Goal: Task Accomplishment & Management: Manage account settings

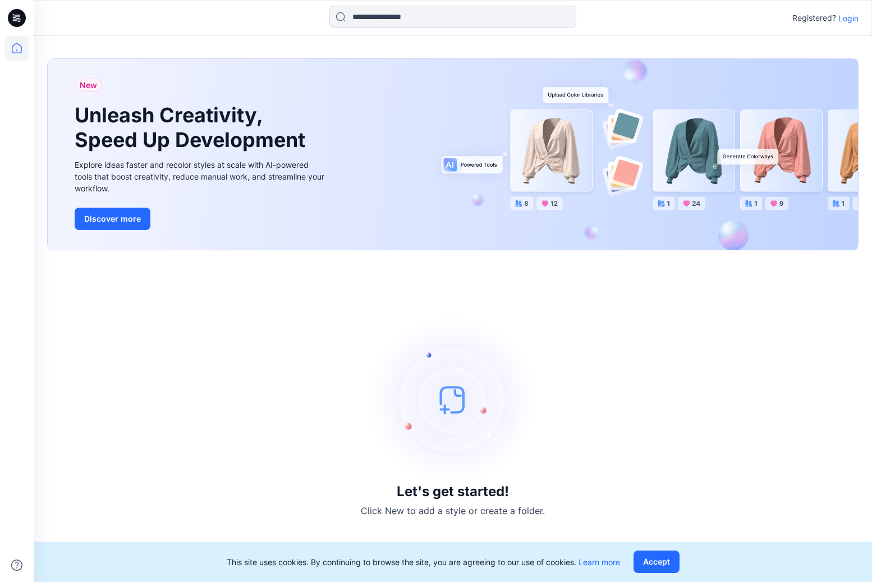
click at [842, 21] on p "Login" at bounding box center [848, 18] width 20 height 12
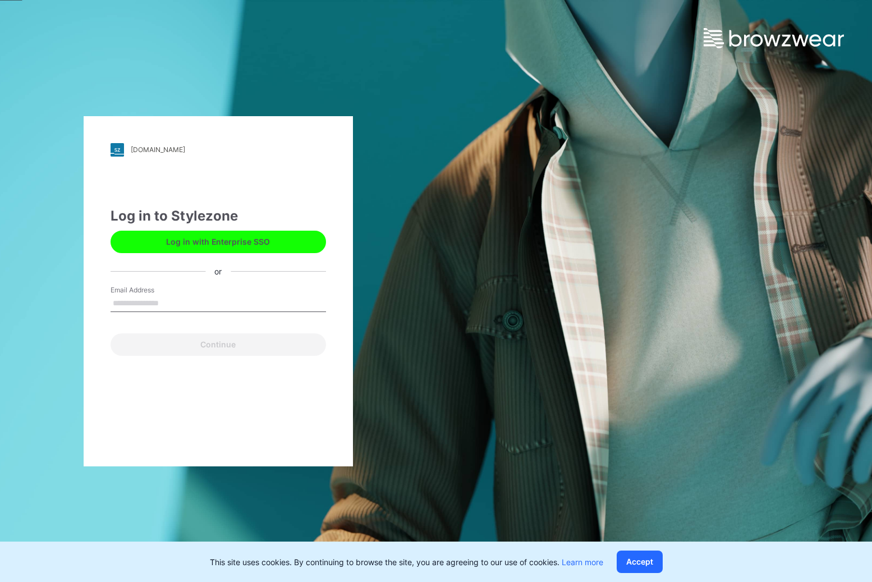
click at [194, 305] on input "Email Address" at bounding box center [217, 303] width 215 height 17
click at [196, 302] on input "Email Address" at bounding box center [217, 303] width 215 height 17
drag, startPoint x: 181, startPoint y: 306, endPoint x: 155, endPoint y: 302, distance: 25.5
click at [180, 306] on input "Email Address" at bounding box center [217, 303] width 215 height 17
click at [154, 302] on input "Email Address" at bounding box center [217, 303] width 215 height 17
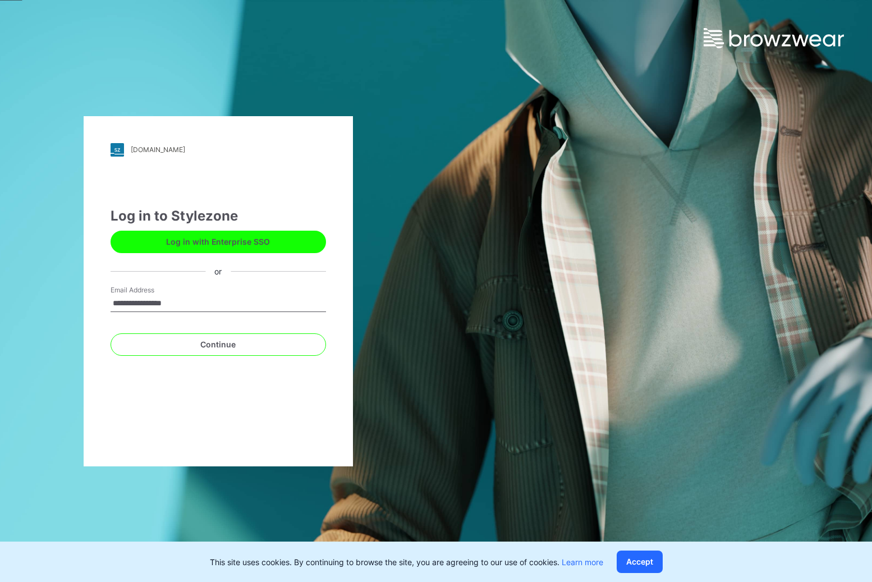
type input "**********"
click at [110, 333] on button "Continue" at bounding box center [217, 344] width 215 height 22
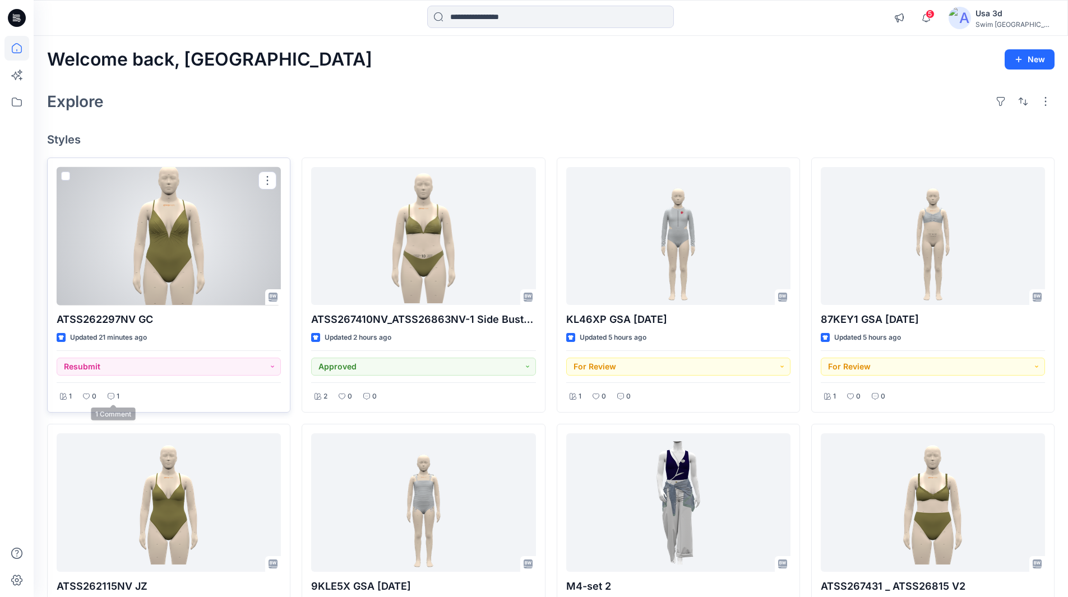
click at [115, 394] on div "1" at bounding box center [113, 397] width 19 height 14
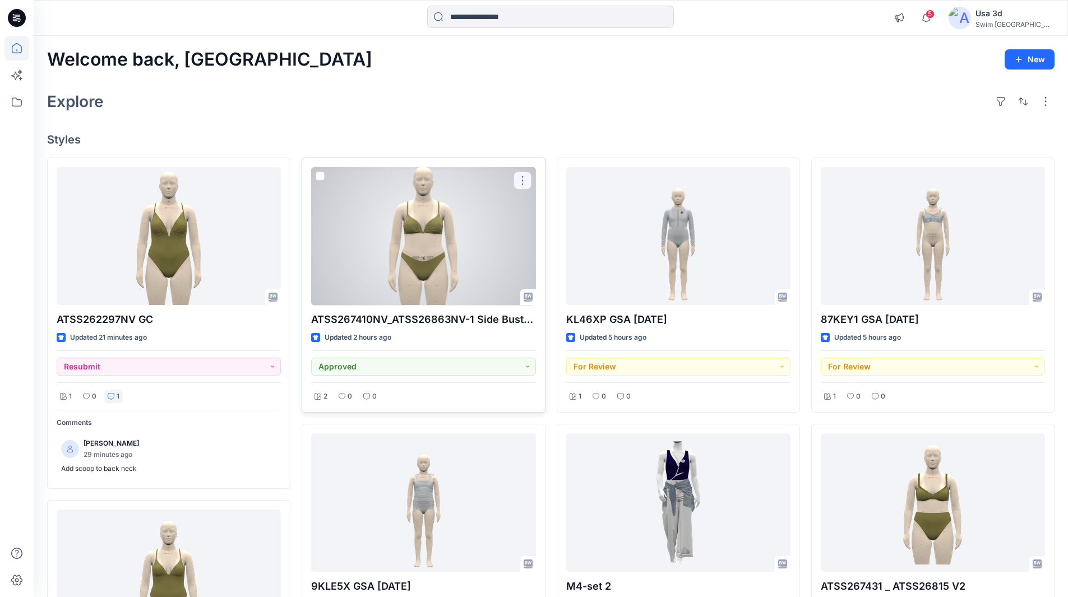
click at [525, 184] on button "button" at bounding box center [523, 181] width 18 height 18
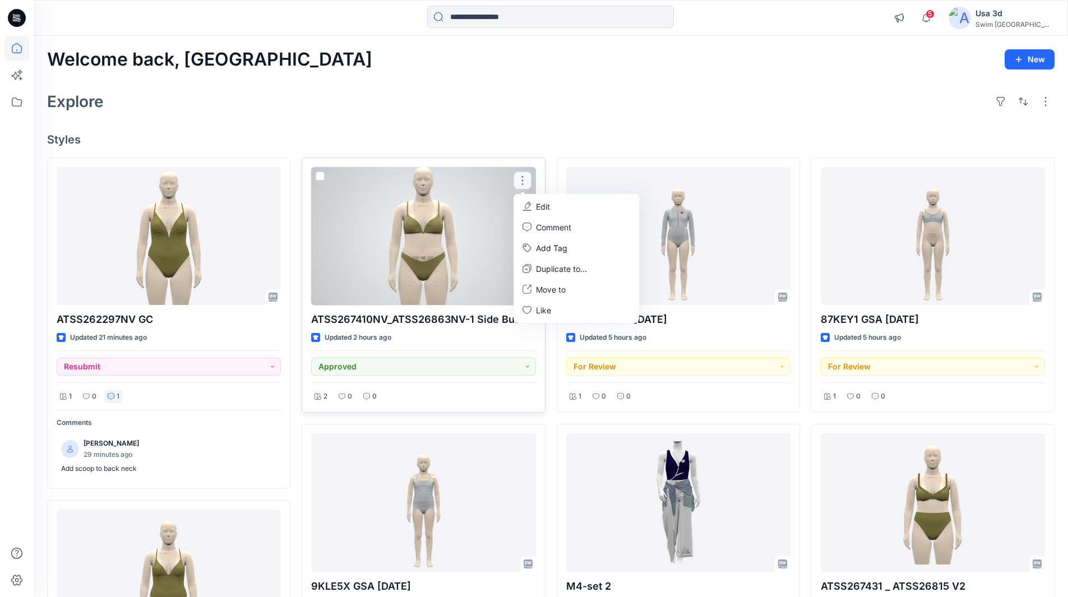
click at [467, 223] on div at bounding box center [423, 236] width 224 height 139
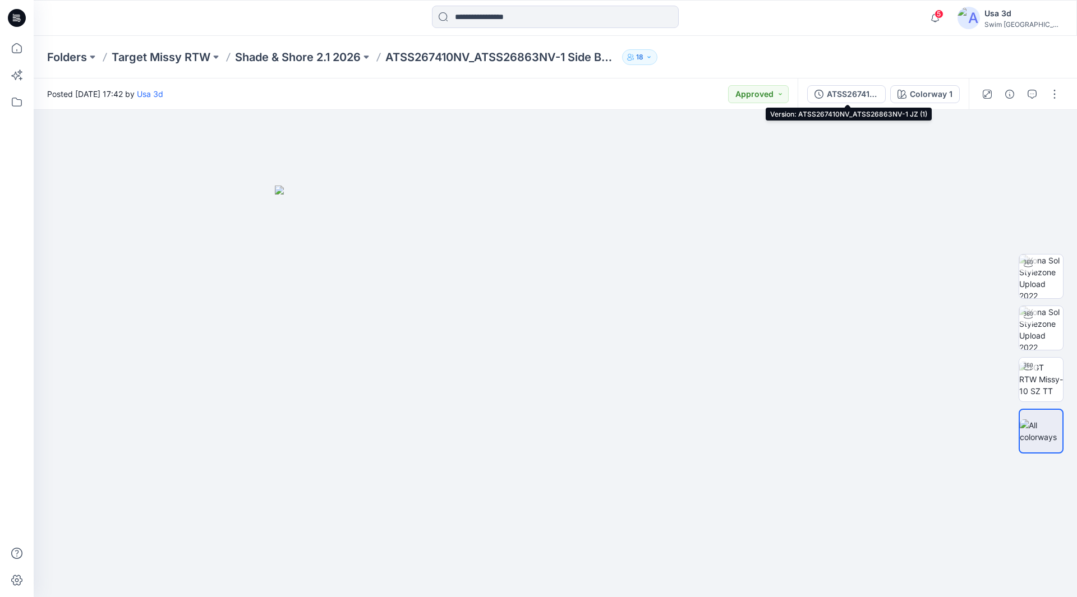
click at [862, 94] on div "ATSS267410NV_ATSS26863NV-1 JZ (1)" at bounding box center [853, 94] width 52 height 12
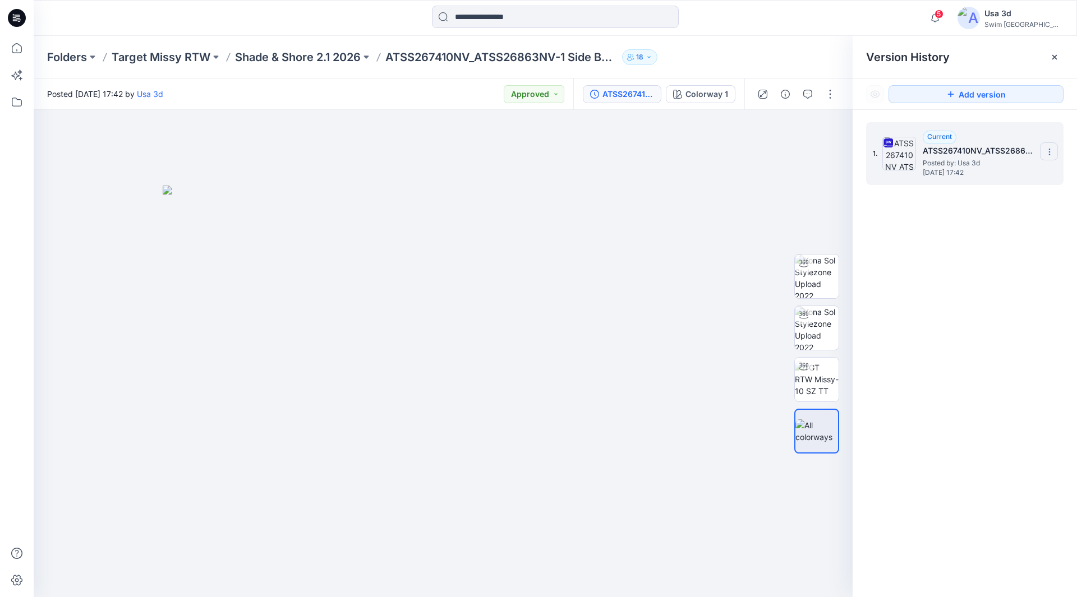
click at [871, 153] on icon at bounding box center [1049, 152] width 9 height 9
click at [871, 178] on span "Download Source BW File" at bounding box center [993, 173] width 94 height 13
click at [316, 58] on p "Shade & Shore 2.1 2026" at bounding box center [298, 57] width 126 height 16
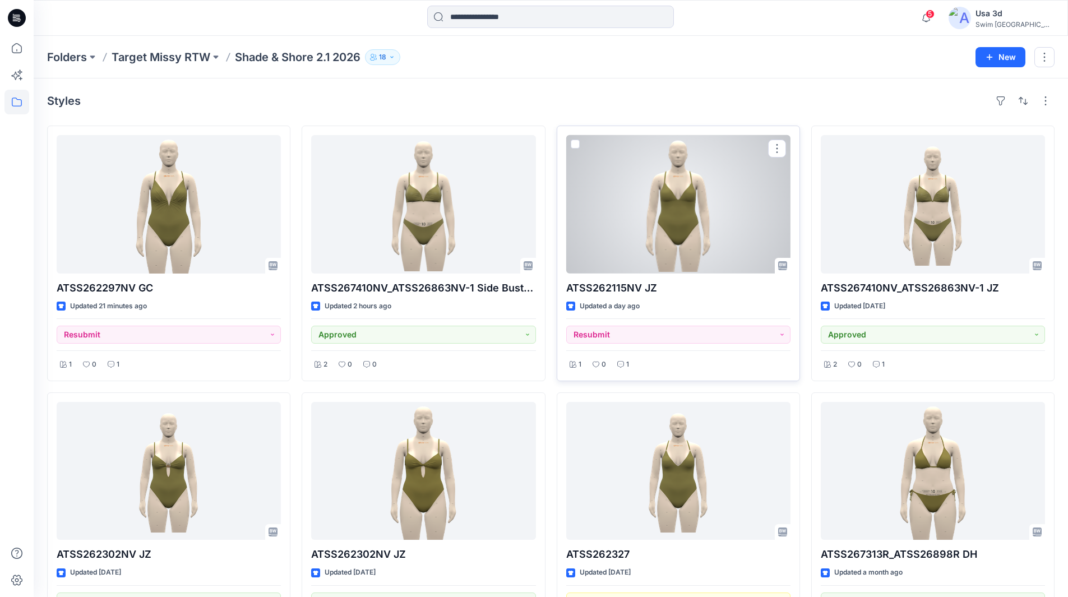
click at [681, 226] on div at bounding box center [678, 204] width 224 height 139
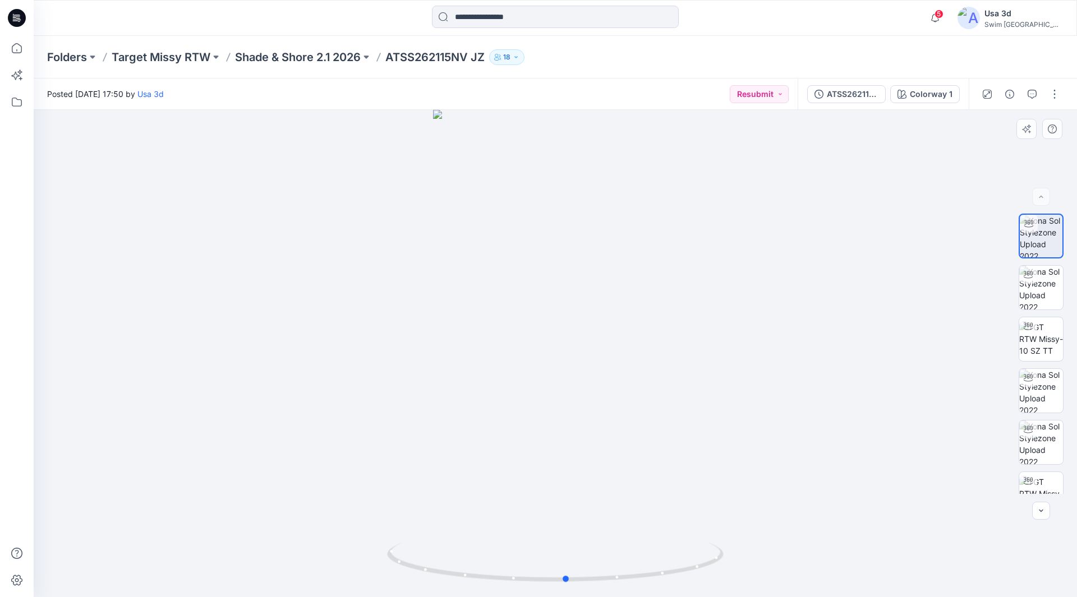
drag, startPoint x: 635, startPoint y: 273, endPoint x: 647, endPoint y: 259, distance: 18.7
click at [647, 259] on div at bounding box center [555, 353] width 1043 height 487
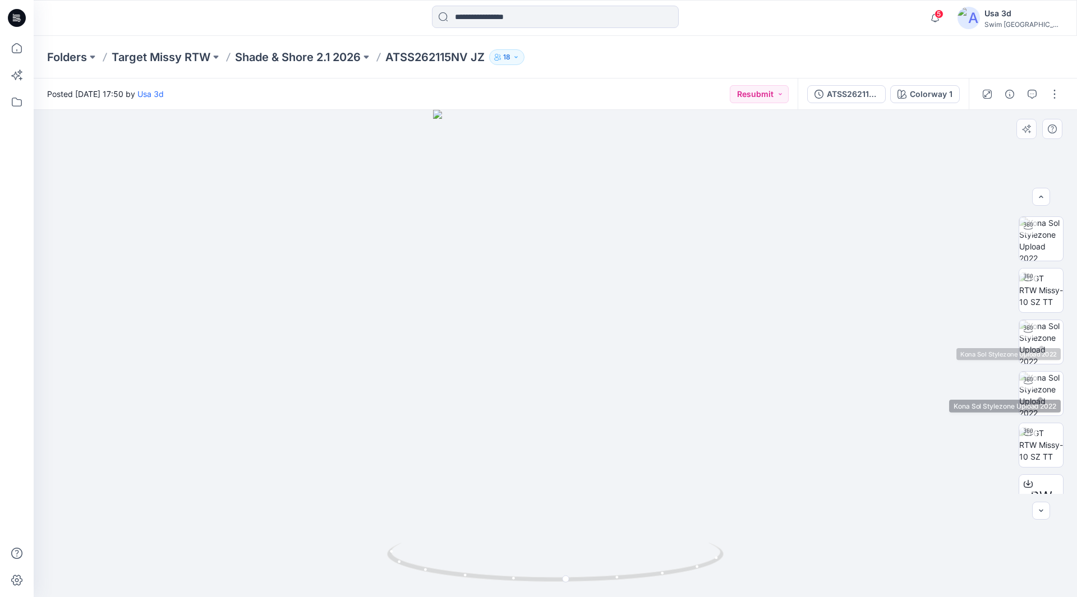
scroll to position [74, 0]
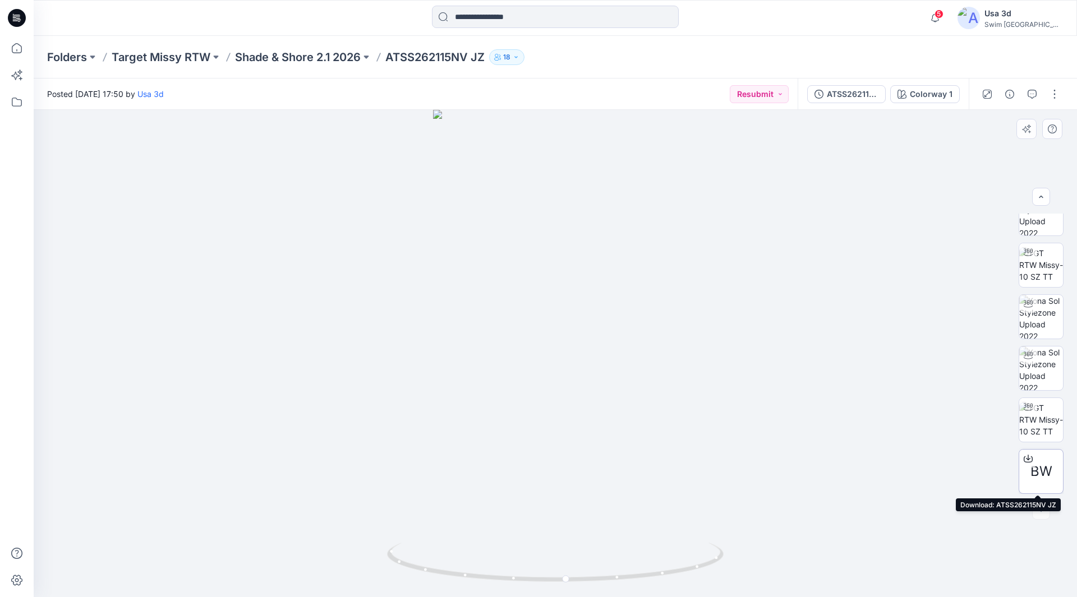
click at [1037, 475] on span "BW" at bounding box center [1041, 472] width 22 height 20
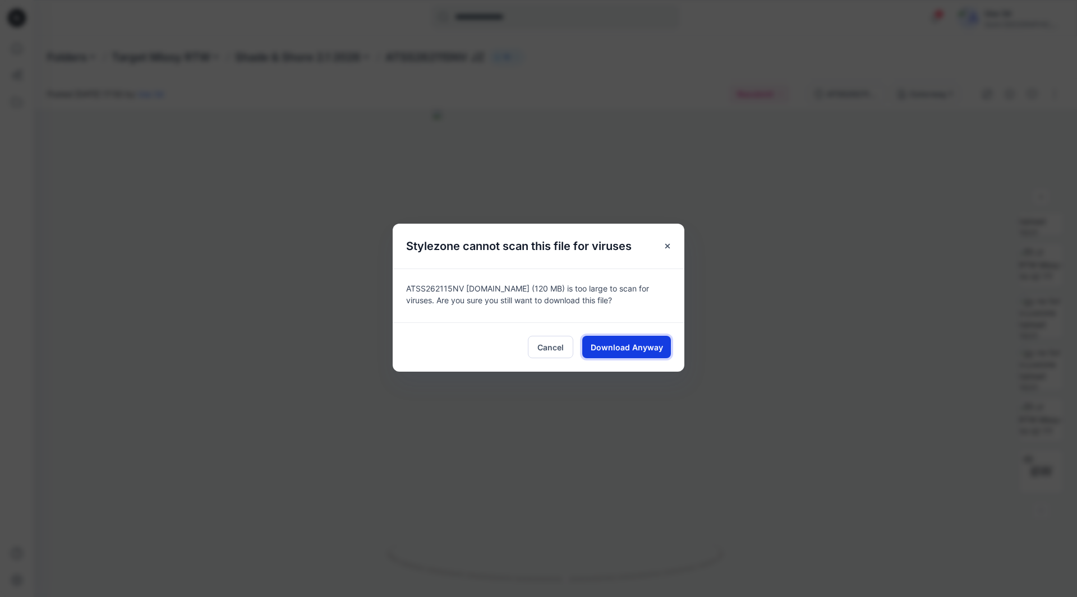
click at [609, 349] on span "Download Anyway" at bounding box center [627, 348] width 72 height 12
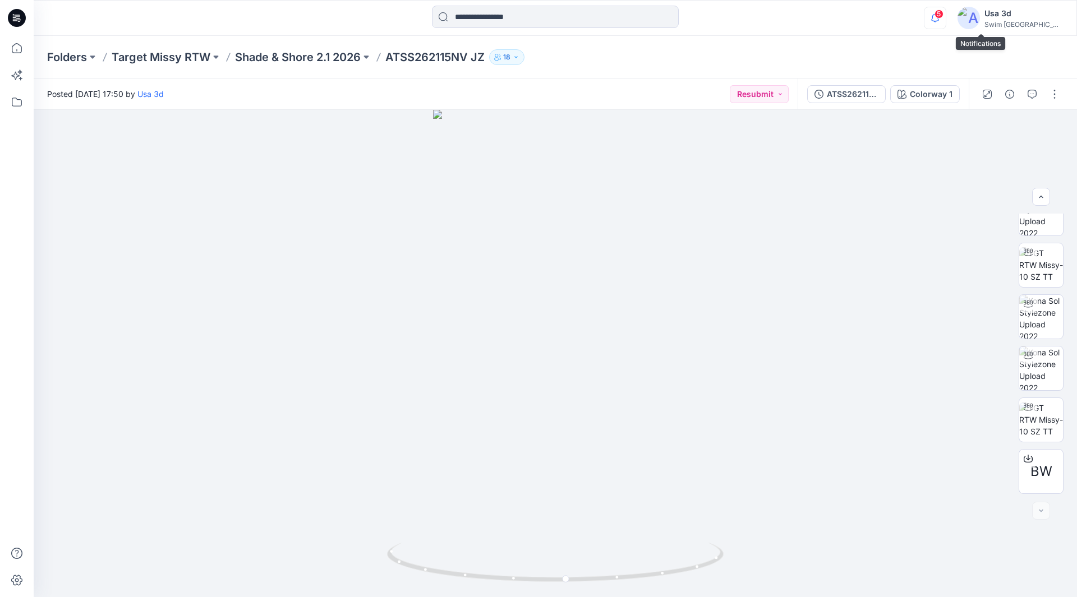
click at [946, 20] on icon "button" at bounding box center [934, 18] width 21 height 22
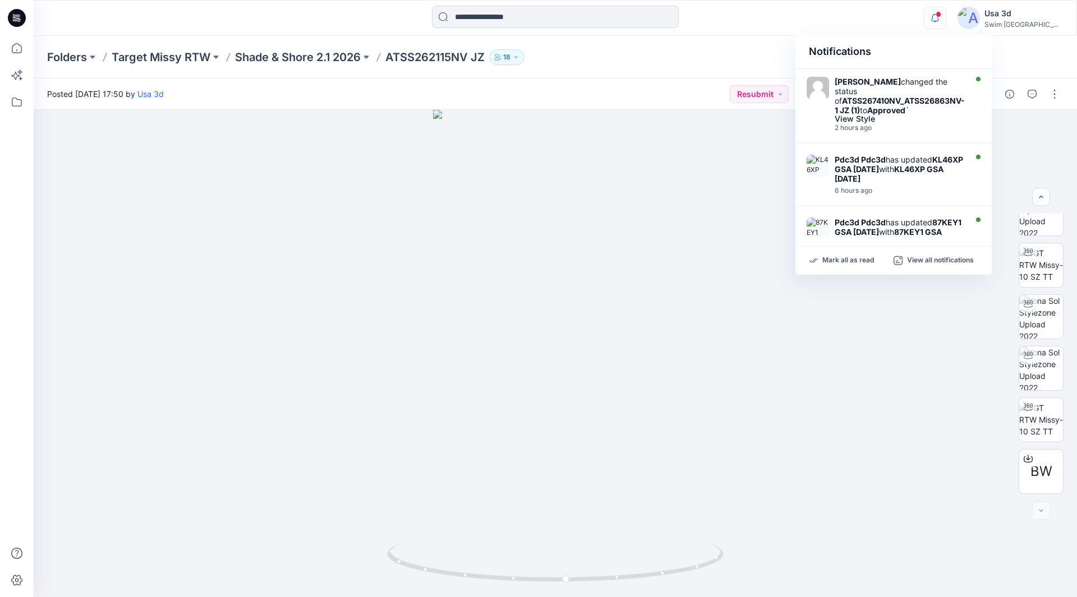
scroll to position [56, 0]
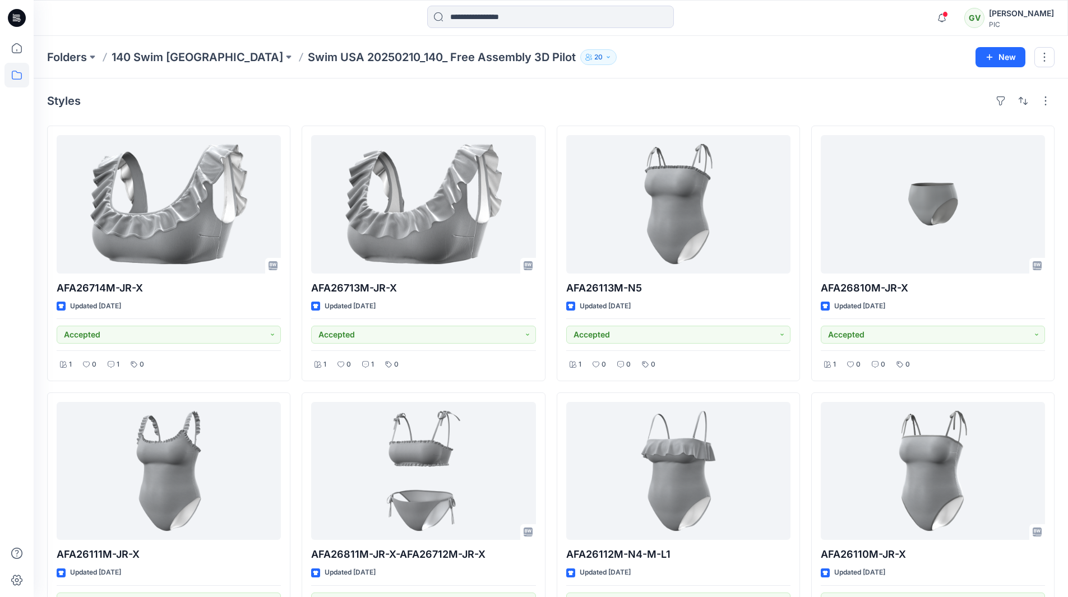
click at [18, 21] on icon at bounding box center [17, 18] width 18 height 18
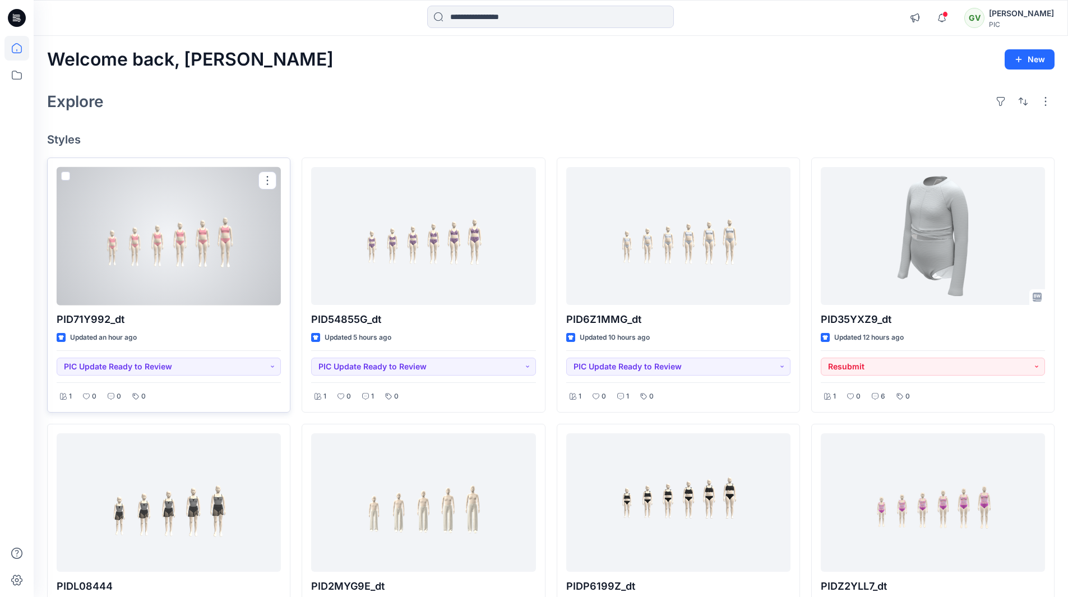
click at [225, 216] on div at bounding box center [169, 236] width 224 height 139
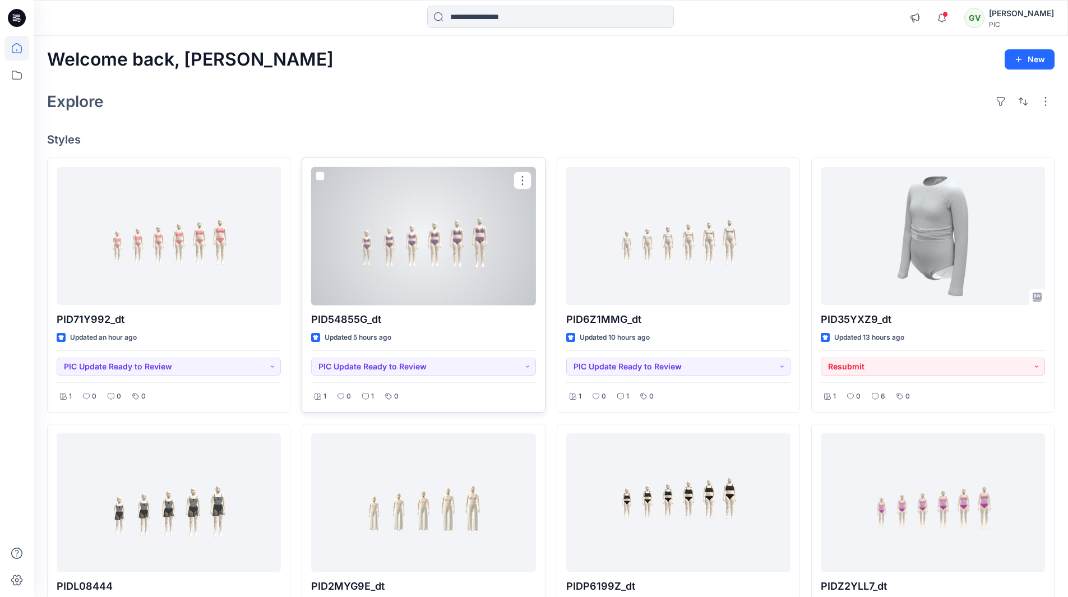
click at [416, 251] on div at bounding box center [423, 236] width 224 height 139
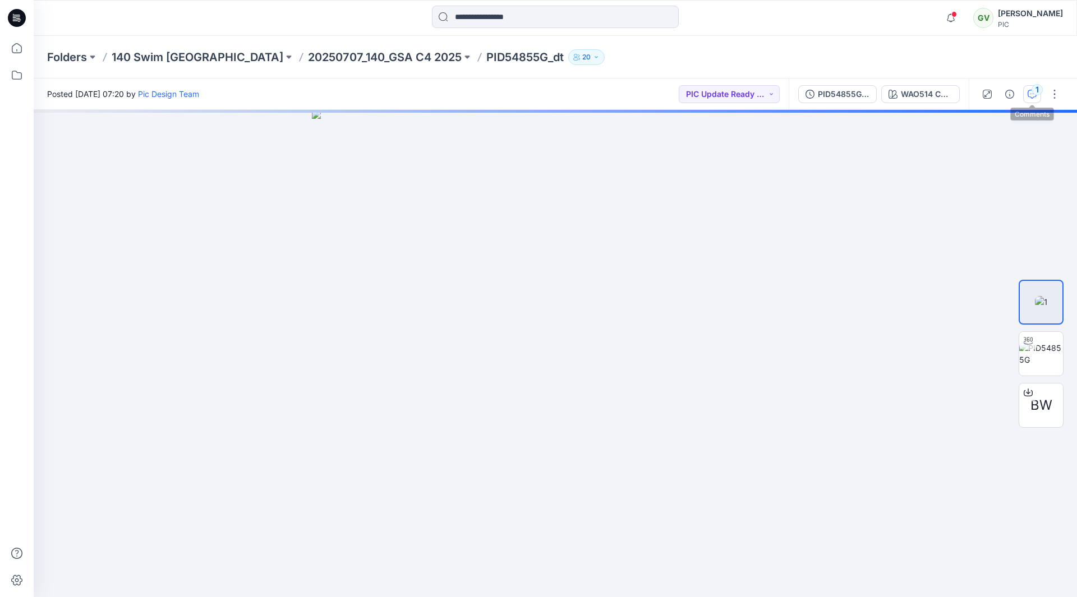
click at [1034, 85] on div "1" at bounding box center [1036, 89] width 11 height 11
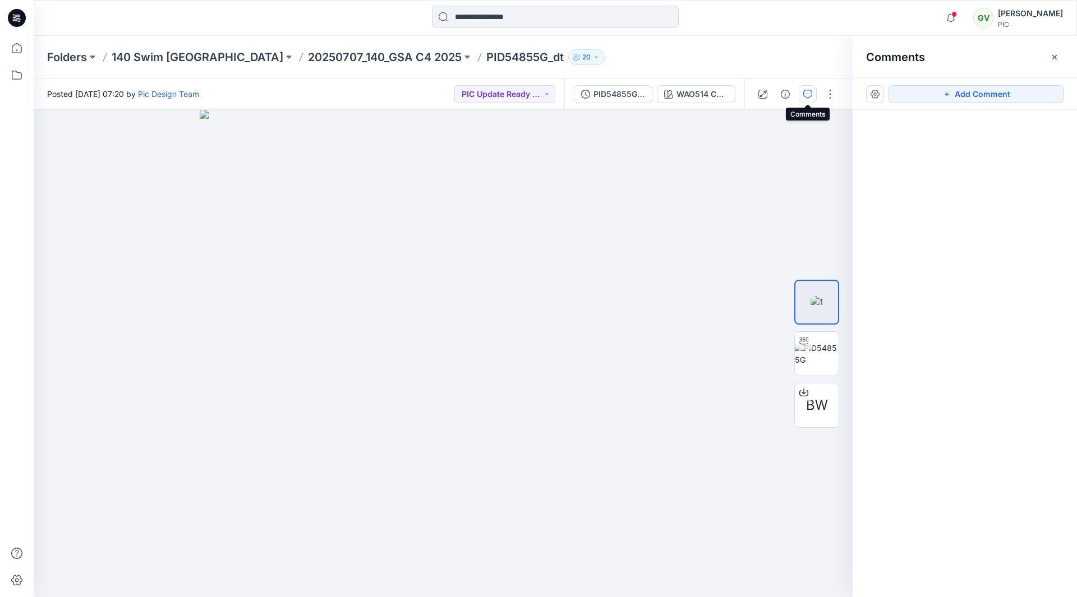
click at [812, 102] on button "button" at bounding box center [808, 94] width 18 height 18
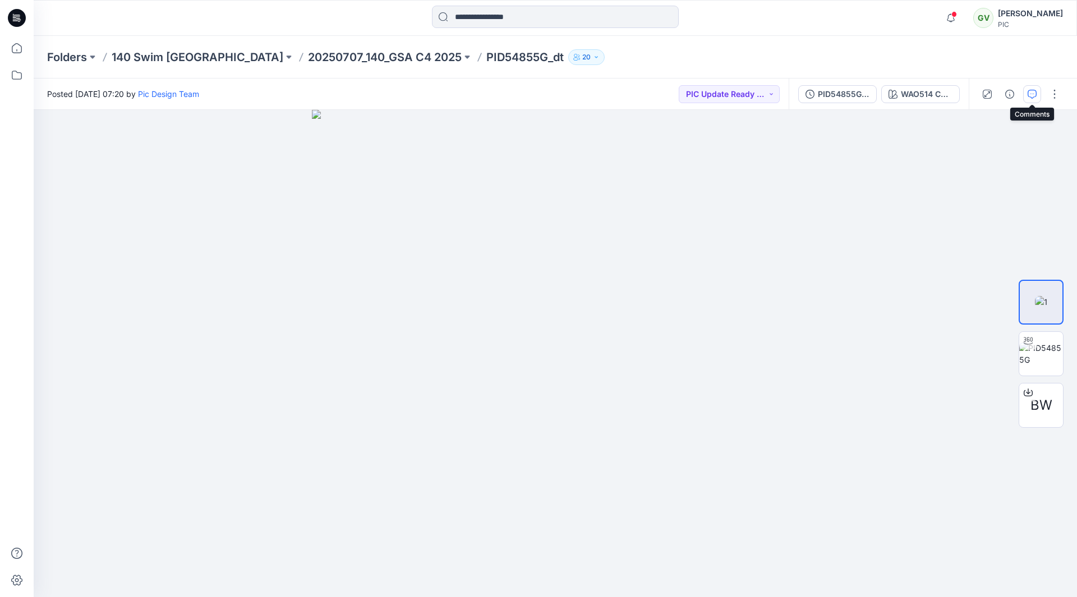
click at [1038, 94] on button "button" at bounding box center [1032, 94] width 18 height 18
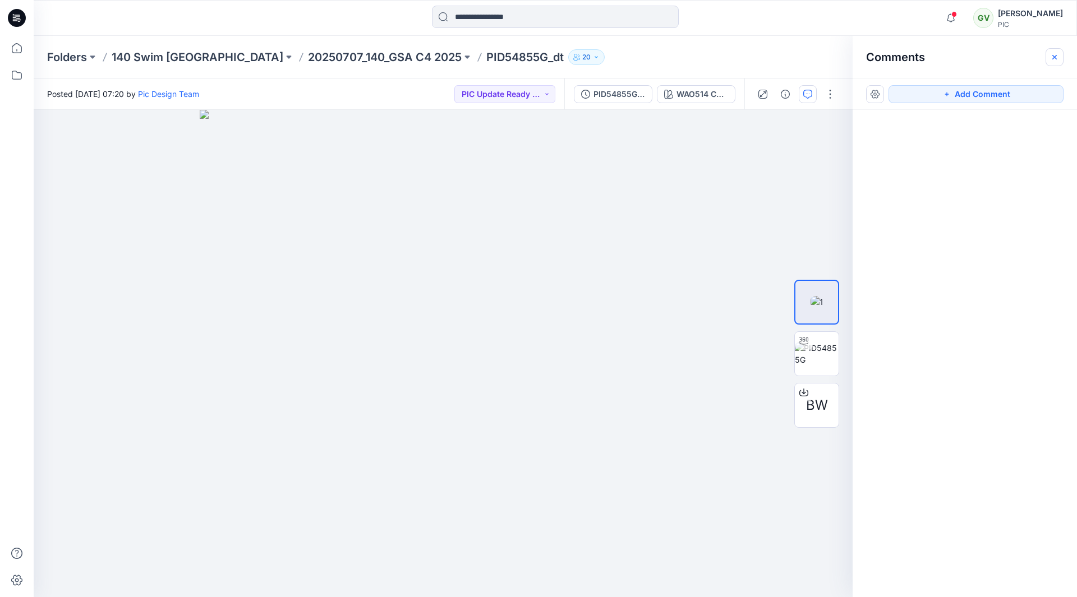
click at [1050, 57] on icon "button" at bounding box center [1054, 57] width 9 height 9
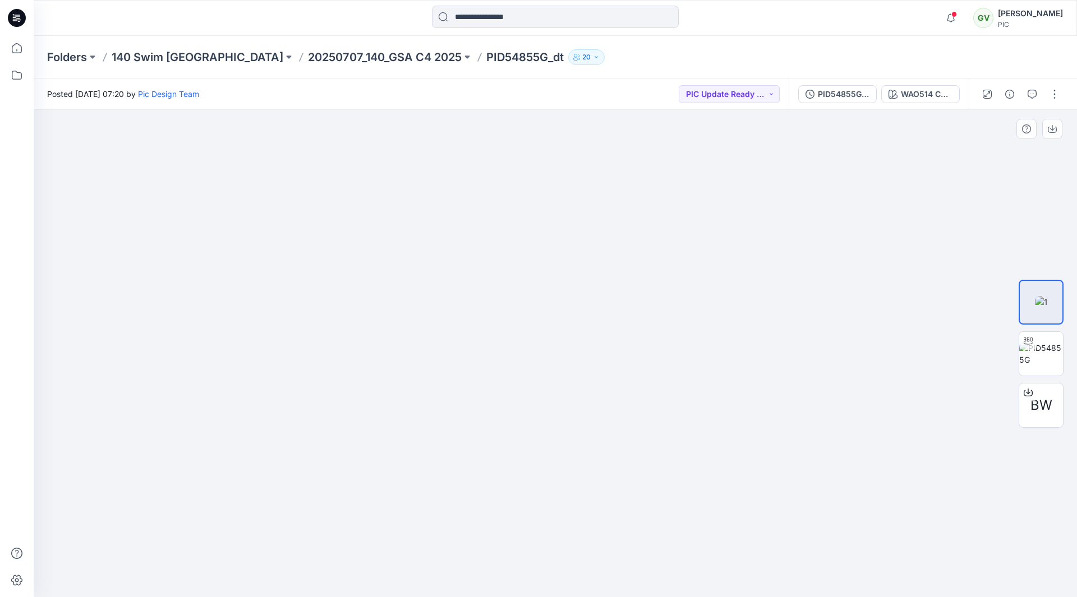
drag, startPoint x: 763, startPoint y: 342, endPoint x: 482, endPoint y: 352, distance: 281.7
click at [482, 352] on img at bounding box center [313, 94] width 1527 height 1006
drag, startPoint x: 501, startPoint y: 370, endPoint x: 586, endPoint y: 345, distance: 88.2
click at [586, 345] on img at bounding box center [555, 249] width 903 height 695
drag, startPoint x: 188, startPoint y: 377, endPoint x: 336, endPoint y: 354, distance: 149.9
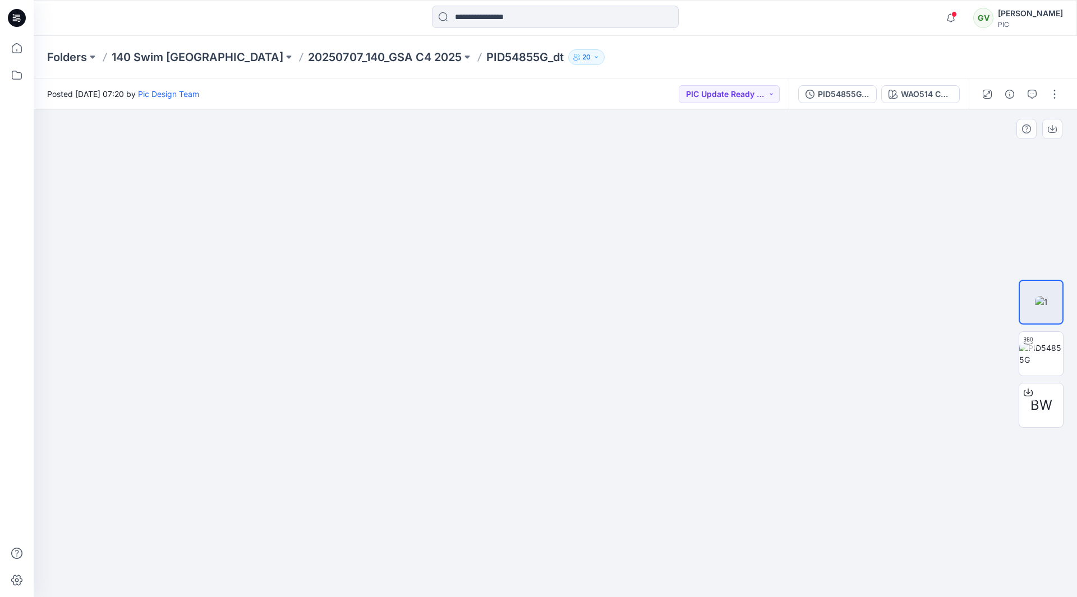
click at [336, 354] on img at bounding box center [693, 110] width 1319 height 974
drag, startPoint x: 744, startPoint y: 305, endPoint x: 704, endPoint y: 308, distance: 40.0
click at [704, 308] on img at bounding box center [555, 233] width 903 height 728
drag, startPoint x: 283, startPoint y: 339, endPoint x: 442, endPoint y: 360, distance: 160.2
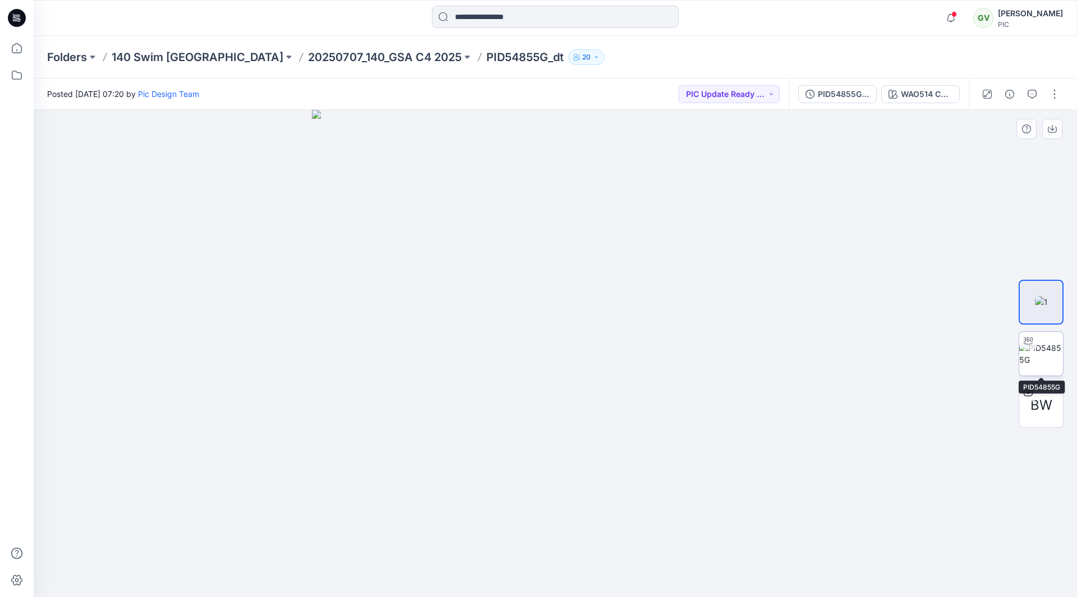
click at [1052, 365] on img at bounding box center [1041, 354] width 44 height 24
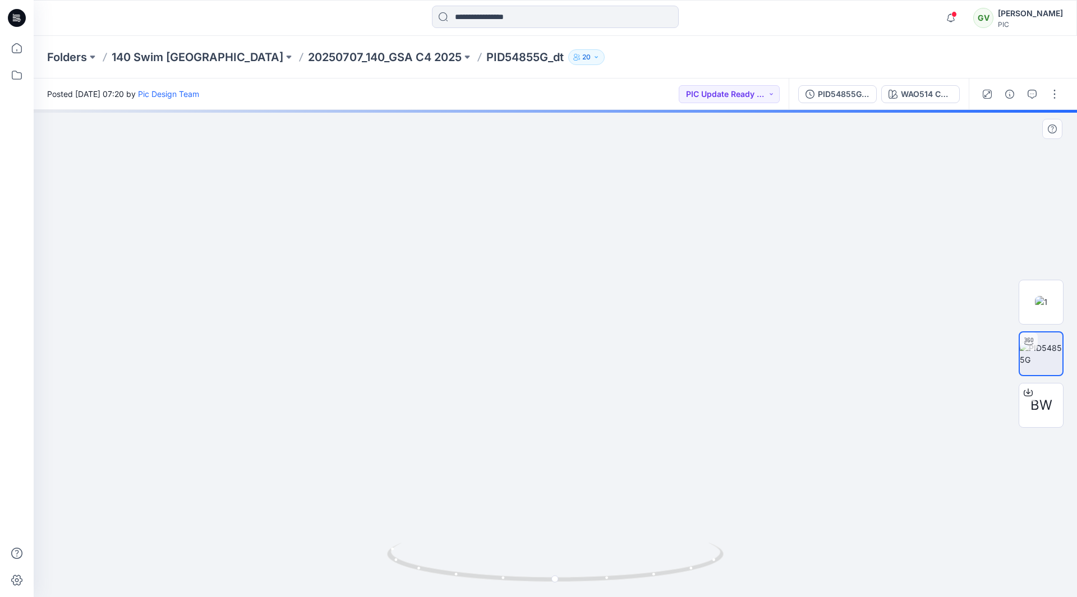
drag, startPoint x: 626, startPoint y: 374, endPoint x: 250, endPoint y: 390, distance: 376.7
click at [229, 394] on img at bounding box center [242, 67] width 1669 height 1059
click at [1043, 407] on span "BW" at bounding box center [1041, 405] width 22 height 20
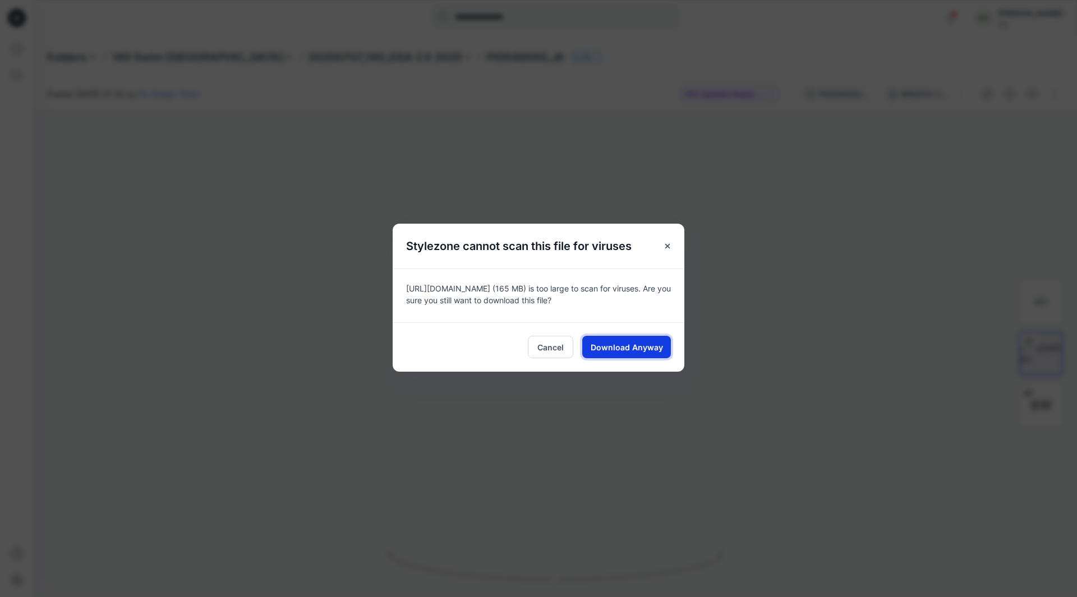
click at [633, 353] on button "Download Anyway" at bounding box center [626, 347] width 89 height 22
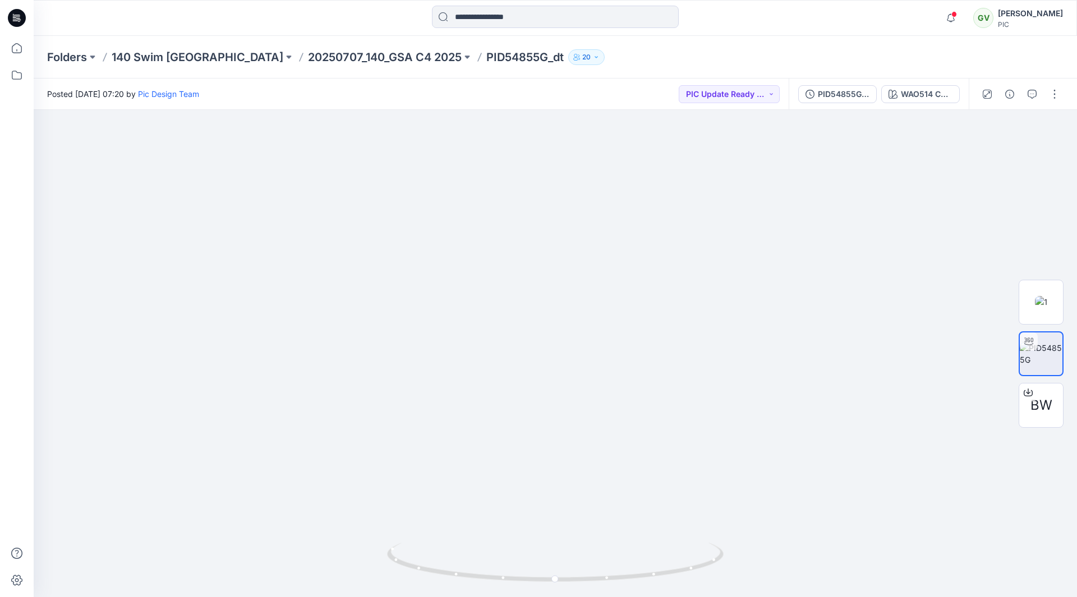
click at [22, 17] on icon at bounding box center [17, 18] width 18 height 18
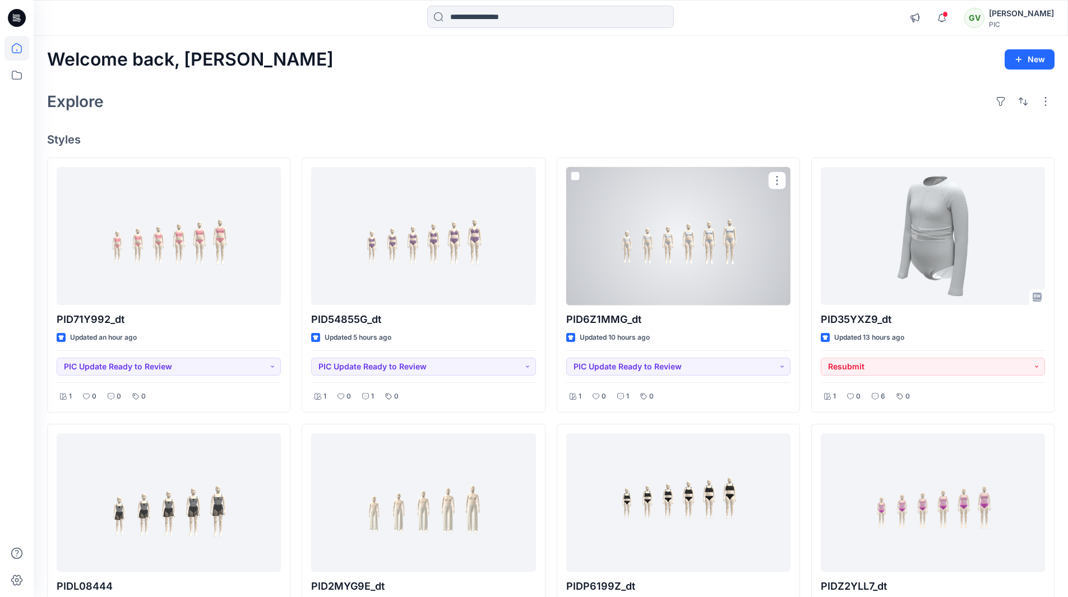
click at [695, 237] on div at bounding box center [678, 236] width 224 height 139
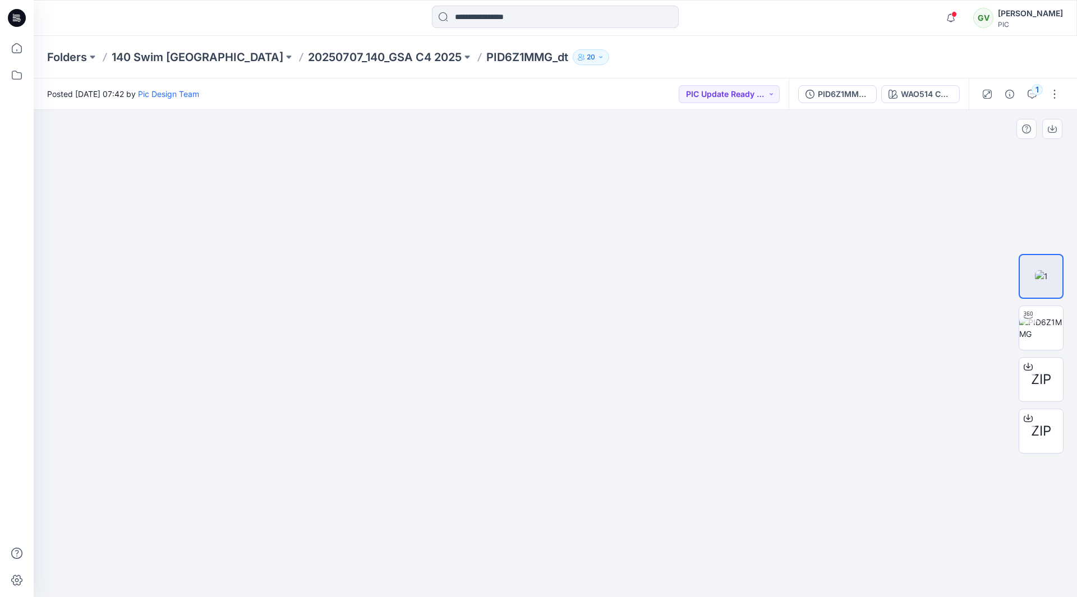
drag, startPoint x: 906, startPoint y: 300, endPoint x: 849, endPoint y: 308, distance: 58.4
click at [849, 308] on img at bounding box center [494, 96] width 1527 height 1001
drag, startPoint x: 891, startPoint y: 284, endPoint x: 690, endPoint y: 311, distance: 202.6
click at [840, 100] on div "PID71Y992_gsa_V1" at bounding box center [844, 94] width 52 height 12
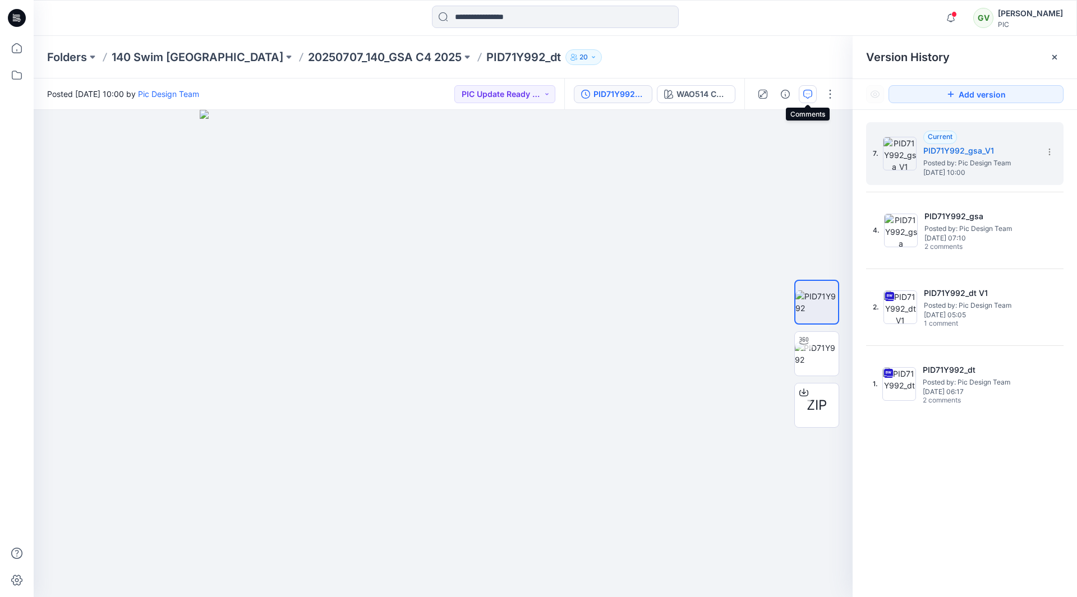
click at [803, 95] on icon "button" at bounding box center [807, 94] width 9 height 9
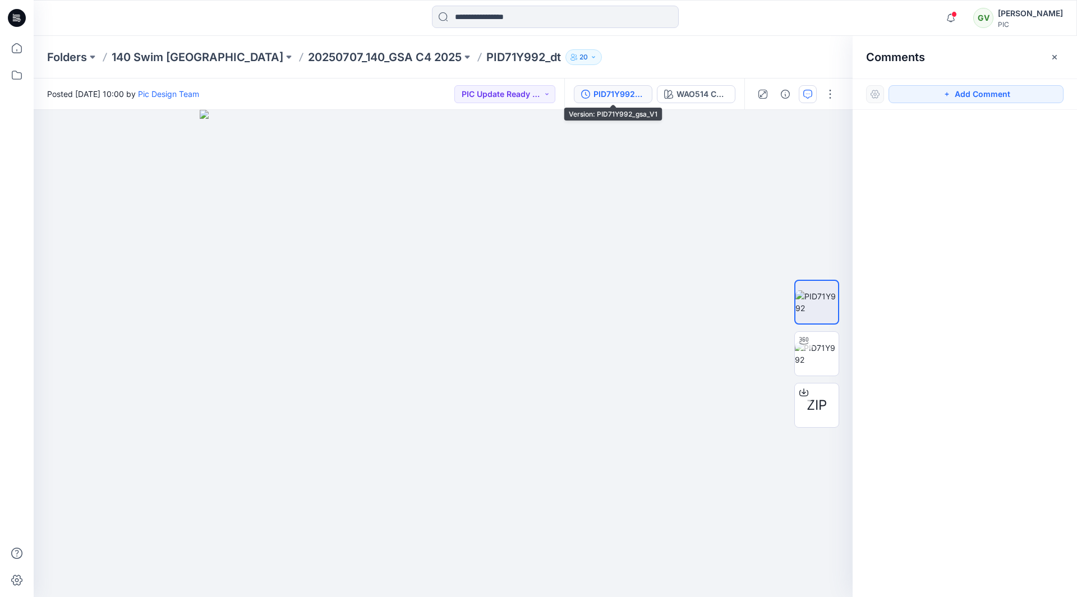
click at [618, 96] on div "PID71Y992_gsa_V1" at bounding box center [619, 94] width 52 height 12
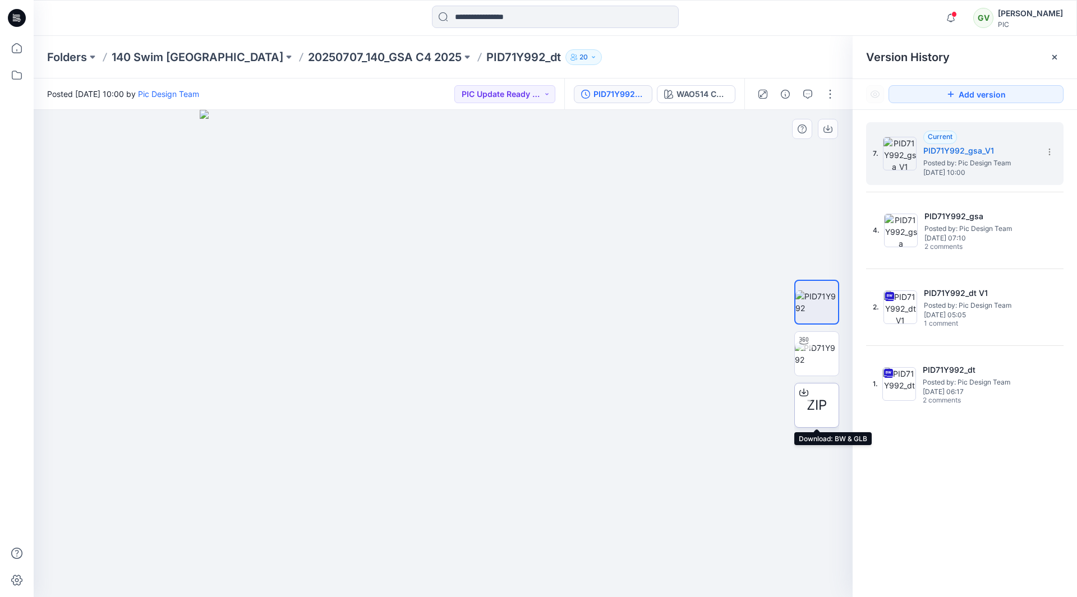
click at [823, 399] on span "ZIP" at bounding box center [817, 405] width 20 height 20
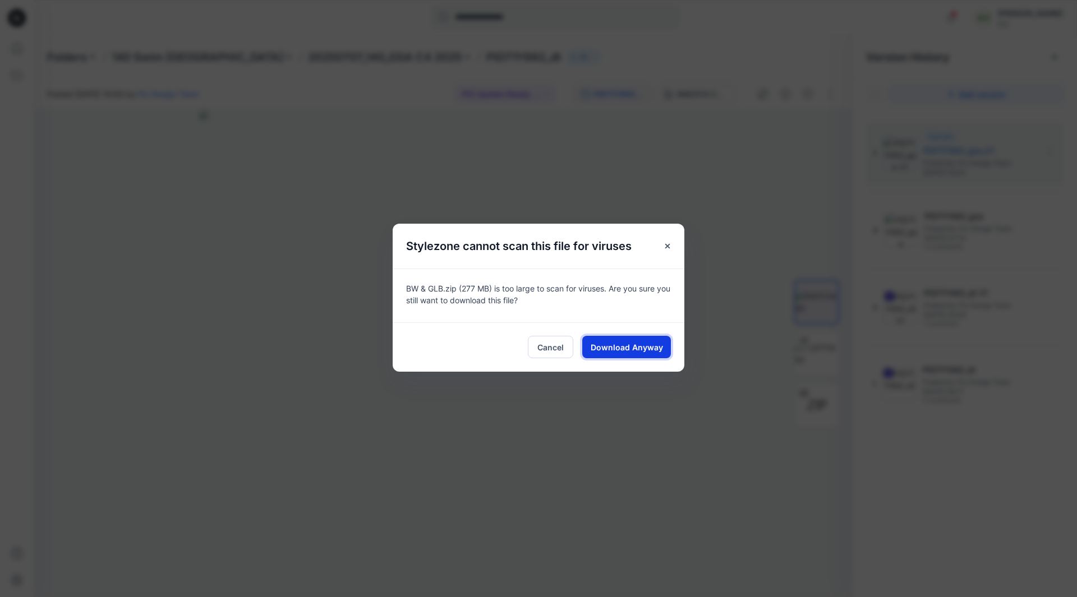
click at [610, 342] on span "Download Anyway" at bounding box center [627, 348] width 72 height 12
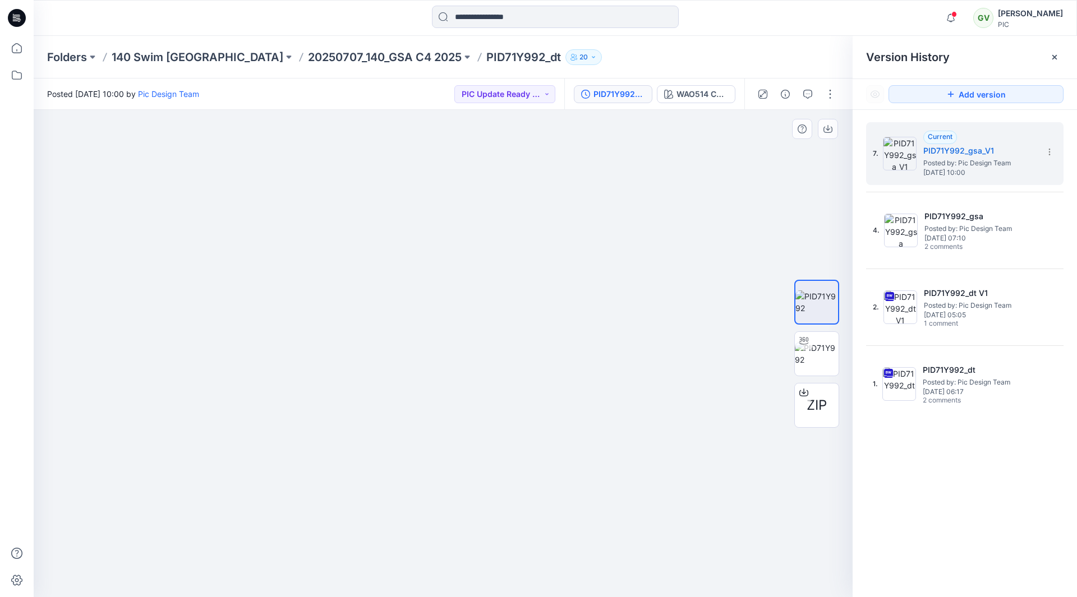
drag, startPoint x: 643, startPoint y: 333, endPoint x: 730, endPoint y: 321, distance: 88.3
click at [730, 321] on img at bounding box center [468, 91] width 1527 height 1012
click at [972, 167] on span "Posted by: Pic Design Team" at bounding box center [979, 163] width 112 height 11
click at [971, 97] on button "Add version" at bounding box center [975, 94] width 175 height 18
click at [628, 96] on div "PID71Y992_gsa_V1" at bounding box center [619, 94] width 52 height 12
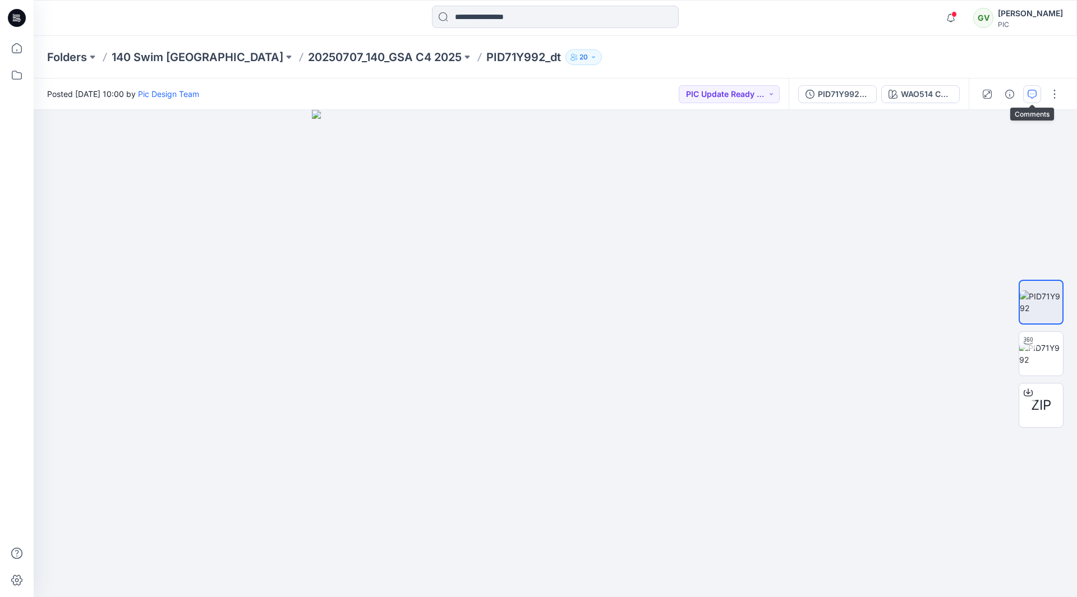
click at [1032, 96] on icon "button" at bounding box center [1032, 94] width 9 height 9
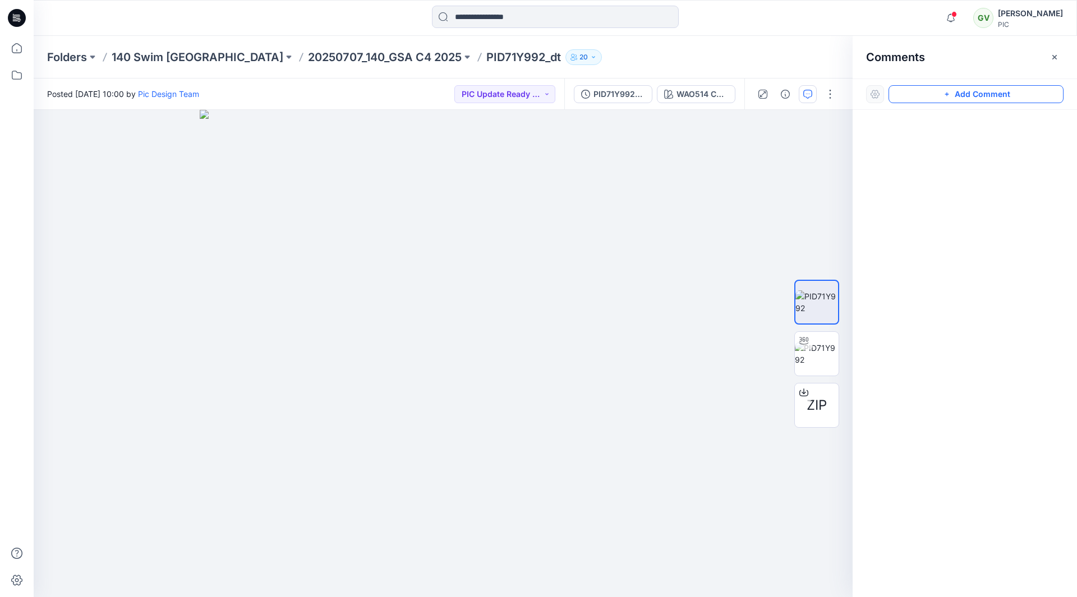
click at [975, 96] on button "Add Comment" at bounding box center [975, 94] width 175 height 18
click at [100, 156] on div "1" at bounding box center [443, 353] width 819 height 487
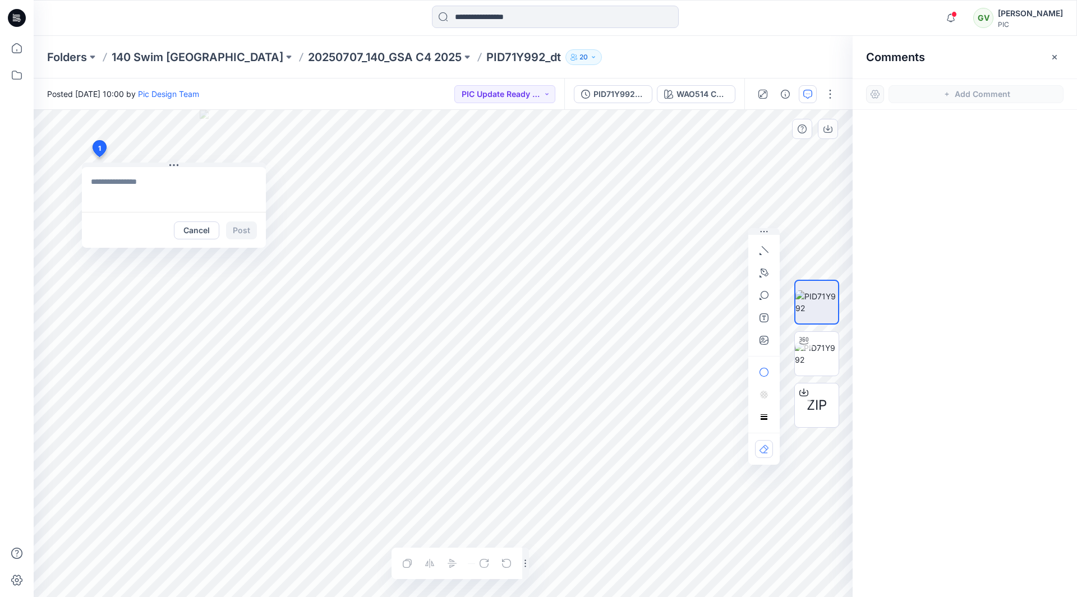
click at [141, 187] on textarea at bounding box center [174, 189] width 184 height 45
click at [768, 335] on button "button" at bounding box center [764, 340] width 18 height 18
type input"] "**********"
click at [133, 183] on textarea at bounding box center [174, 189] width 184 height 45
type textarea "**********"
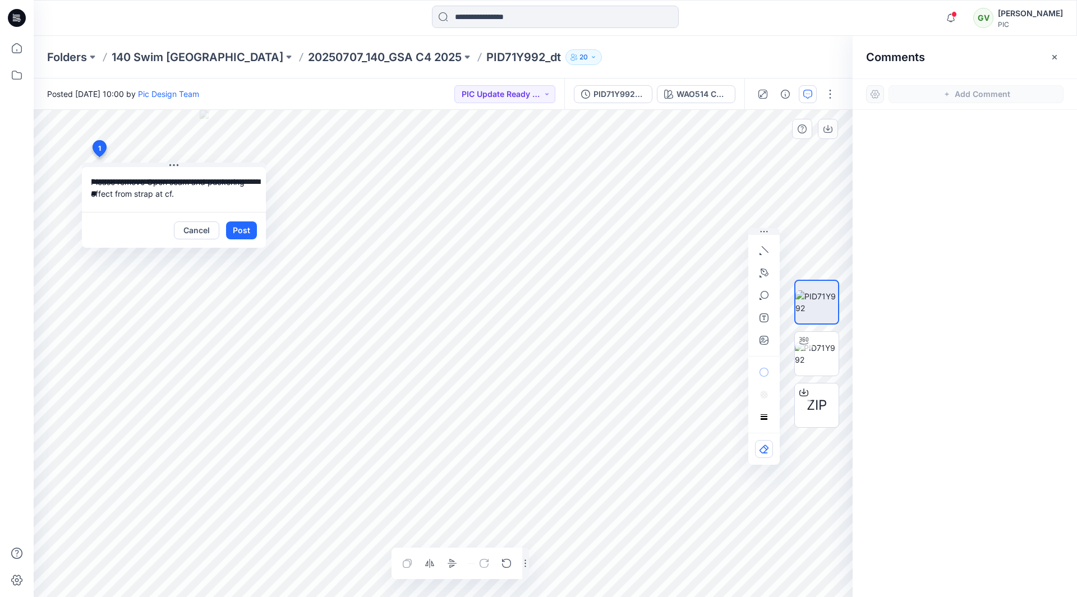
click at [247, 231] on button "Post" at bounding box center [241, 231] width 31 height 18
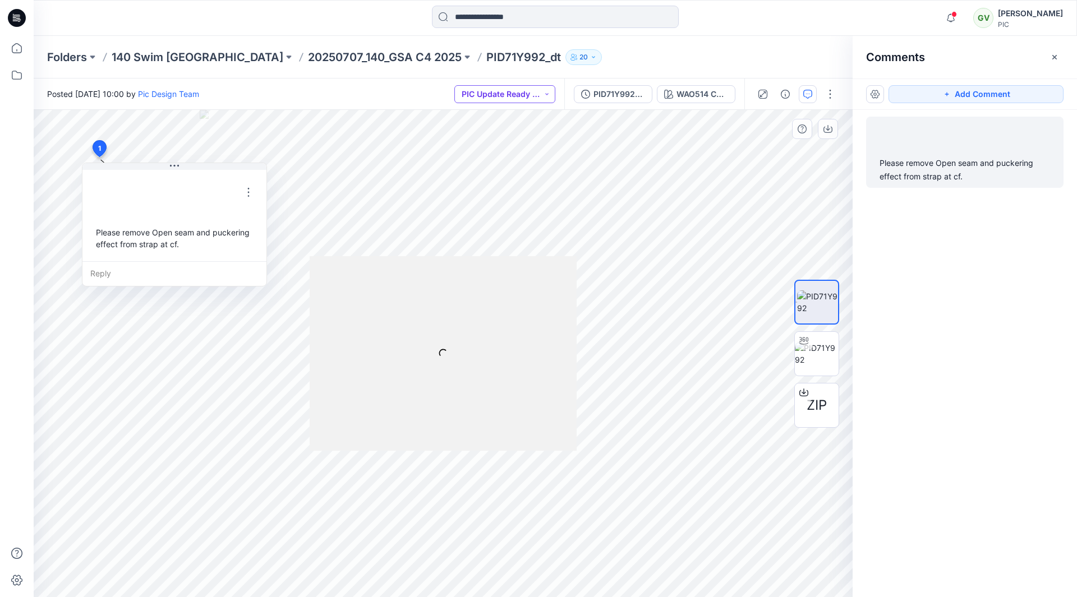
click at [519, 96] on button "PIC Update Ready to Review" at bounding box center [504, 94] width 101 height 18
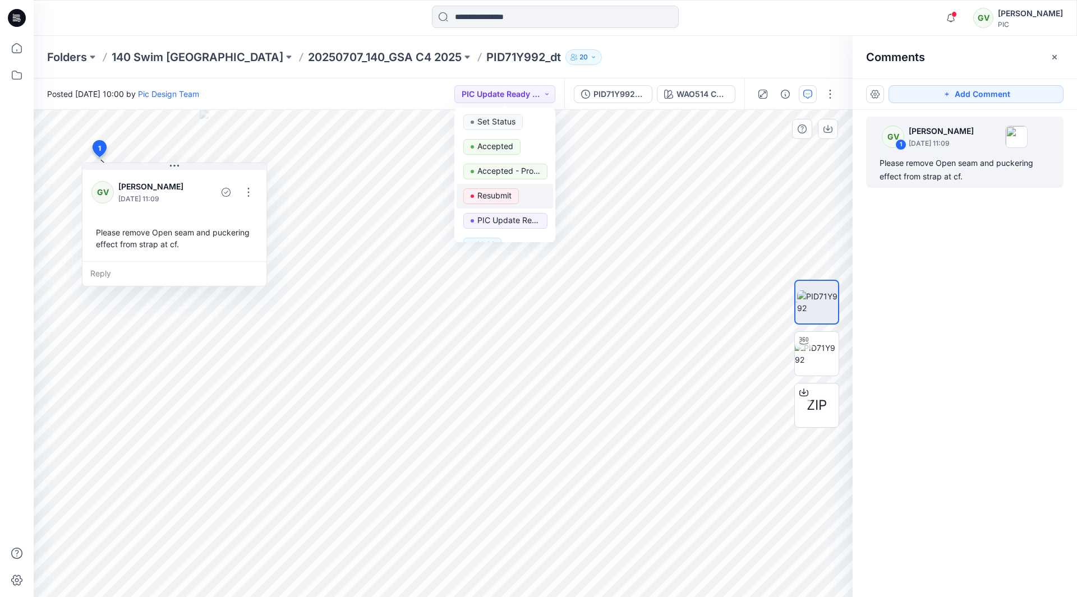
click at [509, 197] on p "Resubmit" at bounding box center [494, 195] width 34 height 15
click at [835, 98] on button "button" at bounding box center [830, 94] width 18 height 18
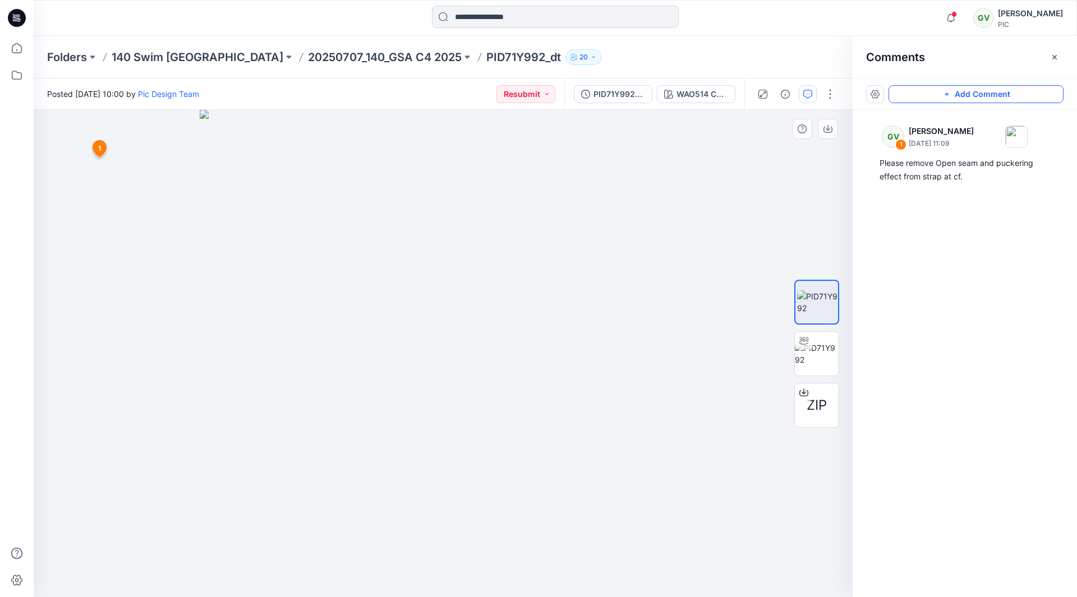
click at [933, 94] on button "Add Comment" at bounding box center [975, 94] width 175 height 18
click at [95, 244] on div "2 1 GV George Voulgaris August 13, 2025 11:09 Please remove Open seam and pucke…" at bounding box center [443, 353] width 819 height 487
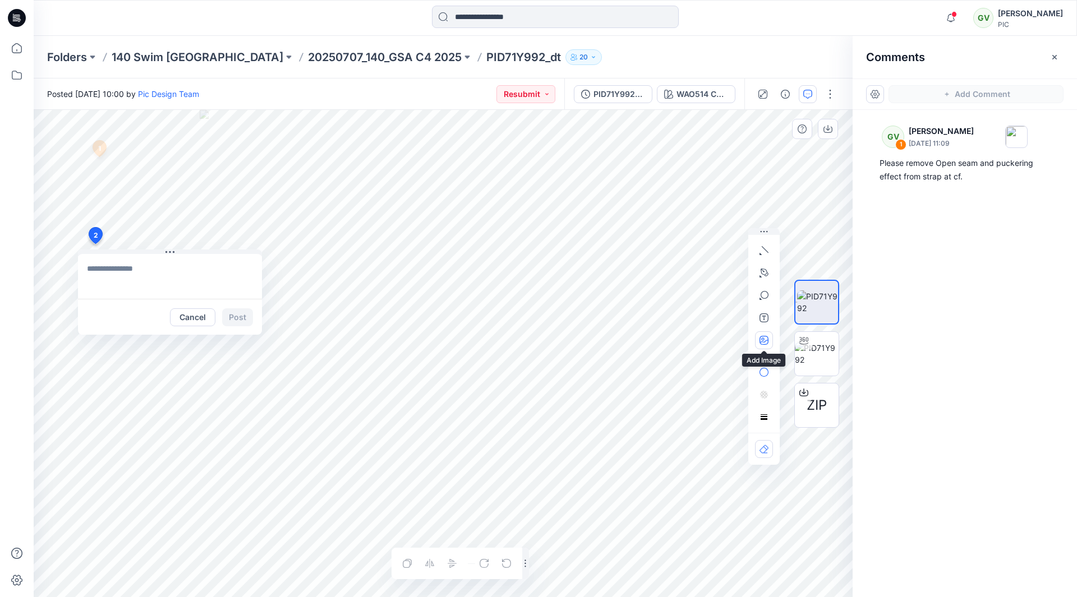
click at [771, 343] on button "button" at bounding box center [764, 340] width 18 height 18
type input"] "**********"
click at [116, 266] on textarea at bounding box center [170, 276] width 184 height 45
type textarea "**********"
click at [241, 315] on button "Post" at bounding box center [237, 317] width 31 height 18
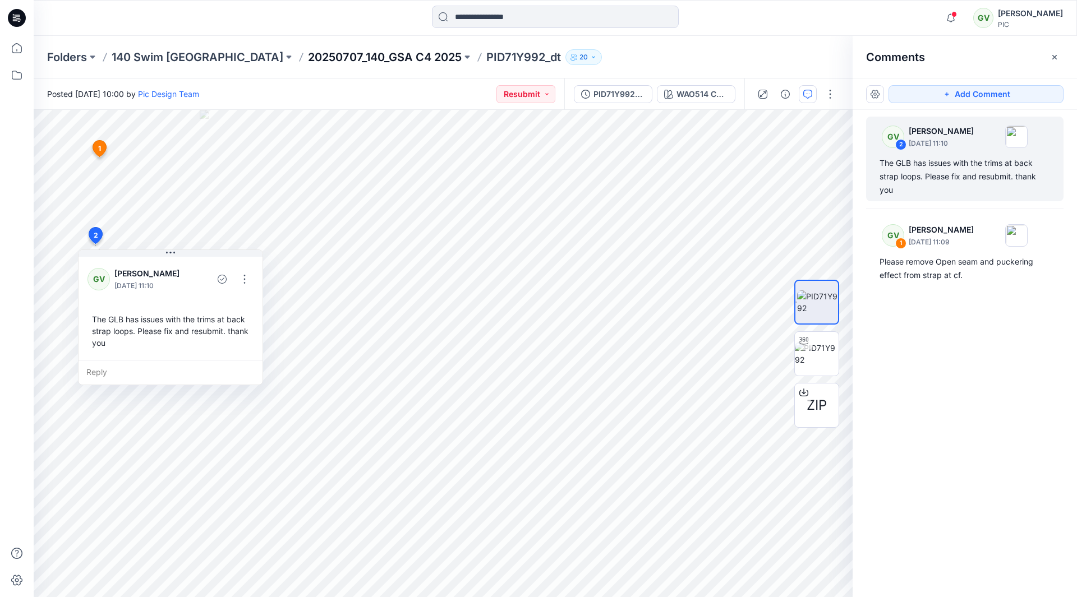
click at [308, 53] on p "20250707_140_GSA C4 2025" at bounding box center [385, 57] width 154 height 16
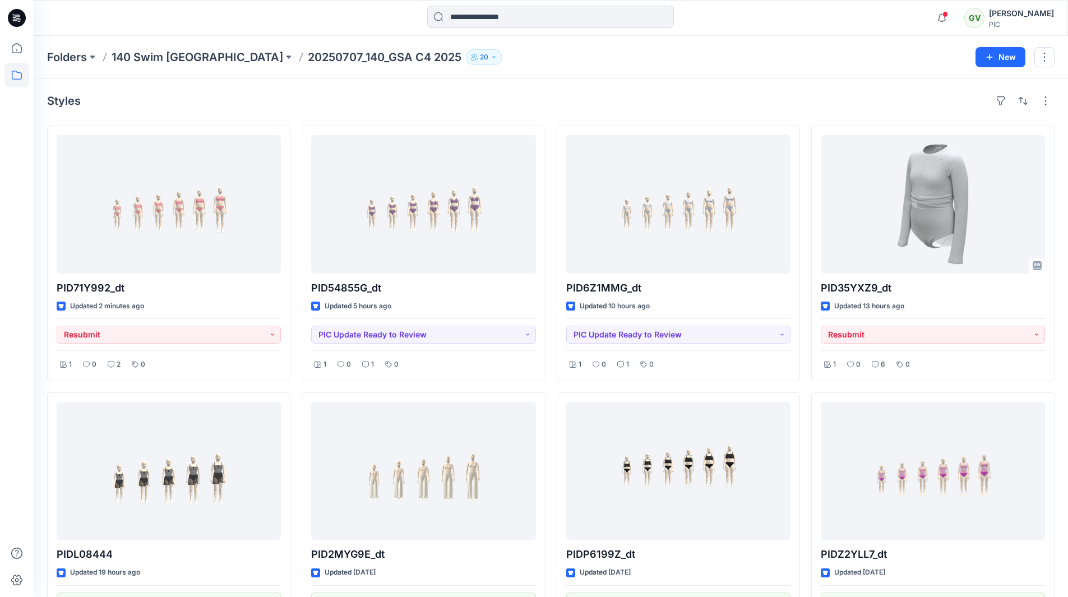
click at [701, 93] on div "Styles" at bounding box center [551, 101] width 1008 height 18
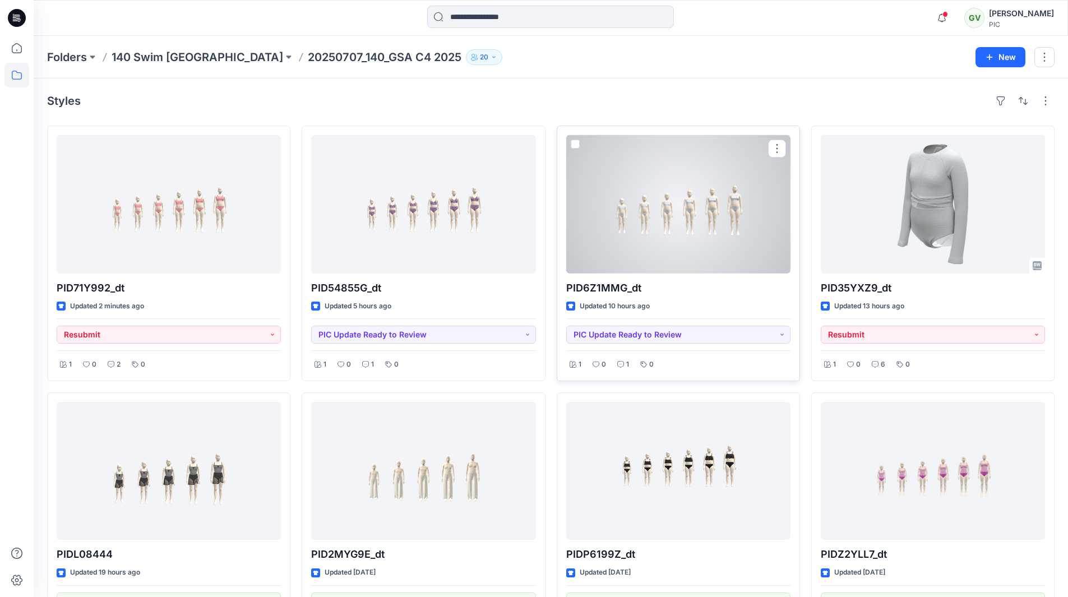
click at [716, 223] on div at bounding box center [678, 204] width 224 height 139
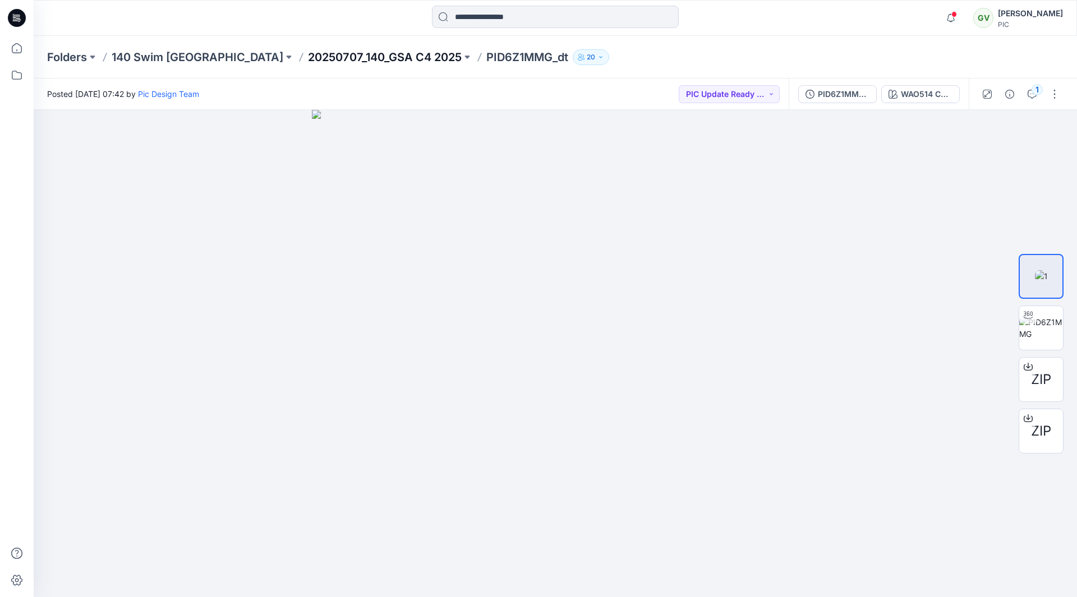
click at [308, 56] on p "20250707_140_GSA C4 2025" at bounding box center [385, 57] width 154 height 16
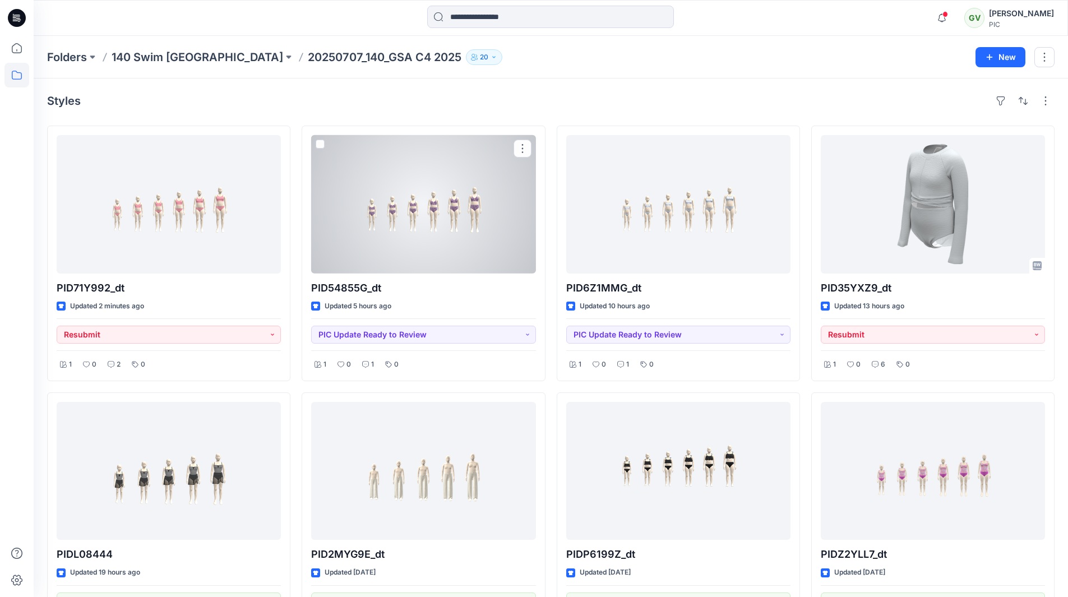
click at [400, 252] on div at bounding box center [423, 204] width 224 height 139
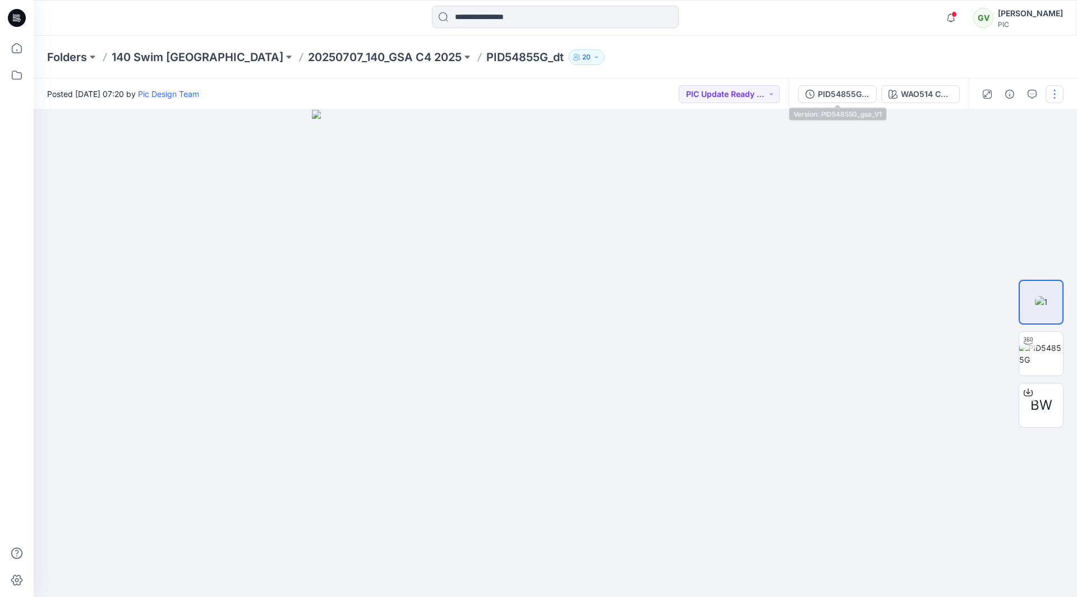
click at [832, 100] on button "PID54855G_gsa_V1" at bounding box center [837, 94] width 79 height 18
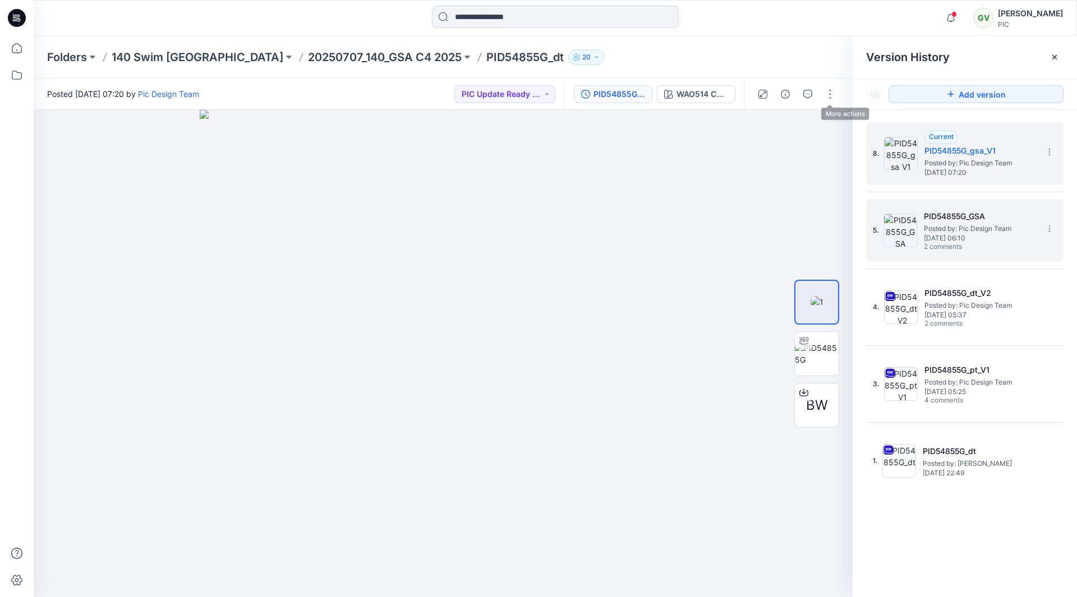
click at [1002, 248] on span "2 comments" at bounding box center [963, 247] width 79 height 9
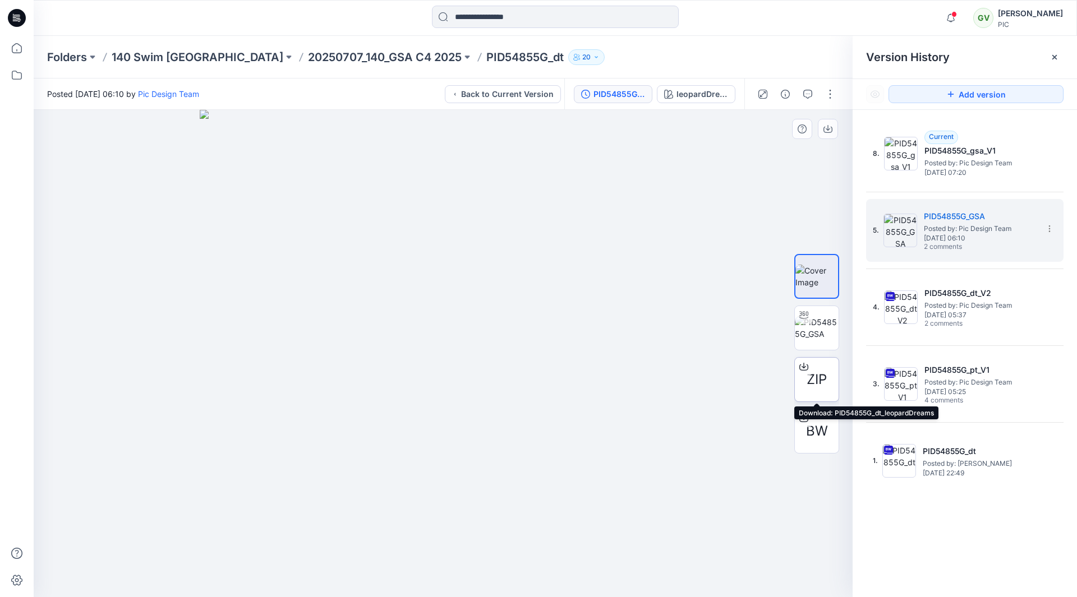
click at [817, 385] on span "ZIP" at bounding box center [817, 380] width 20 height 20
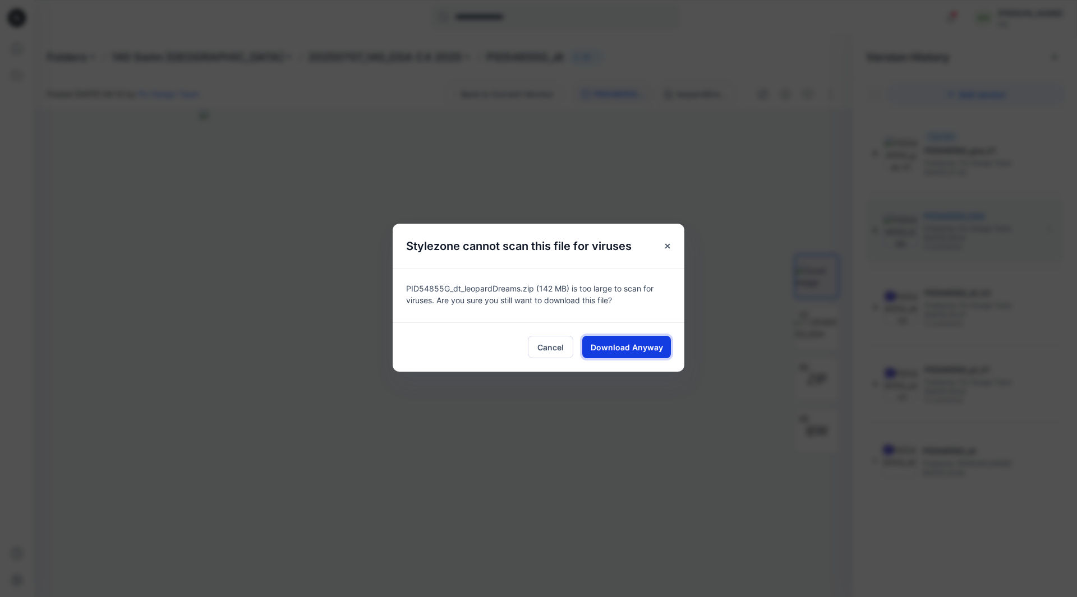
click at [629, 351] on span "Download Anyway" at bounding box center [627, 348] width 72 height 12
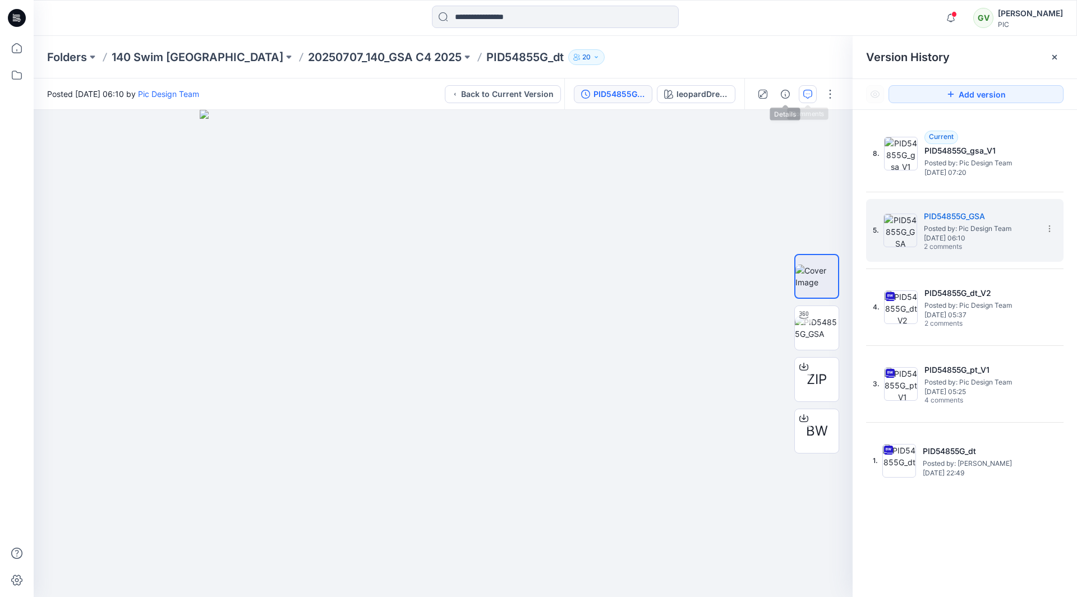
click at [809, 89] on button "button" at bounding box center [808, 94] width 18 height 18
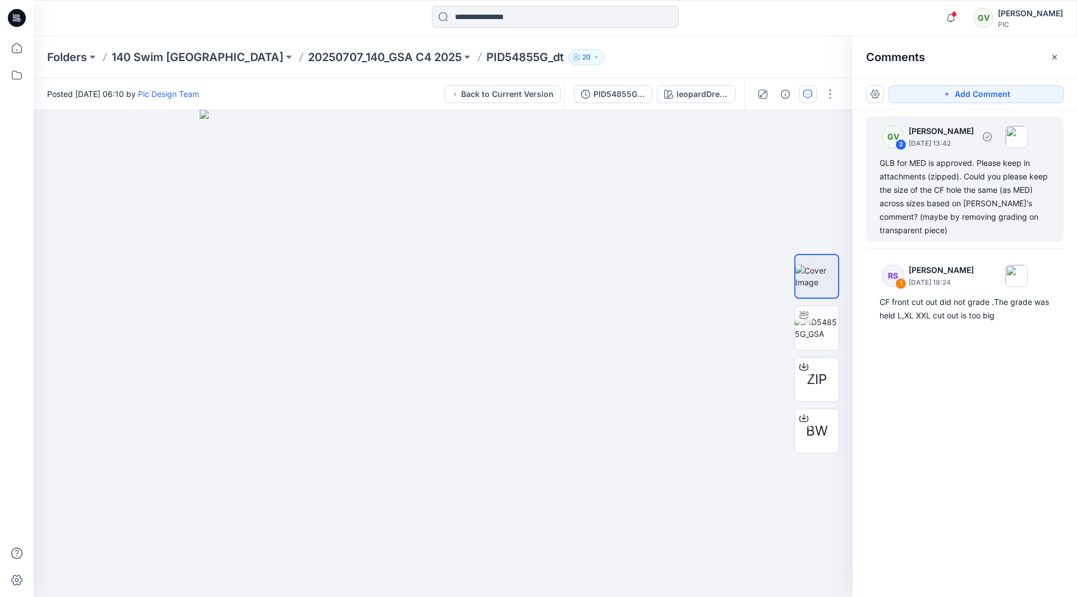
click at [968, 204] on div "GLB for MED is approved. Please keep in attachments (zipped). Could you please …" at bounding box center [964, 196] width 171 height 81
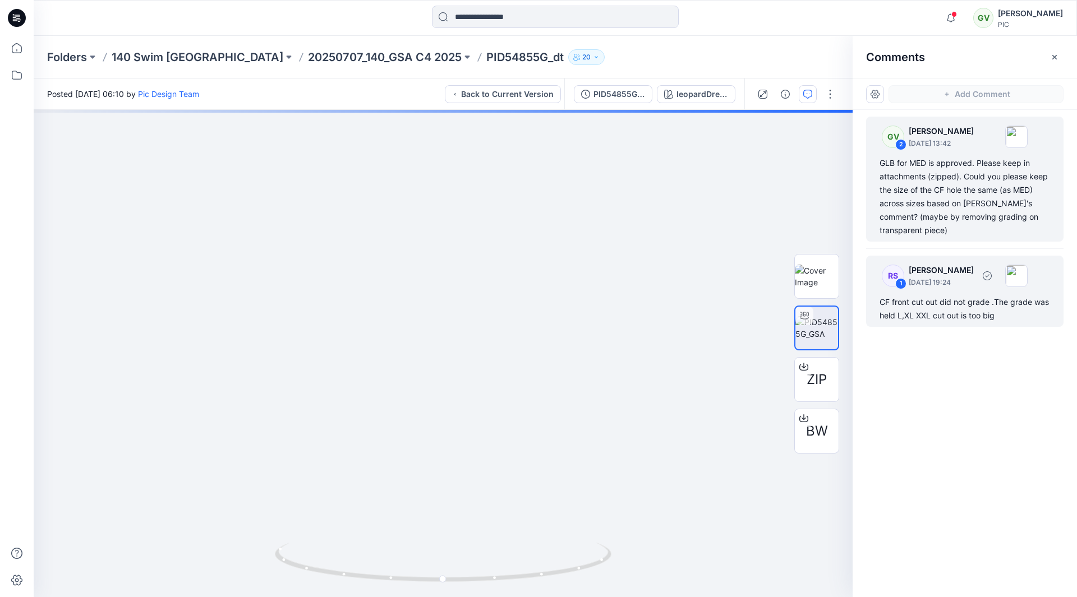
click at [947, 309] on div "CF front cut out did not grade .The grade was held L,XL XXL cut out is too big" at bounding box center [964, 309] width 171 height 27
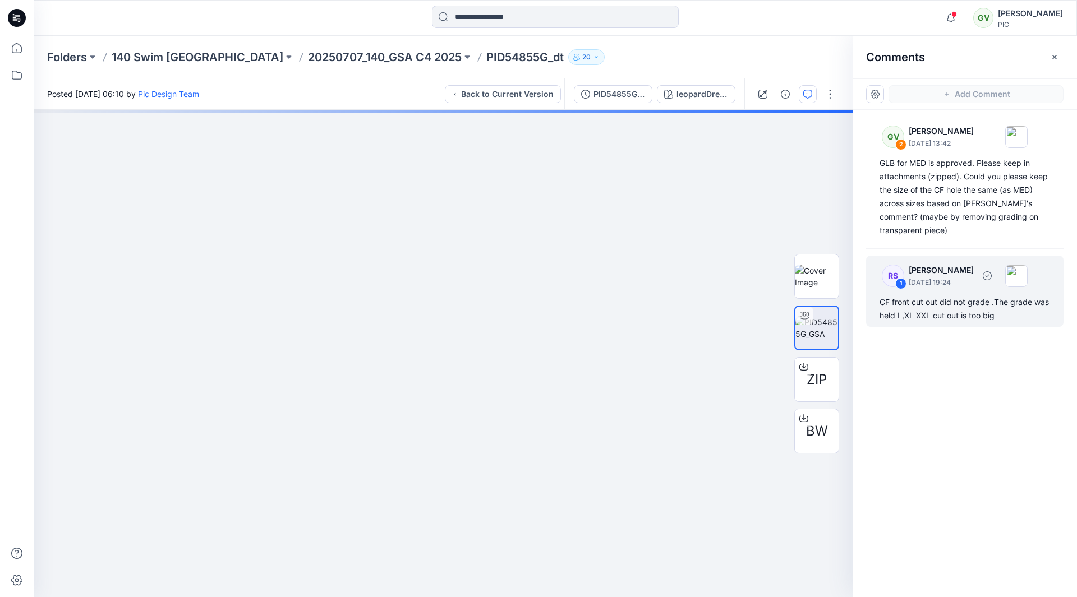
click at [962, 301] on div "CF front cut out did not grade .The grade was held L,XL XXL cut out is too big" at bounding box center [964, 309] width 171 height 27
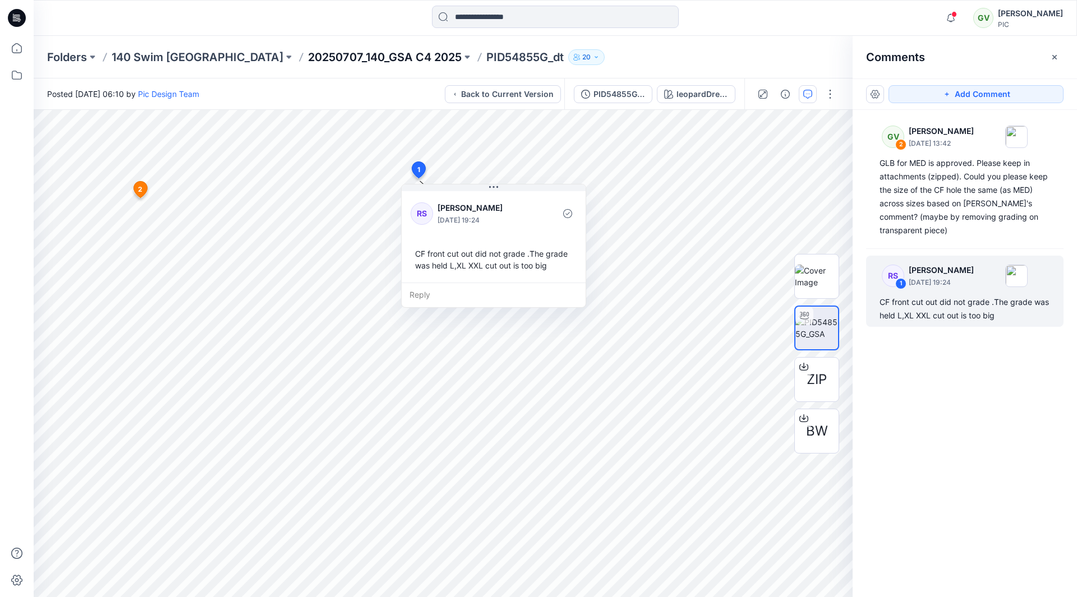
click at [357, 59] on p "20250707_140_GSA C4 2025" at bounding box center [385, 57] width 154 height 16
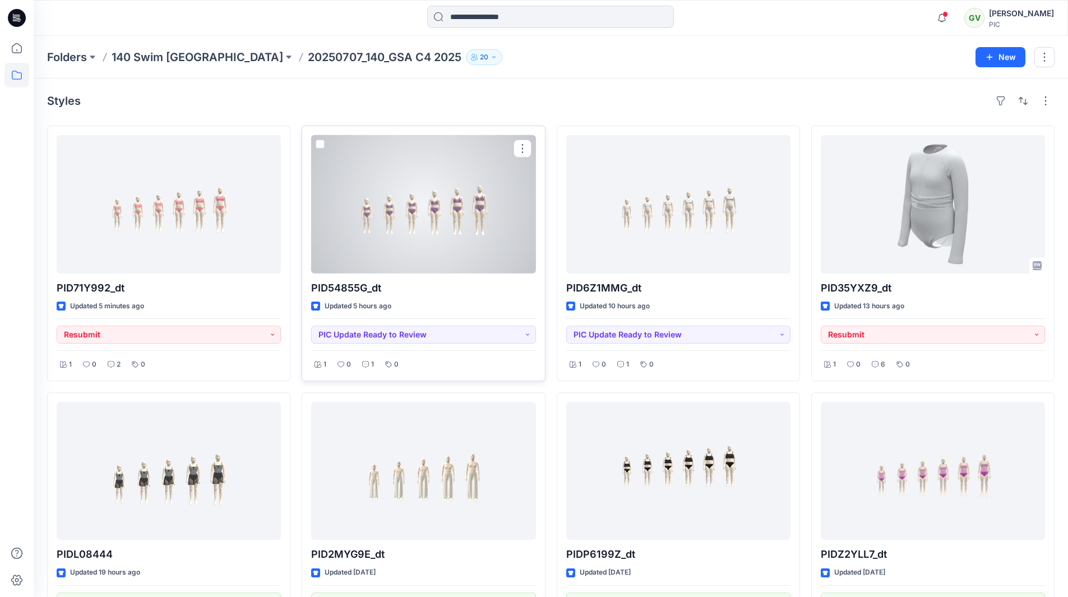
click at [474, 257] on div at bounding box center [423, 204] width 224 height 139
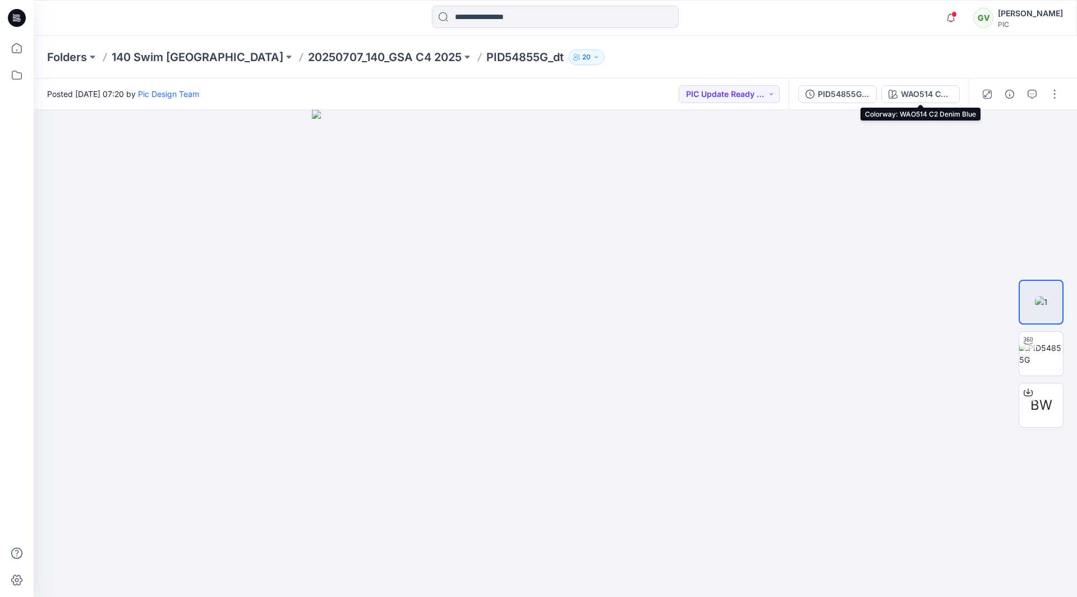
click at [934, 91] on div "WAO514 C2 Denim Blue" at bounding box center [927, 94] width 52 height 12
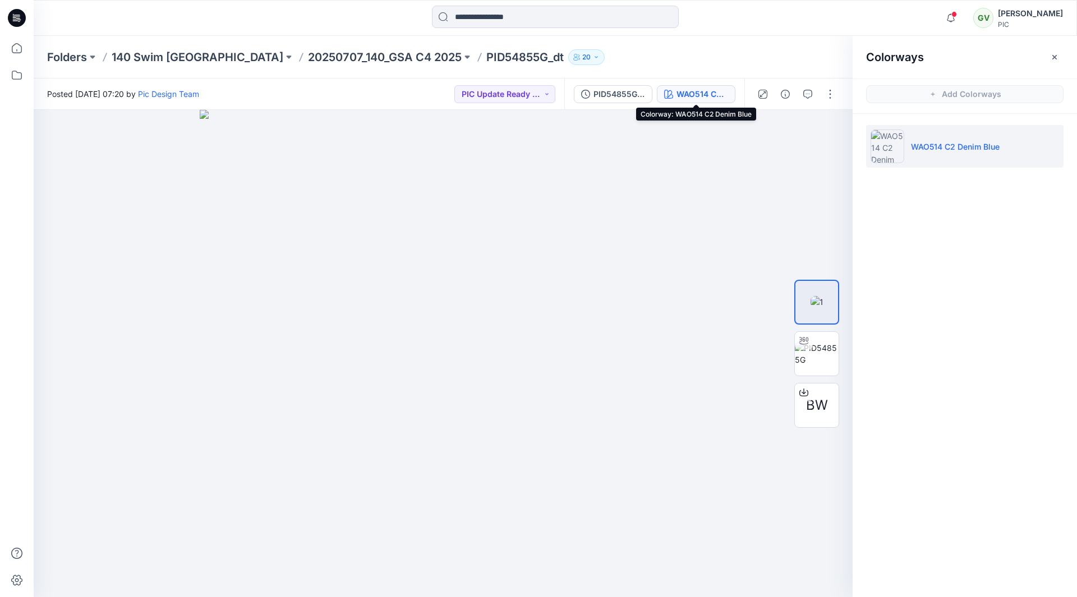
click at [704, 100] on button "WAO514 C2 Denim Blue" at bounding box center [696, 94] width 79 height 18
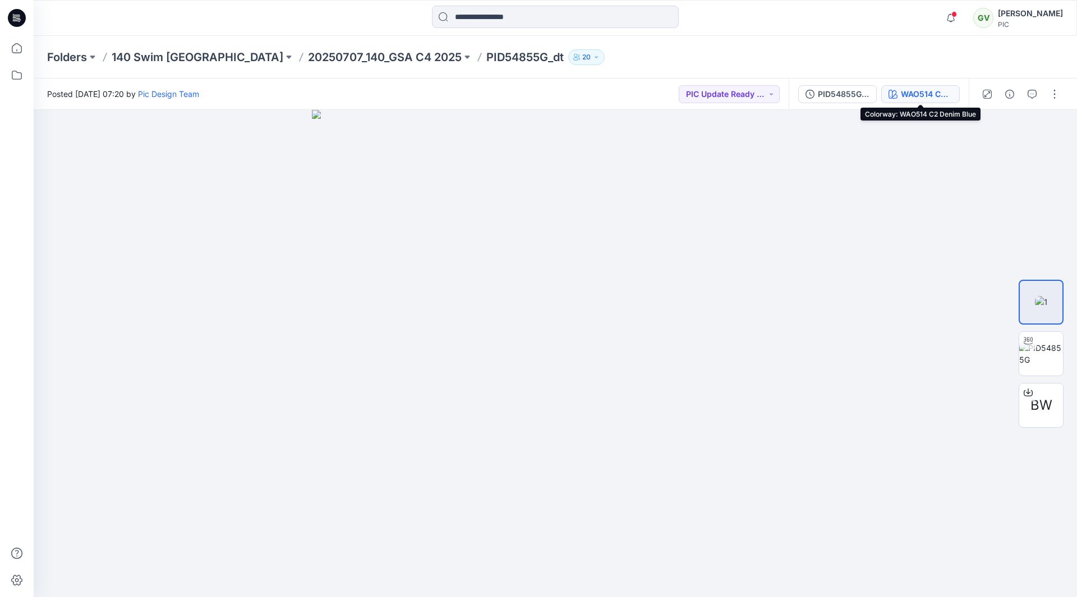
click at [913, 100] on div "WAO514 C2 Denim Blue" at bounding box center [927, 94] width 52 height 12
click at [1033, 90] on icon "button" at bounding box center [1032, 94] width 9 height 9
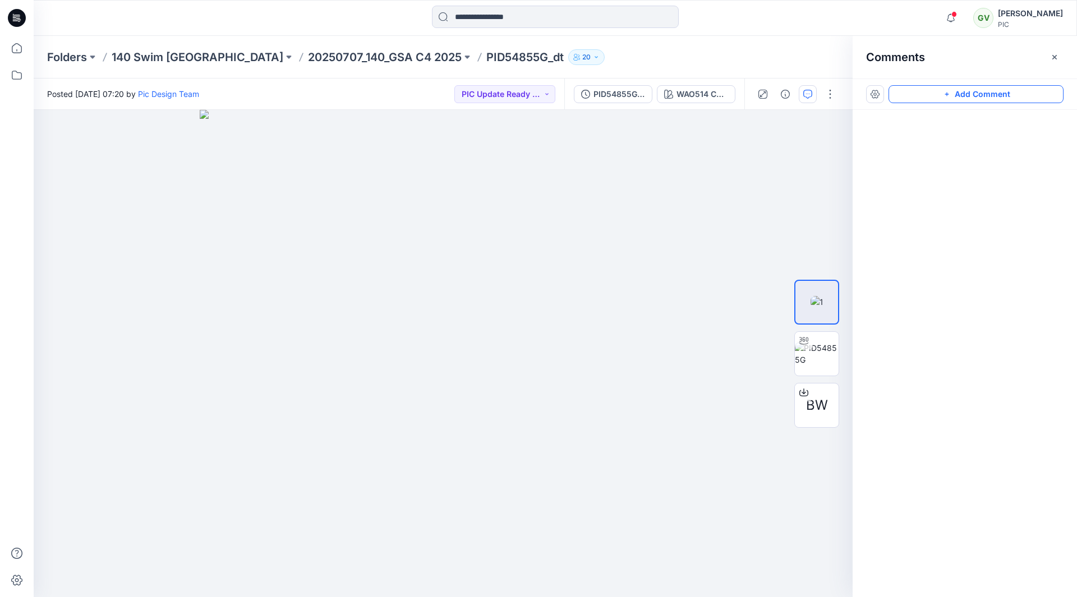
click at [950, 96] on icon "button" at bounding box center [946, 94] width 9 height 9
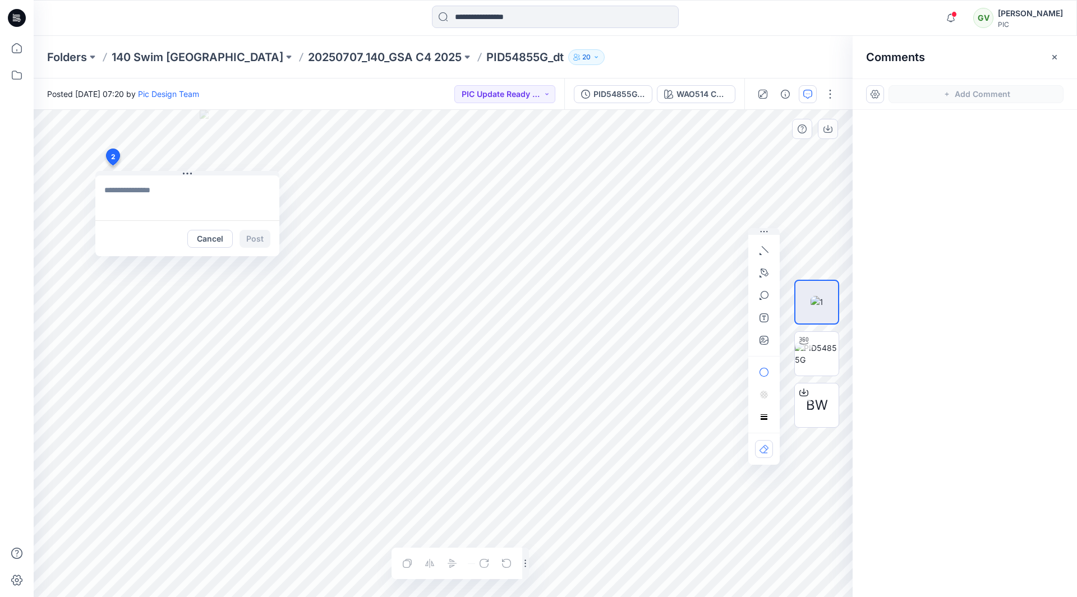
click at [112, 165] on div "2 Cancel Post Layer 1" at bounding box center [443, 353] width 819 height 487
click at [121, 196] on textarea "**********" at bounding box center [187, 198] width 184 height 45
type textarea "**********"
click at [161, 207] on textarea "**********" at bounding box center [187, 198] width 184 height 45
click at [226, 236] on button "Cancel" at bounding box center [209, 239] width 45 height 18
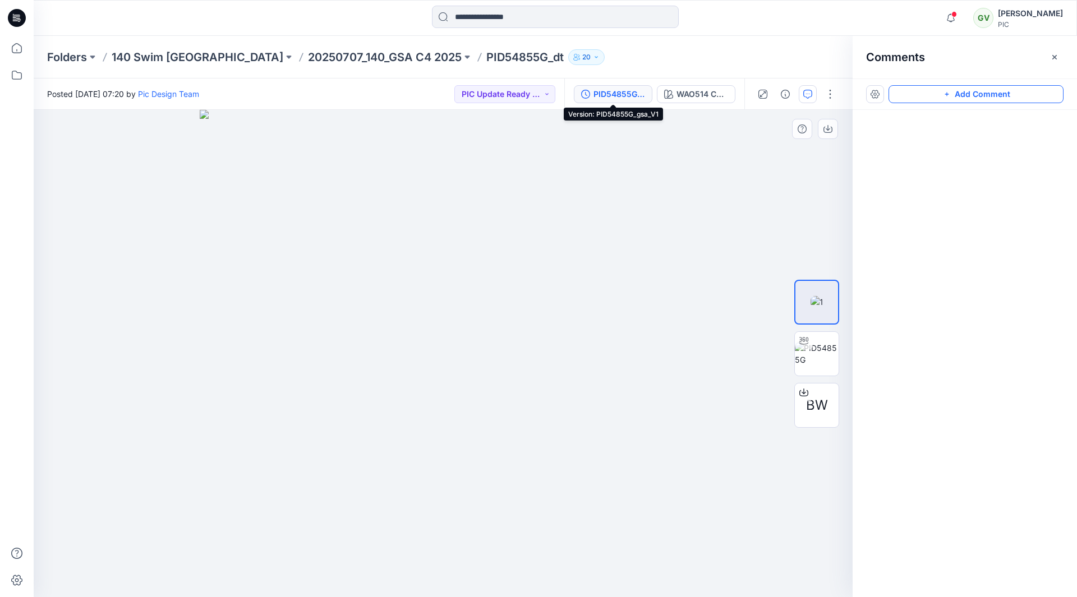
click at [620, 99] on div "PID54855G_gsa_V1" at bounding box center [619, 94] width 52 height 12
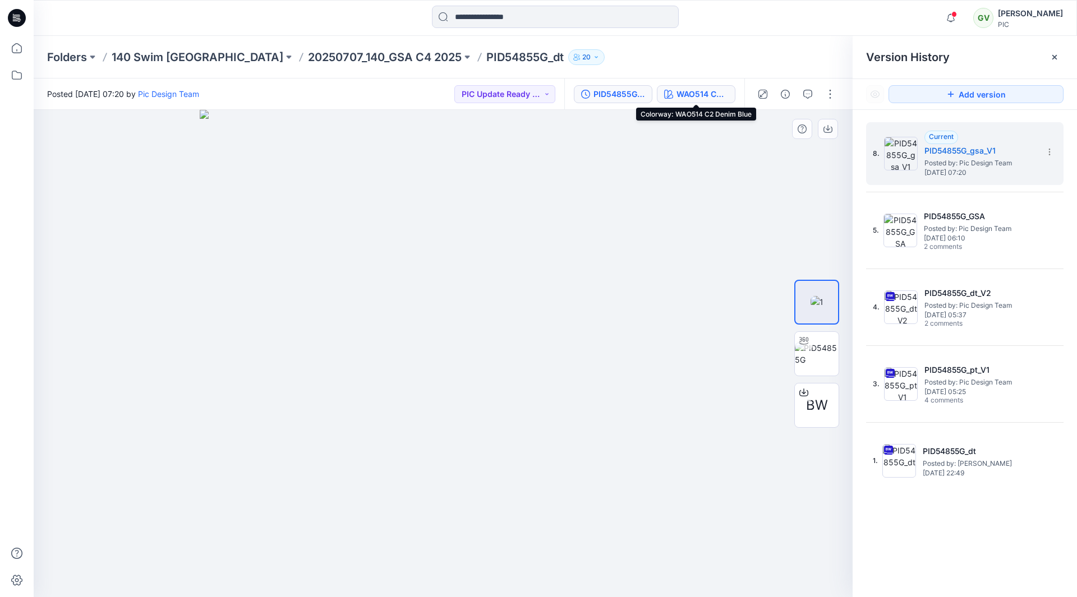
click at [686, 102] on button "WAO514 C2 Denim Blue" at bounding box center [696, 94] width 79 height 18
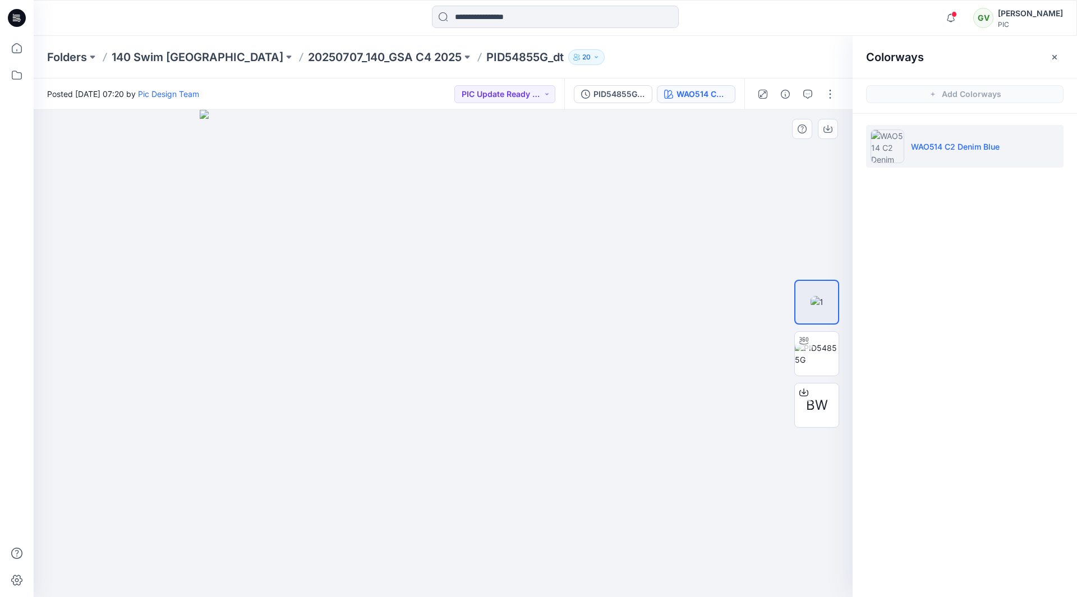
click at [991, 156] on li "WAO514 C2 Denim Blue" at bounding box center [964, 146] width 197 height 43
click at [612, 93] on div "PID54855G_gsa_V1" at bounding box center [619, 94] width 52 height 12
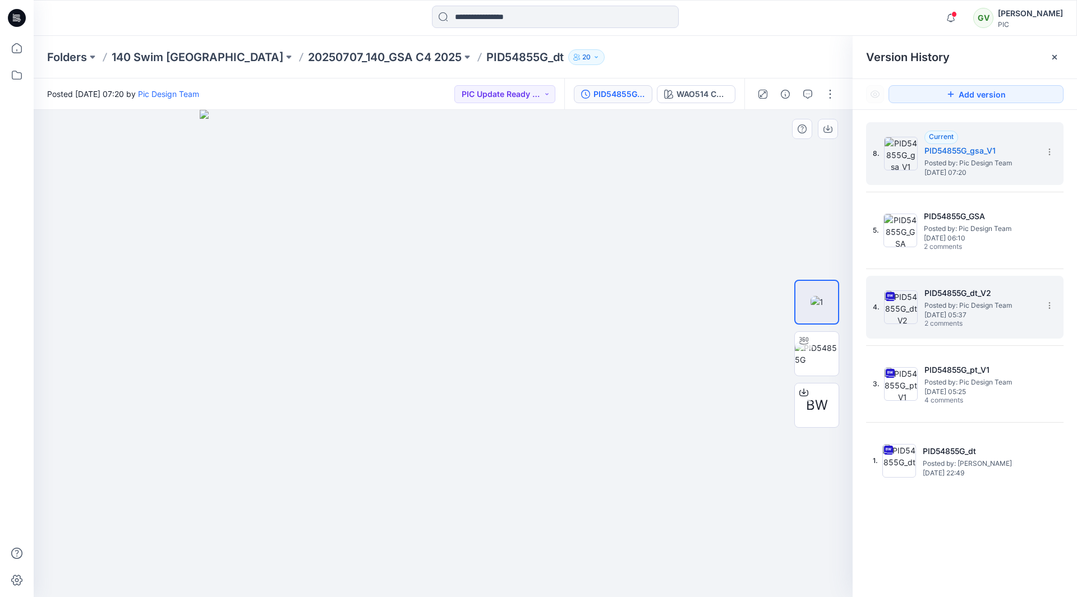
click at [966, 302] on span "Posted by: Pic Design Team" at bounding box center [980, 305] width 112 height 11
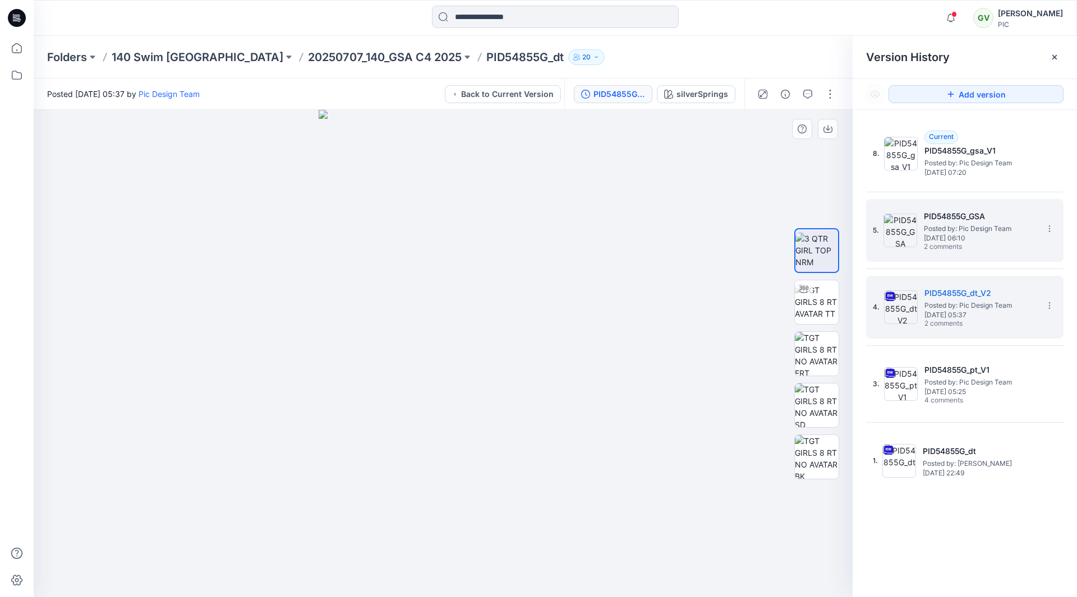
click at [960, 223] on span "Posted by: Pic Design Team" at bounding box center [980, 228] width 112 height 11
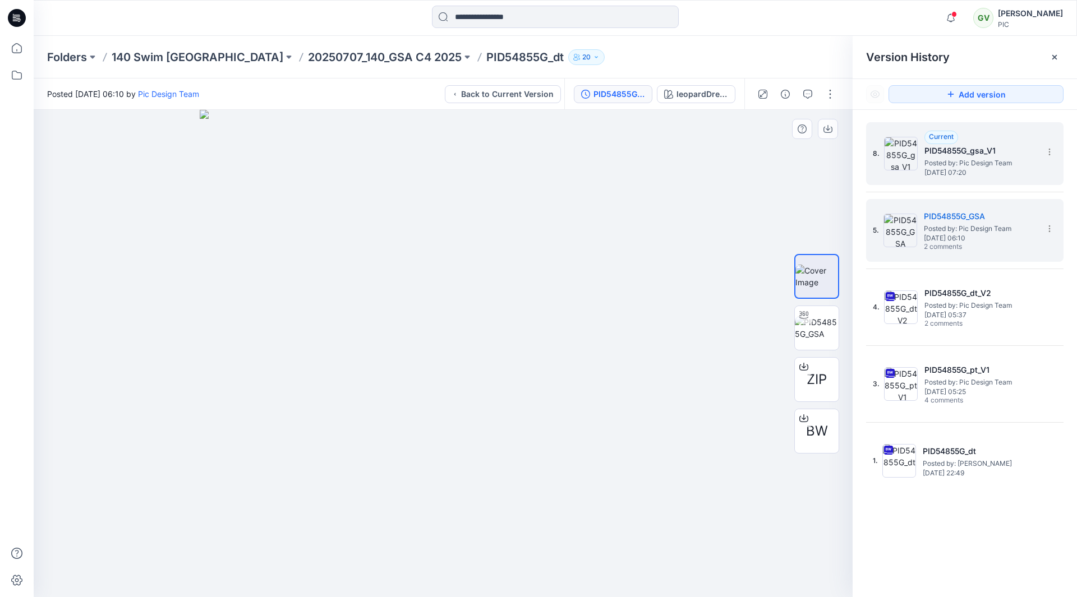
click at [928, 147] on h5 "PID54855G_gsa_V1" at bounding box center [980, 150] width 112 height 13
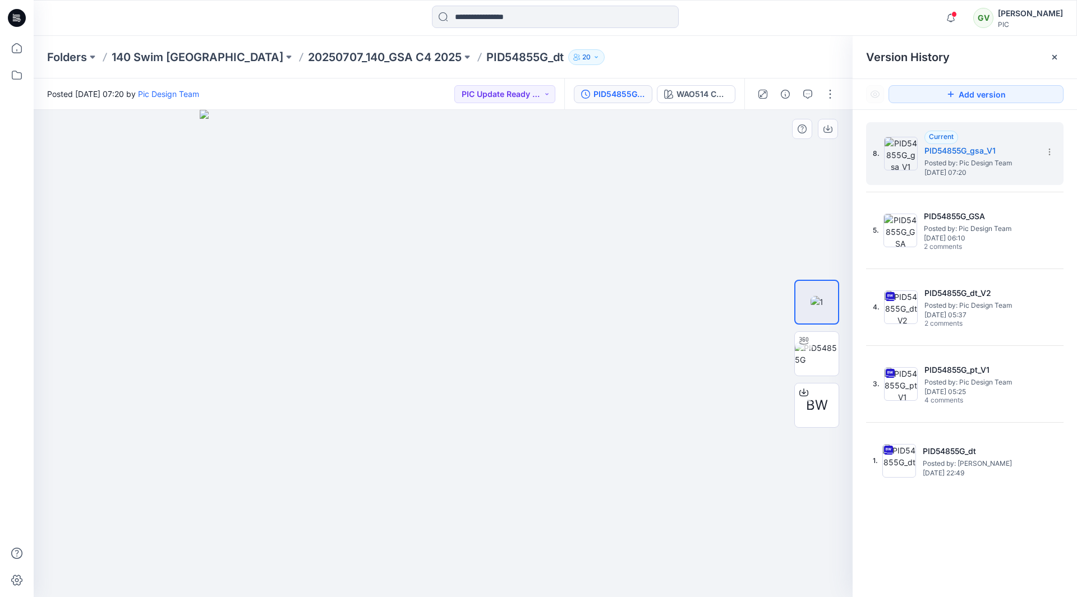
click at [598, 91] on div "PID54855G_gsa_V1" at bounding box center [619, 94] width 52 height 12
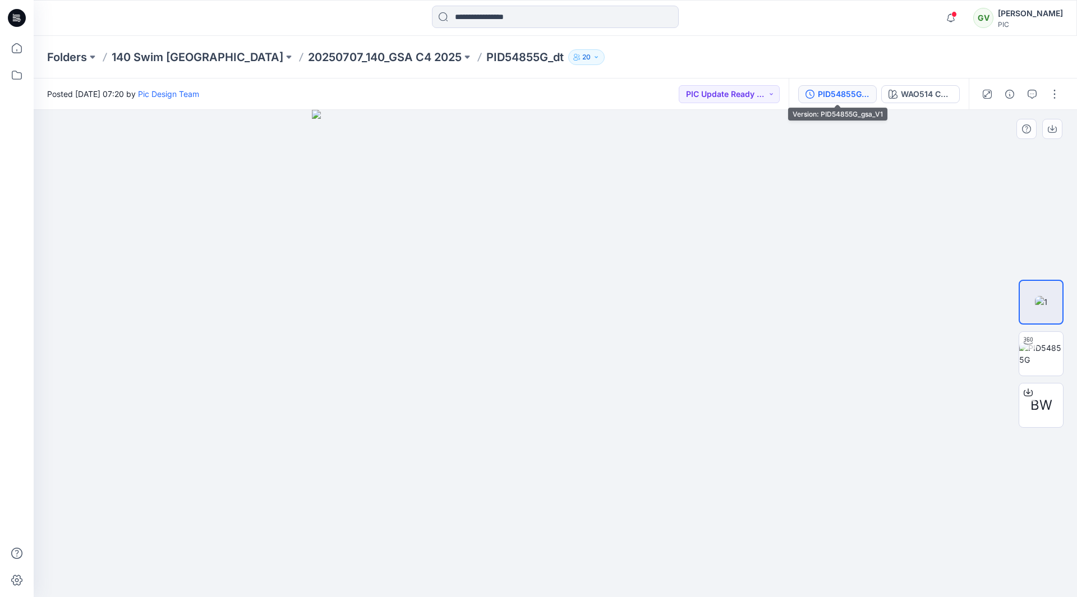
click at [838, 91] on div "PID54855G_gsa_V1" at bounding box center [844, 94] width 52 height 12
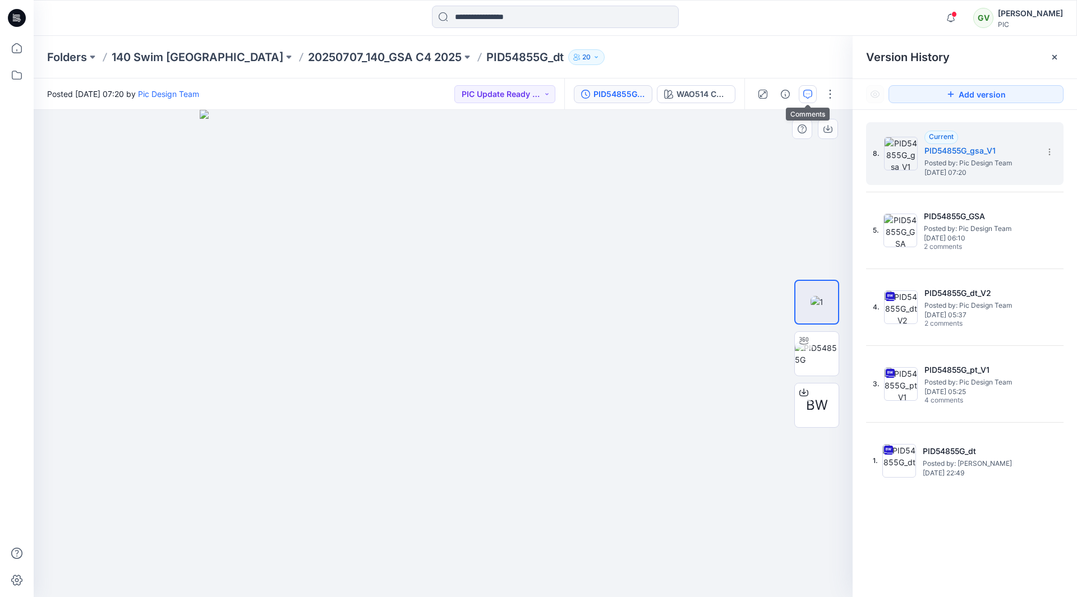
click at [810, 97] on icon "button" at bounding box center [807, 94] width 9 height 9
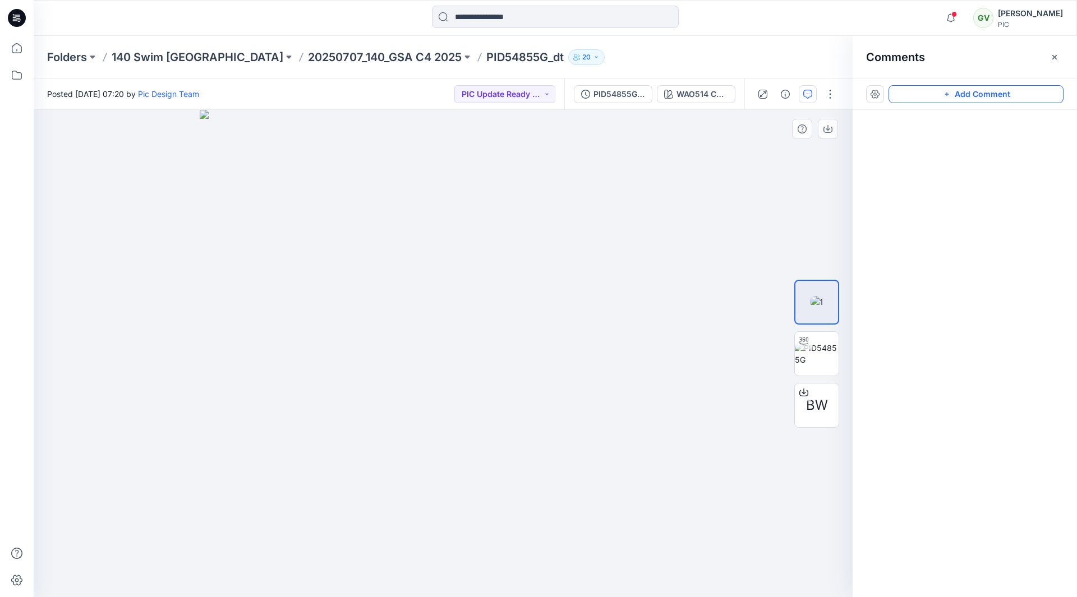
click at [962, 98] on button "Add Comment" at bounding box center [975, 94] width 175 height 18
click at [86, 143] on div "2" at bounding box center [443, 353] width 819 height 487
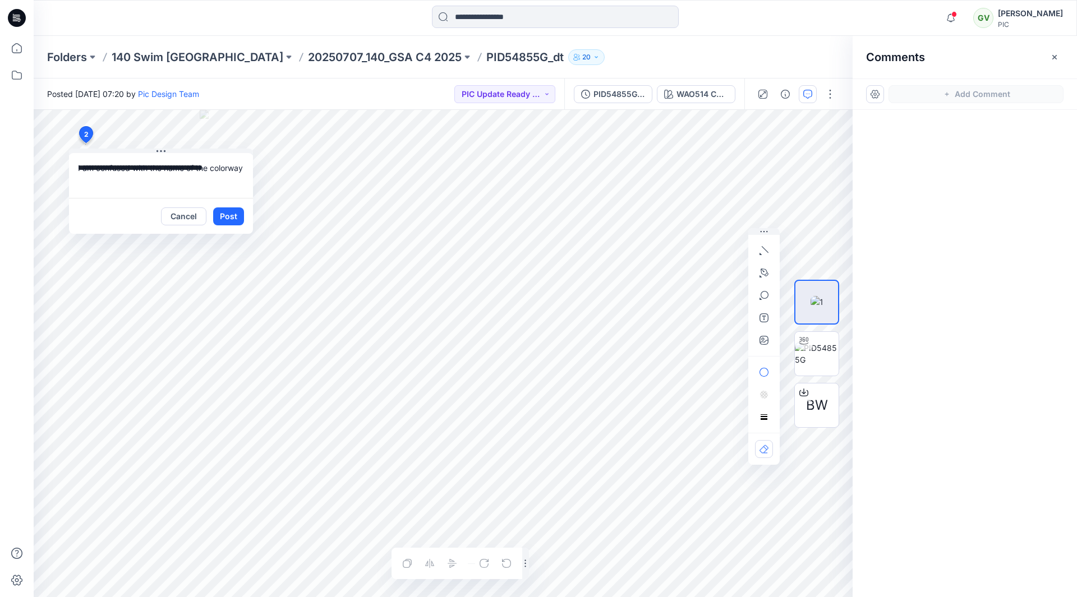
type textarea "**********"
click at [121, 187] on textarea "**********" at bounding box center [161, 175] width 184 height 45
click at [716, 96] on div "WAO514 C2 Denim Blue" at bounding box center [702, 94] width 52 height 12
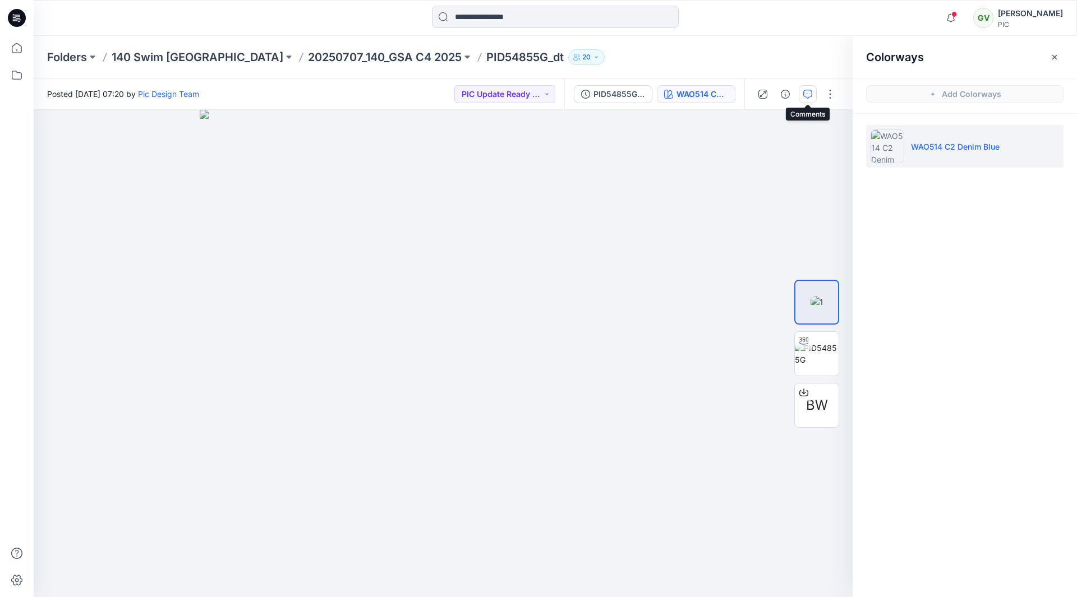
click at [809, 91] on icon "button" at bounding box center [807, 94] width 9 height 9
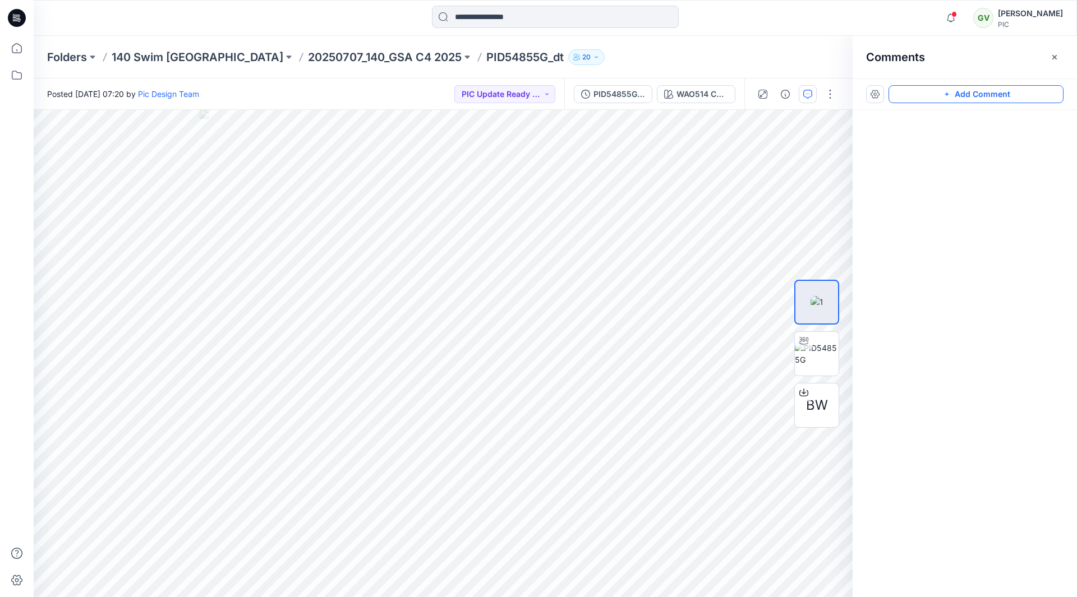
click at [923, 91] on button "Add Comment" at bounding box center [975, 94] width 175 height 18
click at [76, 142] on div "2" at bounding box center [443, 353] width 819 height 487
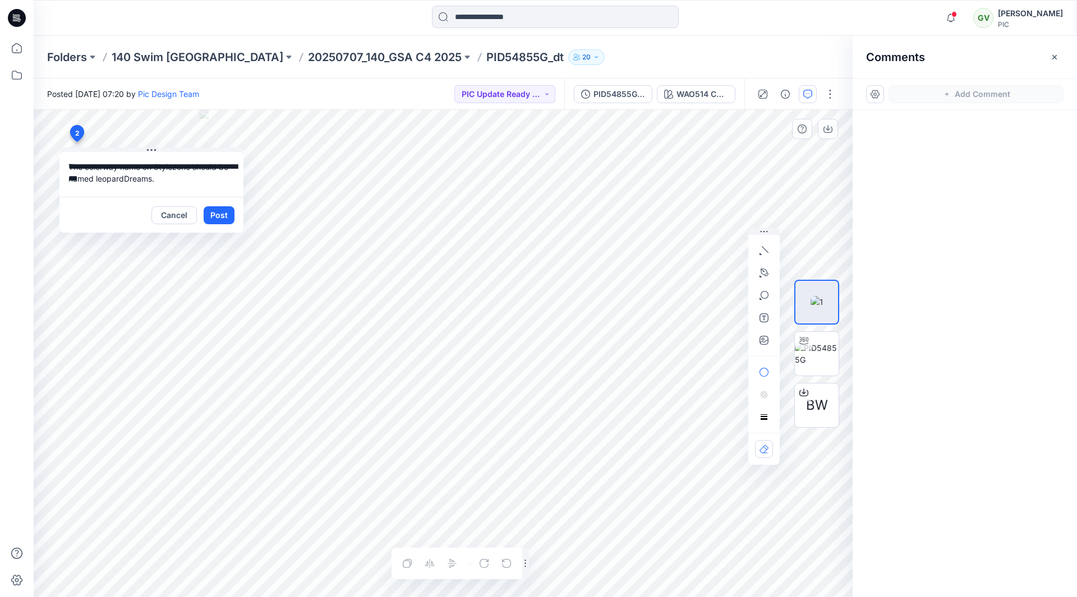
scroll to position [10, 0]
click at [950, 26] on icon "button" at bounding box center [950, 18] width 21 height 22
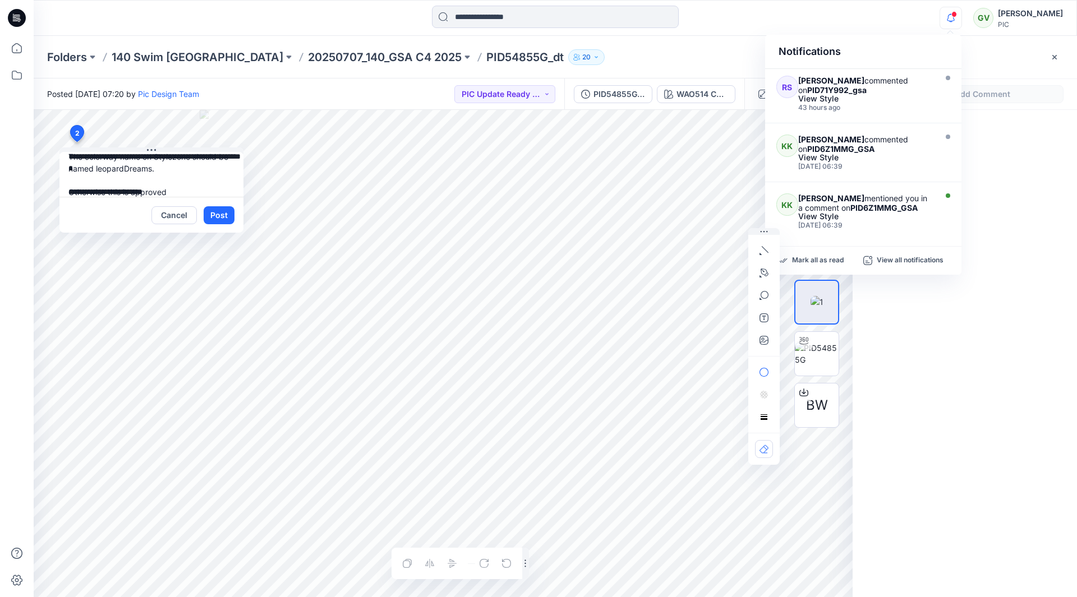
click at [950, 22] on icon "button" at bounding box center [950, 18] width 21 height 22
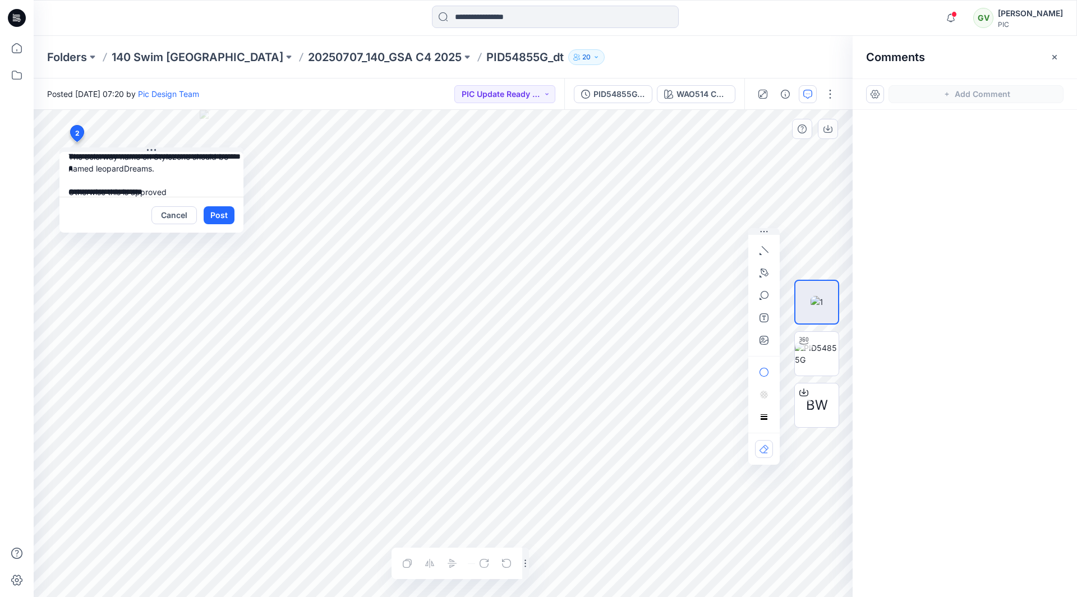
click at [186, 190] on textarea "**********" at bounding box center [151, 174] width 184 height 45
click at [53, 187] on div "**********" at bounding box center [443, 353] width 819 height 487
click at [64, 178] on textarea "**********" at bounding box center [151, 174] width 184 height 45
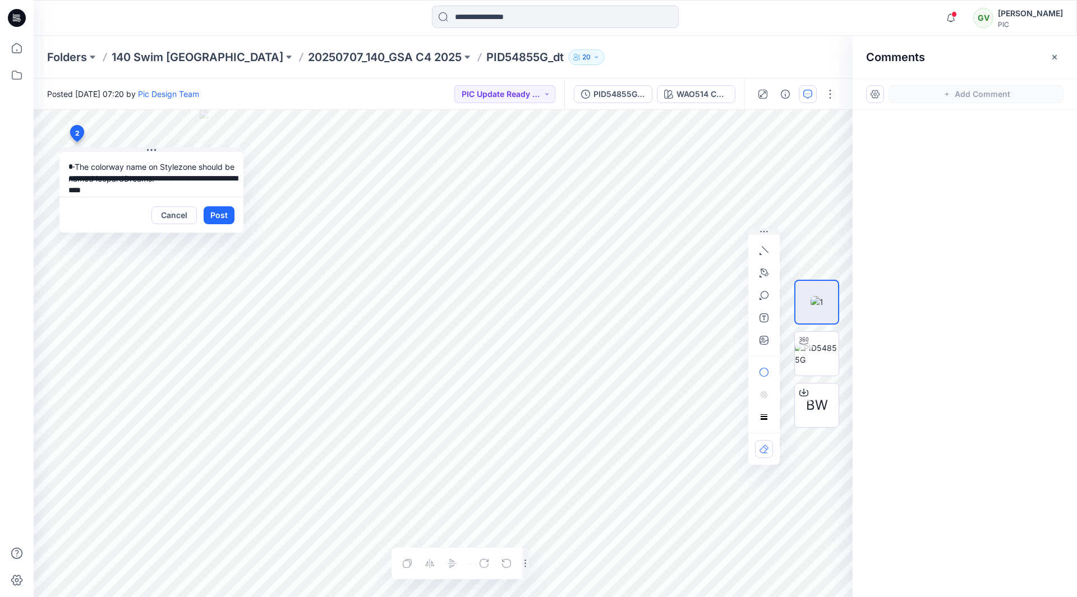
type textarea "**********"
click at [173, 190] on textarea "**********" at bounding box center [151, 174] width 184 height 45
click at [761, 345] on button "button" at bounding box center [764, 340] width 18 height 18
type input"] "**********"
click at [187, 194] on textarea "**********" at bounding box center [151, 174] width 184 height 45
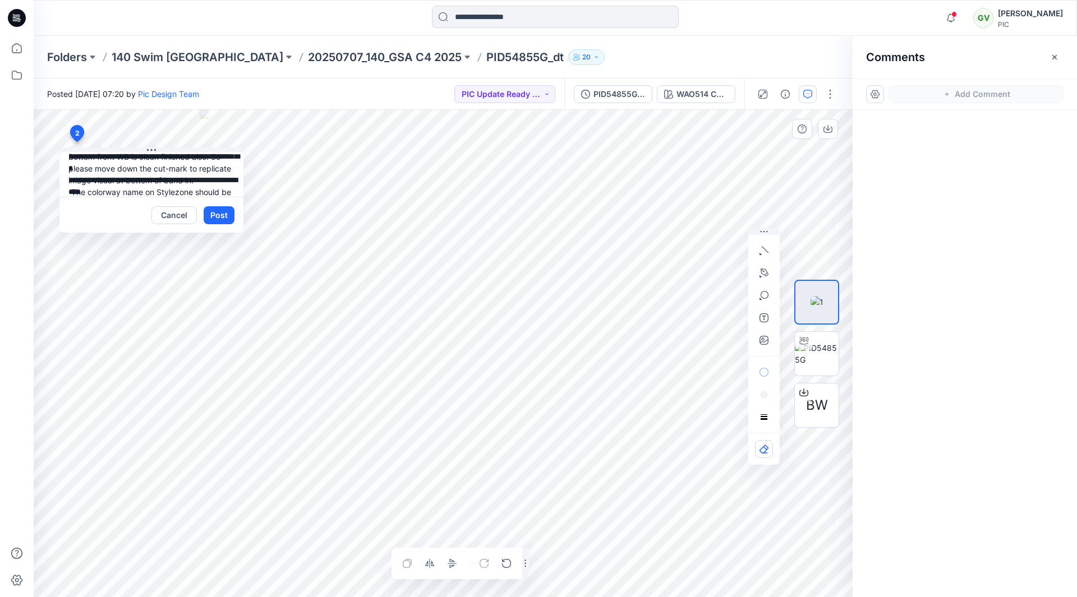
scroll to position [57, 0]
type textarea "**********"
click at [227, 220] on button "Post" at bounding box center [219, 215] width 31 height 18
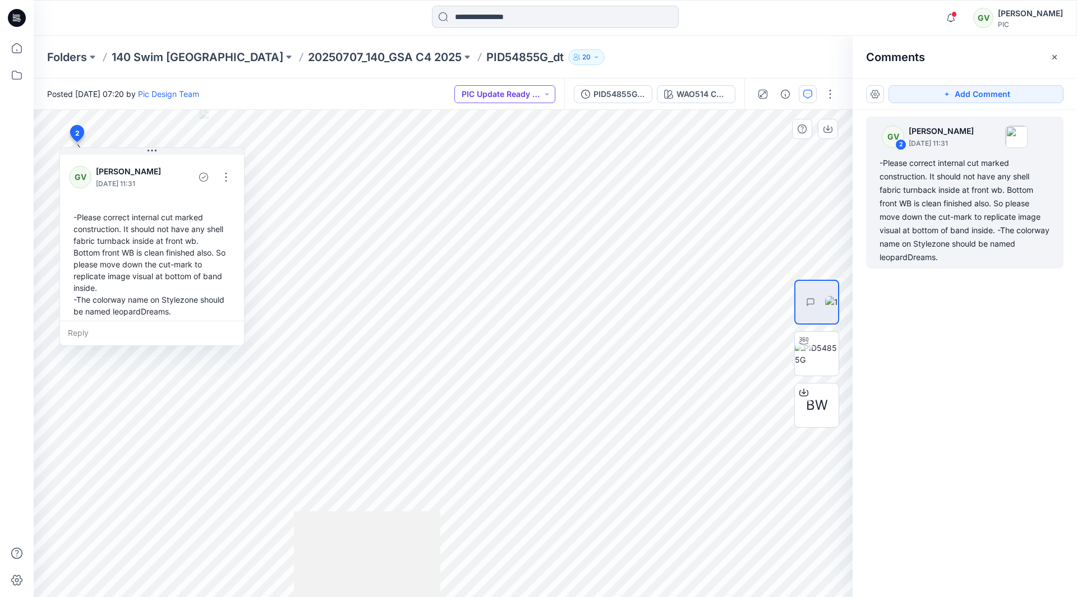
click at [512, 92] on button "PIC Update Ready to Review" at bounding box center [504, 94] width 101 height 18
click at [490, 195] on p "Resubmit" at bounding box center [494, 195] width 34 height 15
click at [996, 340] on div "GV 2 George Voulgaris August 13, 2025 11:31 -Please correct internal cut marked…" at bounding box center [965, 333] width 224 height 446
click at [348, 54] on p "20250707_140_GSA C4 2025" at bounding box center [385, 57] width 154 height 16
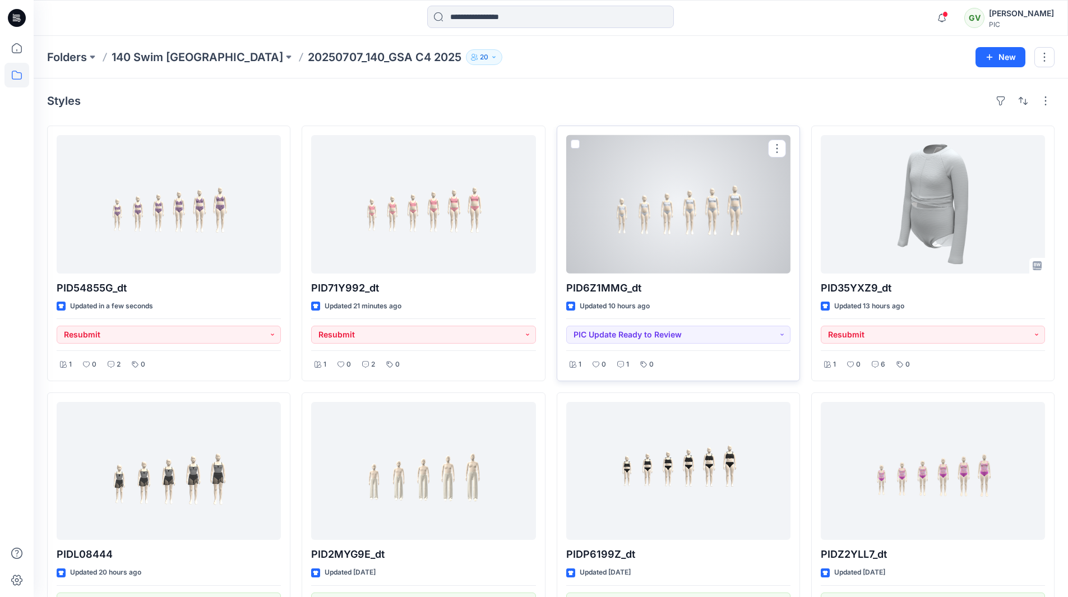
click at [660, 253] on div at bounding box center [678, 204] width 224 height 139
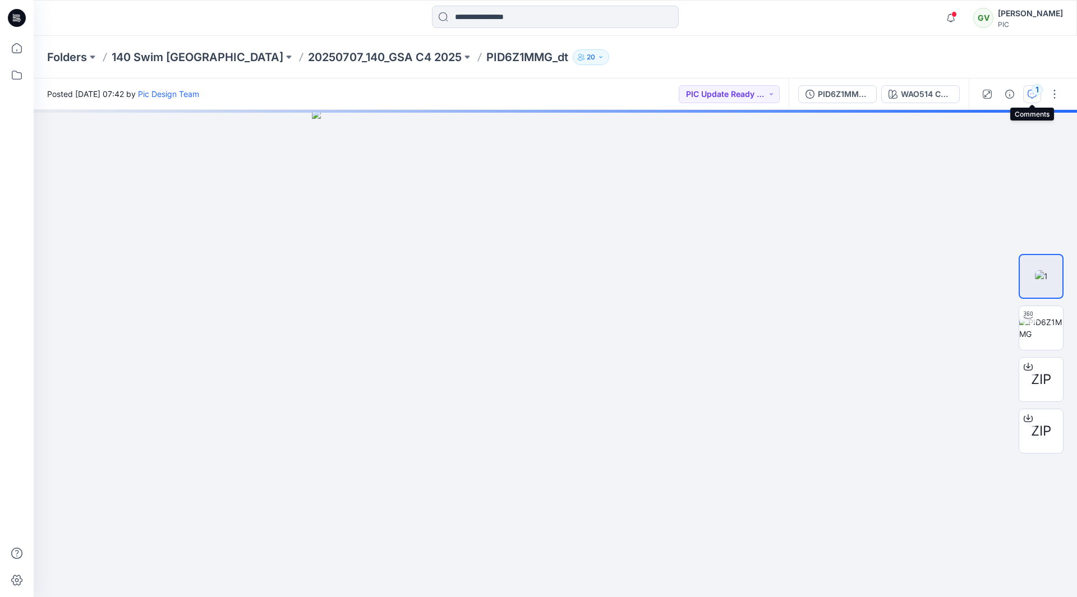
click at [1032, 97] on icon "button" at bounding box center [1032, 94] width 9 height 9
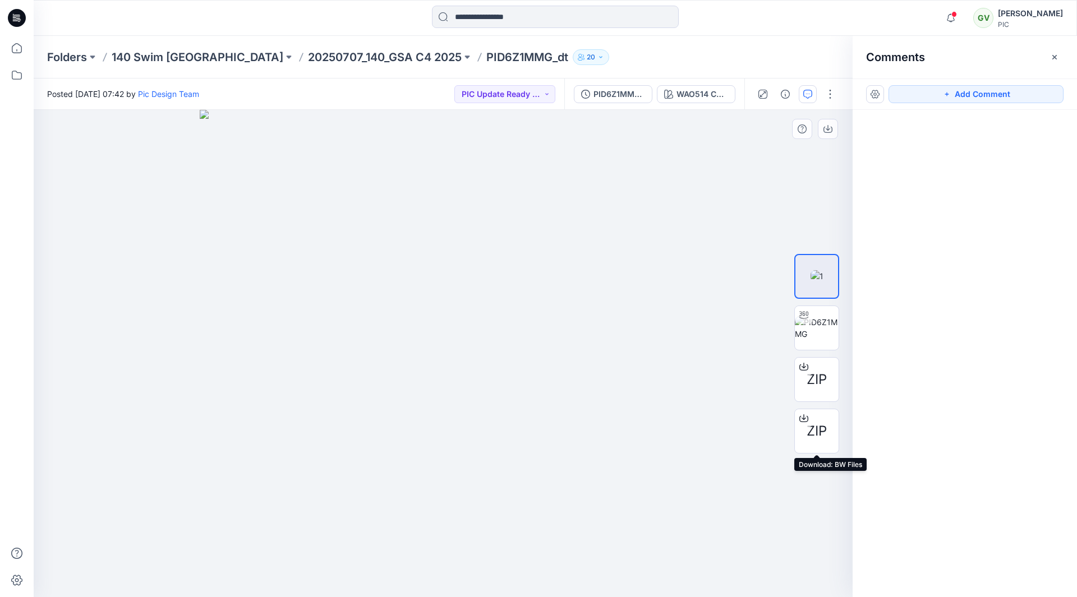
drag, startPoint x: 815, startPoint y: 430, endPoint x: 748, endPoint y: 411, distance: 69.6
click at [714, 414] on div at bounding box center [443, 353] width 819 height 487
click at [821, 388] on span "ZIP" at bounding box center [817, 380] width 20 height 20
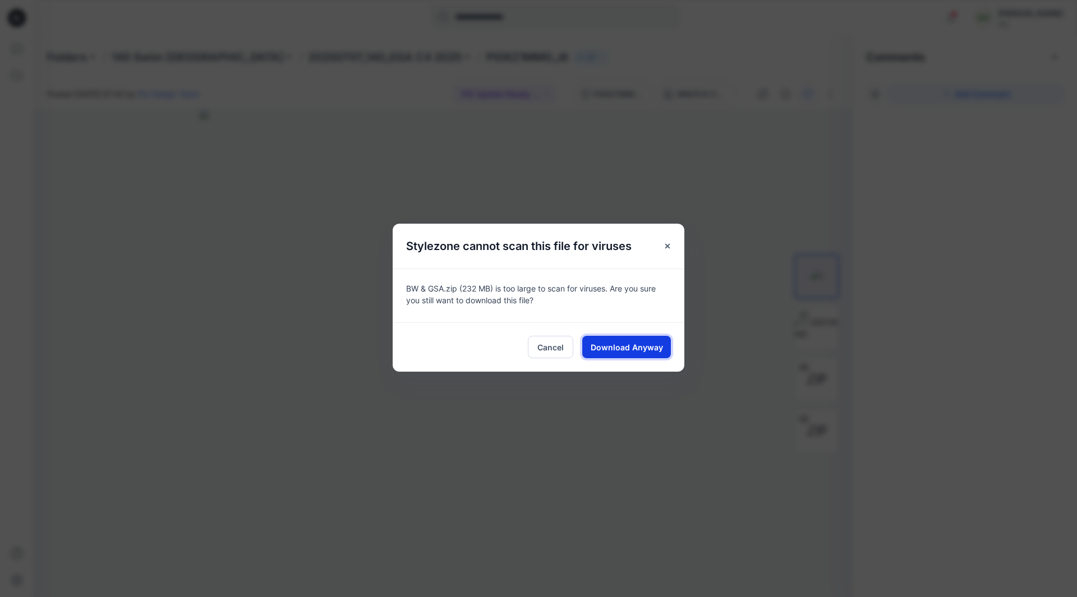
click at [642, 343] on span "Download Anyway" at bounding box center [627, 348] width 72 height 12
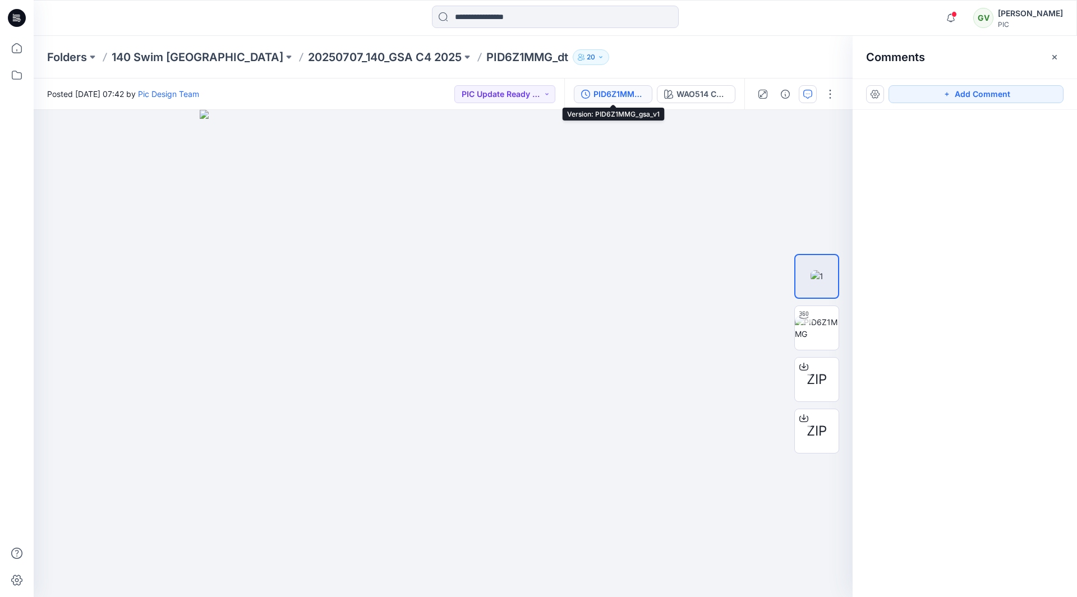
click at [611, 98] on div "PID6Z1MMG_gsa_v1" at bounding box center [619, 94] width 52 height 12
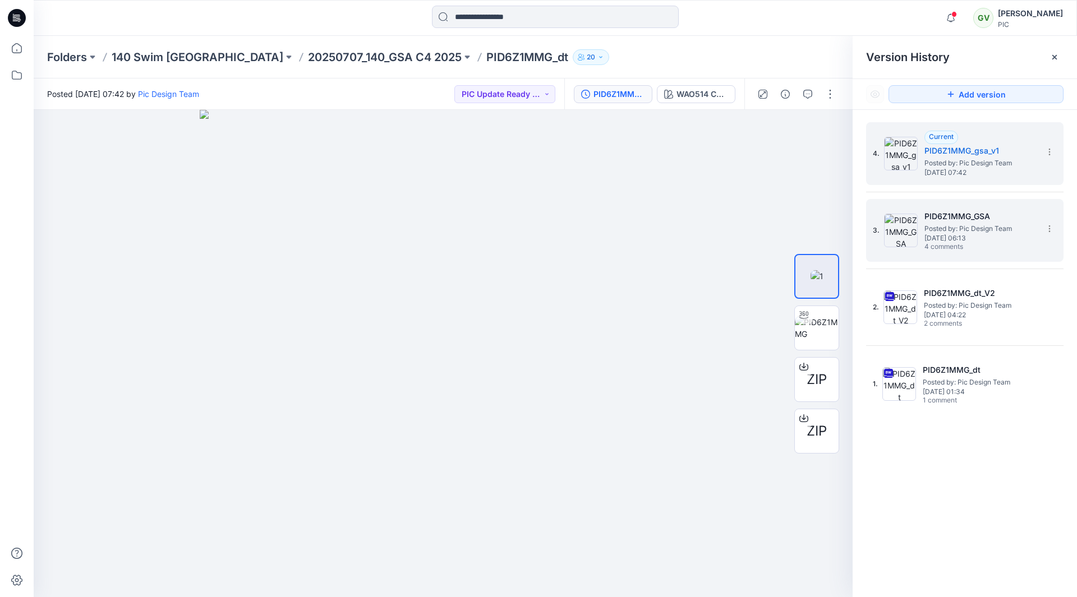
click at [980, 241] on span "Tuesday, August 05, 2025 06:13" at bounding box center [980, 238] width 112 height 8
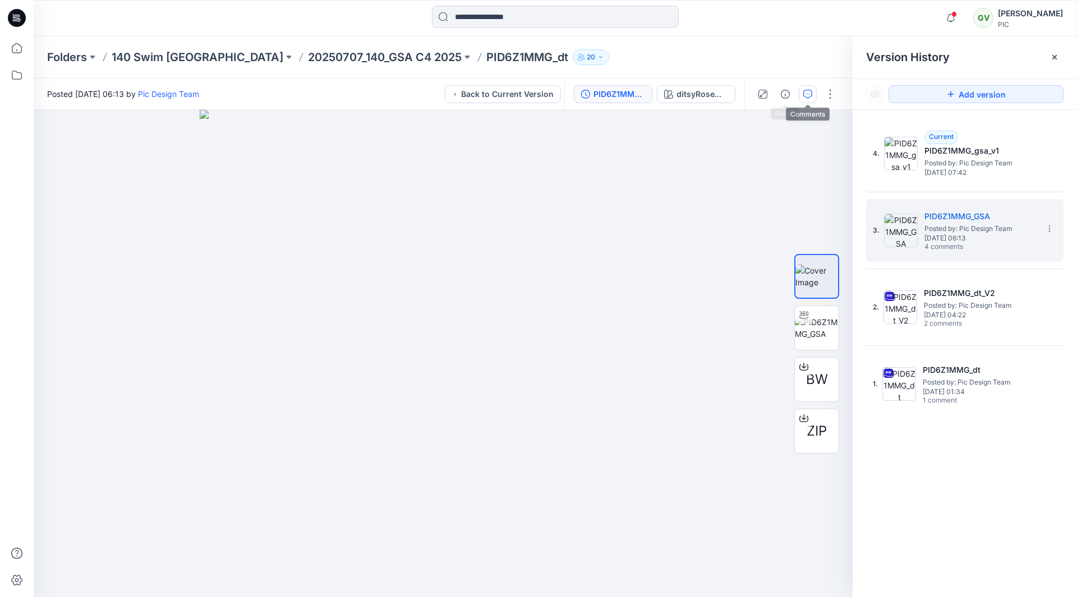
click at [804, 91] on icon "button" at bounding box center [807, 94] width 9 height 9
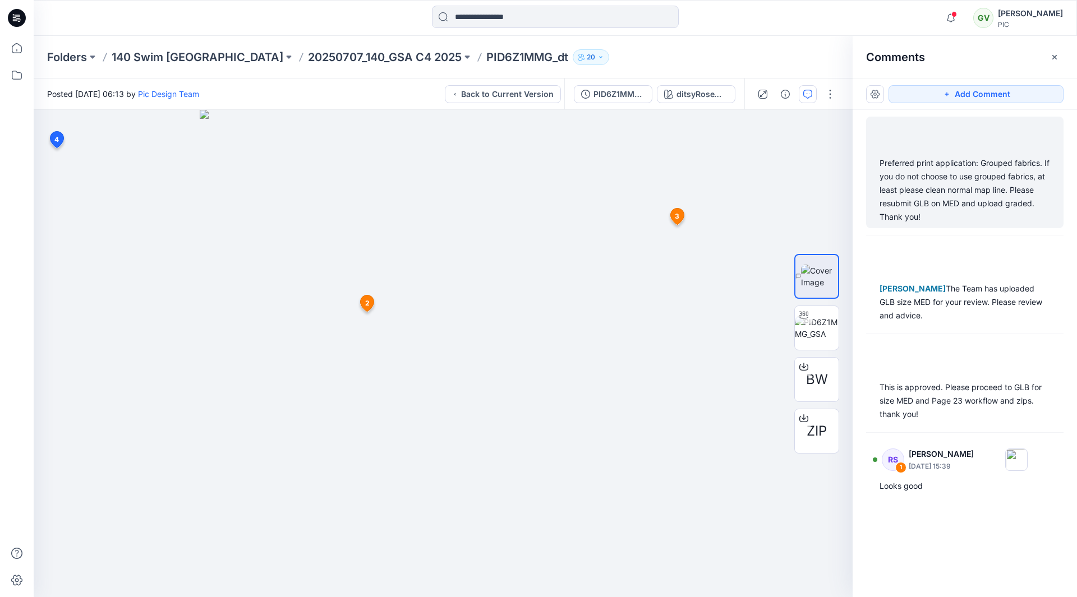
click at [915, 178] on div "Preferred print application: Grouped fabrics. If you do not choose to use group…" at bounding box center [964, 189] width 171 height 67
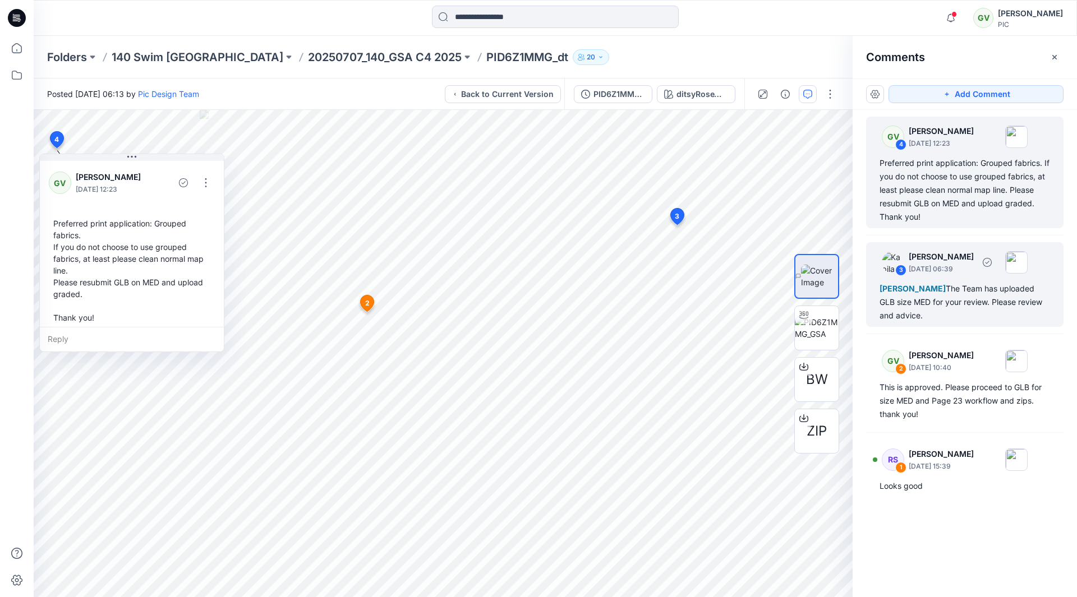
click at [937, 285] on span "George Voulgaris" at bounding box center [912, 289] width 66 height 10
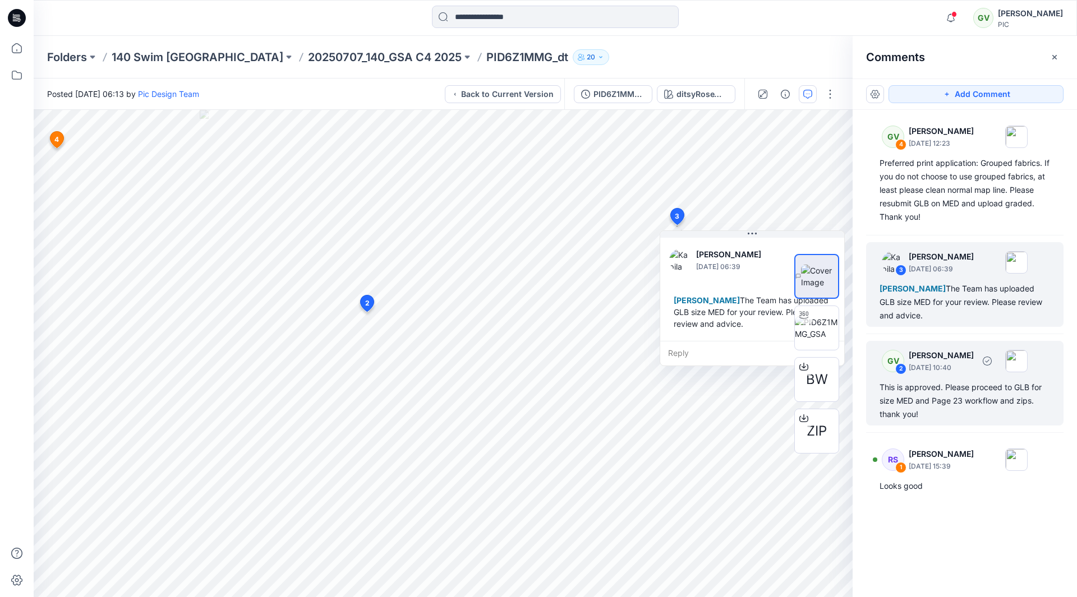
click at [960, 394] on div "This is approved. Please proceed to GLB for size MED and Page 23 workflow and z…" at bounding box center [964, 401] width 171 height 40
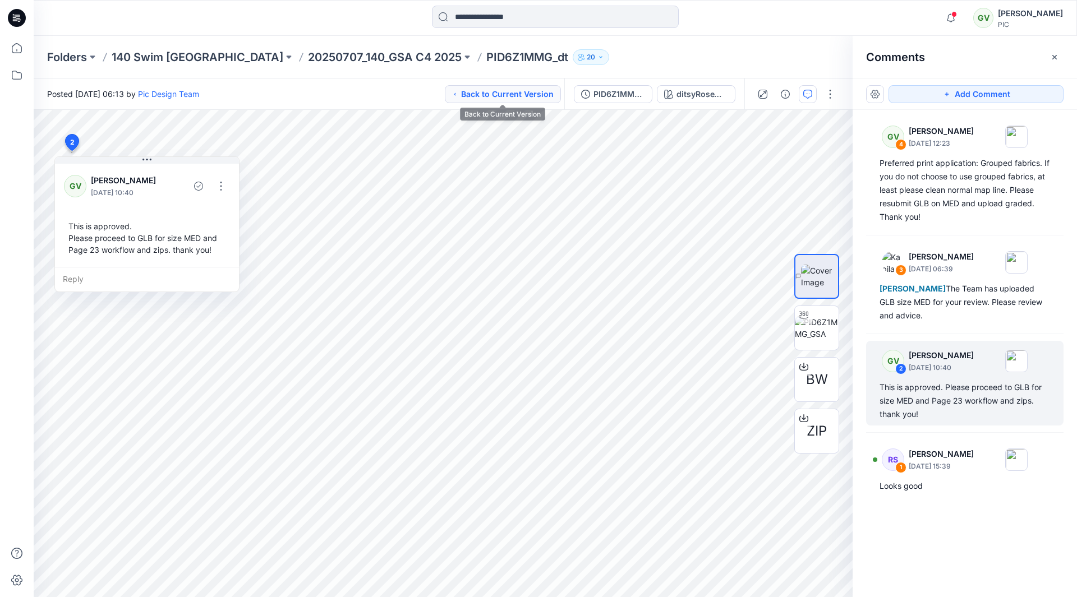
click at [537, 99] on button "Back to Current Version" at bounding box center [503, 94] width 116 height 18
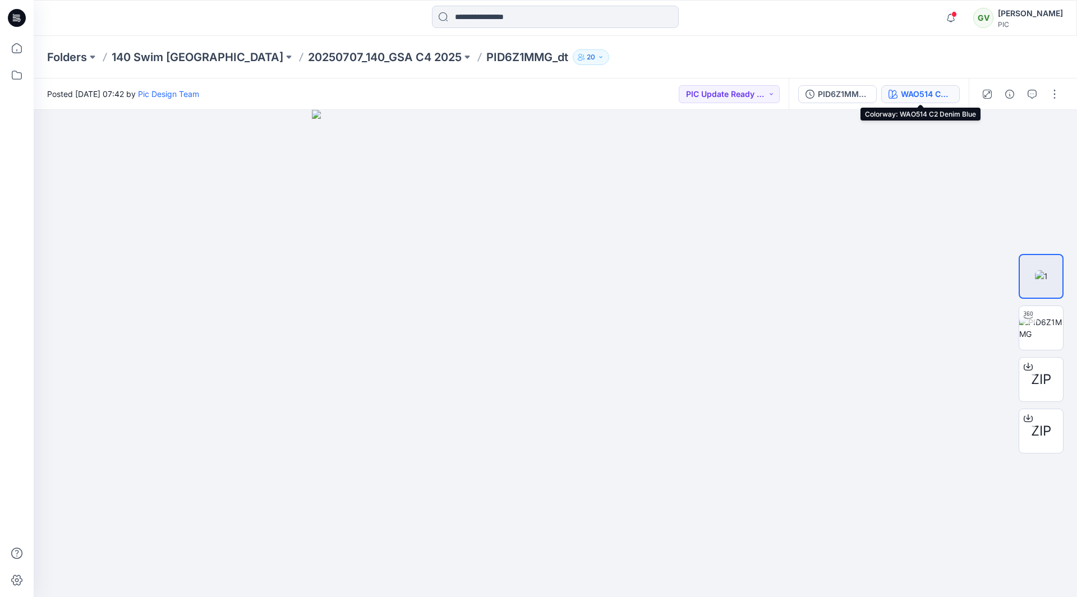
click at [928, 96] on div "WAO514 C2 Denim Blue" at bounding box center [927, 94] width 52 height 12
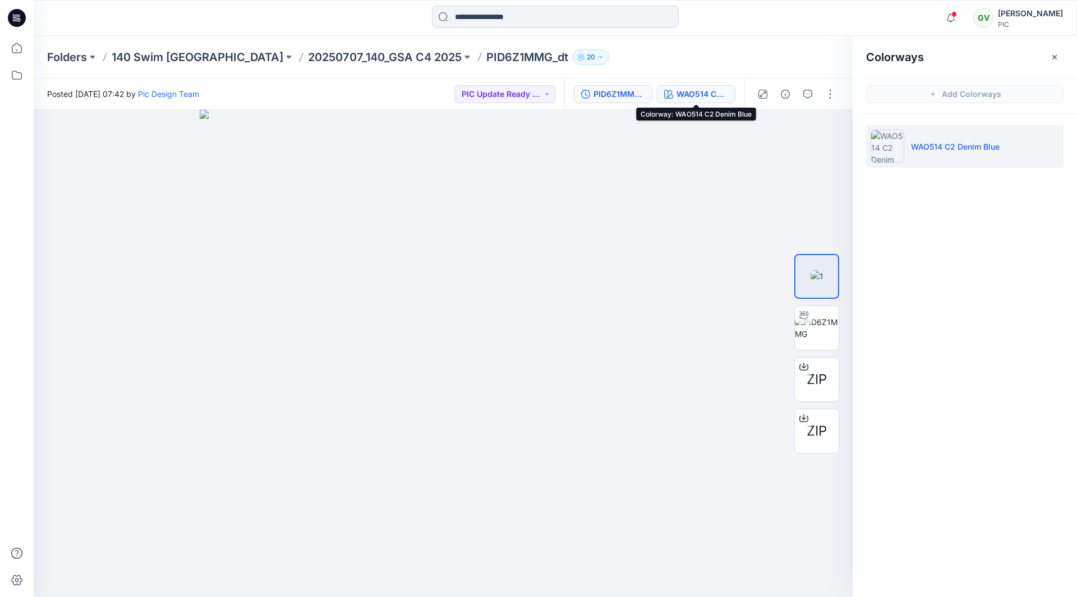
click at [633, 94] on div "PID6Z1MMG_gsa_v1" at bounding box center [619, 94] width 52 height 12
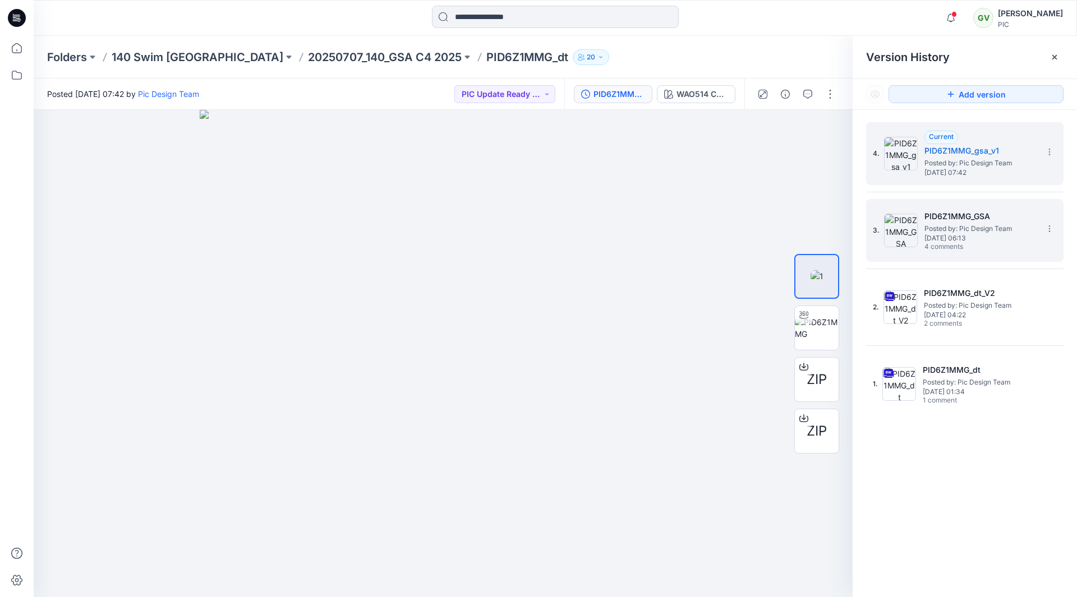
click at [939, 246] on span "4 comments" at bounding box center [963, 247] width 79 height 9
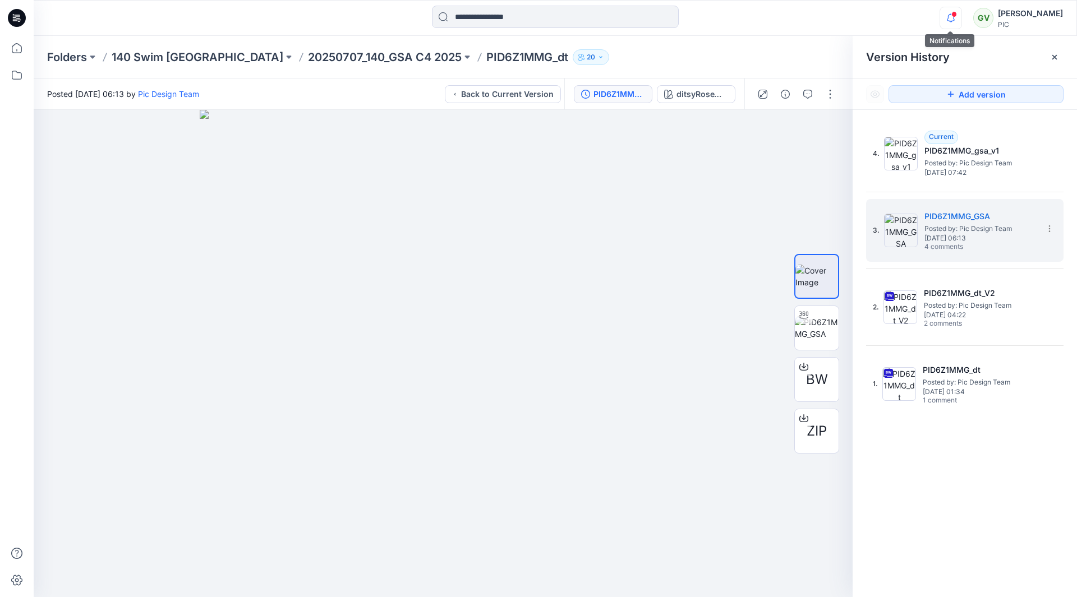
click at [959, 12] on icon "button" at bounding box center [950, 18] width 21 height 22
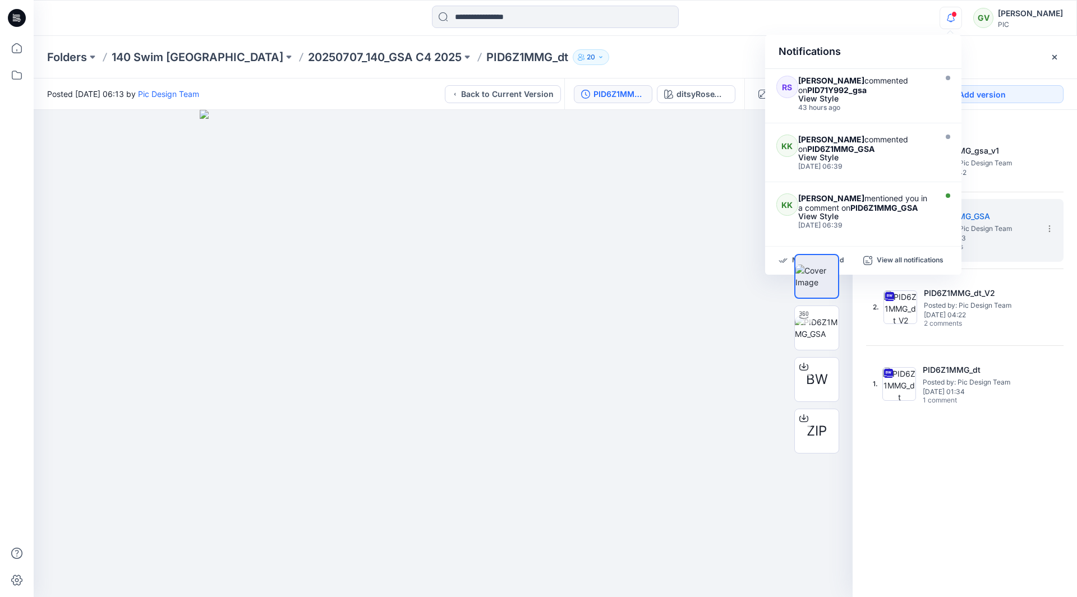
click at [956, 13] on icon "button" at bounding box center [950, 18] width 21 height 22
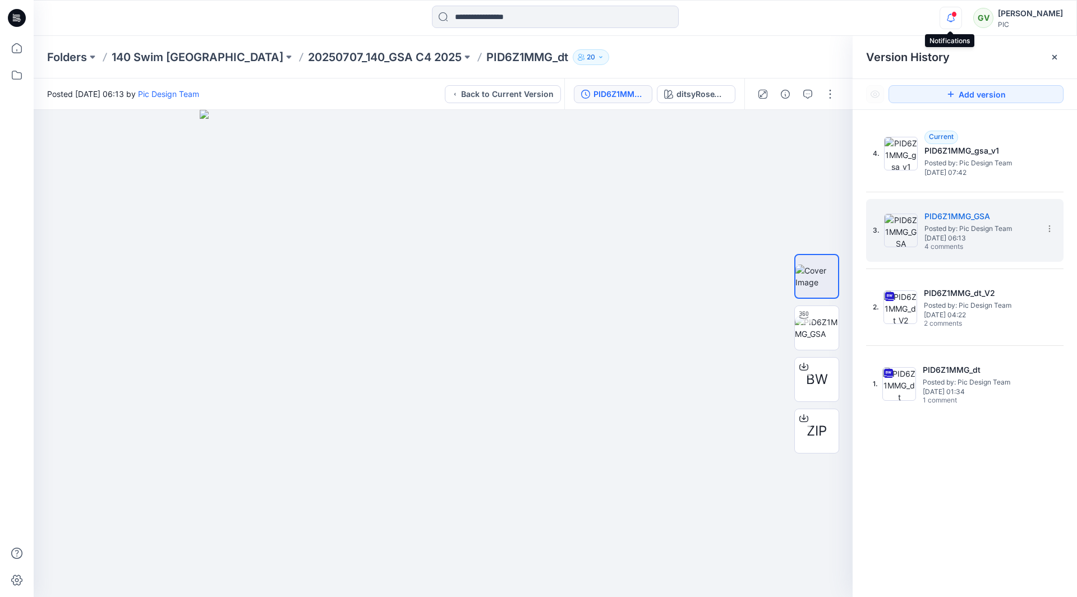
click at [952, 17] on icon "button" at bounding box center [950, 18] width 21 height 22
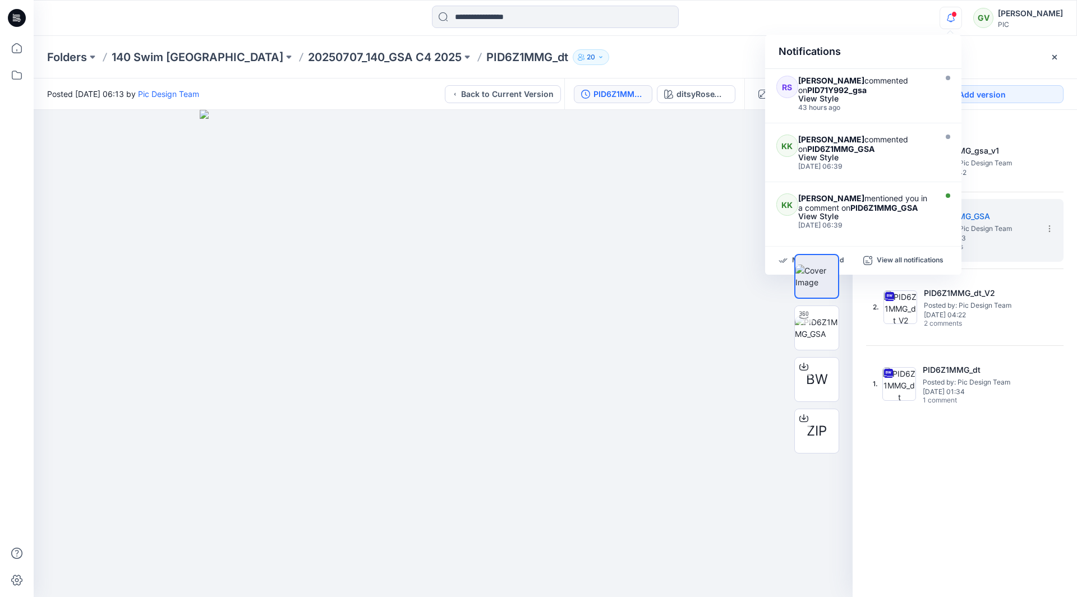
click at [951, 17] on icon "button" at bounding box center [950, 18] width 21 height 22
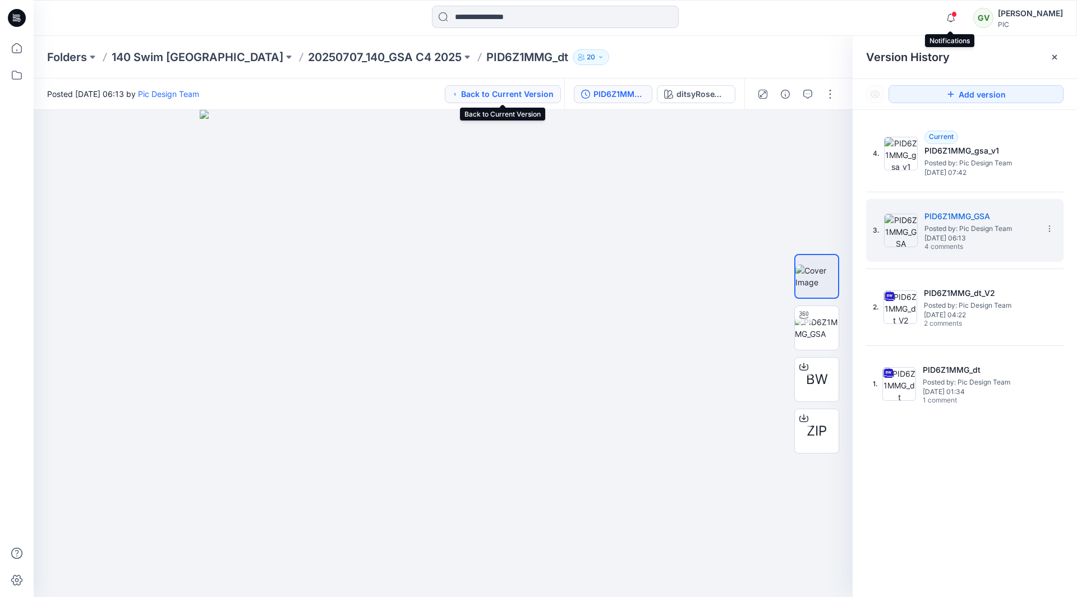
click at [550, 102] on button "Back to Current Version" at bounding box center [503, 94] width 116 height 18
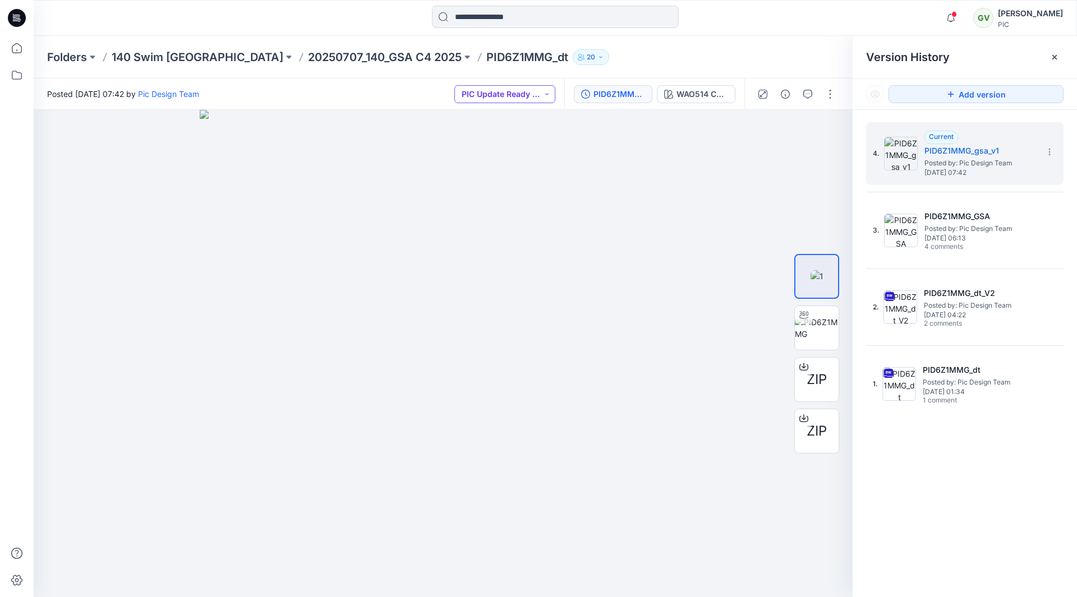
click at [511, 96] on button "PIC Update Ready to Review" at bounding box center [504, 94] width 101 height 18
drag, startPoint x: 697, startPoint y: 209, endPoint x: 823, endPoint y: 348, distance: 187.8
click at [698, 211] on div at bounding box center [443, 353] width 819 height 487
click at [486, 93] on button "PIC Update Ready to Review" at bounding box center [504, 94] width 101 height 18
click at [505, 150] on p "Accepted" at bounding box center [495, 146] width 36 height 15
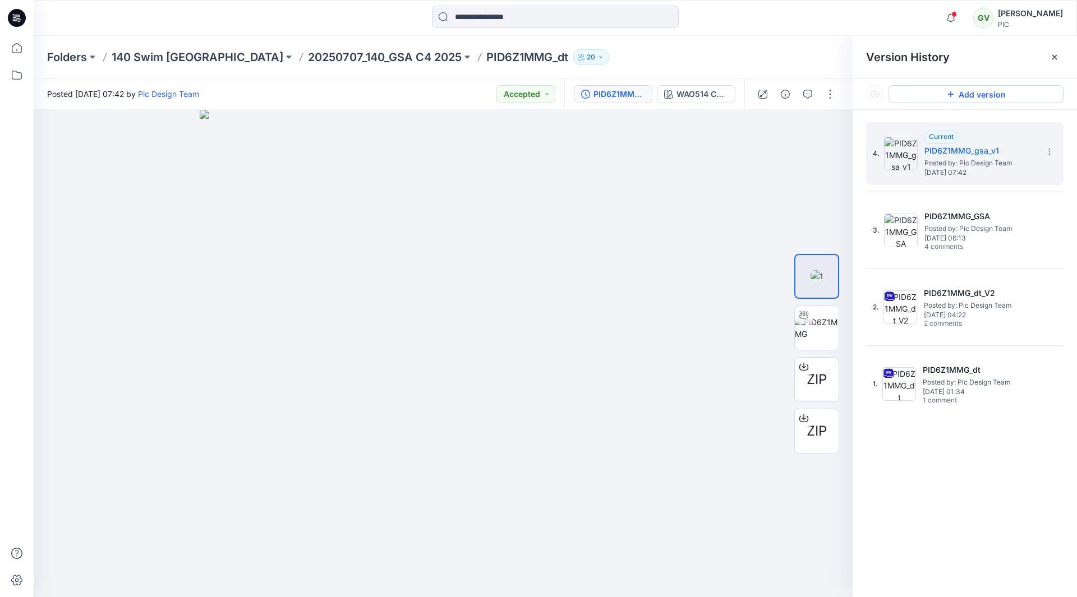
click at [934, 90] on button "Add version" at bounding box center [975, 94] width 175 height 18
click at [533, 94] on button "Accepted" at bounding box center [525, 94] width 59 height 18
click at [503, 202] on p "Resubmit" at bounding box center [494, 195] width 34 height 15
click at [807, 93] on icon "button" at bounding box center [807, 94] width 9 height 9
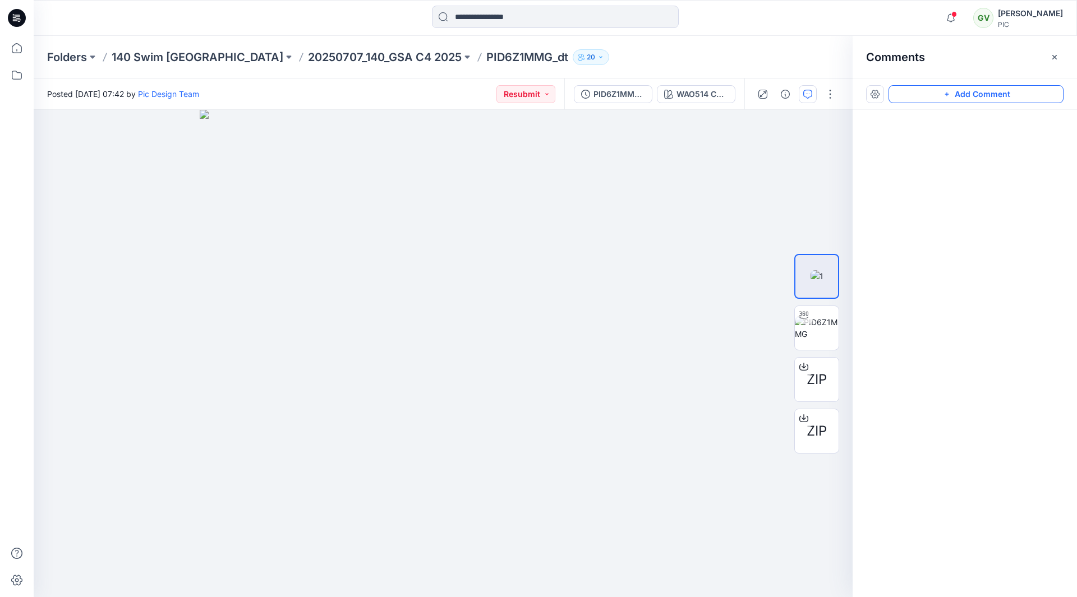
click at [960, 93] on button "Add Comment" at bounding box center [975, 94] width 175 height 18
click at [95, 160] on div "2" at bounding box center [443, 353] width 819 height 487
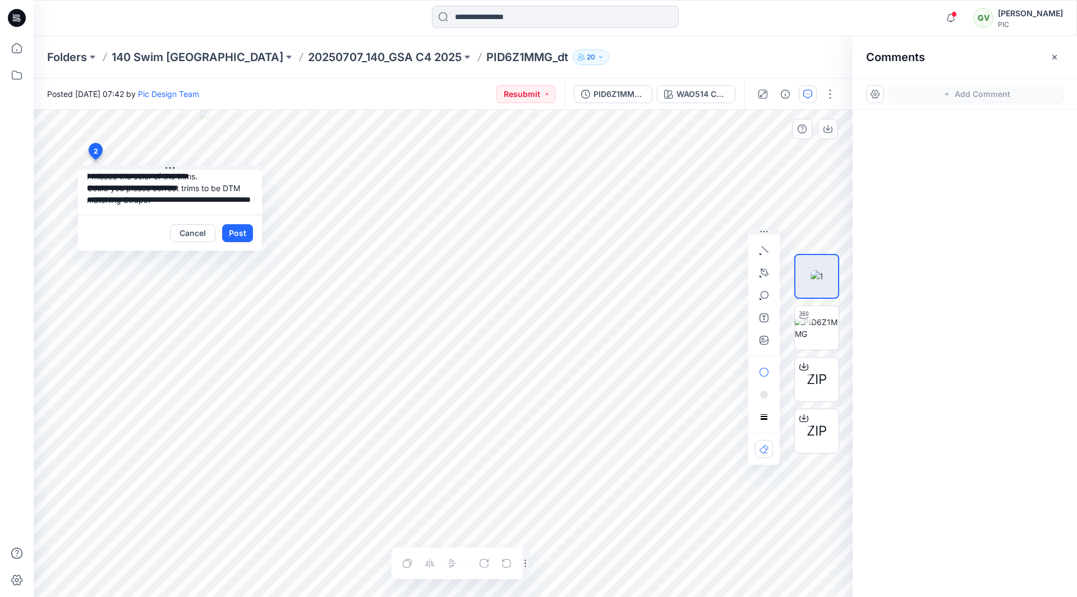
scroll to position [32, 0]
type textarea "**********"
click at [237, 232] on button "Post" at bounding box center [237, 233] width 31 height 18
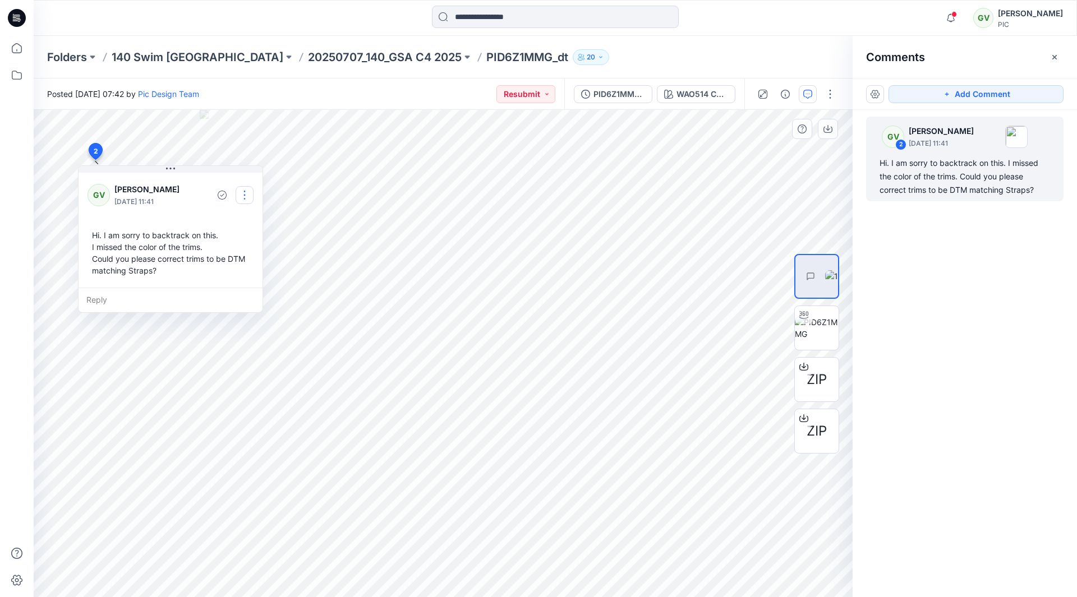
click at [240, 197] on button "button" at bounding box center [245, 195] width 18 height 18
click at [242, 223] on p "Edit comment" at bounding box center [247, 221] width 50 height 12
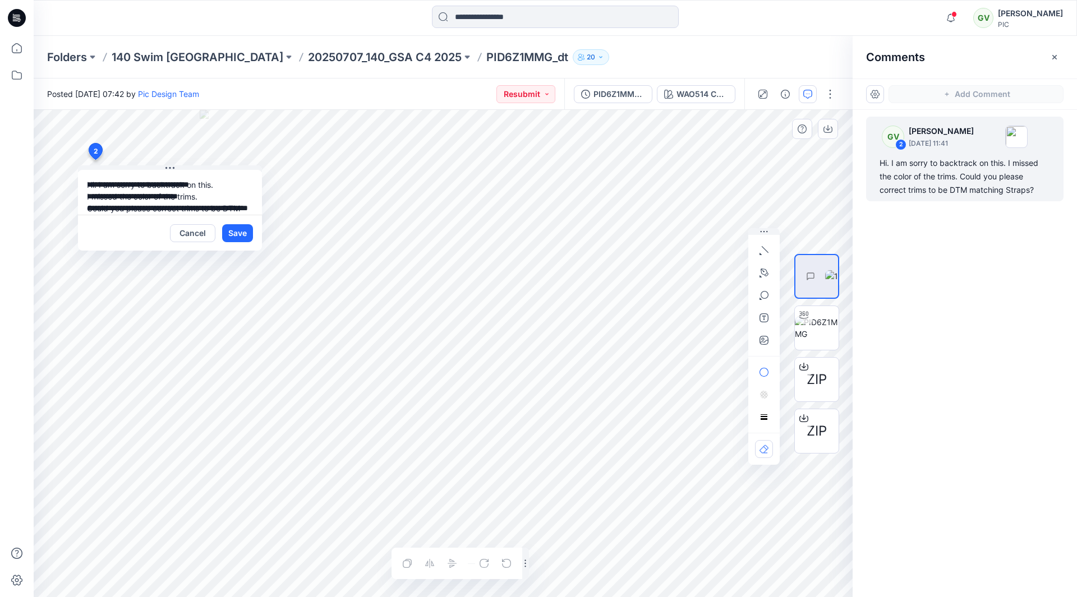
drag, startPoint x: 202, startPoint y: 198, endPoint x: 228, endPoint y: 171, distance: 37.3
click at [203, 197] on textarea "**********" at bounding box center [170, 192] width 184 height 45
type textarea "**********"
click at [249, 232] on button "Save" at bounding box center [237, 233] width 31 height 18
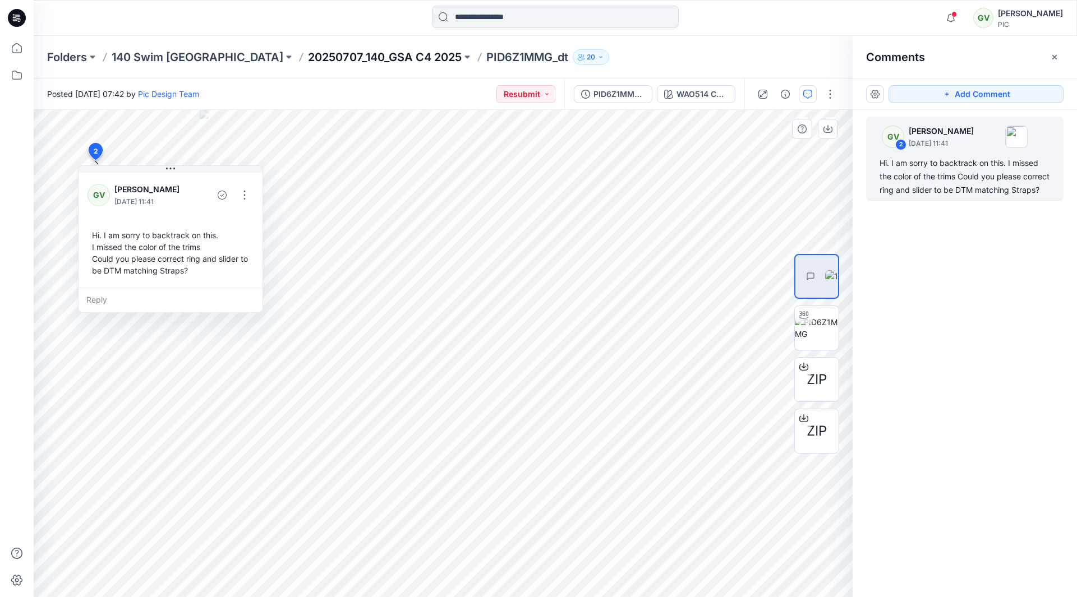
click at [300, 50] on div "Folders 140 Swim USA 20250707_140_GSA C4 2025 PID6Z1MMG_dt 20" at bounding box center [555, 57] width 1043 height 43
click at [308, 50] on p "20250707_140_GSA C4 2025" at bounding box center [385, 57] width 154 height 16
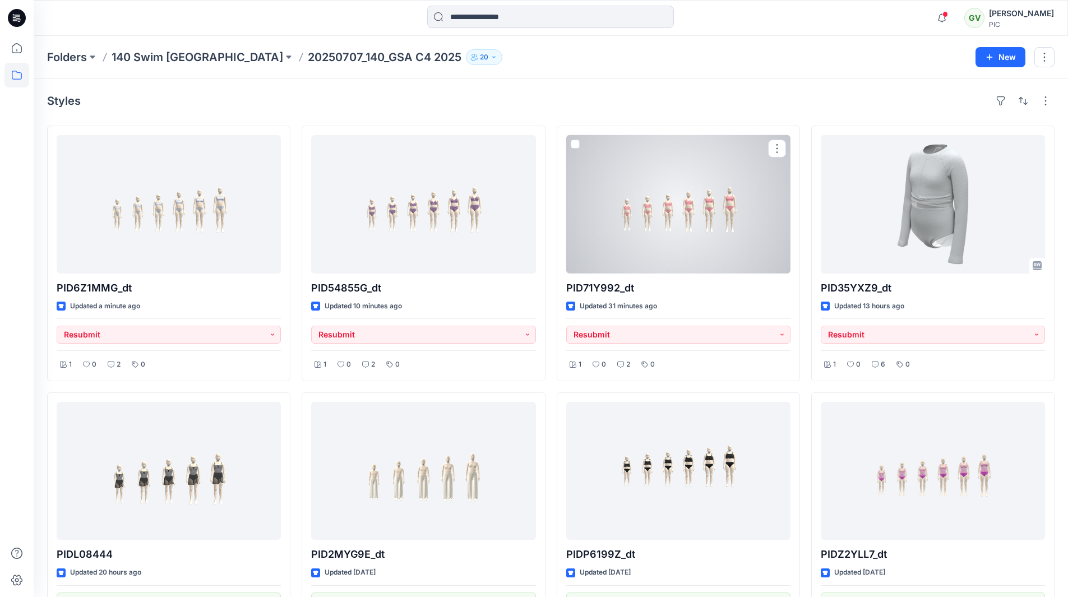
click at [635, 218] on div at bounding box center [678, 204] width 224 height 139
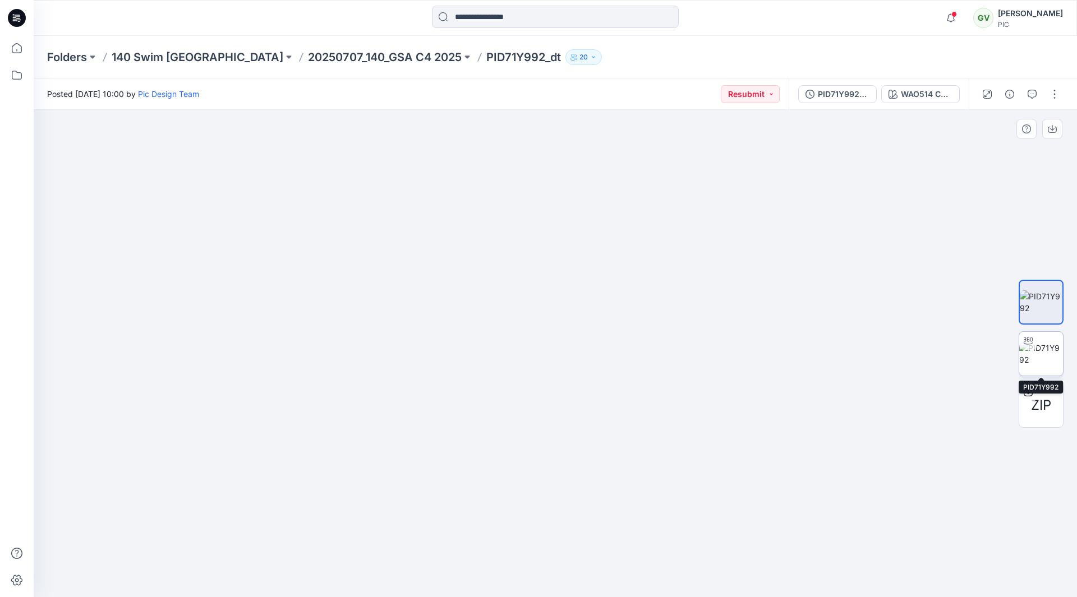
click at [1038, 353] on img at bounding box center [1041, 354] width 44 height 24
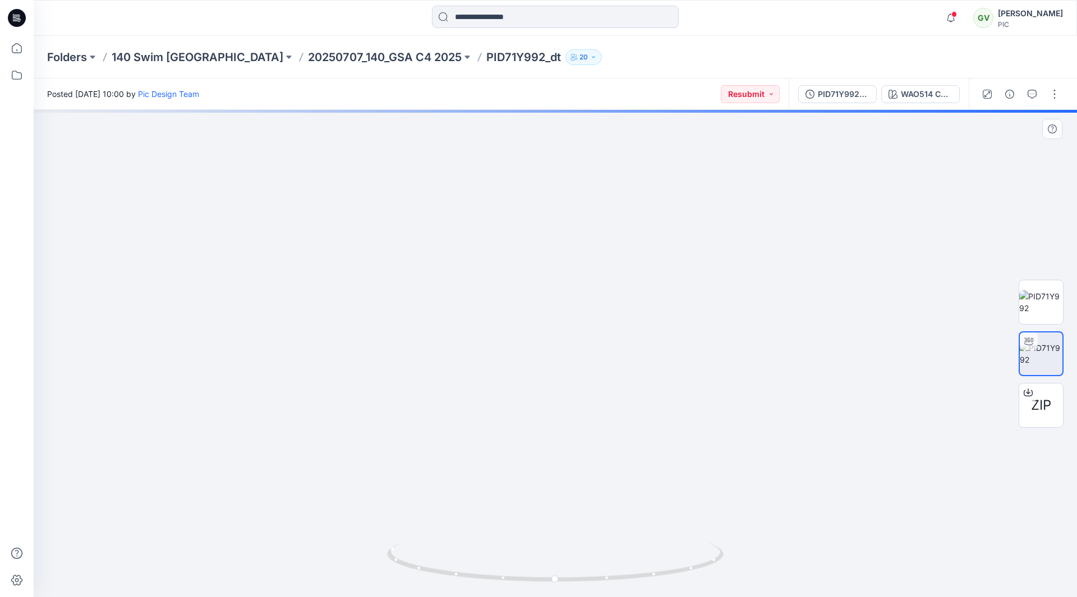
drag, startPoint x: 678, startPoint y: 346, endPoint x: 557, endPoint y: 340, distance: 120.7
click at [553, 340] on img at bounding box center [537, 202] width 1079 height 790
drag, startPoint x: 687, startPoint y: 346, endPoint x: 687, endPoint y: 316, distance: 30.3
click at [547, 358] on div at bounding box center [555, 353] width 1043 height 487
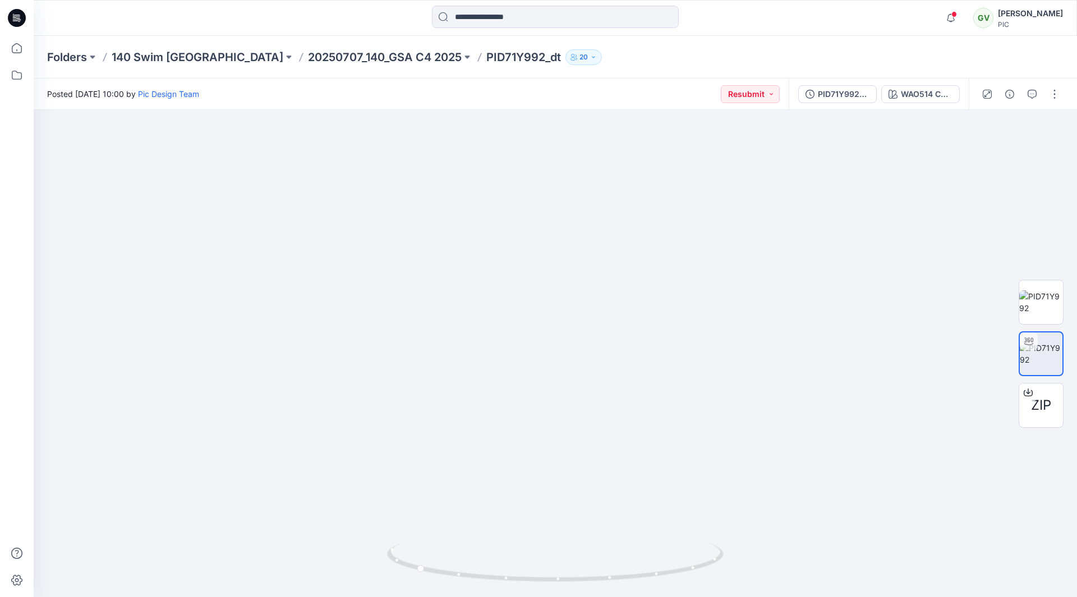
click at [1, 22] on div at bounding box center [17, 18] width 36 height 36
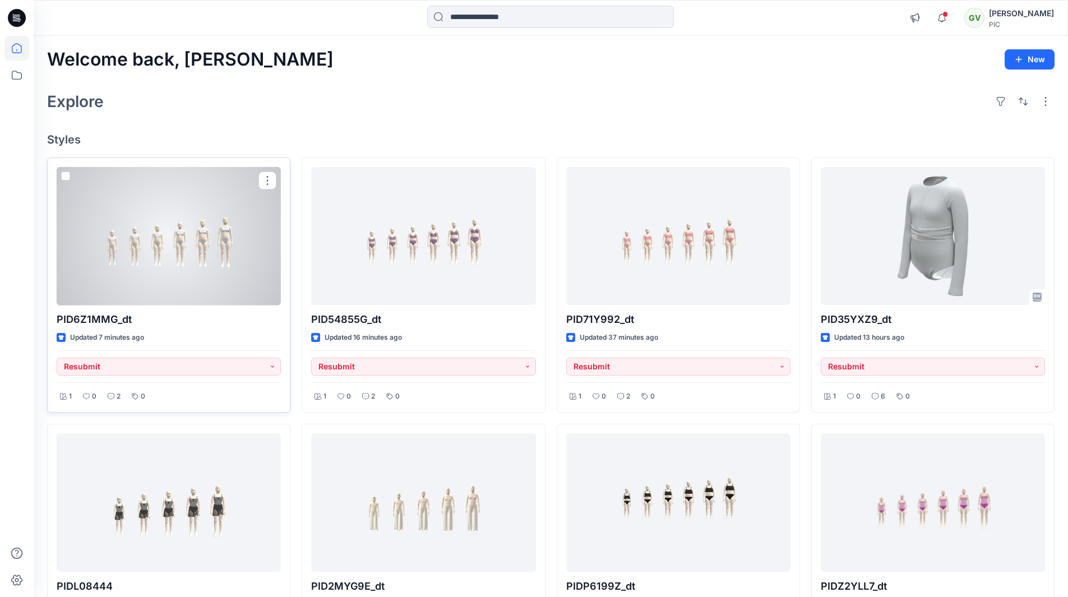
click at [206, 252] on div at bounding box center [169, 236] width 224 height 139
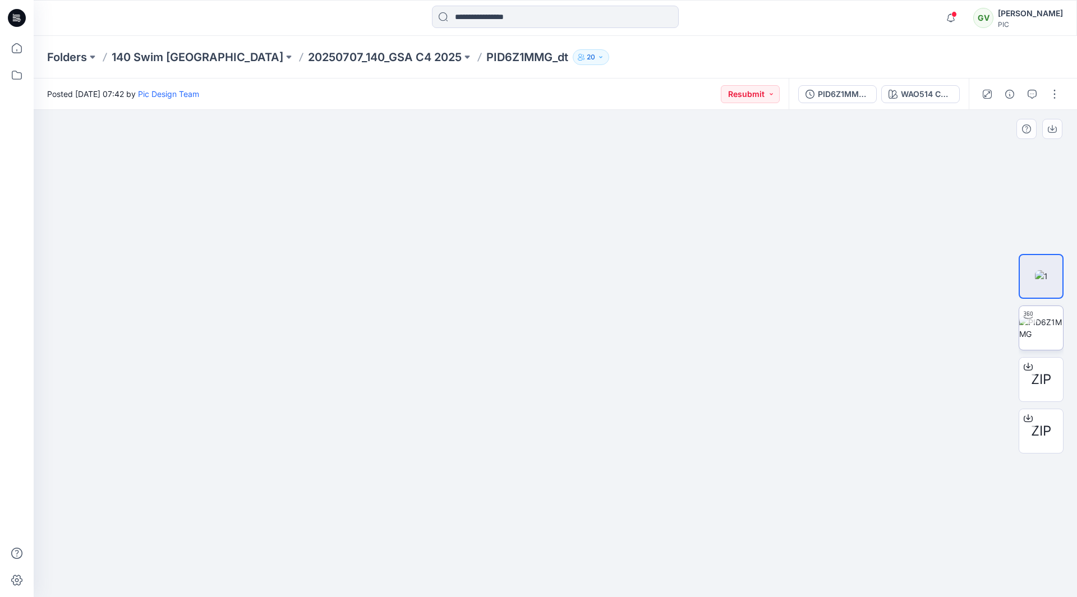
click at [1042, 333] on img at bounding box center [1041, 328] width 44 height 24
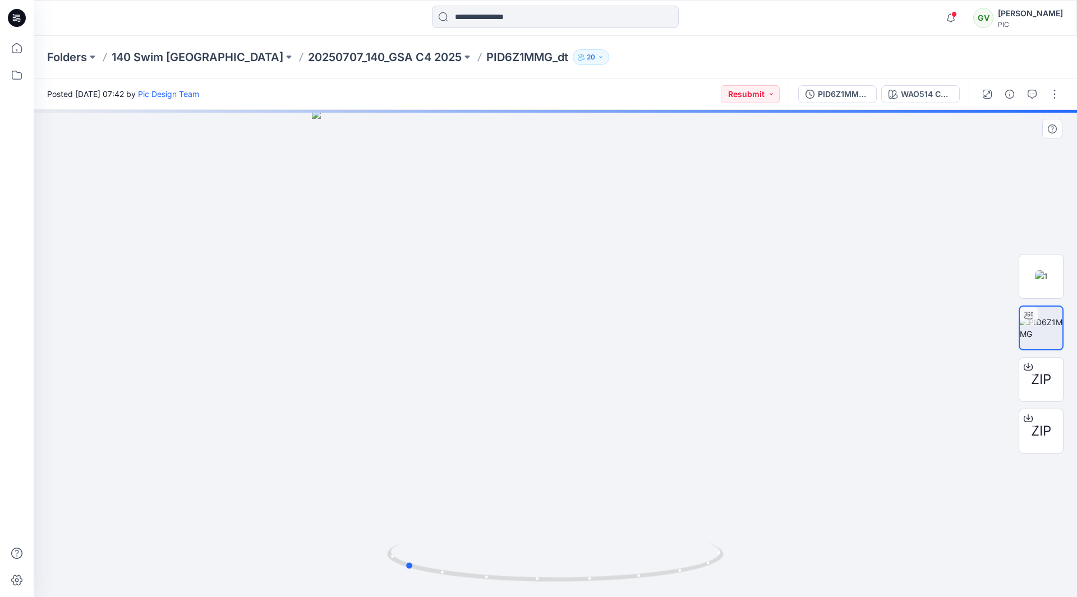
drag, startPoint x: 636, startPoint y: 339, endPoint x: 552, endPoint y: 342, distance: 84.2
click at [547, 344] on div at bounding box center [555, 353] width 1043 height 487
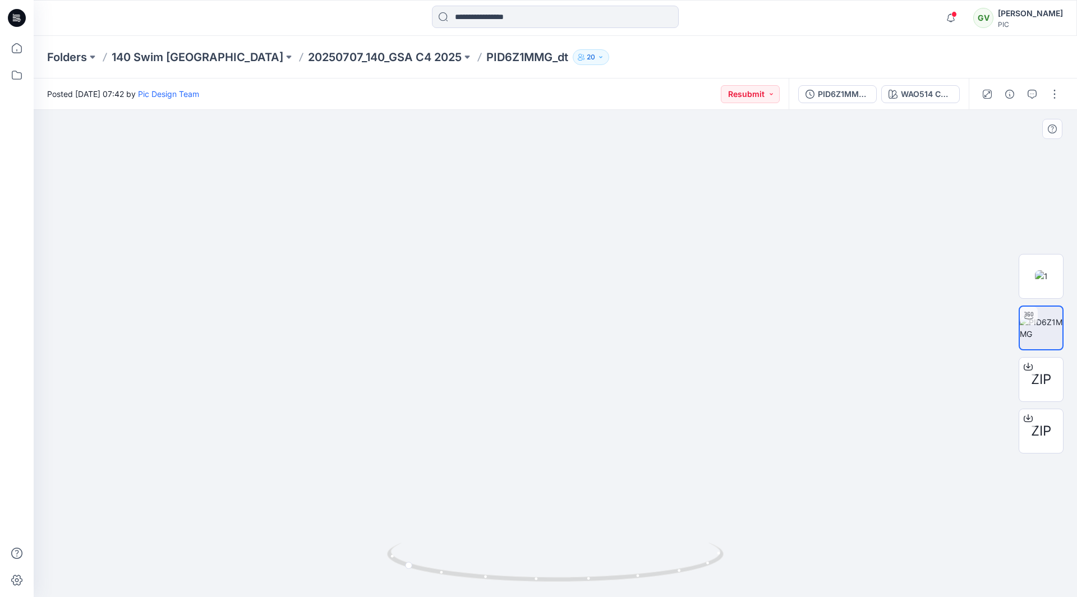
drag, startPoint x: 766, startPoint y: 300, endPoint x: 462, endPoint y: 338, distance: 306.4
drag, startPoint x: 784, startPoint y: 313, endPoint x: 716, endPoint y: 320, distance: 68.2
click at [1038, 380] on span "ZIP" at bounding box center [1041, 380] width 20 height 20
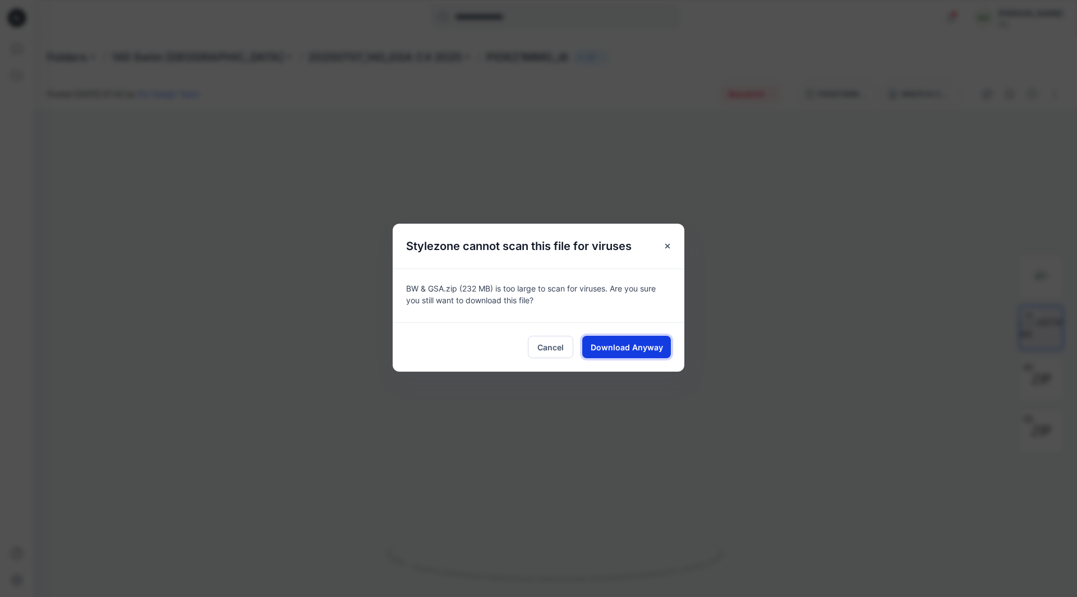
click at [609, 357] on button "Download Anyway" at bounding box center [626, 347] width 89 height 22
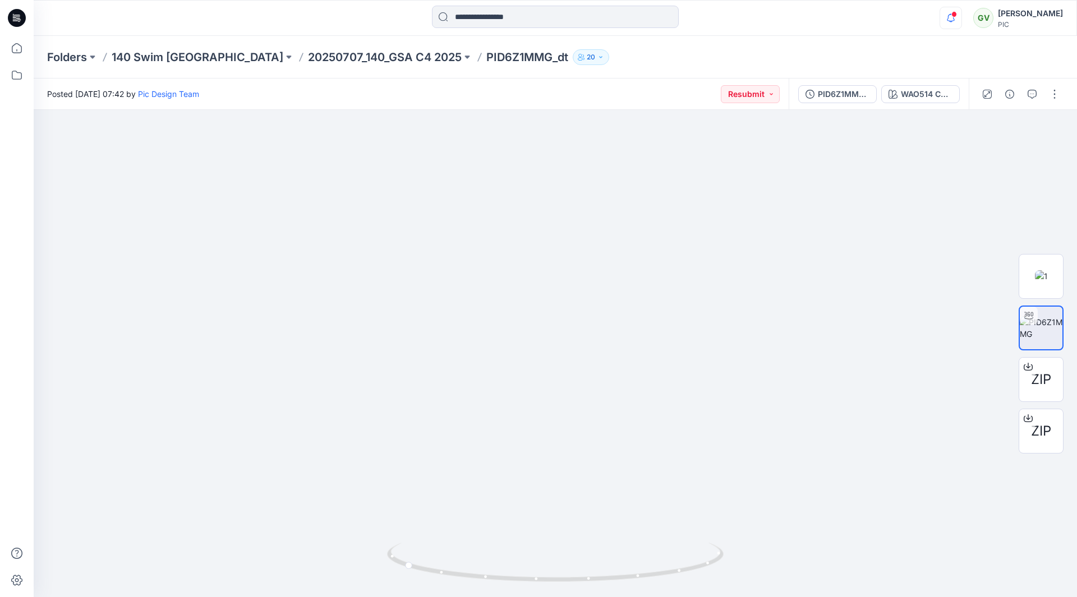
drag, startPoint x: 961, startPoint y: 18, endPoint x: 953, endPoint y: 20, distance: 7.6
click at [960, 19] on button "button" at bounding box center [950, 18] width 22 height 22
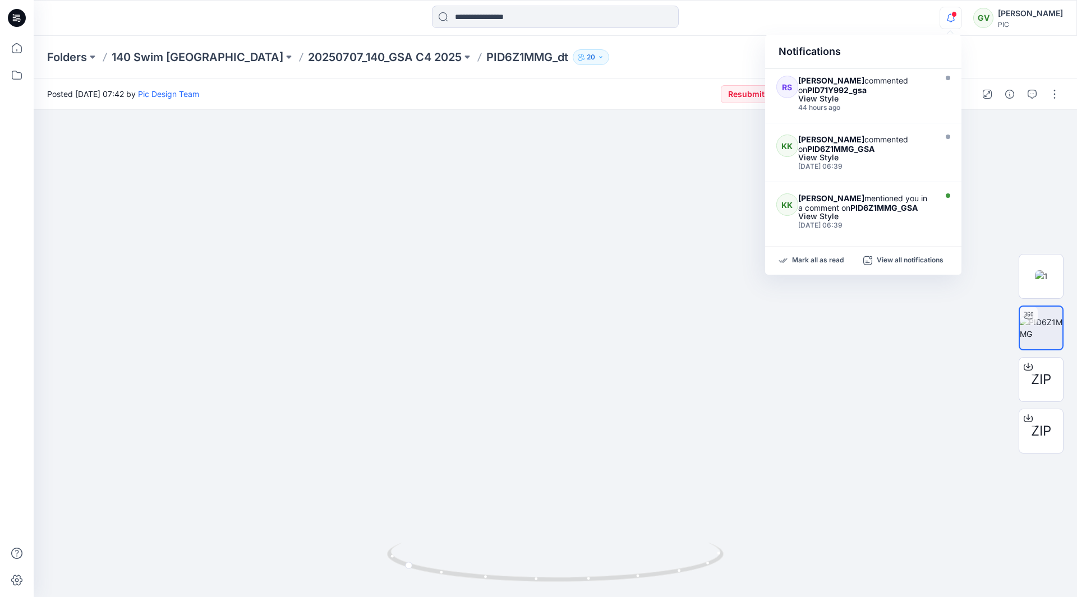
click at [951, 15] on span at bounding box center [954, 14] width 6 height 6
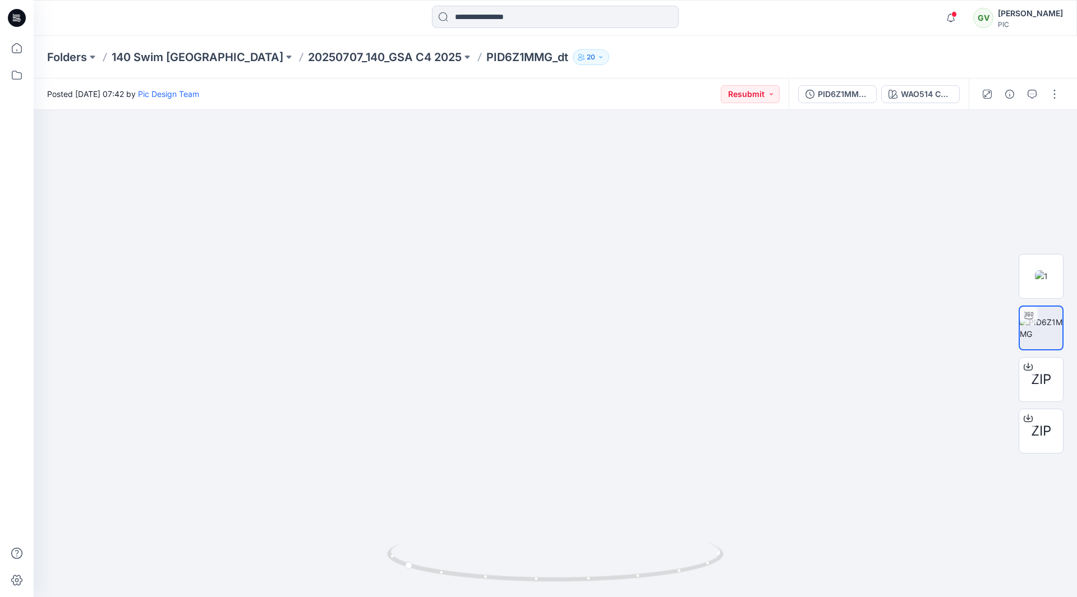
click at [10, 21] on icon at bounding box center [17, 18] width 18 height 18
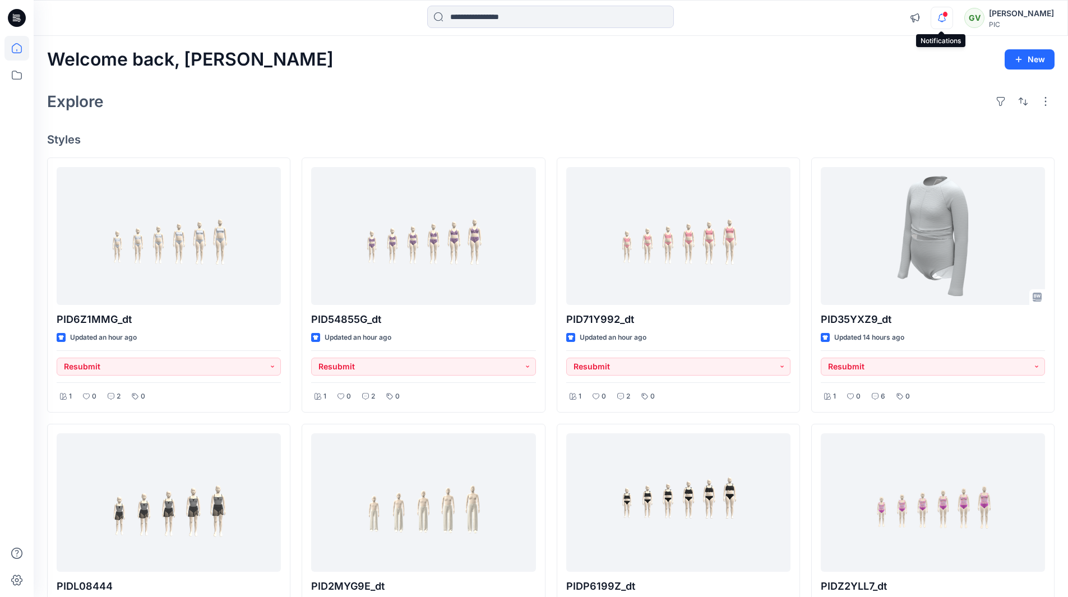
click at [941, 20] on icon "button" at bounding box center [942, 18] width 21 height 22
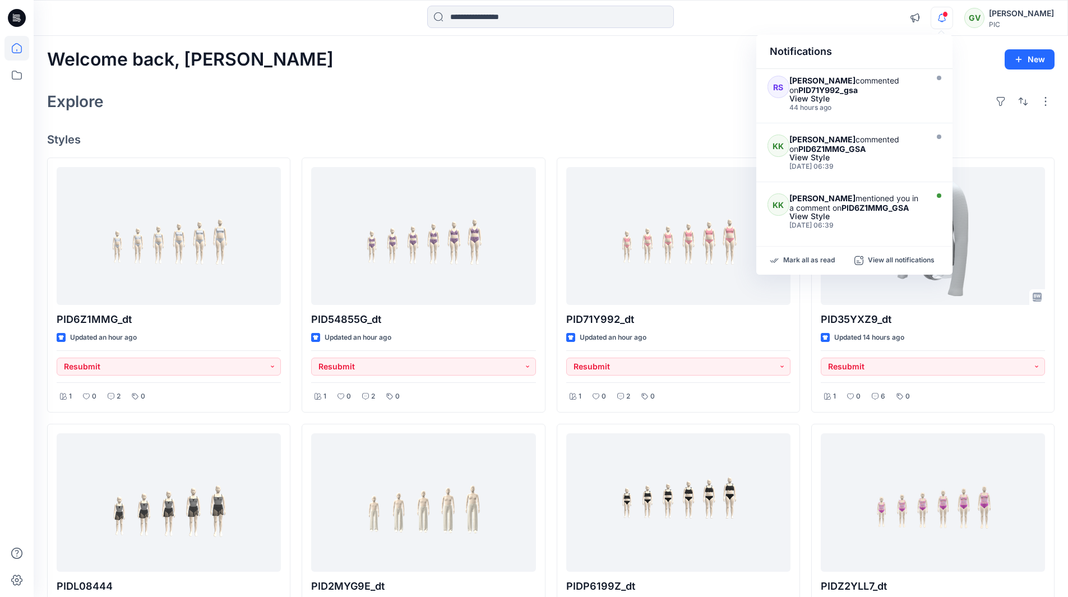
click at [941, 20] on icon "button" at bounding box center [942, 18] width 21 height 22
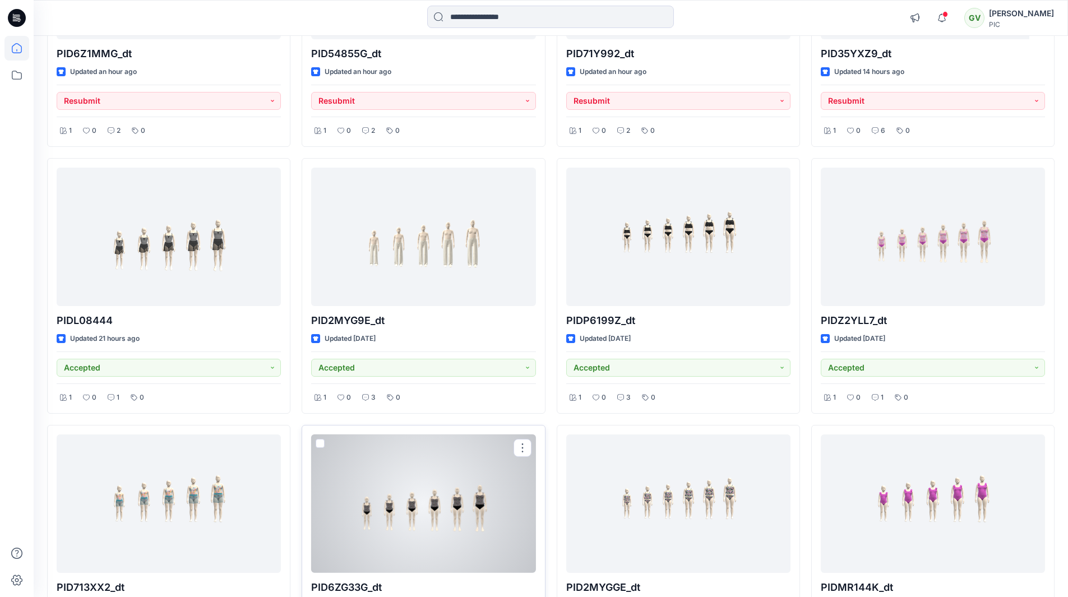
scroll to position [224, 0]
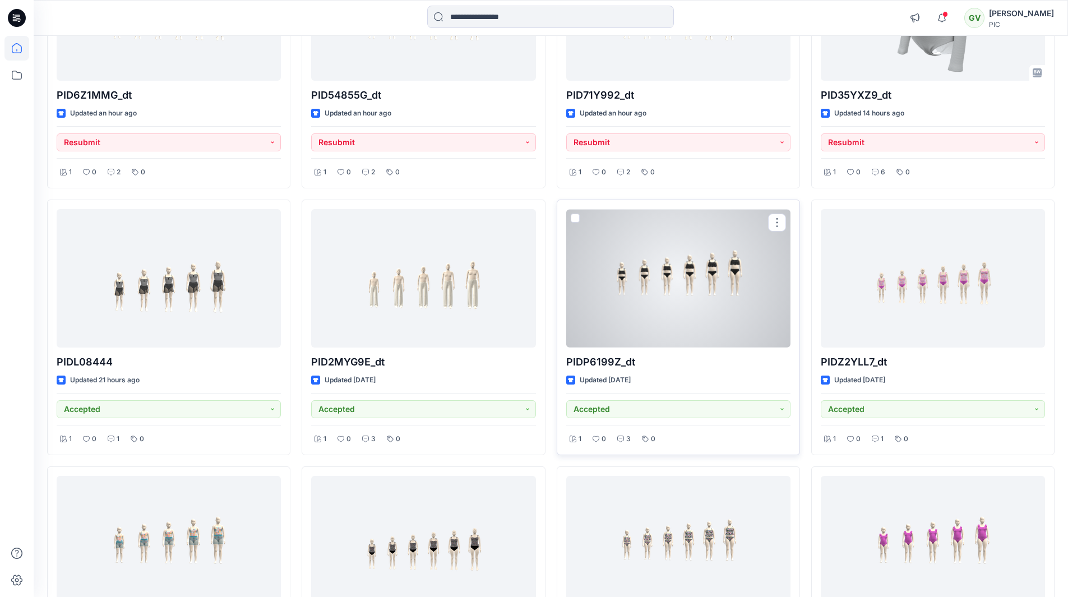
click at [705, 297] on div at bounding box center [678, 278] width 224 height 139
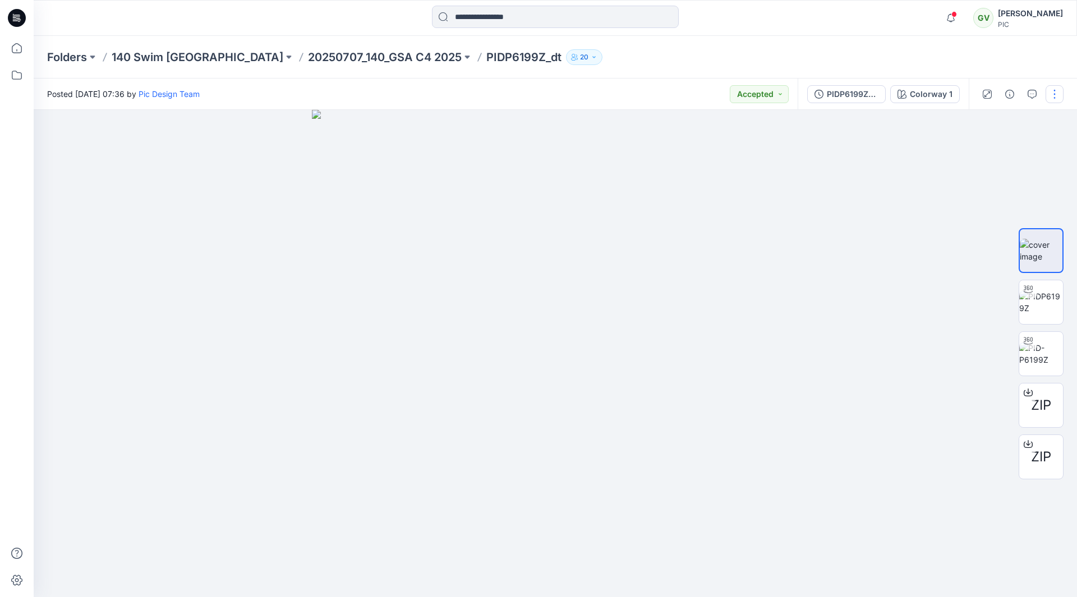
click at [1053, 99] on button "button" at bounding box center [1054, 94] width 18 height 18
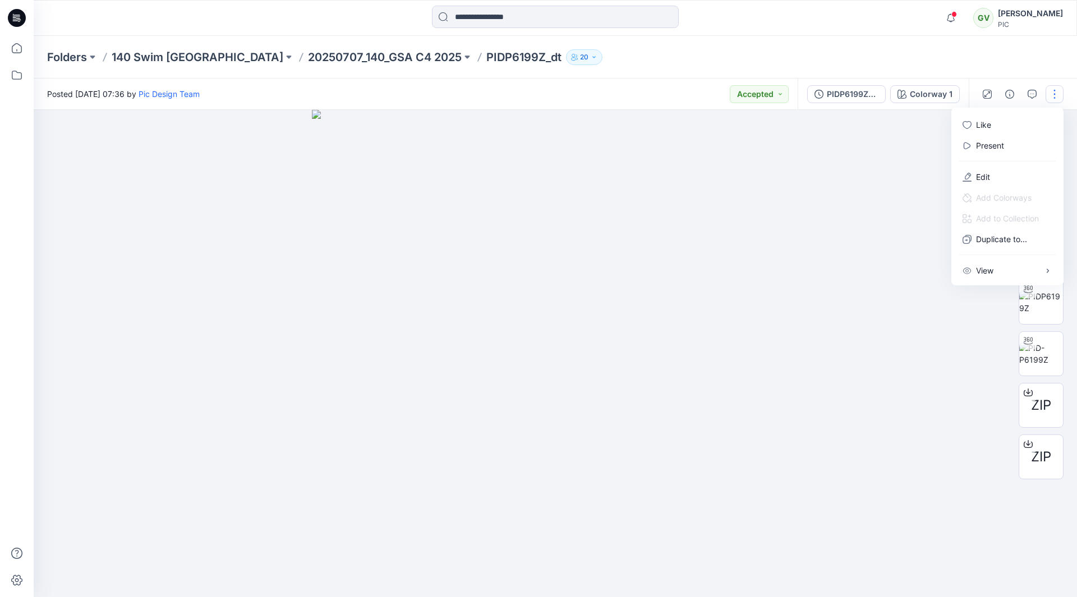
click at [866, 188] on div at bounding box center [555, 353] width 1043 height 487
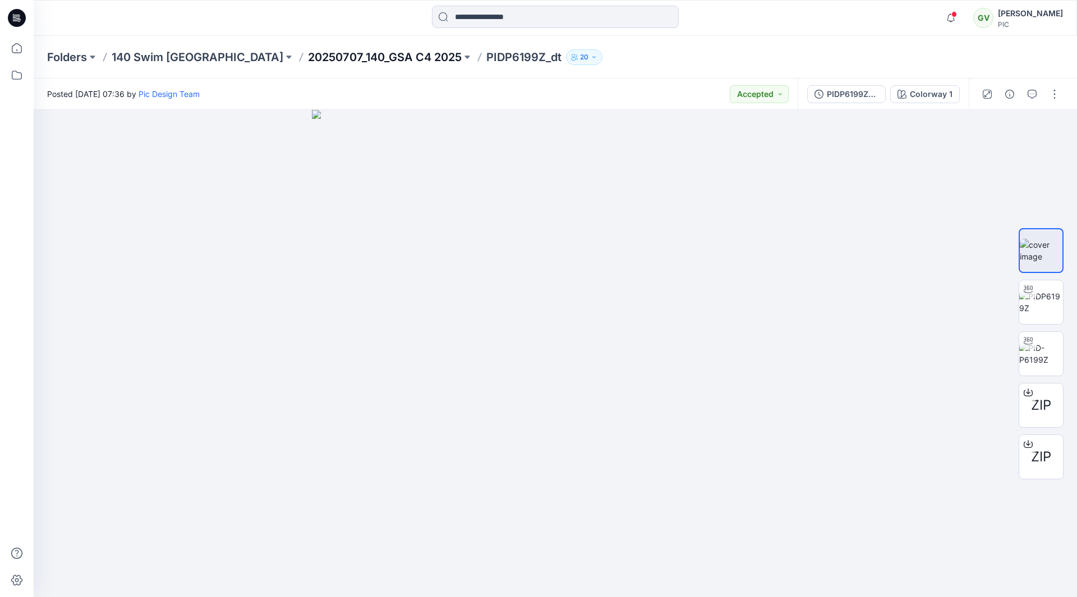
click at [308, 58] on p "20250707_140_GSA C4 2025" at bounding box center [385, 57] width 154 height 16
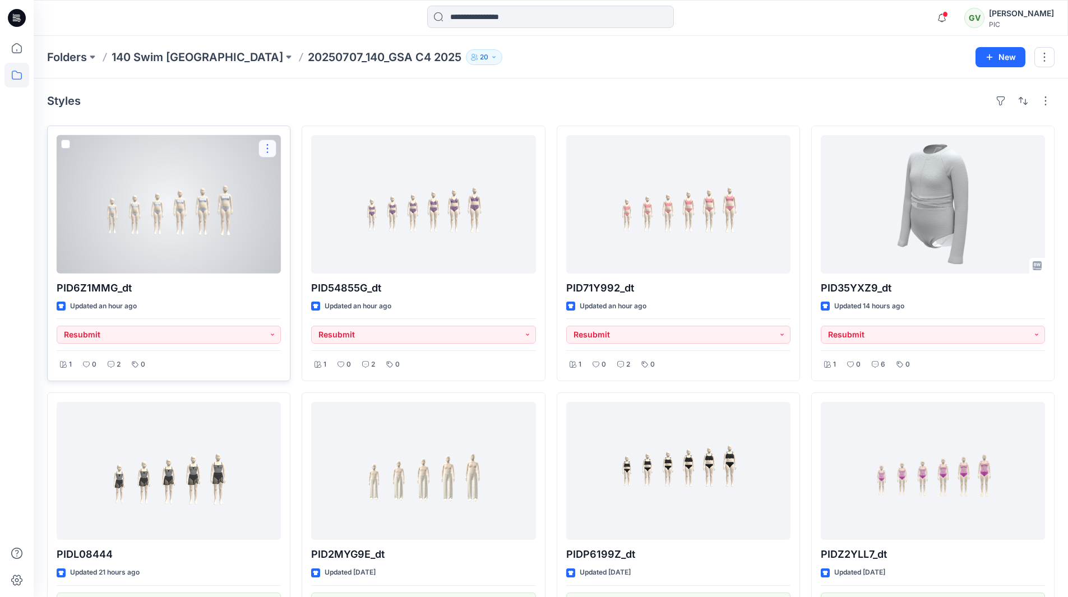
click at [261, 152] on button "button" at bounding box center [268, 149] width 18 height 18
click at [292, 171] on p "Edit" at bounding box center [288, 175] width 14 height 12
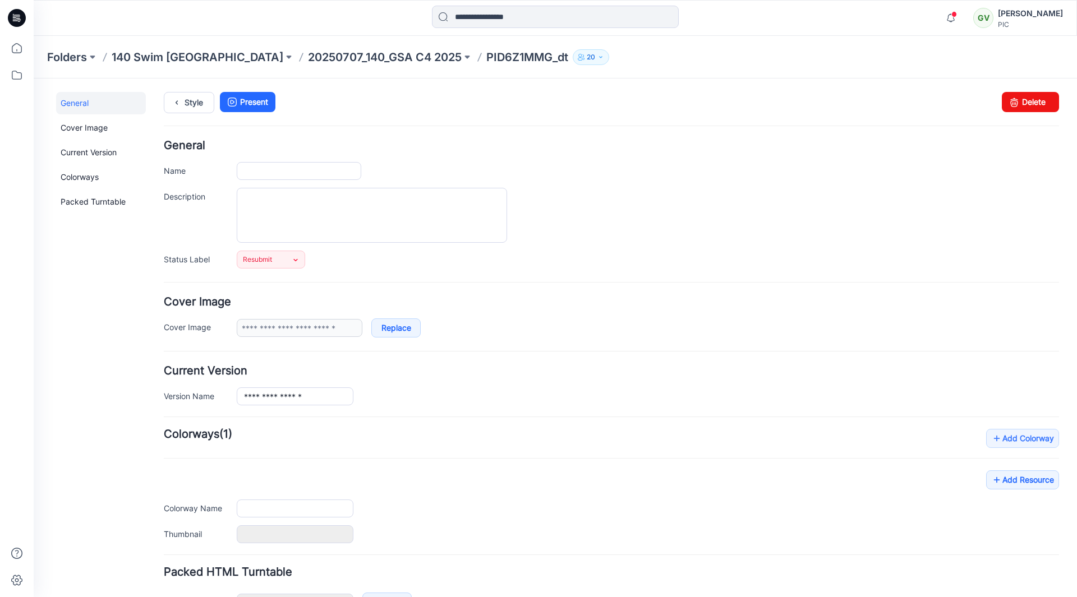
type input "**********"
type input "*"
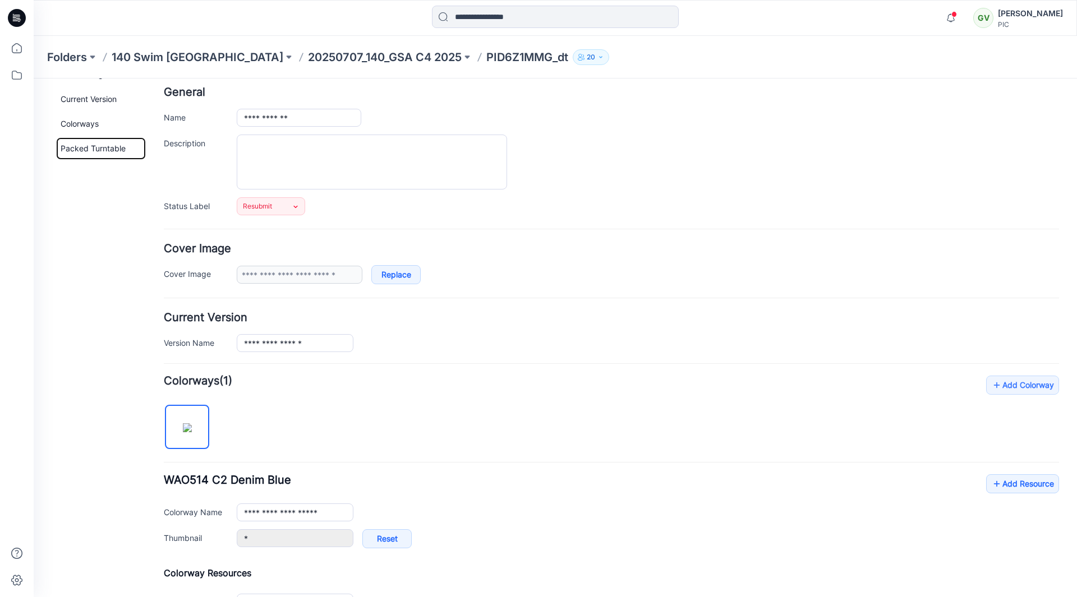
click at [94, 151] on link "Packed Turntable" at bounding box center [101, 148] width 90 height 22
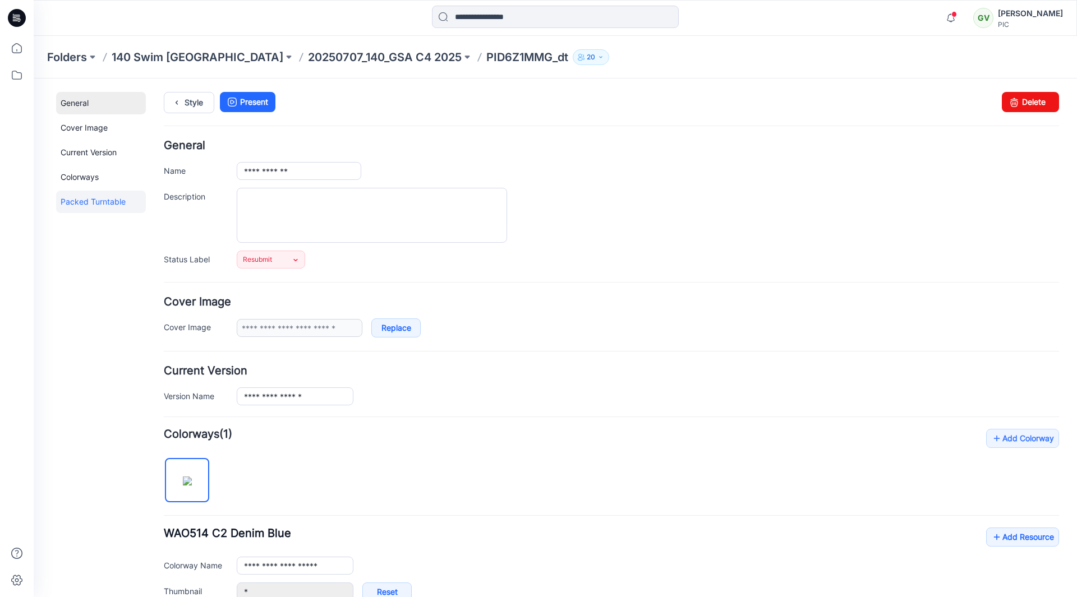
click at [91, 106] on link "General" at bounding box center [101, 103] width 90 height 22
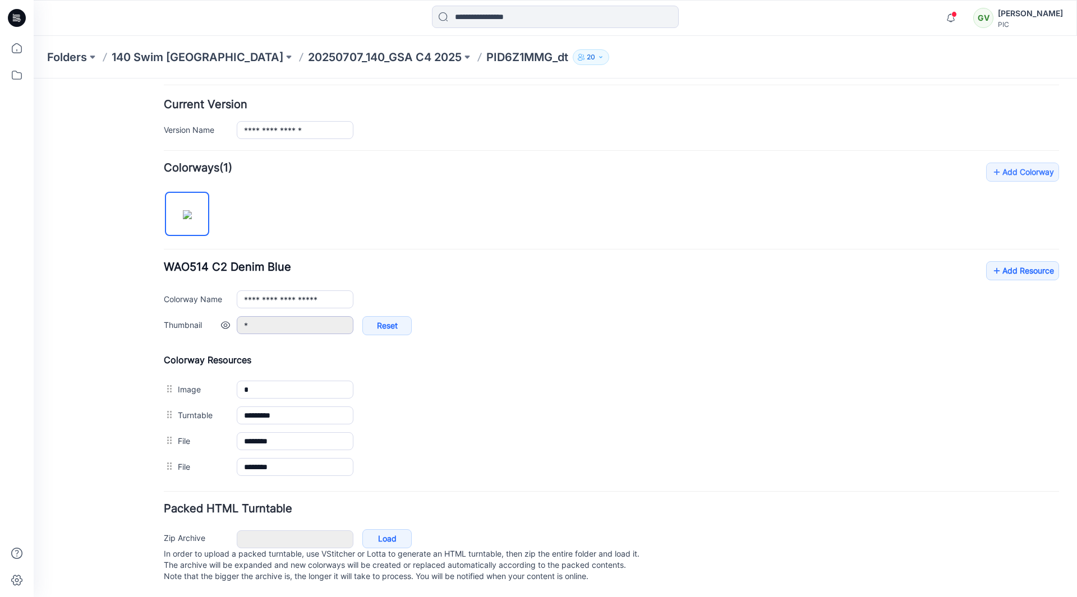
scroll to position [278, 0]
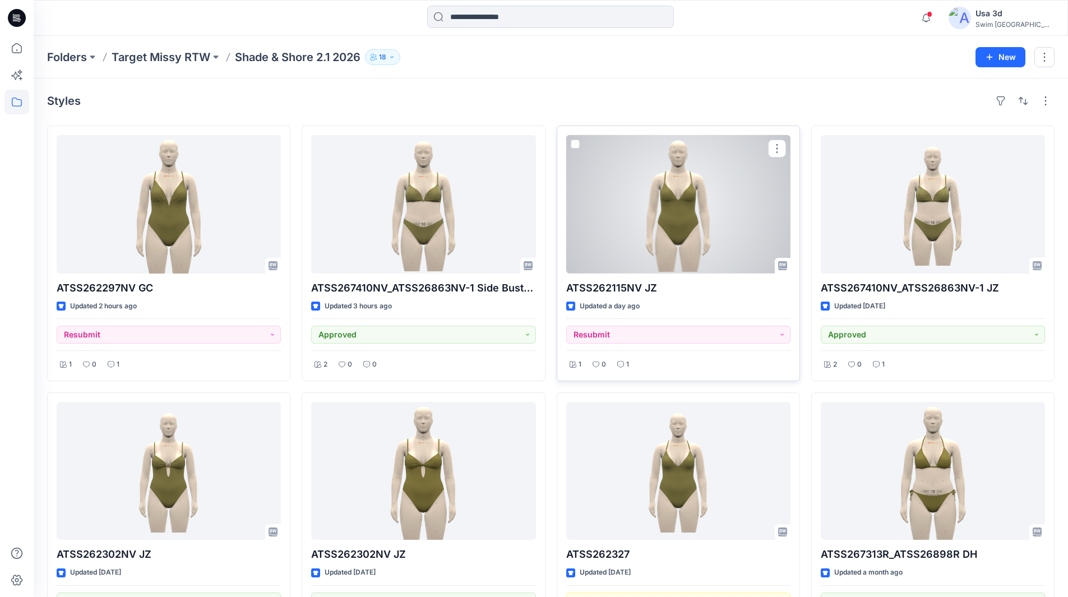
click at [743, 245] on div at bounding box center [678, 204] width 224 height 139
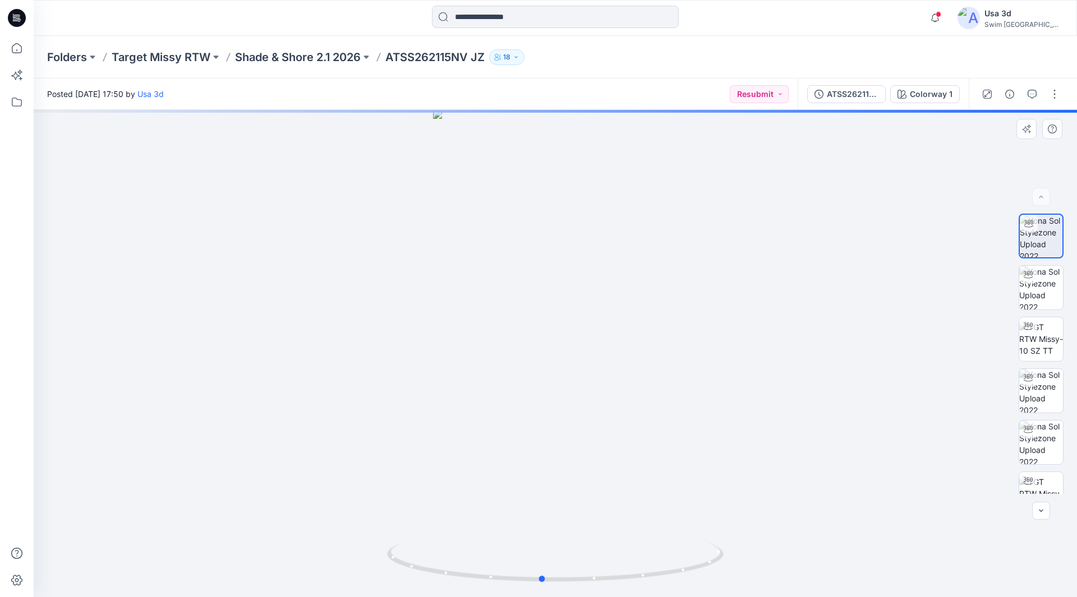
drag, startPoint x: 685, startPoint y: 300, endPoint x: 675, endPoint y: 297, distance: 9.8
click at [675, 297] on div at bounding box center [555, 353] width 1043 height 487
click at [24, 22] on icon at bounding box center [17, 18] width 18 height 18
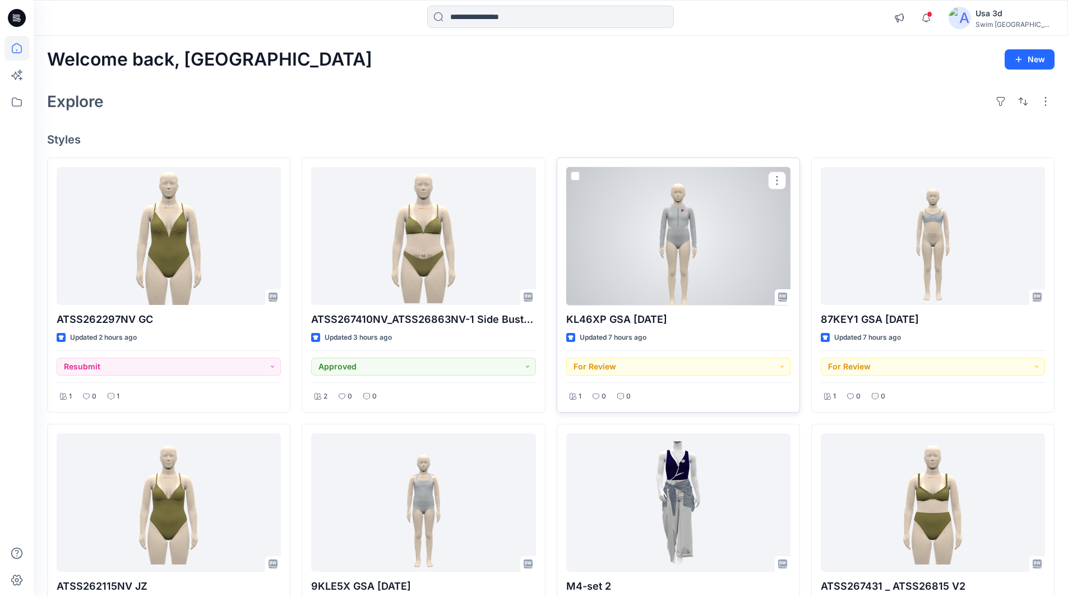
click at [716, 274] on div at bounding box center [678, 236] width 224 height 139
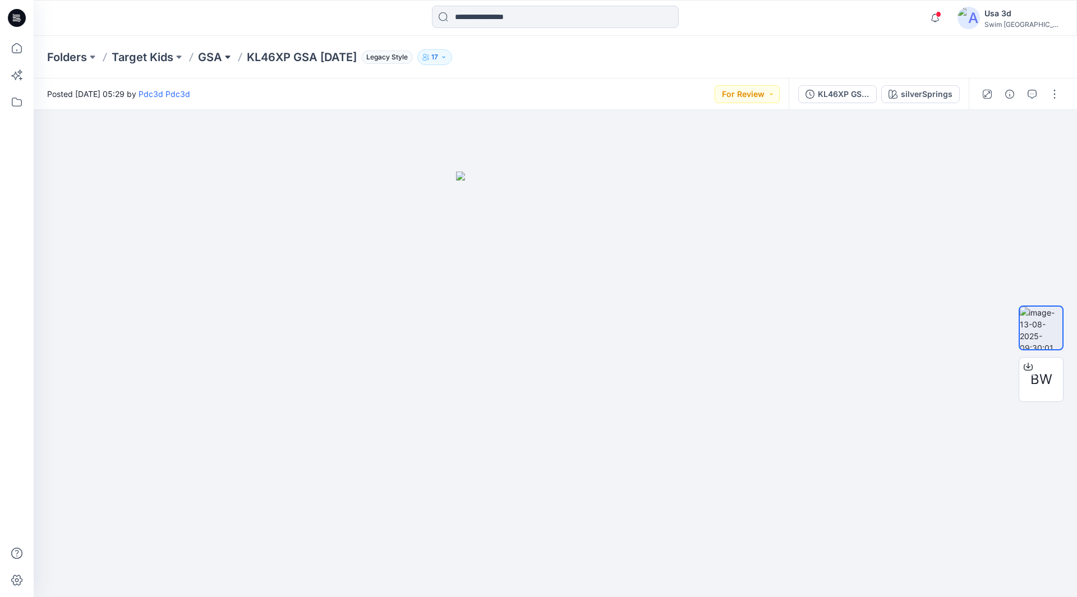
click at [230, 59] on button at bounding box center [227, 57] width 11 height 16
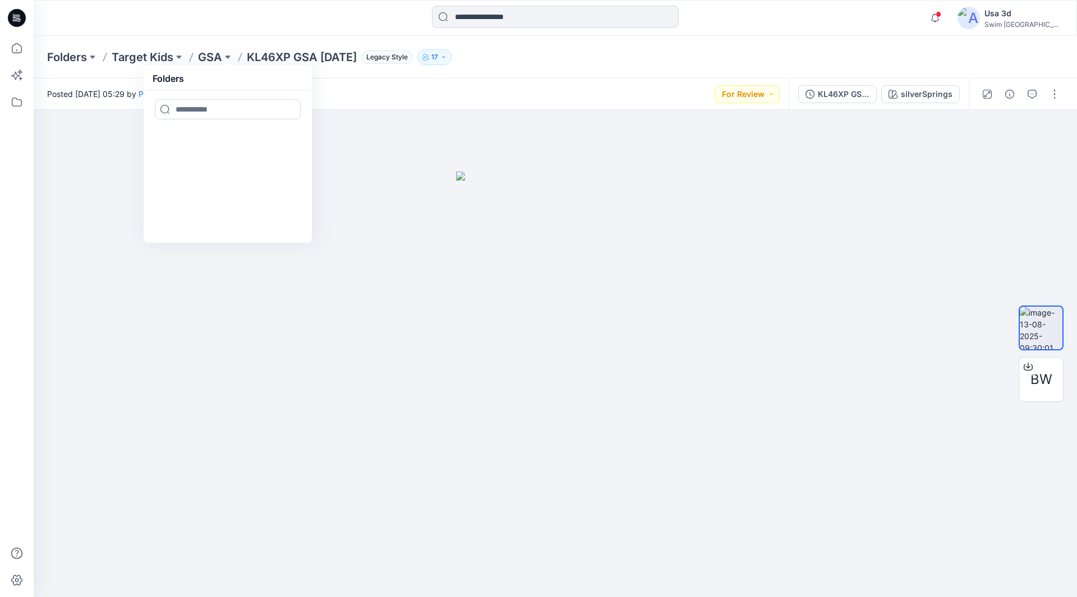
drag, startPoint x: 286, startPoint y: 65, endPoint x: 288, endPoint y: 54, distance: 10.8
click at [286, 64] on div "Folders Target Kids GSA Folders KL46XP GSA [DATE] Legacy Style 17" at bounding box center [511, 57] width 929 height 16
click at [288, 54] on p "KL46XP GSA [DATE]" at bounding box center [302, 57] width 110 height 16
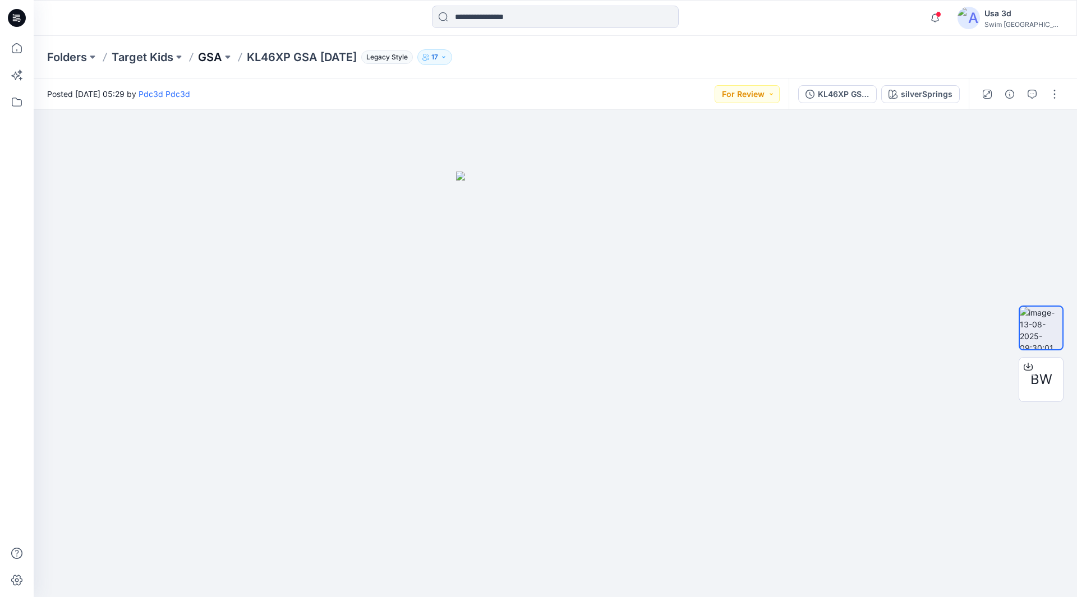
click at [211, 57] on p "GSA" at bounding box center [210, 57] width 24 height 16
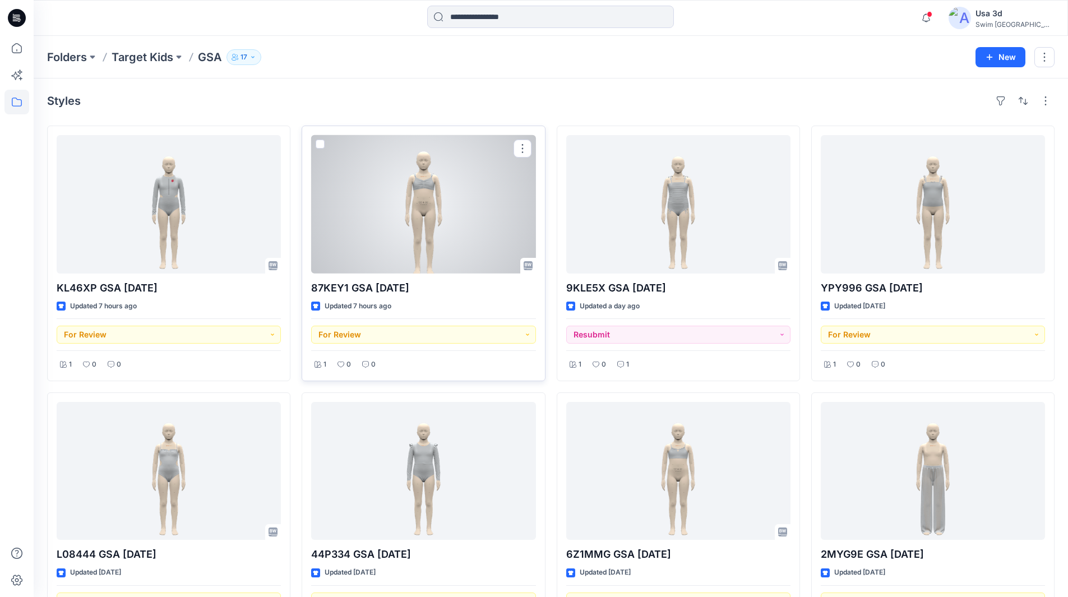
click at [464, 239] on div at bounding box center [423, 204] width 224 height 139
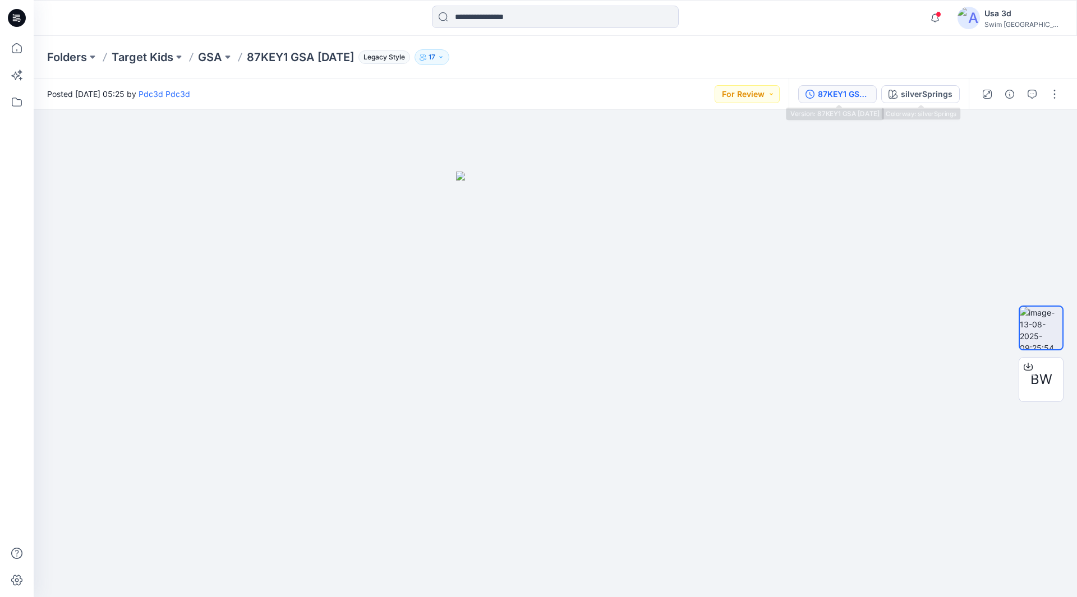
click at [856, 88] on div "87KEY1 GSA [DATE]" at bounding box center [844, 94] width 52 height 12
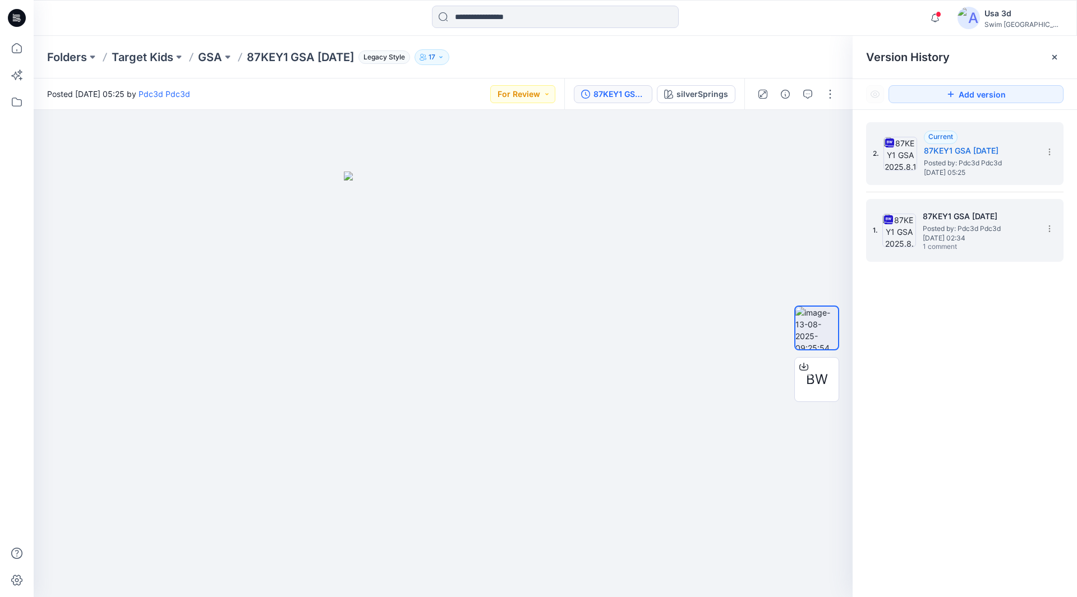
click at [934, 215] on h5 "87KEY1 GSA [DATE]" at bounding box center [979, 216] width 112 height 13
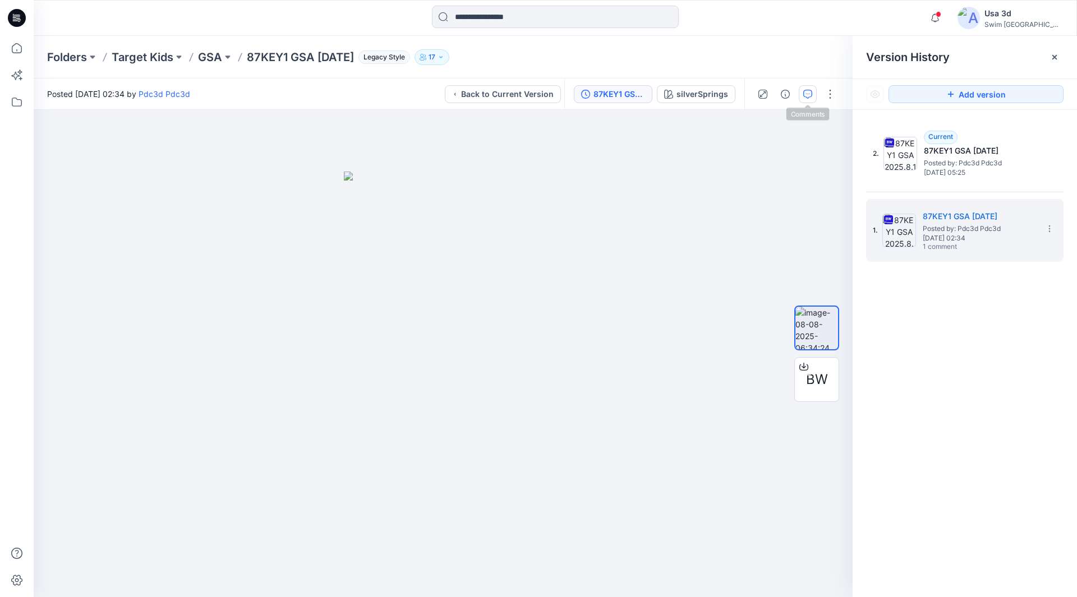
click at [810, 94] on icon "button" at bounding box center [807, 94] width 9 height 9
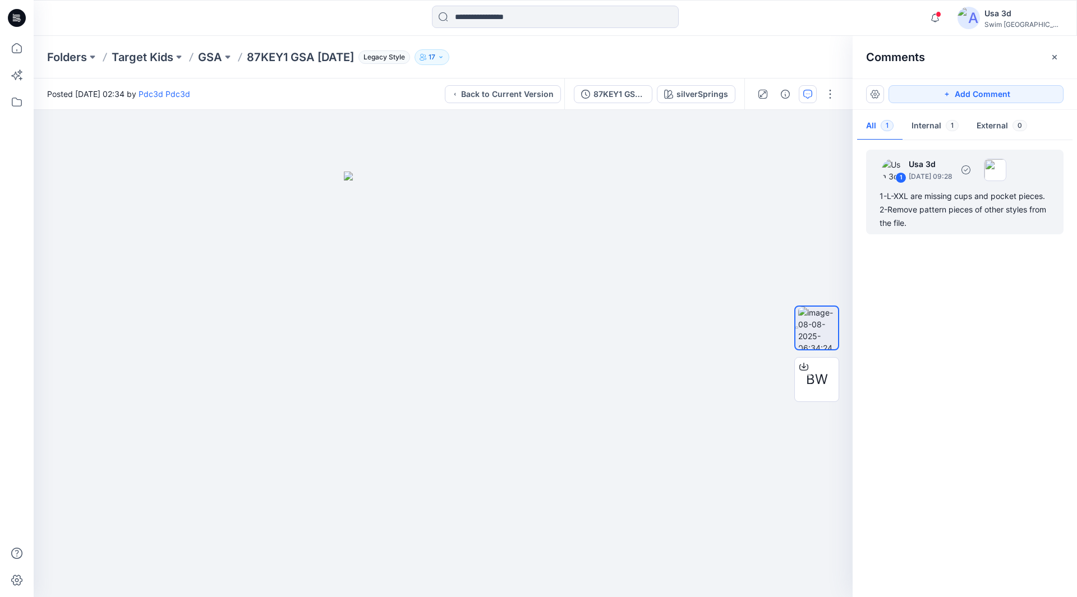
click at [945, 228] on div "1-L-XXL are missing cups and pocket pieces. 2-Remove pattern pieces of other st…" at bounding box center [964, 210] width 171 height 40
drag, startPoint x: 314, startPoint y: 53, endPoint x: 265, endPoint y: 59, distance: 49.8
click at [314, 53] on p "87KEY1 GSA [DATE]" at bounding box center [300, 57] width 107 height 16
click at [214, 58] on p "GSA" at bounding box center [210, 57] width 24 height 16
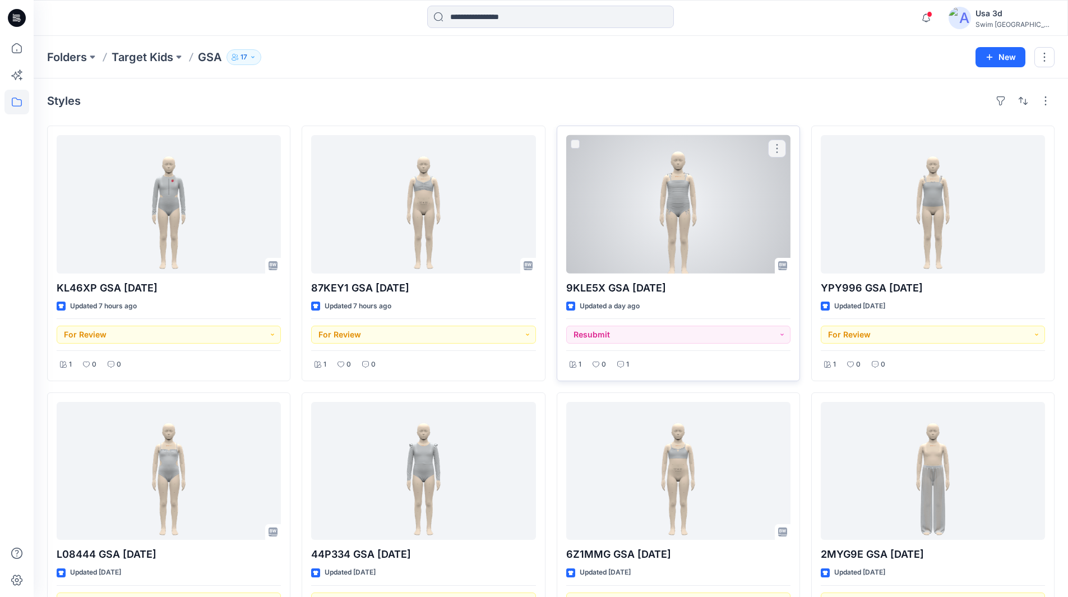
click at [661, 236] on div at bounding box center [678, 204] width 224 height 139
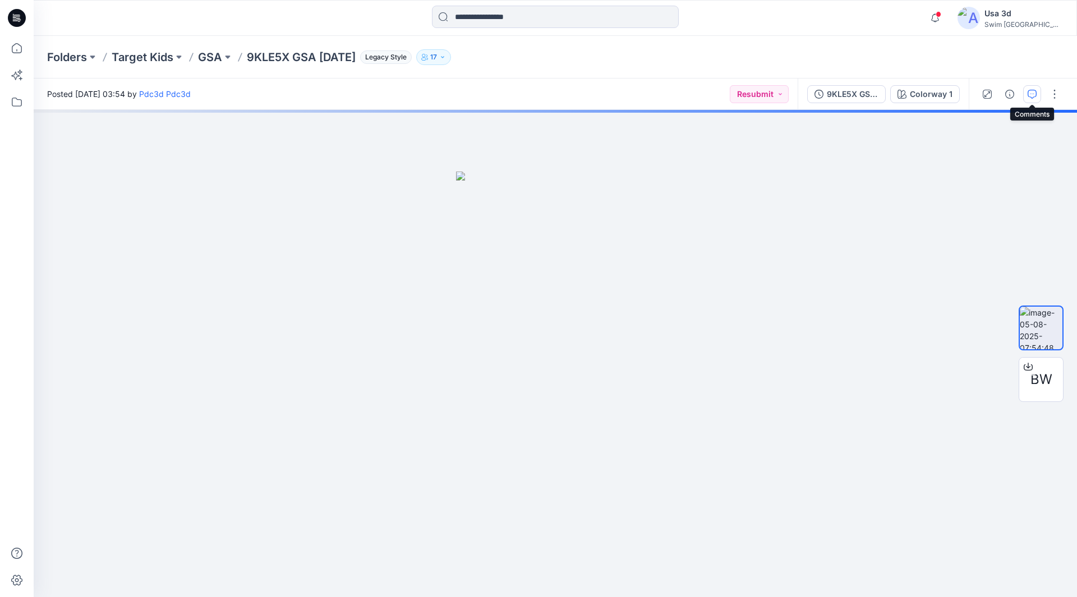
click at [1031, 93] on icon "button" at bounding box center [1032, 94] width 9 height 9
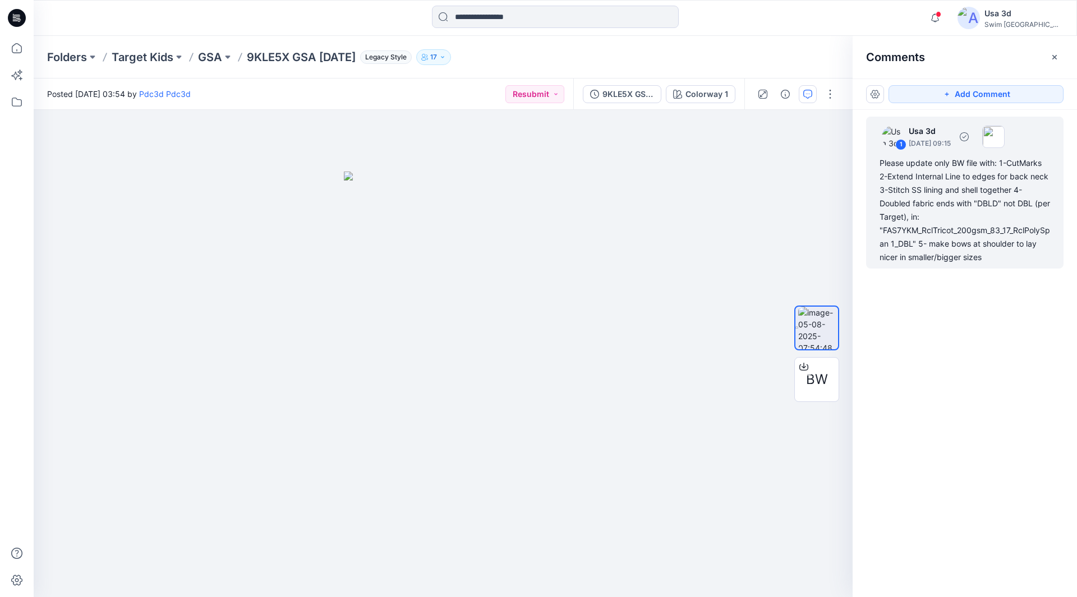
click at [975, 215] on div "Please update only BW file with: 1-CutMarks 2-Extend Internal Line to edges for…" at bounding box center [964, 210] width 171 height 108
click at [905, 195] on div "Please update only BW file with: 1-CutMarks 2-Extend Internal Line to edges for…" at bounding box center [964, 210] width 171 height 108
click at [945, 228] on div "Please update only BW file with: 1-CutMarks 2-Extend Internal Line to edges for…" at bounding box center [964, 210] width 171 height 108
click at [50, 118] on button "button" at bounding box center [50, 116] width 18 height 18
click at [65, 141] on p "Edit comment" at bounding box center [81, 142] width 50 height 12
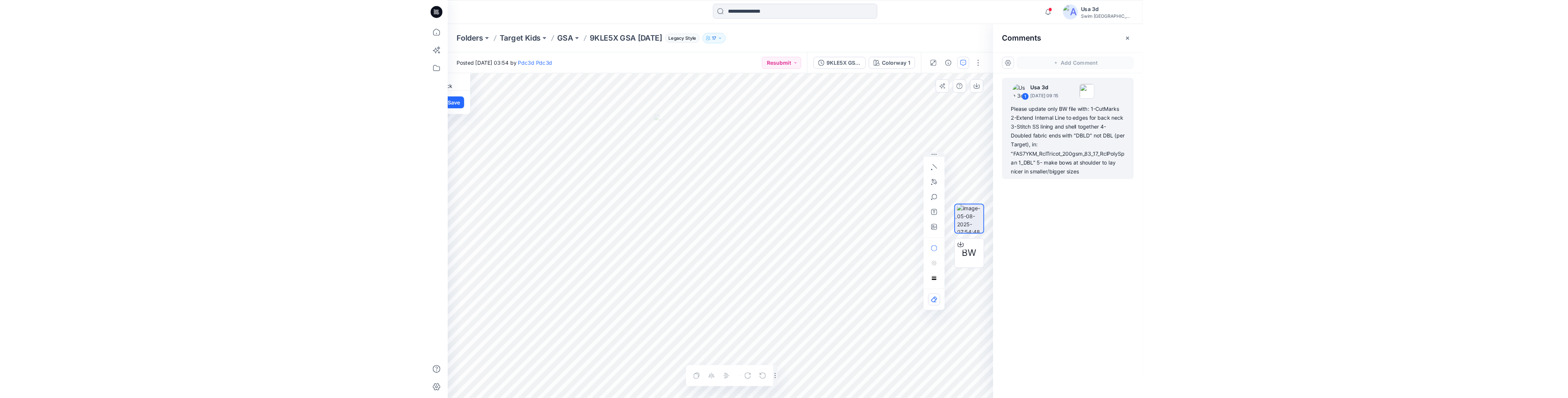
scroll to position [78, 0]
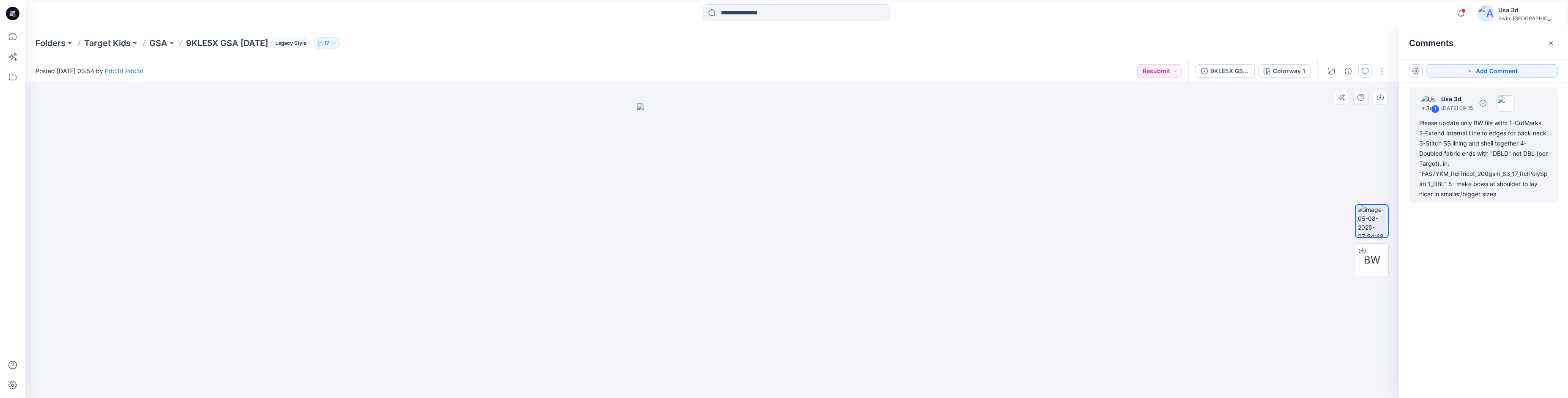
drag, startPoint x: 1493, startPoint y: 152, endPoint x: 1476, endPoint y: 153, distance: 17.0
click at [805, 152] on div "Please update only BW file with: 1-CutMarks 2-Extend Internal Line to edges for…" at bounding box center [1484, 158] width 129 height 81
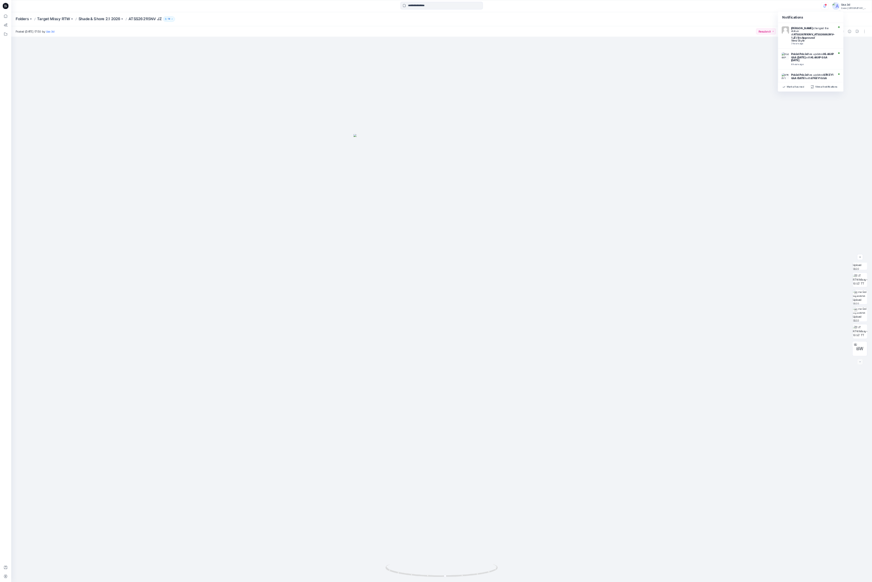
scroll to position [74, 0]
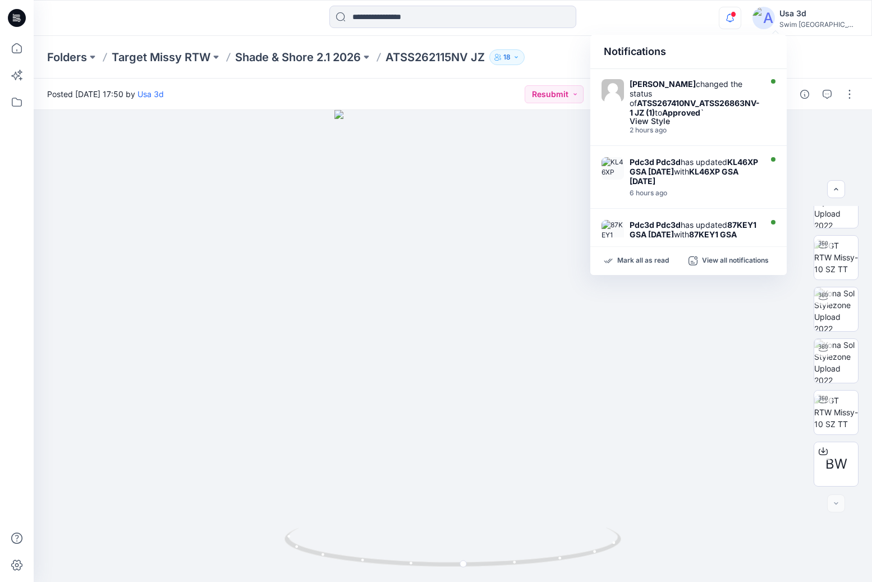
click at [7, 20] on div at bounding box center [17, 18] width 36 height 36
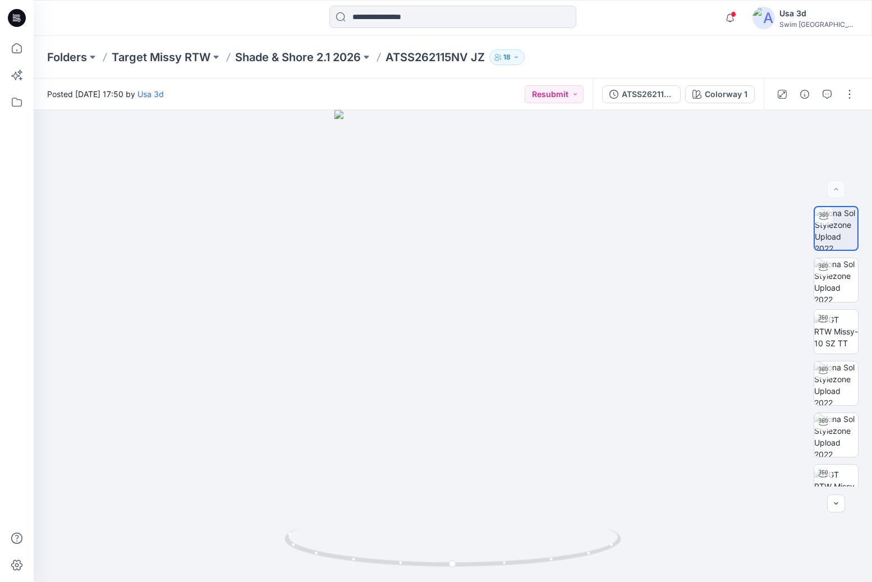
drag, startPoint x: 828, startPoint y: 23, endPoint x: 543, endPoint y: 48, distance: 286.0
click at [543, 48] on div "Folders Target Missy RTW Shade & Shore 2.1 2026 ATSS262115NV JZ 18" at bounding box center [453, 57] width 838 height 43
drag, startPoint x: 19, startPoint y: 15, endPoint x: 284, endPoint y: 58, distance: 269.2
click at [284, 58] on p "Shade & Shore 2.1 2026" at bounding box center [298, 57] width 126 height 16
drag, startPoint x: 423, startPoint y: 54, endPoint x: 299, endPoint y: 54, distance: 124.5
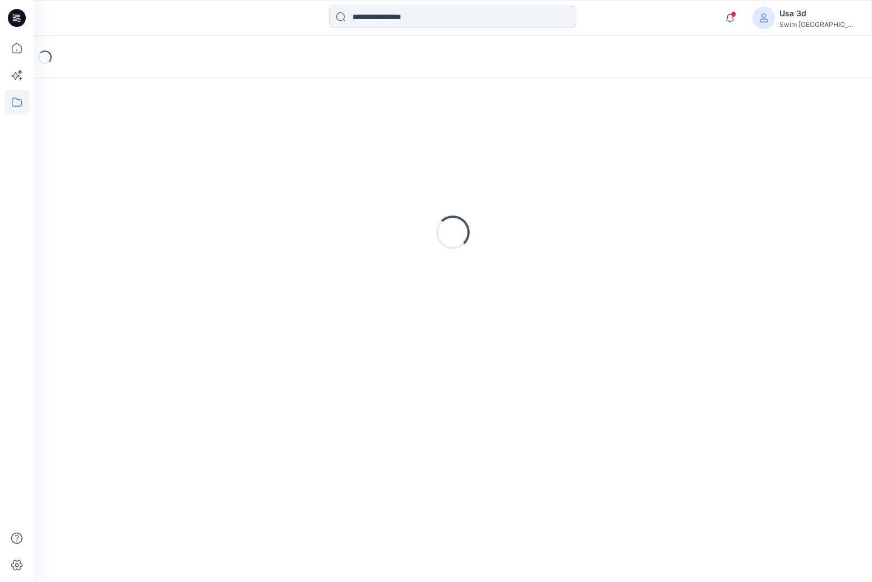
click at [20, 22] on icon at bounding box center [17, 18] width 18 height 18
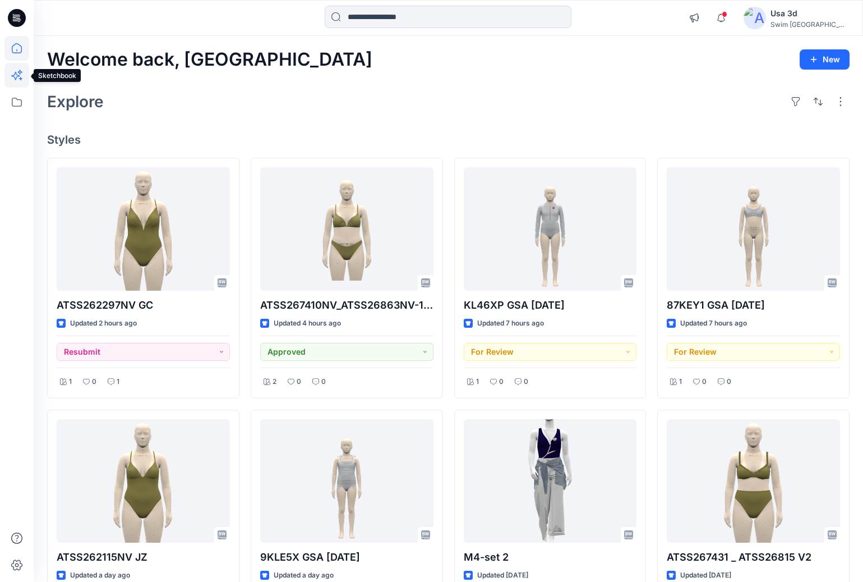
click at [13, 76] on icon at bounding box center [15, 76] width 8 height 8
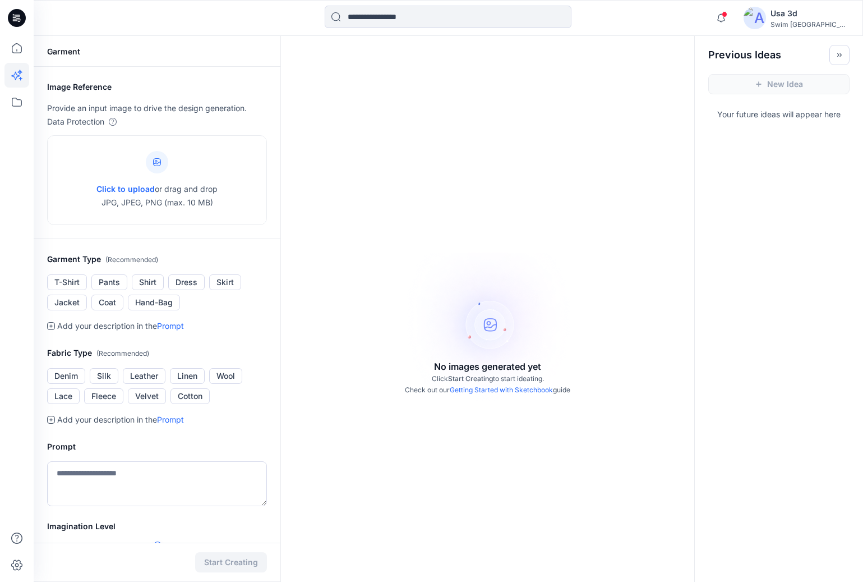
click at [12, 25] on icon at bounding box center [17, 18] width 18 height 18
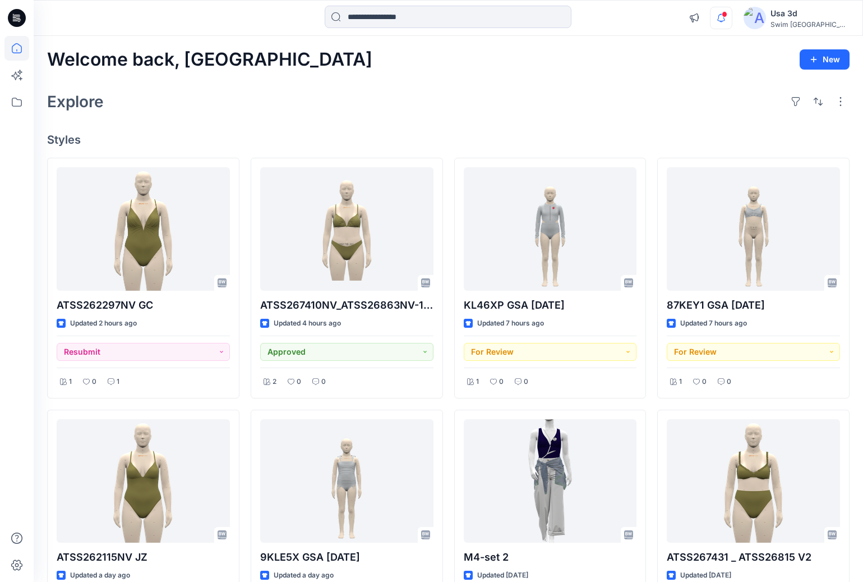
click at [732, 17] on icon "button" at bounding box center [721, 18] width 21 height 22
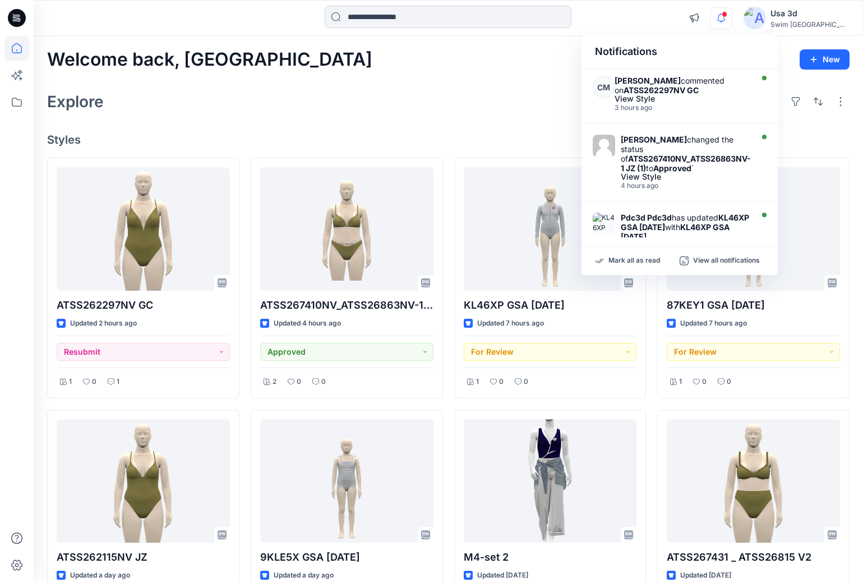
click at [732, 19] on icon "button" at bounding box center [721, 18] width 21 height 22
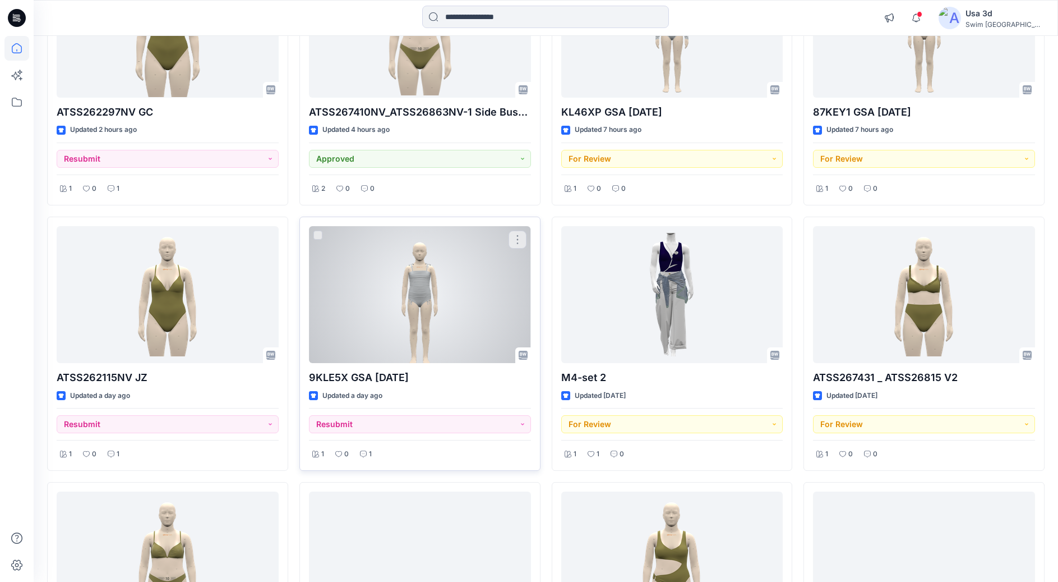
scroll to position [224, 0]
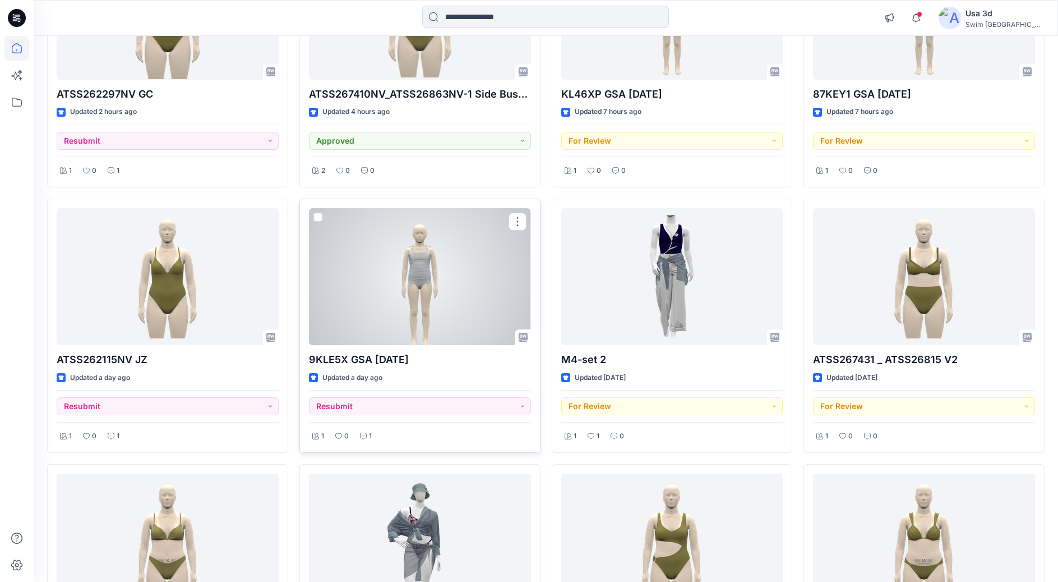
click at [411, 292] on div at bounding box center [420, 276] width 222 height 137
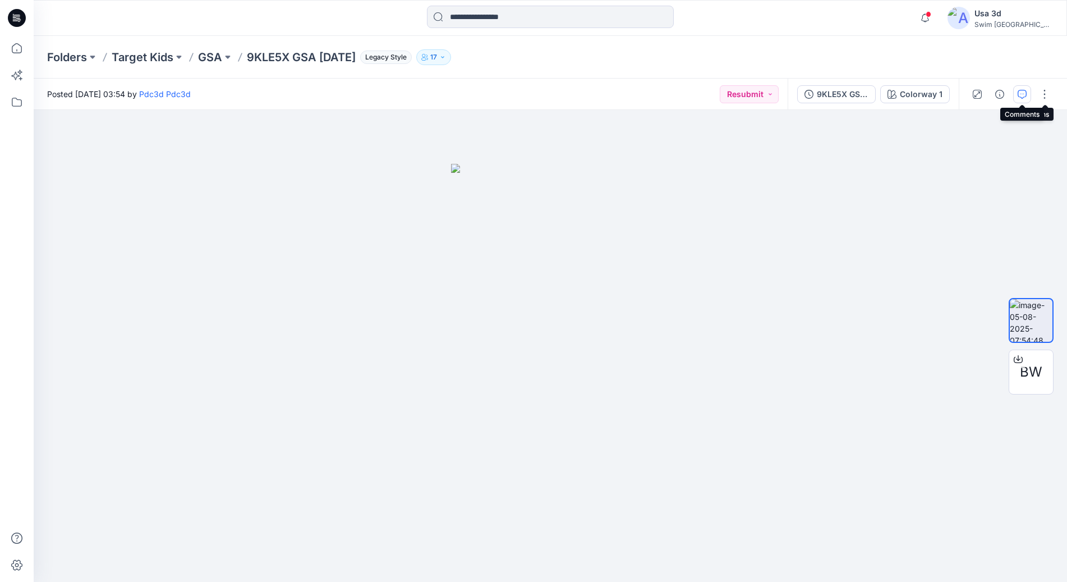
click at [871, 91] on icon "button" at bounding box center [1021, 94] width 9 height 9
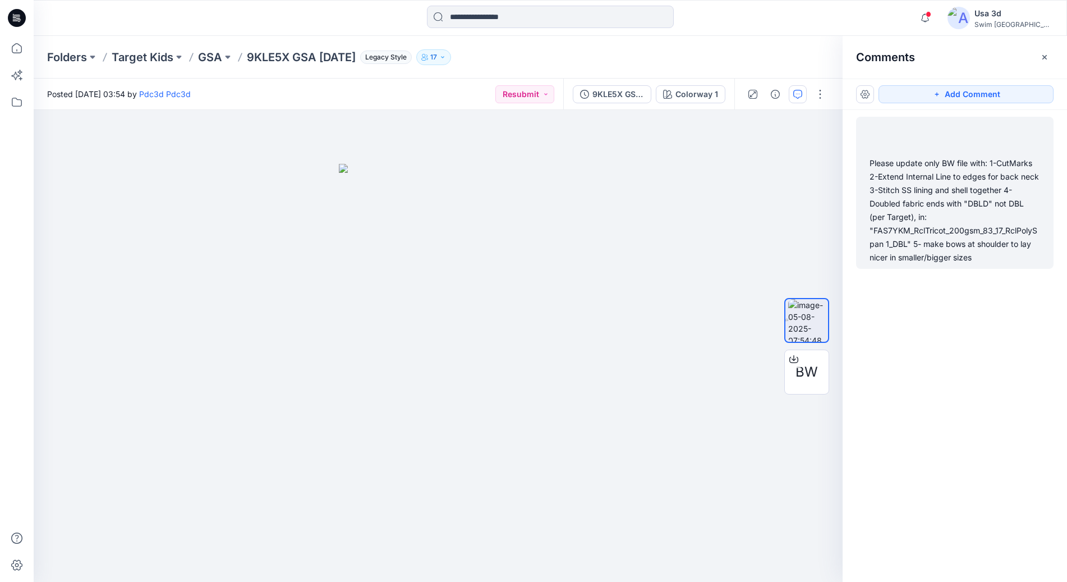
click at [871, 181] on div "Please update only BW file with: 1-CutMarks 2-Extend Internal Line to edges for…" at bounding box center [954, 210] width 171 height 108
click at [871, 18] on icon "button" at bounding box center [925, 17] width 8 height 7
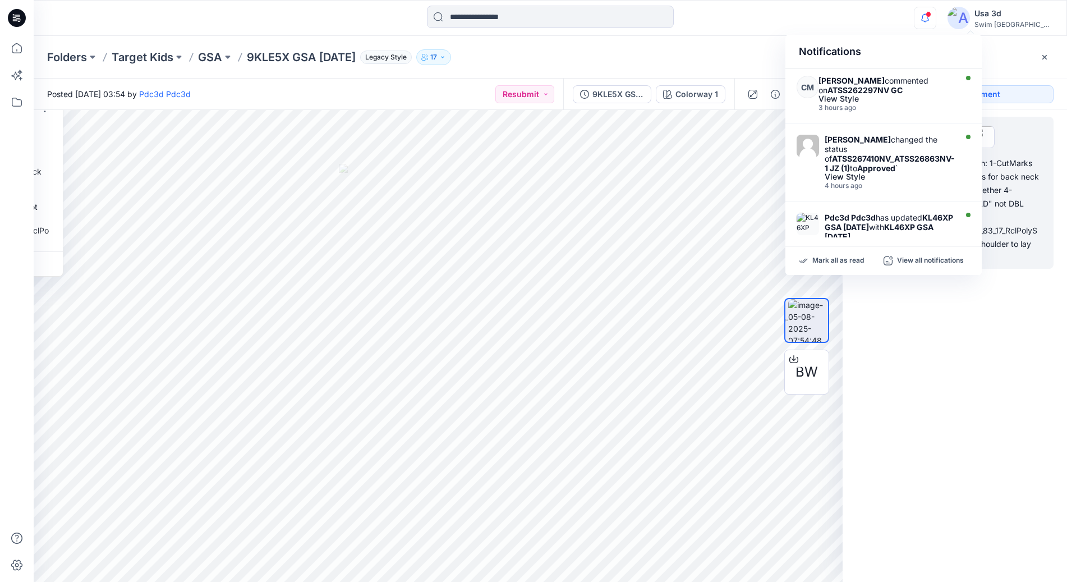
click at [871, 18] on icon "button" at bounding box center [925, 17] width 8 height 7
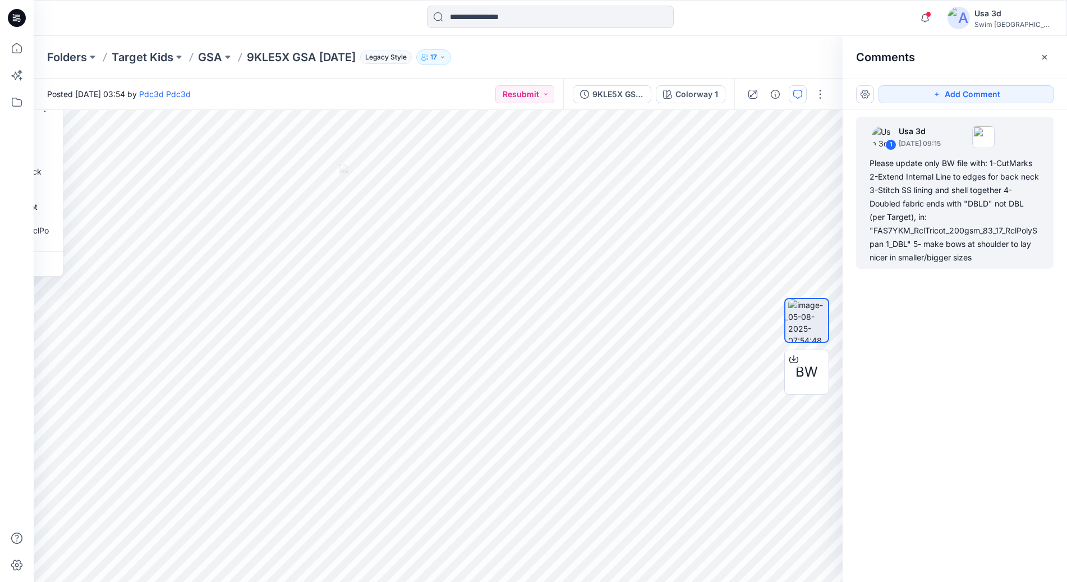
click at [19, 15] on icon at bounding box center [17, 18] width 18 height 36
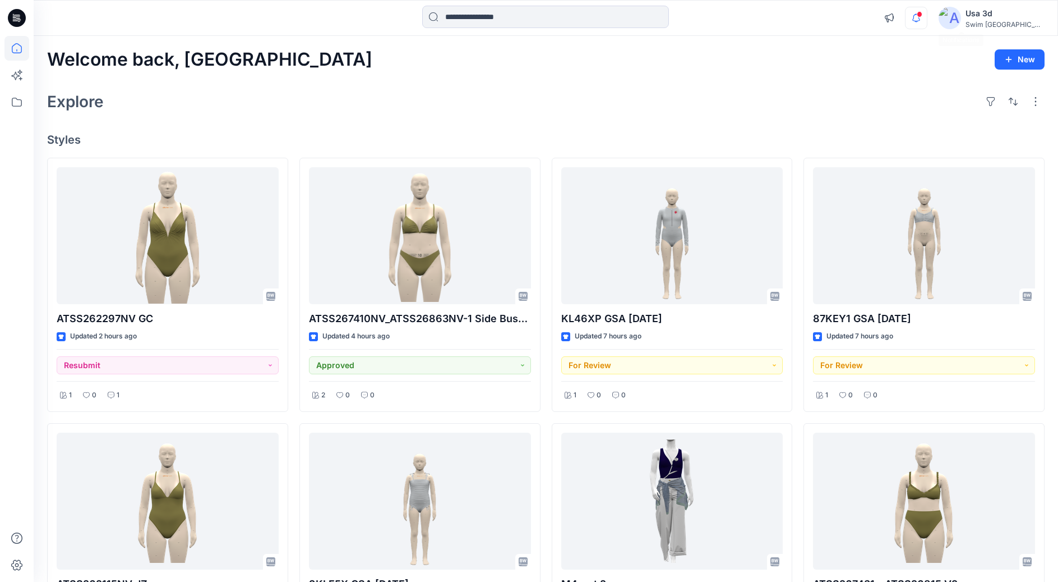
click at [871, 17] on span at bounding box center [920, 14] width 6 height 6
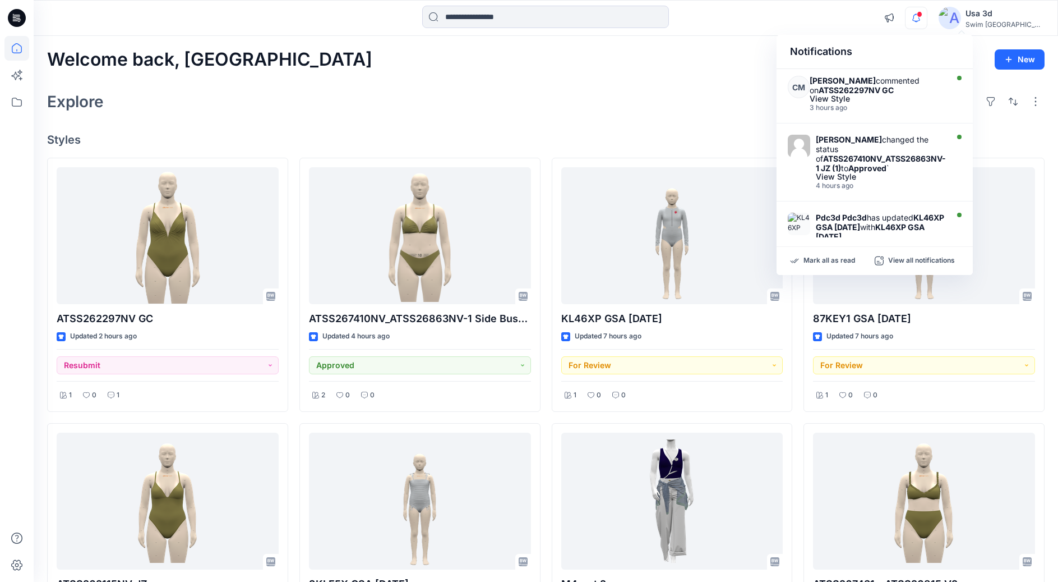
click at [871, 18] on icon "button" at bounding box center [916, 18] width 21 height 22
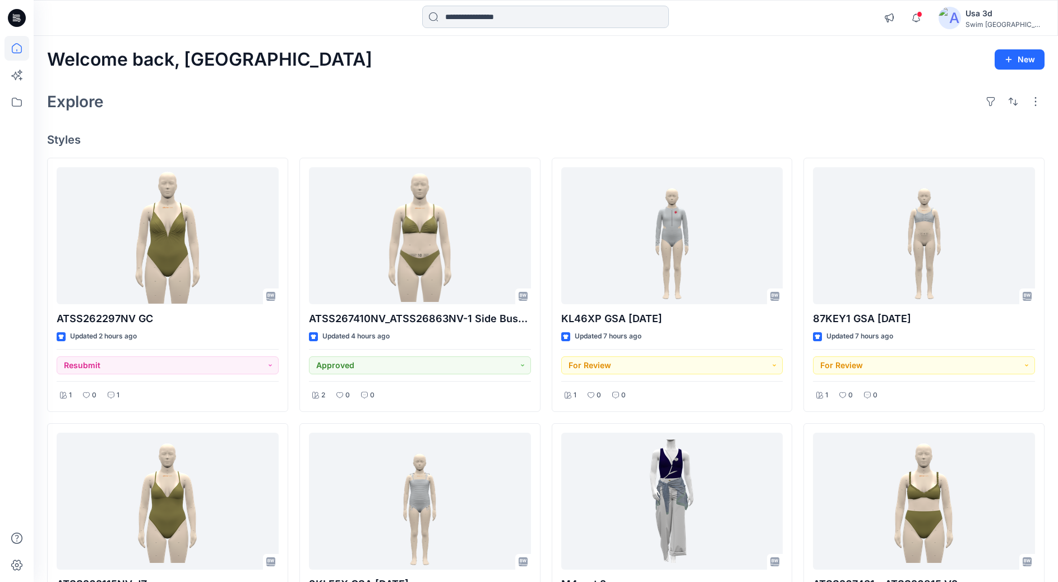
click at [516, 25] on input at bounding box center [545, 17] width 247 height 22
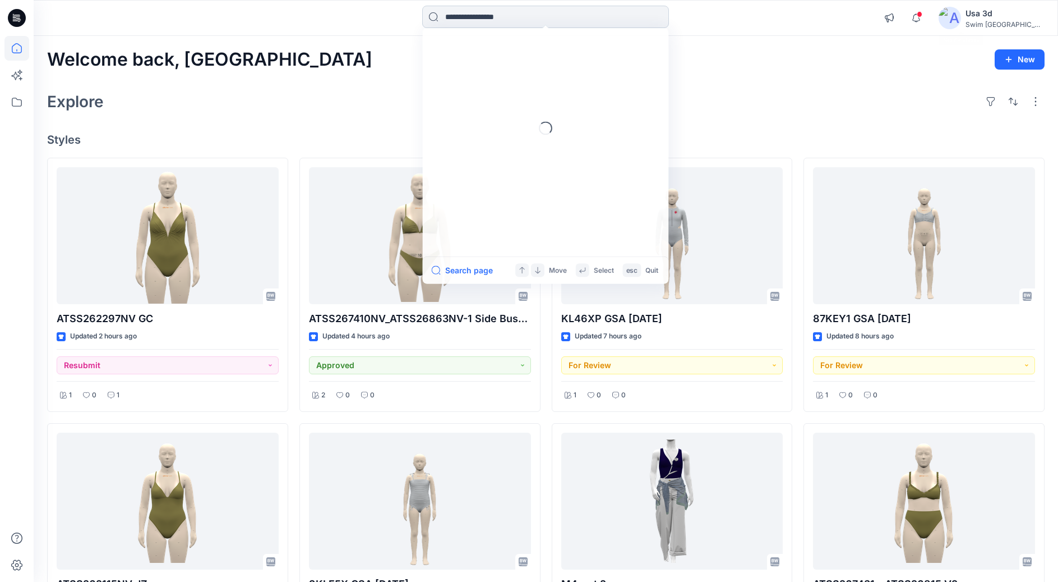
paste input "**********"
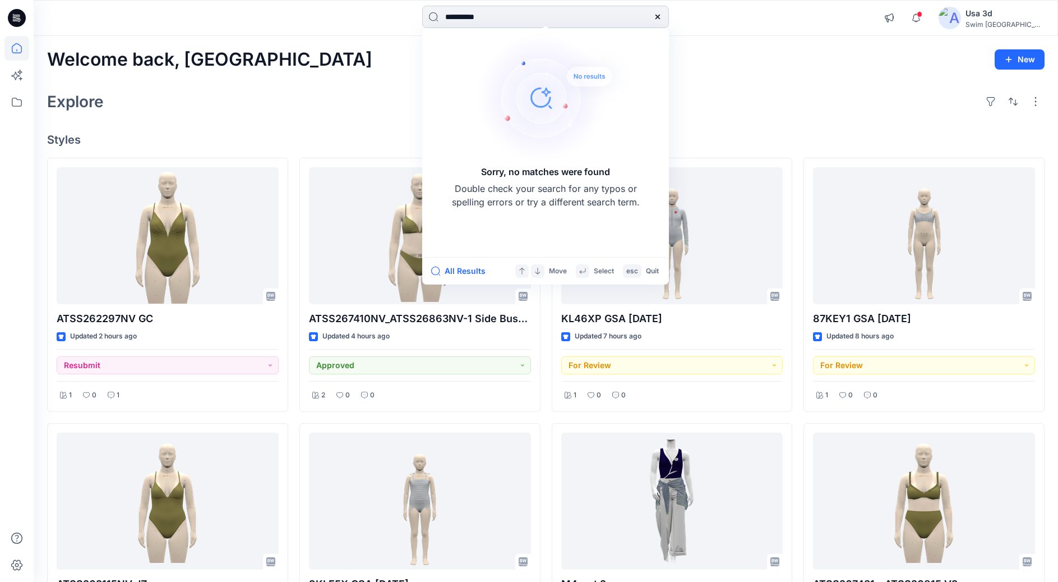
click at [461, 17] on input "**********" at bounding box center [545, 17] width 247 height 22
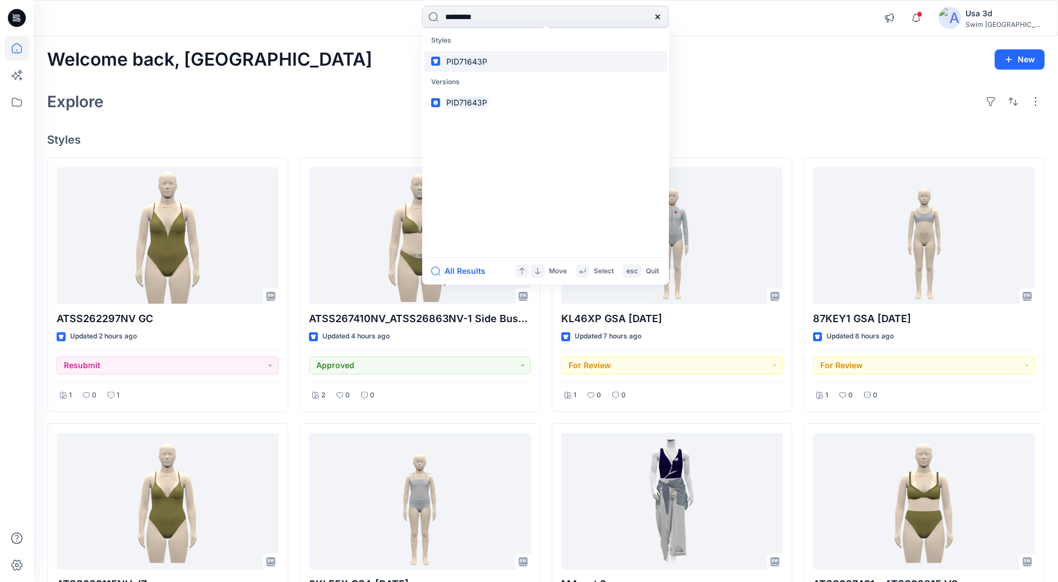
type input "*********"
click at [481, 67] on mark "PID71643P" at bounding box center [467, 61] width 44 height 13
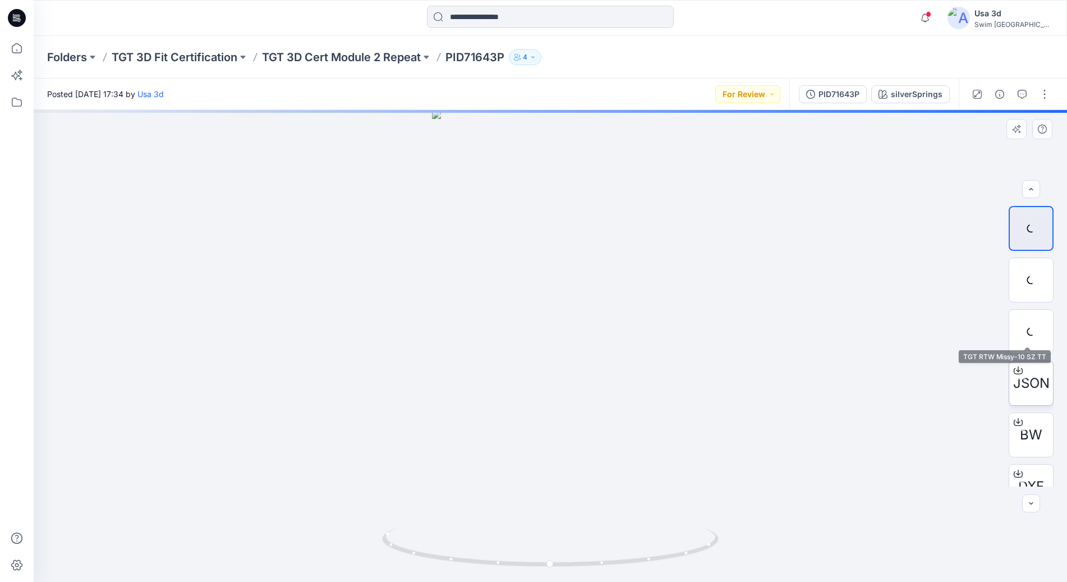
scroll to position [22, 0]
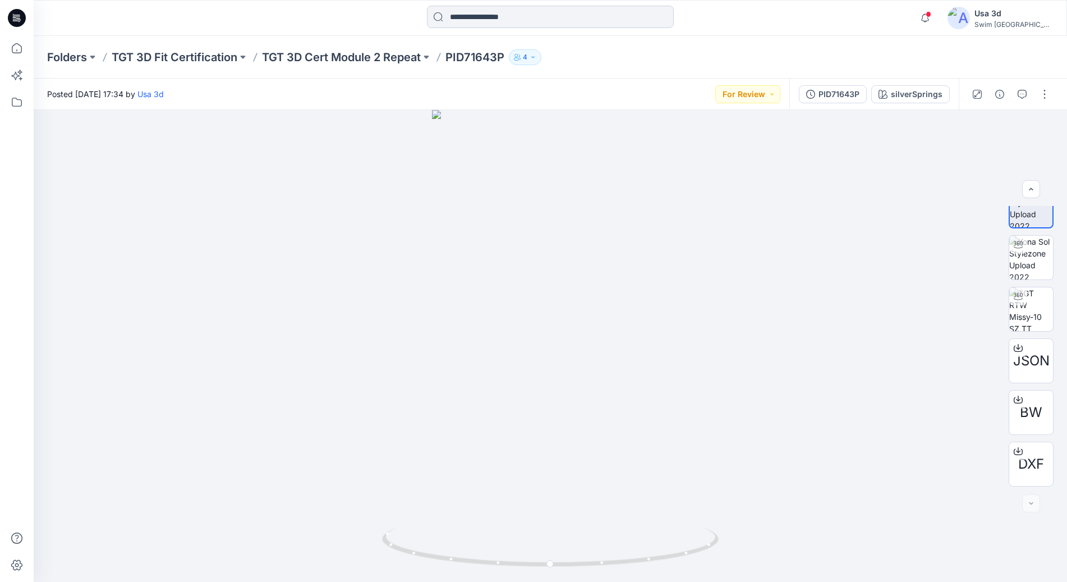
click at [523, 17] on input at bounding box center [550, 17] width 247 height 22
paste input "**********"
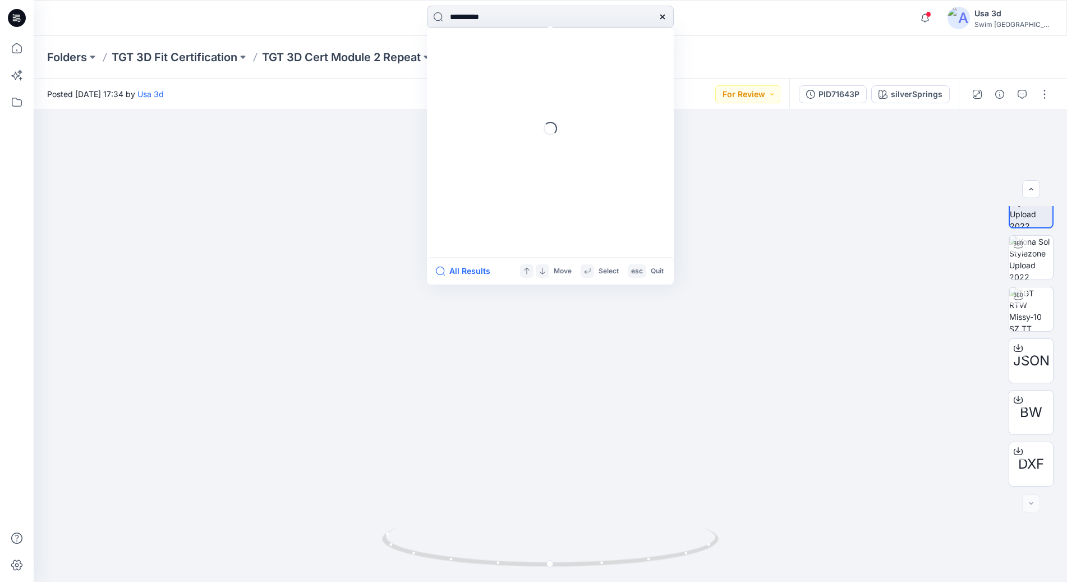
click at [467, 17] on input "**********" at bounding box center [550, 17] width 247 height 22
type input "*********"
click at [493, 62] on mark "PIDP637YG" at bounding box center [472, 61] width 47 height 13
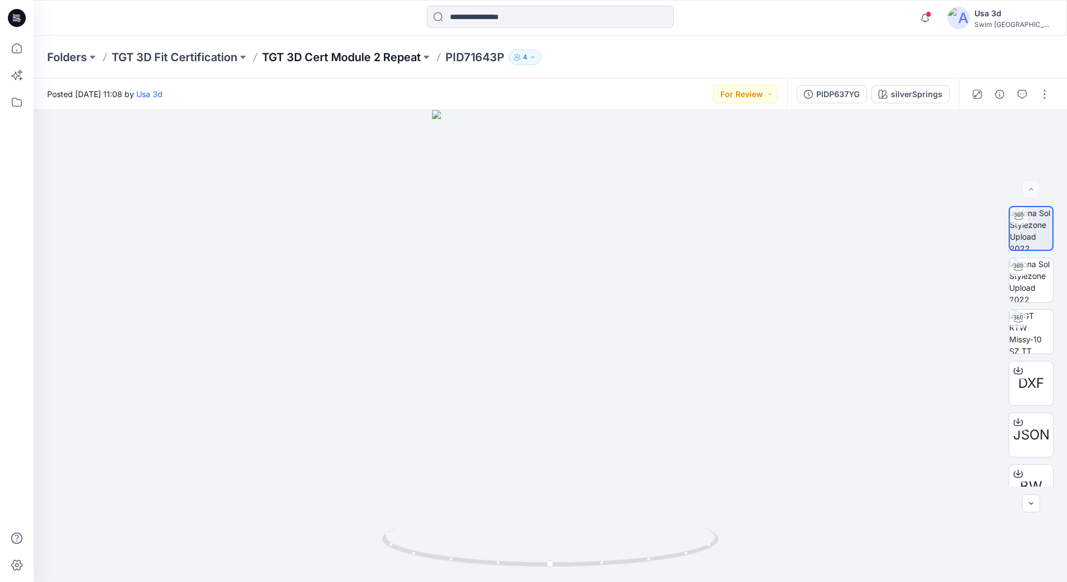
click at [306, 57] on p "TGT 3D Cert Module 2 Repeat" at bounding box center [341, 57] width 159 height 16
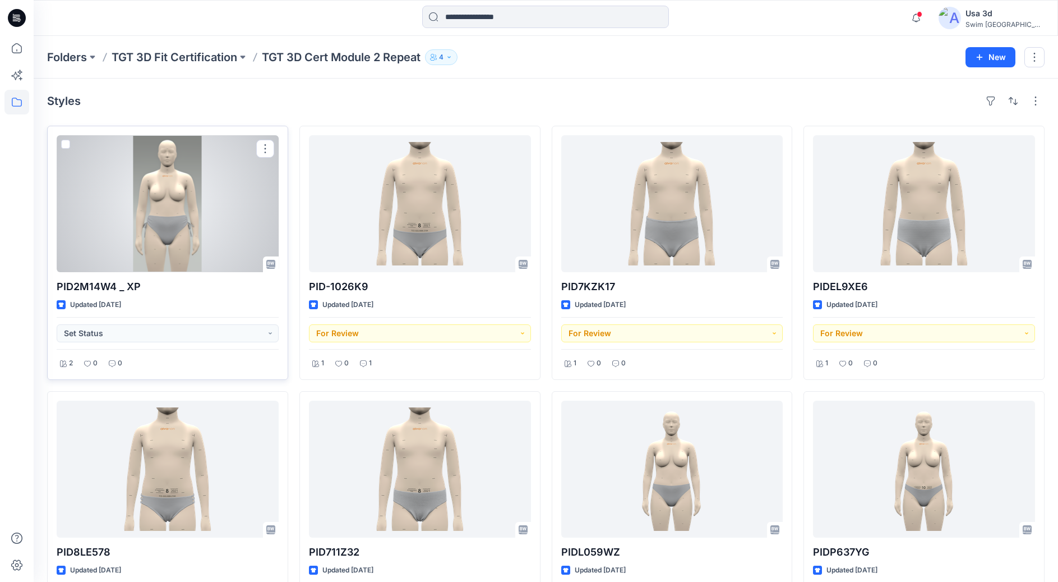
click at [153, 193] on div at bounding box center [168, 203] width 222 height 137
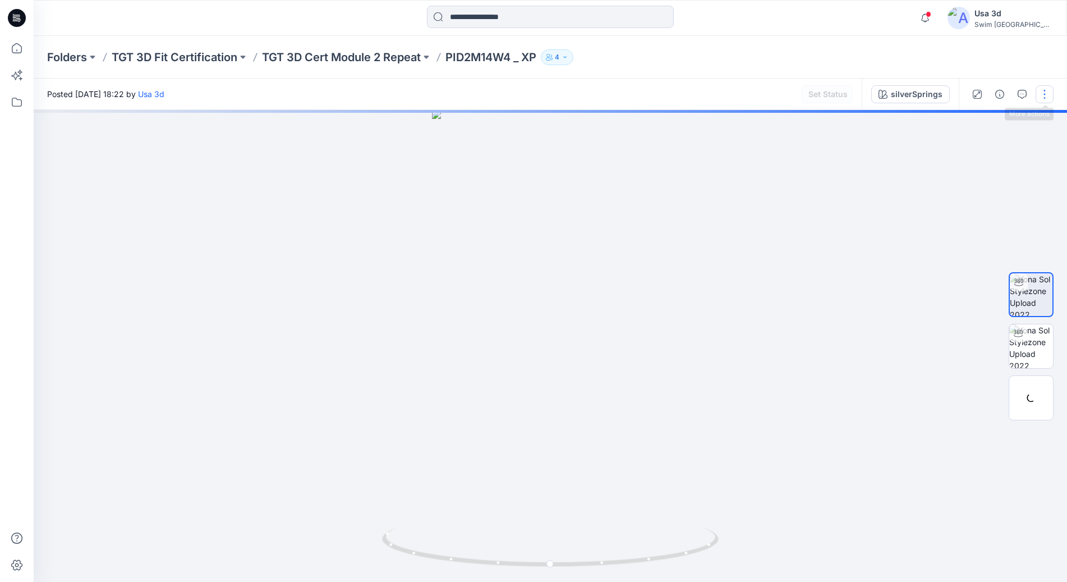
click at [871, 86] on button "button" at bounding box center [1044, 94] width 18 height 18
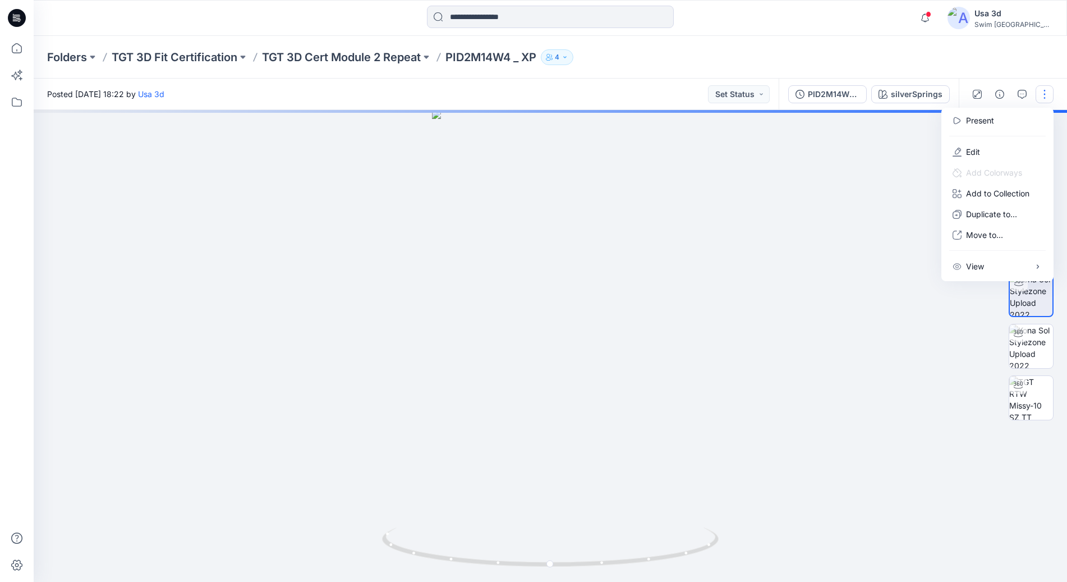
click at [858, 65] on div "Folders TGT 3D Fit Certification TGT 3D Cert Module 2 Repeat PID2M14W4 _ XP 4" at bounding box center [506, 57] width 919 height 16
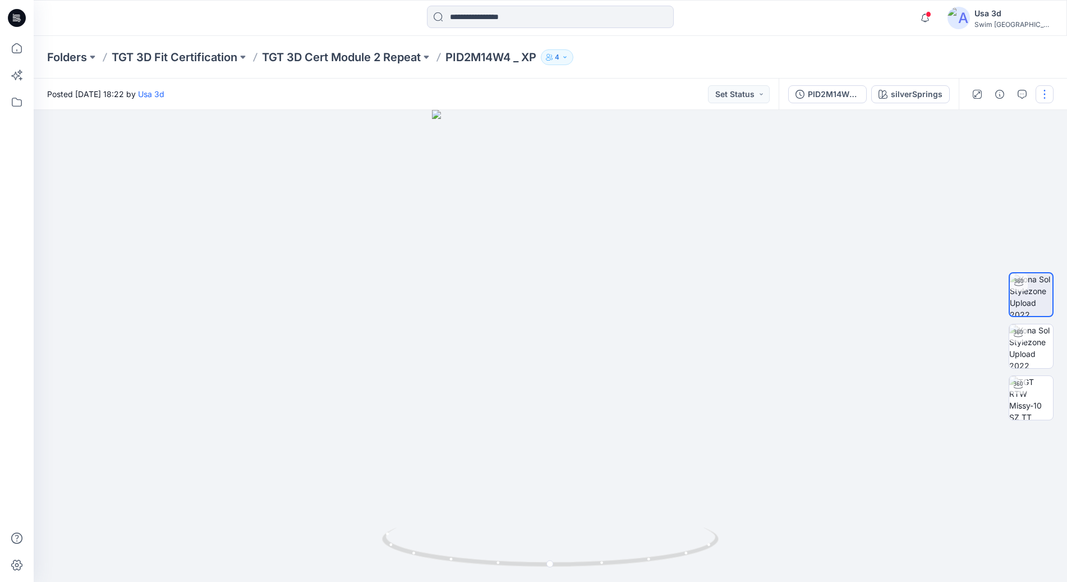
click at [871, 98] on button "button" at bounding box center [1044, 94] width 18 height 18
click at [871, 160] on button "Edit" at bounding box center [997, 151] width 103 height 21
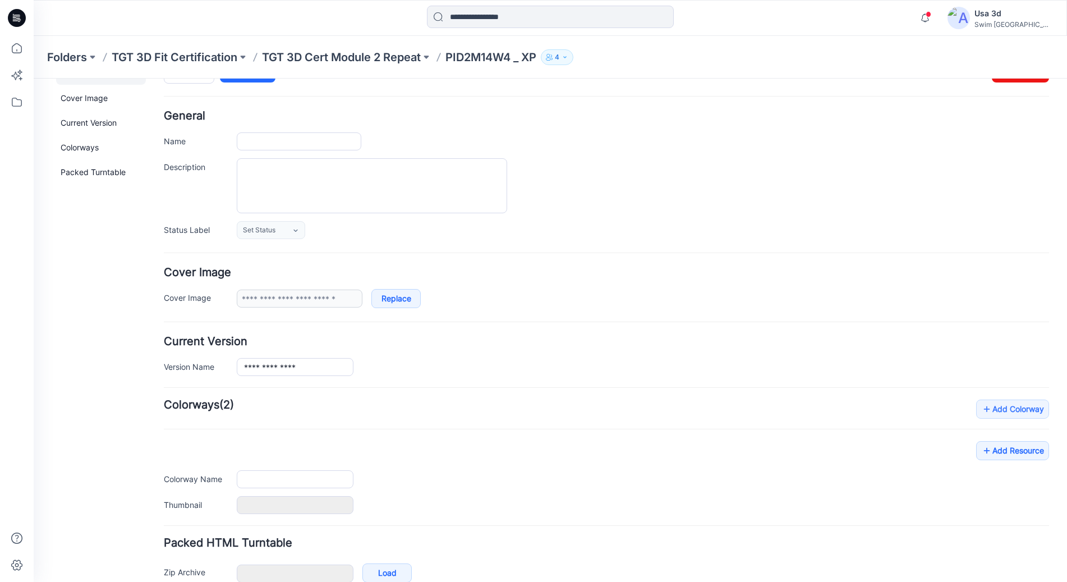
scroll to position [56, 0]
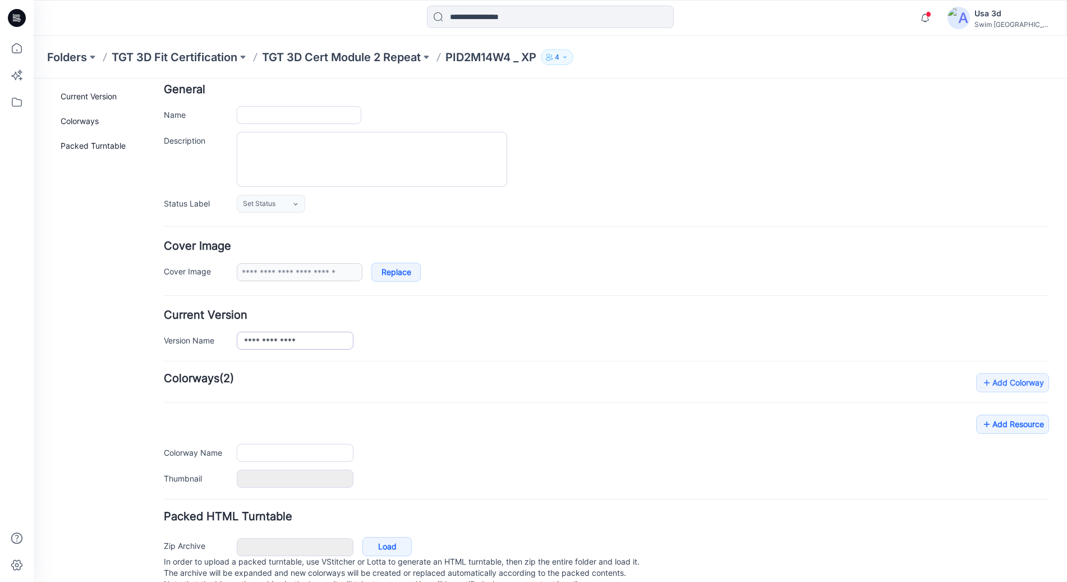
type input "**********"
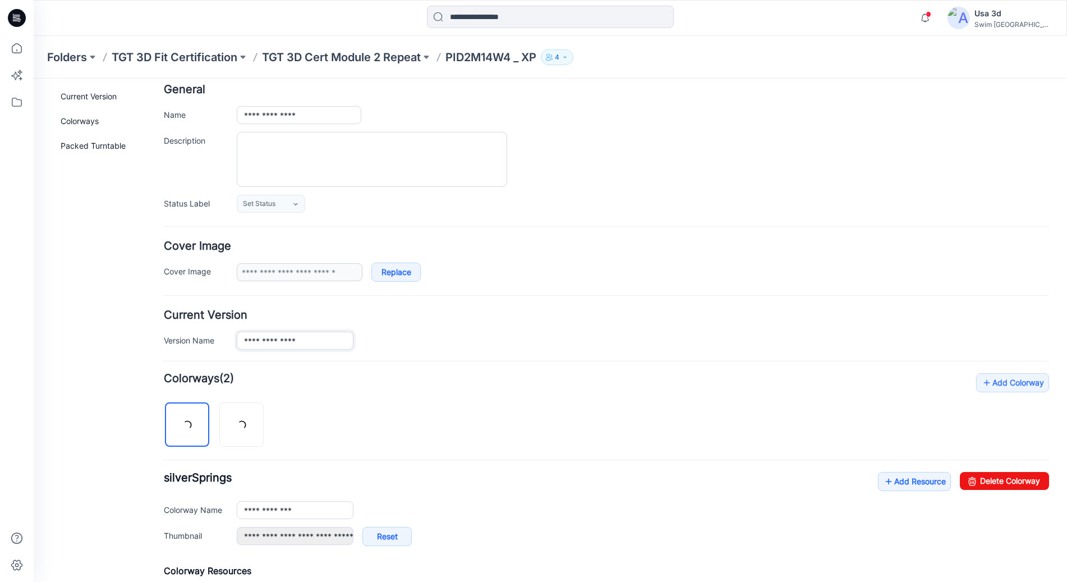
click at [317, 339] on input "**********" at bounding box center [295, 340] width 117 height 18
type input "*********"
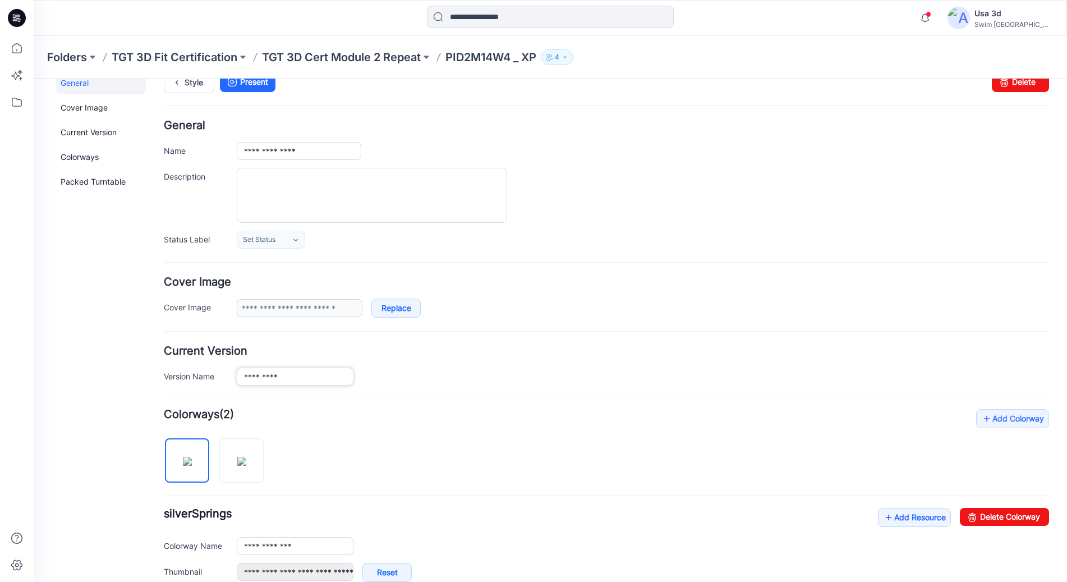
scroll to position [0, 0]
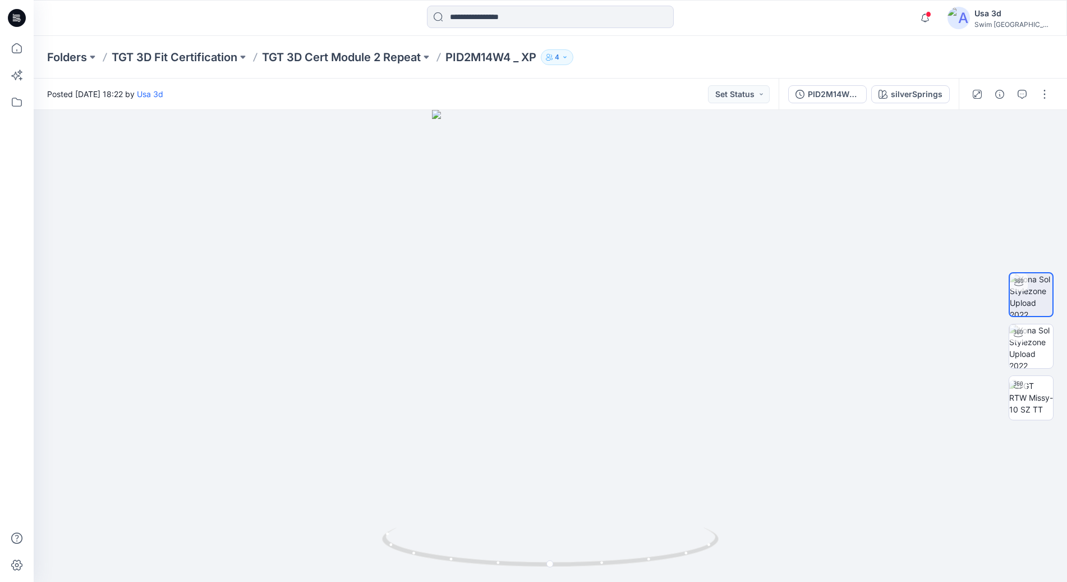
click at [354, 22] on div at bounding box center [550, 18] width 517 height 25
click at [706, 45] on div "Folders TGT 3D Fit Certification TGT 3D Cert Module 2 Repeat PID2M14W4 _ XP 4" at bounding box center [550, 57] width 1033 height 43
click at [1046, 94] on button "button" at bounding box center [1044, 94] width 18 height 18
click at [971, 150] on p "Edit" at bounding box center [973, 152] width 14 height 12
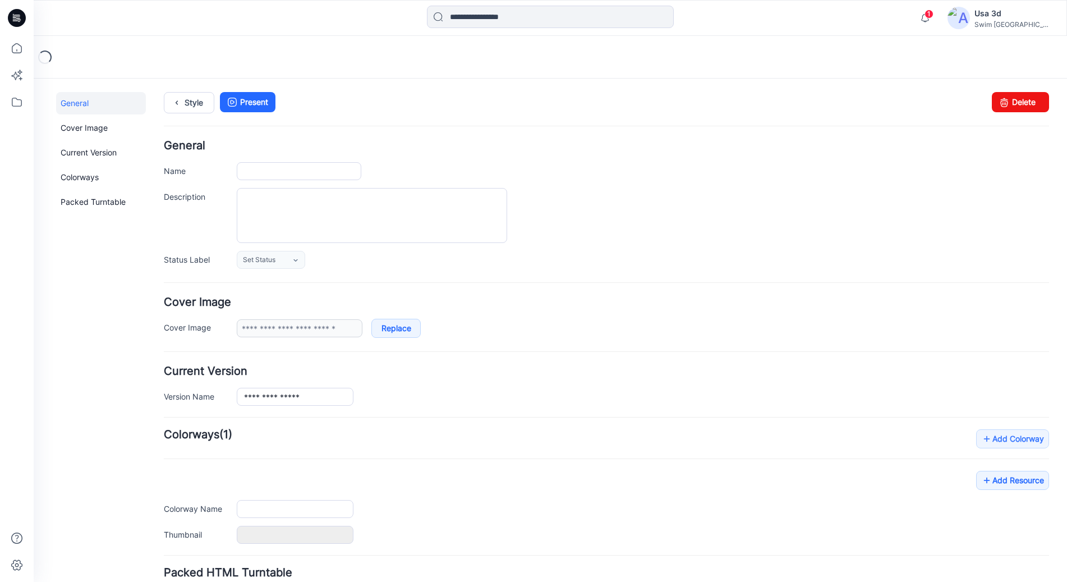
type input "**********"
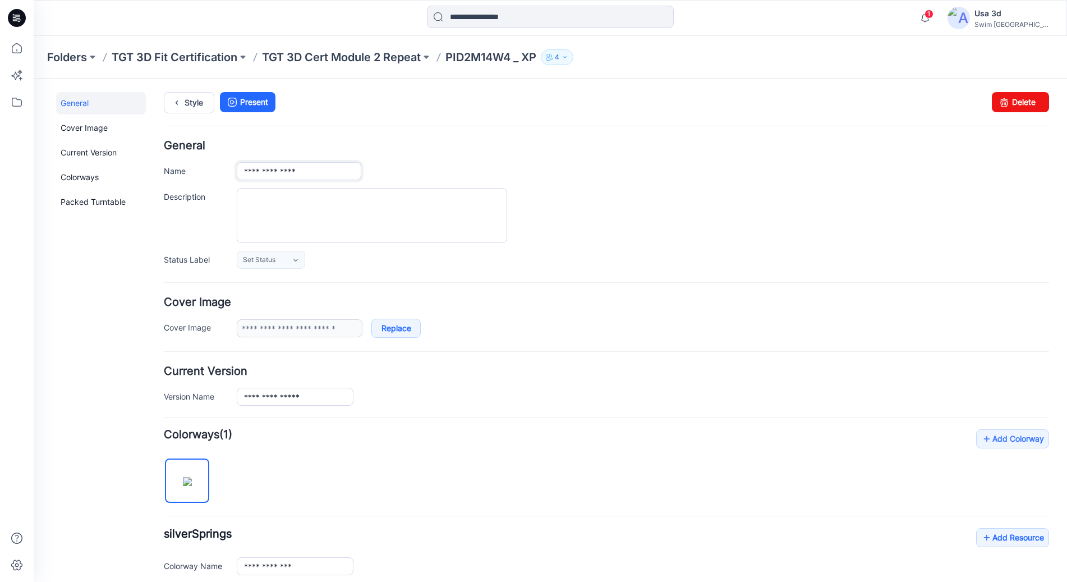
click at [319, 172] on input "**********" at bounding box center [299, 171] width 125 height 18
type input "*********"
click at [563, 145] on h4 "General" at bounding box center [606, 145] width 885 height 11
click at [189, 106] on link "Style" at bounding box center [189, 102] width 50 height 21
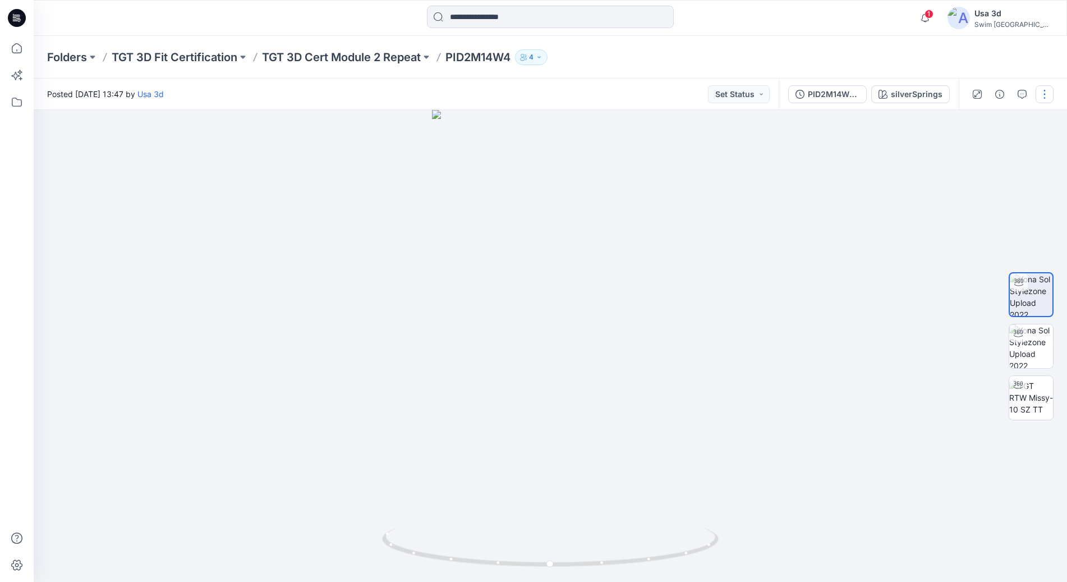
click at [1047, 87] on button "button" at bounding box center [1044, 94] width 18 height 18
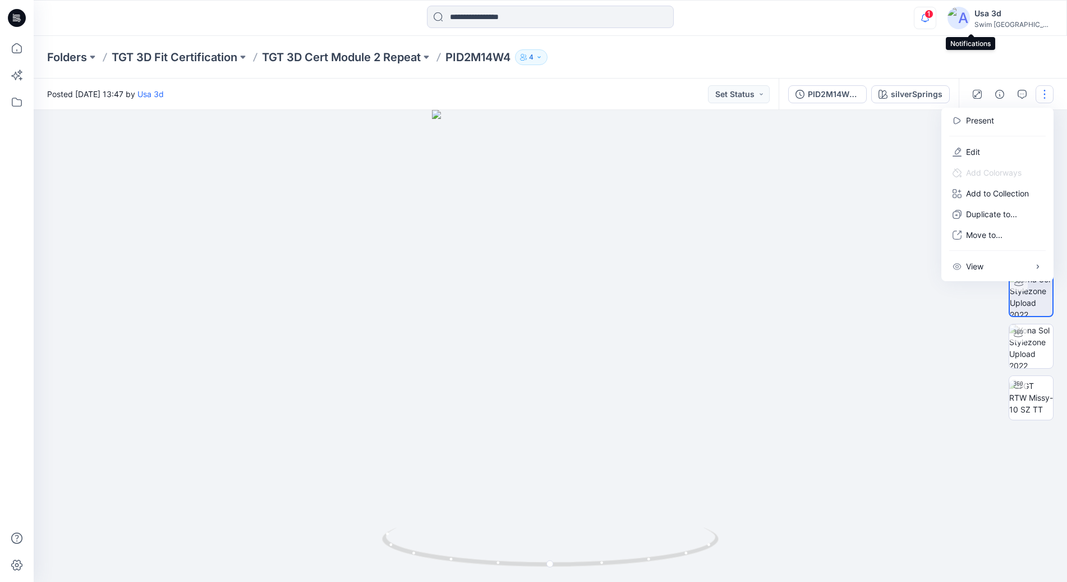
click at [936, 19] on icon "button" at bounding box center [924, 18] width 21 height 22
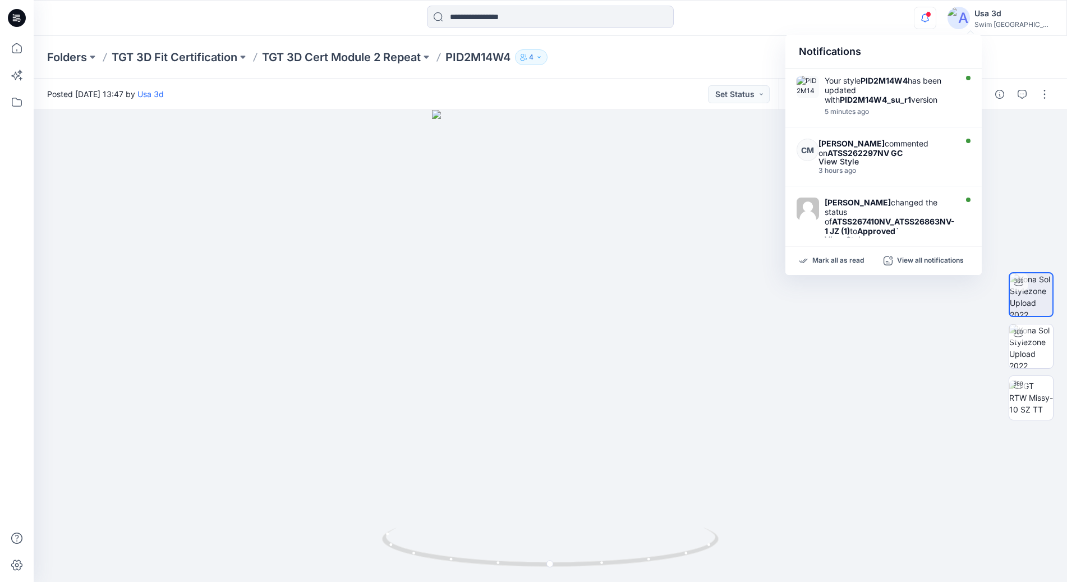
click at [936, 19] on icon "button" at bounding box center [924, 18] width 21 height 22
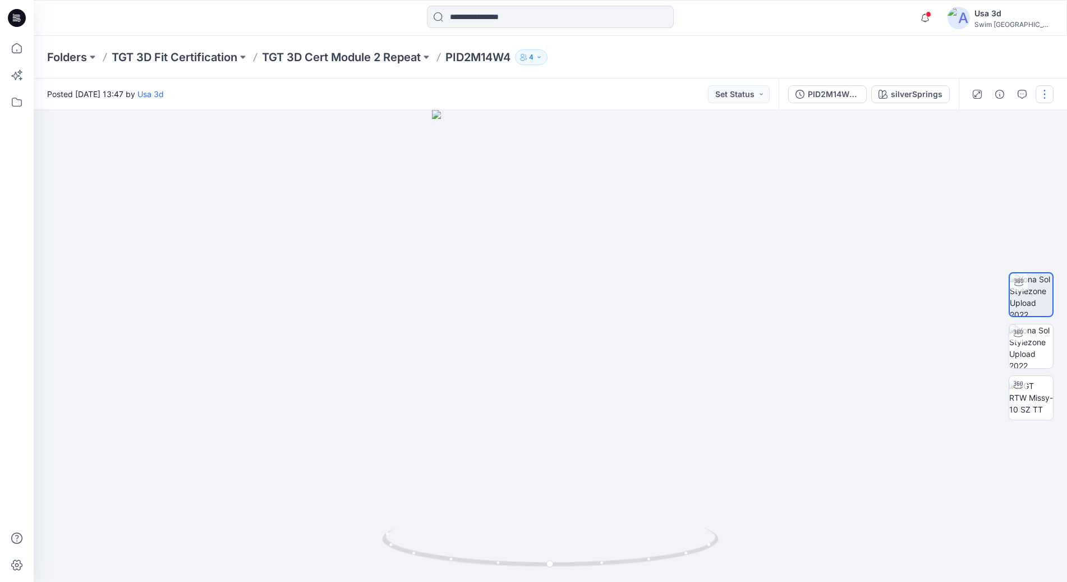
click at [1047, 100] on button "button" at bounding box center [1044, 94] width 18 height 18
click at [991, 152] on button "Edit" at bounding box center [997, 151] width 103 height 21
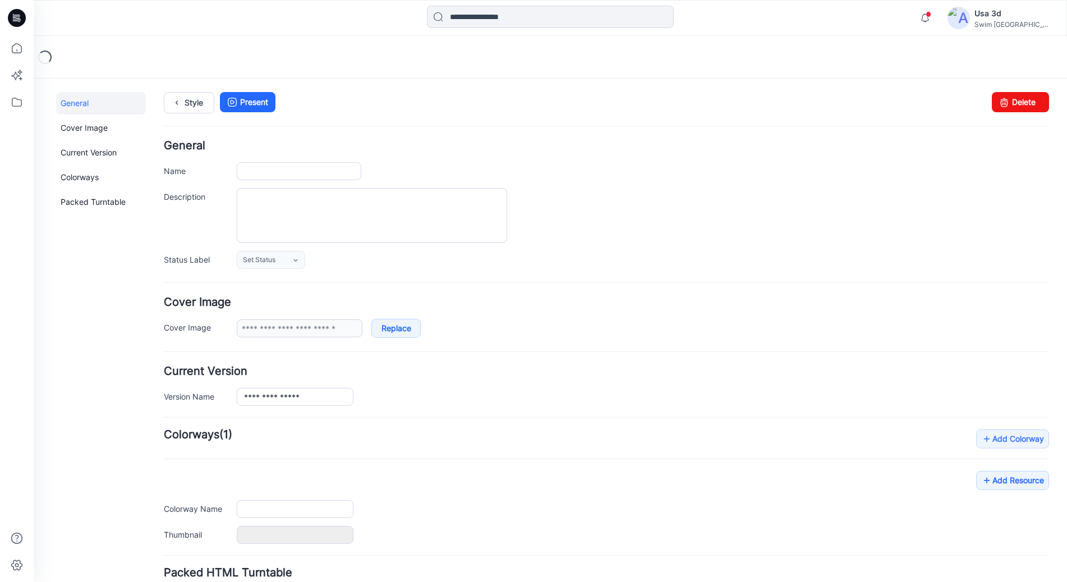
type input "*********"
type input "**********"
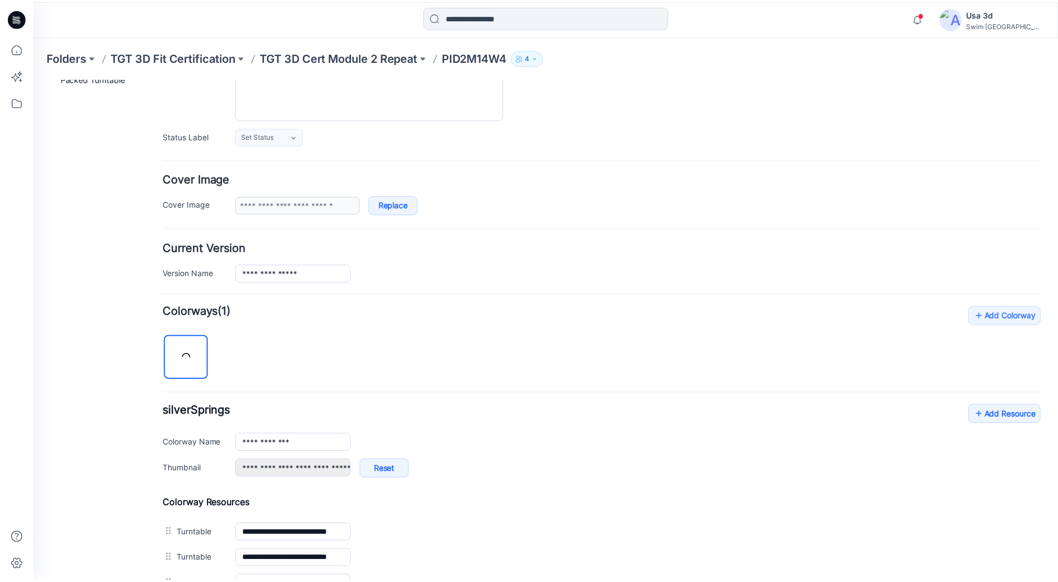
scroll to position [268, 0]
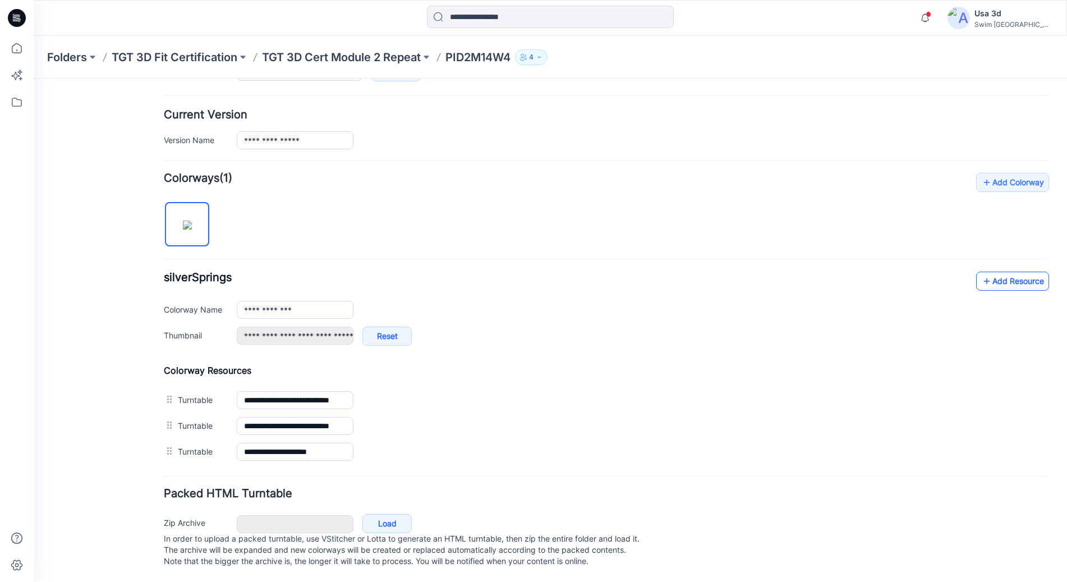
click at [1001, 273] on link "Add Resource" at bounding box center [1012, 280] width 73 height 19
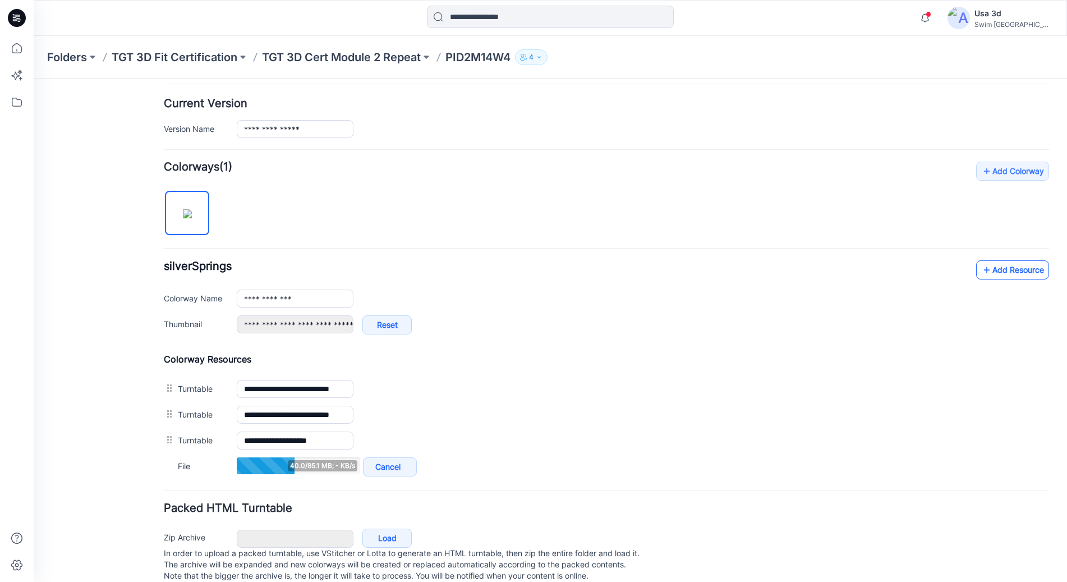
click at [988, 265] on link "Add Resource" at bounding box center [1012, 269] width 73 height 19
click at [987, 271] on link "Add Resource" at bounding box center [1012, 269] width 73 height 19
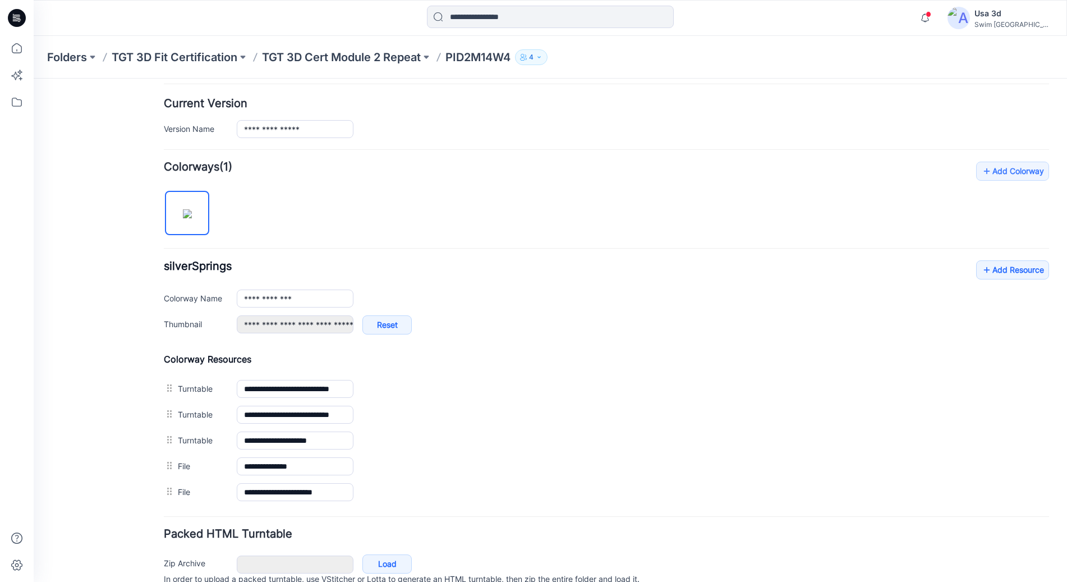
drag, startPoint x: 536, startPoint y: 261, endPoint x: 621, endPoint y: 285, distance: 89.0
click at [536, 261] on div "**********" at bounding box center [606, 302] width 885 height 85
click at [1025, 268] on link "Add Resource" at bounding box center [1012, 269] width 73 height 19
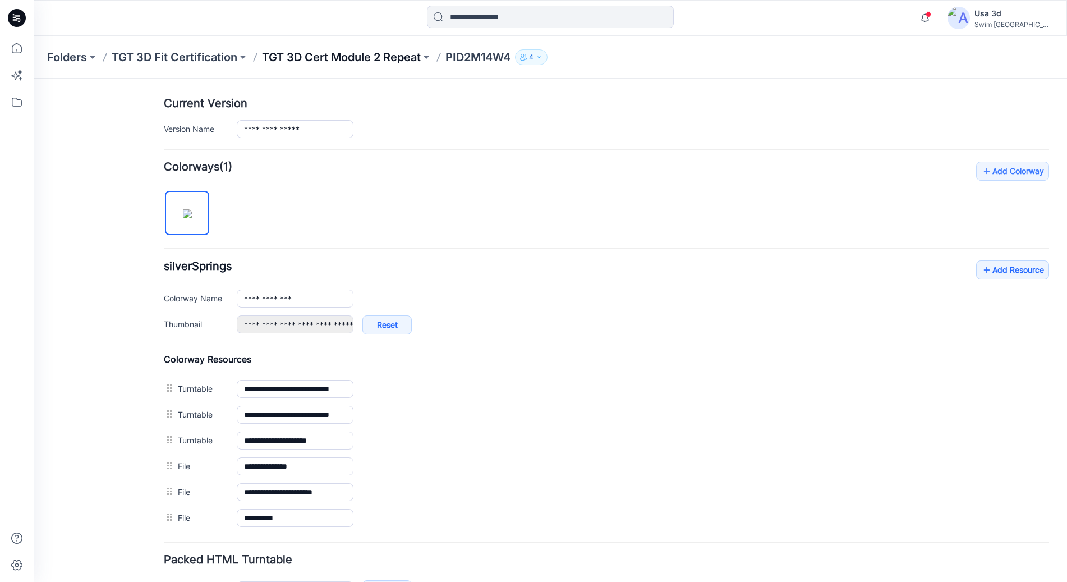
click at [371, 61] on p "TGT 3D Cert Module 2 Repeat" at bounding box center [341, 57] width 159 height 16
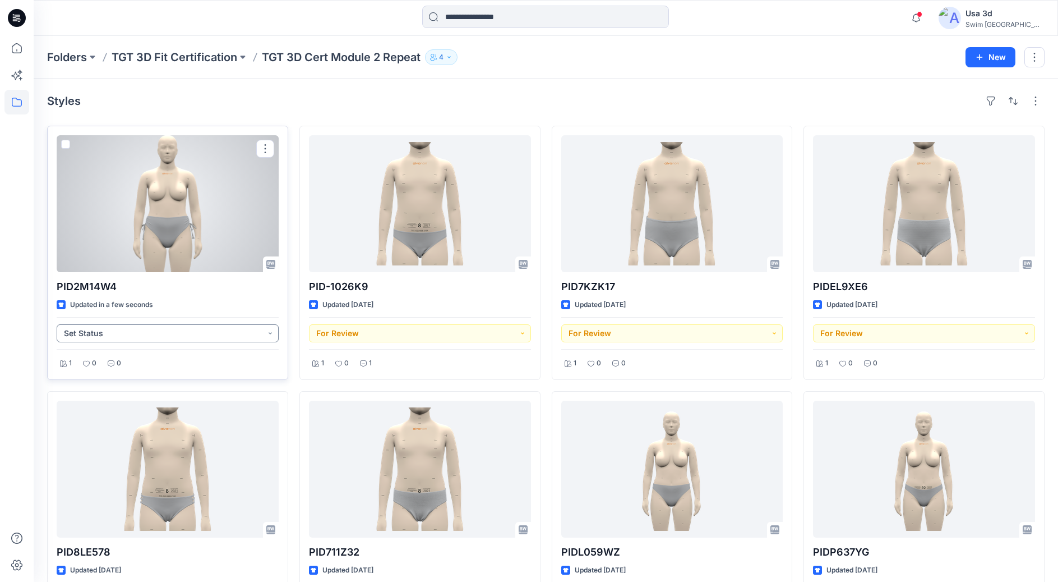
click at [168, 331] on button "Set Status" at bounding box center [168, 333] width 222 height 18
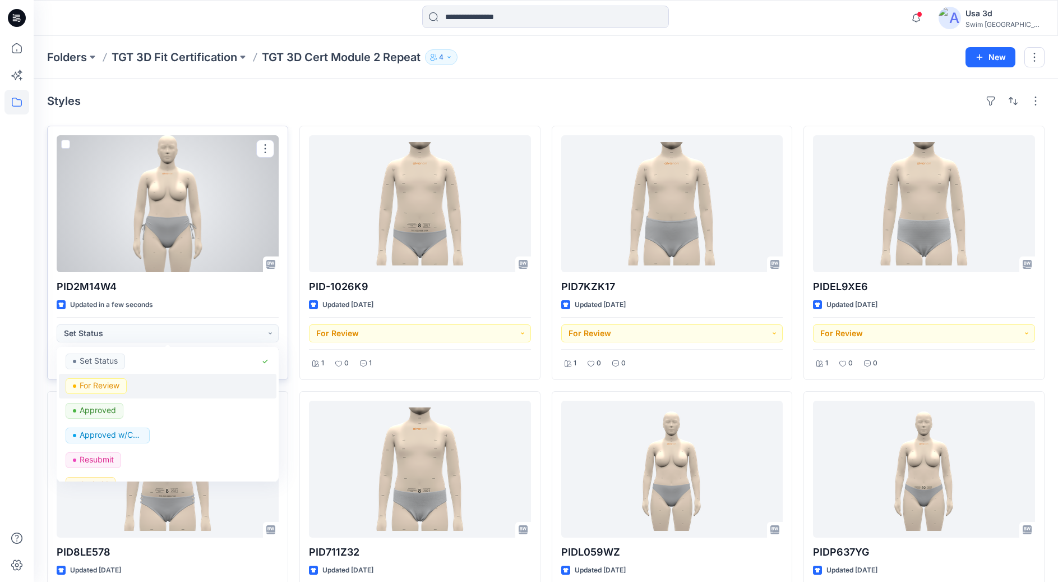
click at [132, 388] on div "For Review" at bounding box center [168, 386] width 204 height 16
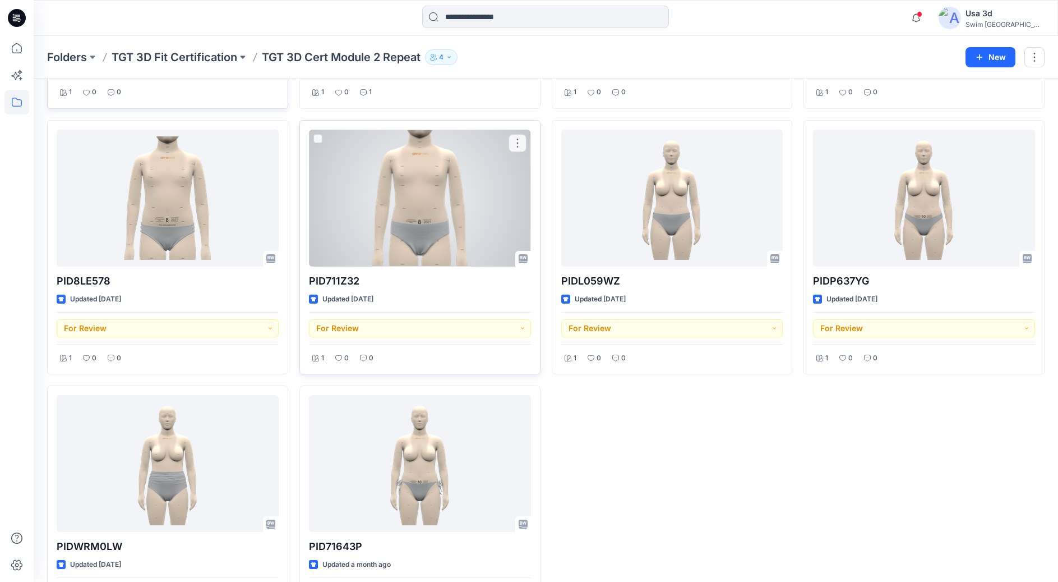
scroll to position [280, 0]
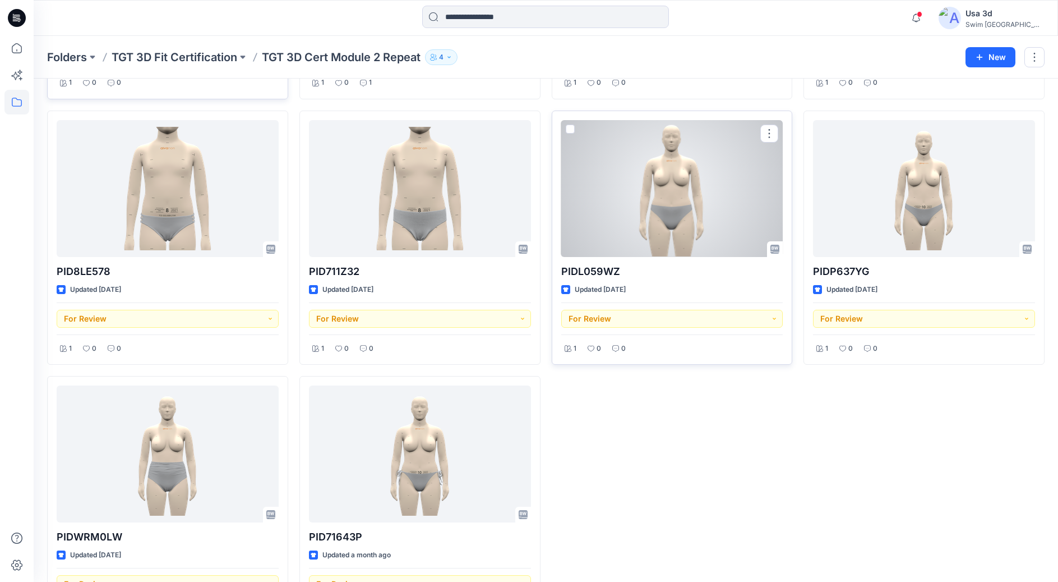
click at [699, 195] on div at bounding box center [672, 188] width 222 height 137
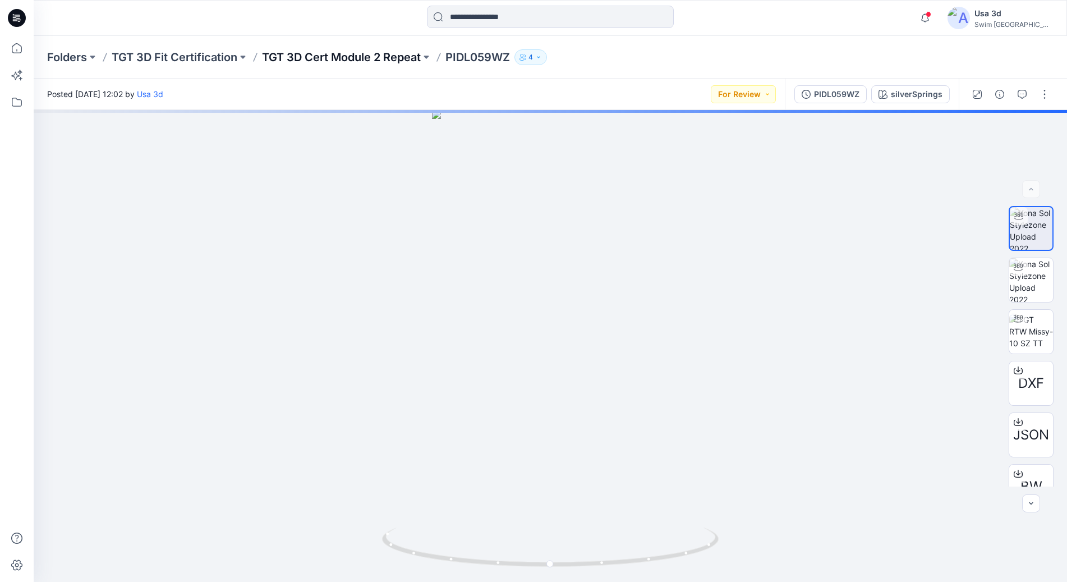
click at [310, 53] on p "TGT 3D Cert Module 2 Repeat" at bounding box center [341, 57] width 159 height 16
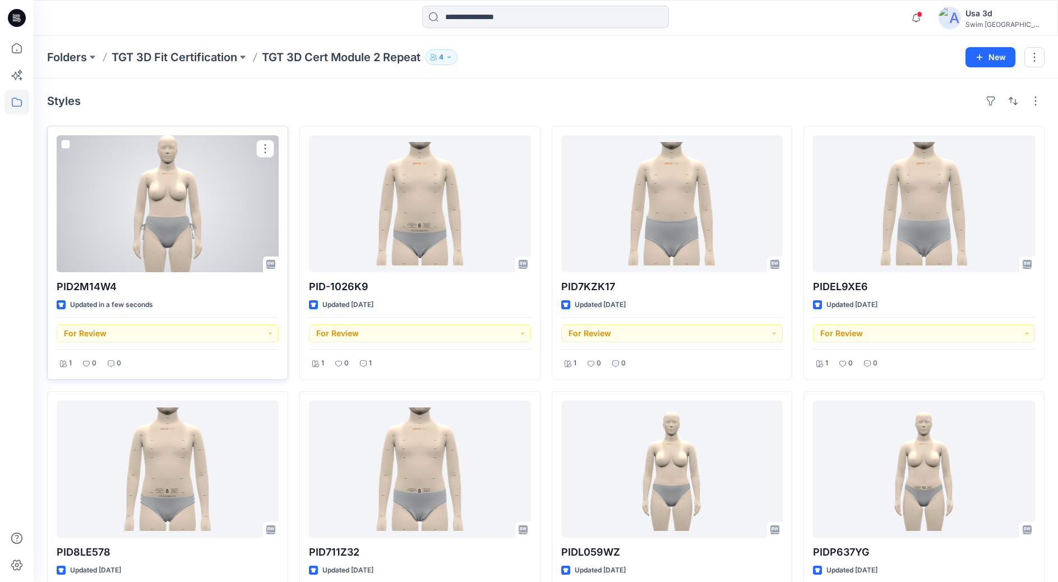
click at [185, 227] on div at bounding box center [168, 203] width 222 height 137
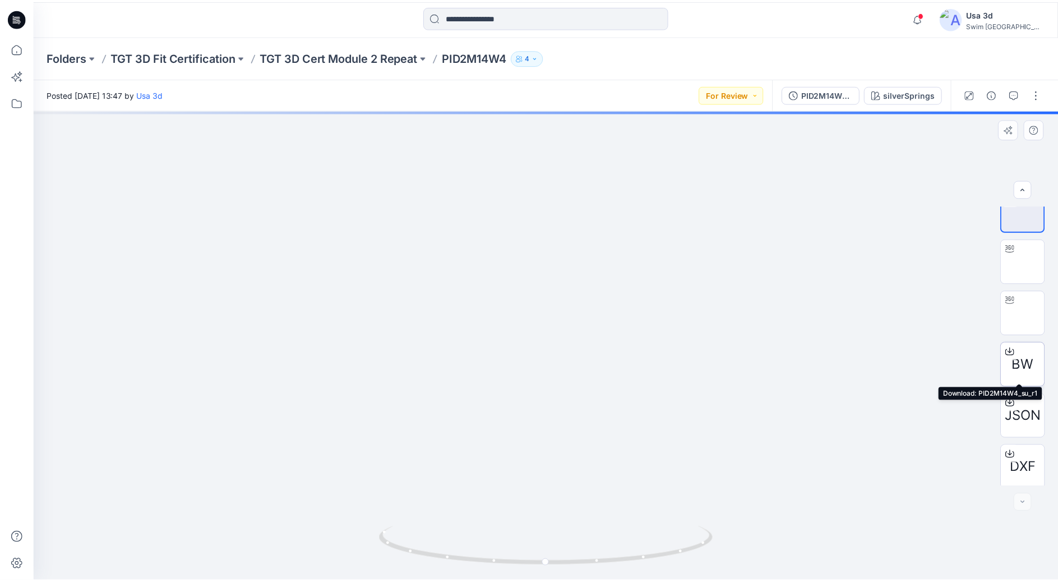
scroll to position [22, 0]
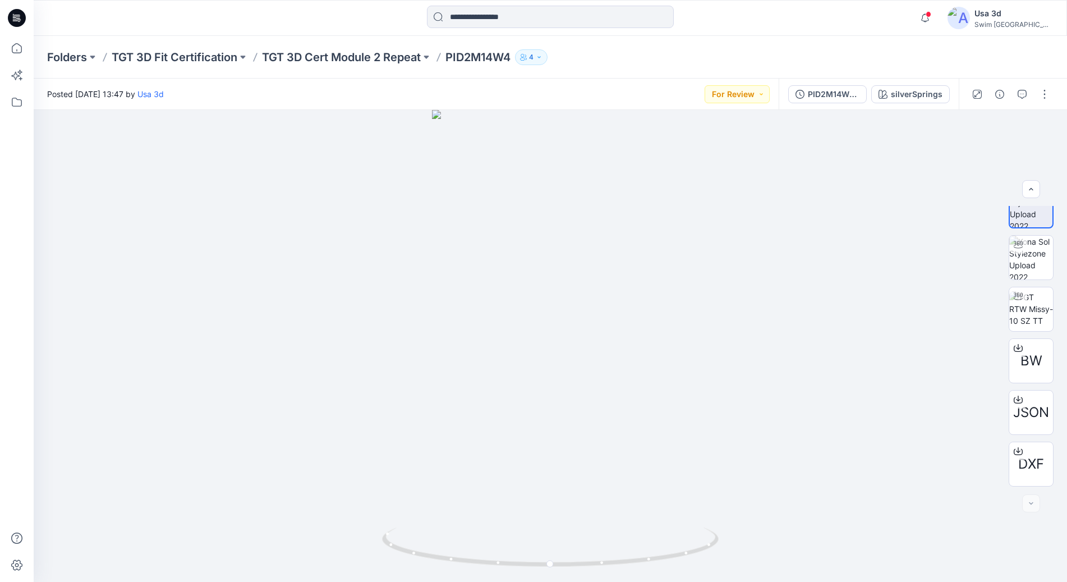
click at [30, 20] on div at bounding box center [17, 18] width 36 height 36
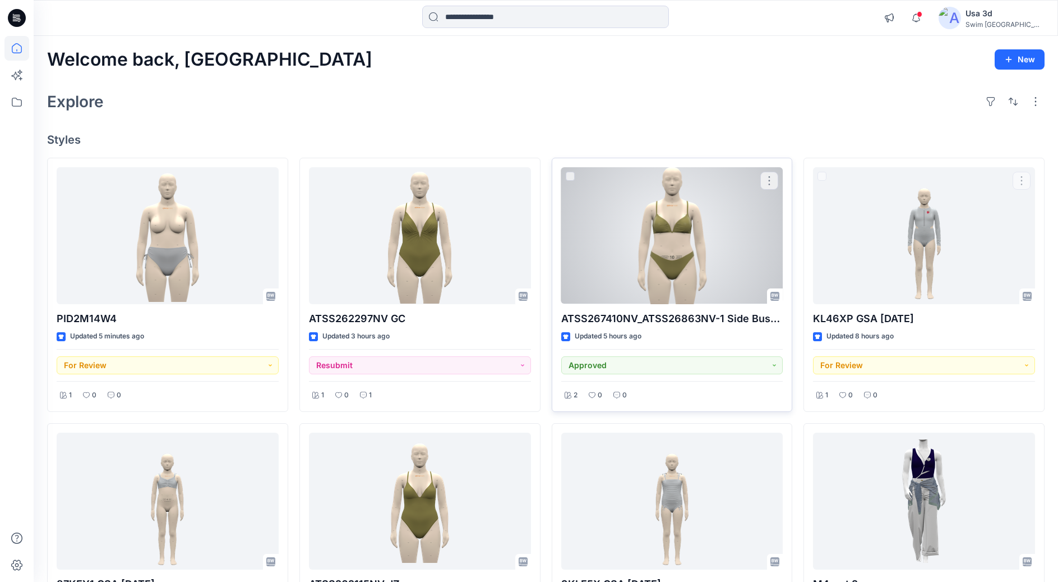
click at [695, 260] on div at bounding box center [672, 235] width 222 height 137
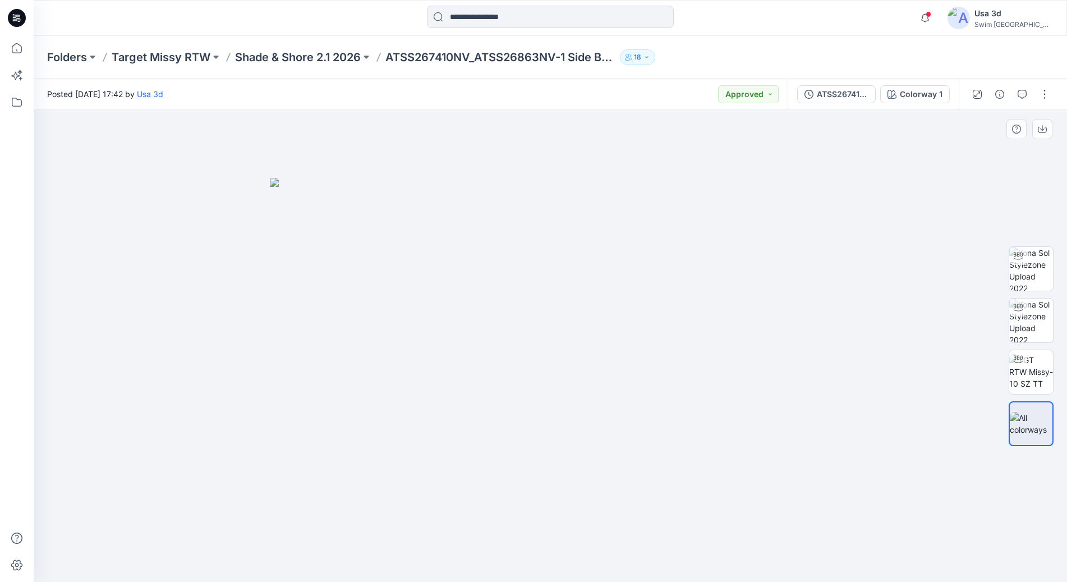
drag, startPoint x: 572, startPoint y: 305, endPoint x: 509, endPoint y: 305, distance: 62.3
click at [453, 318] on img at bounding box center [550, 380] width 561 height 404
drag, startPoint x: 583, startPoint y: 301, endPoint x: 611, endPoint y: 302, distance: 28.7
click at [537, 307] on img at bounding box center [550, 380] width 561 height 404
click at [1029, 257] on img at bounding box center [1031, 269] width 44 height 44
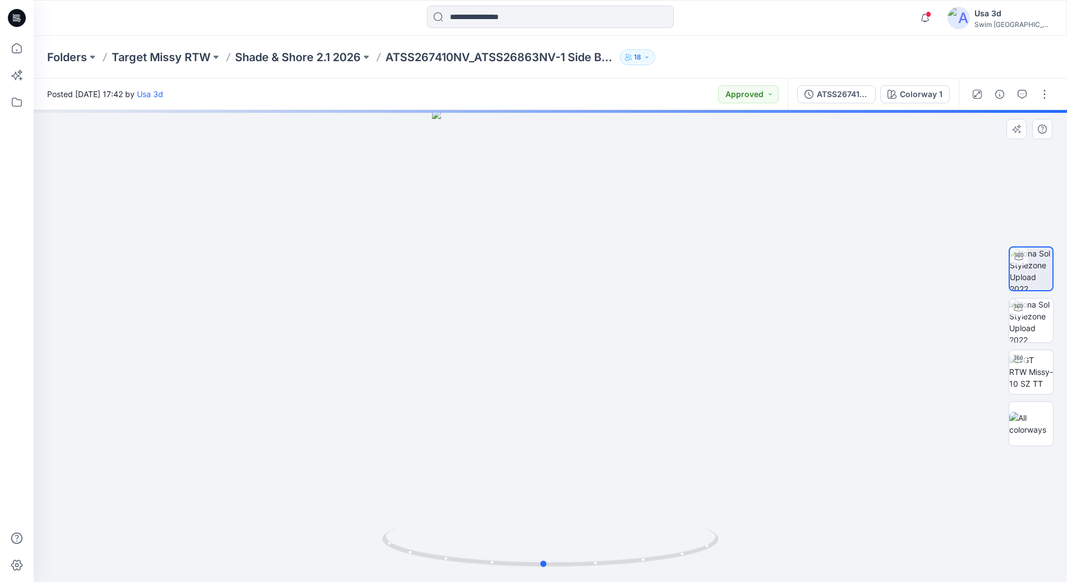
drag, startPoint x: 565, startPoint y: 394, endPoint x: 598, endPoint y: 394, distance: 33.7
click at [598, 394] on div at bounding box center [550, 346] width 1033 height 472
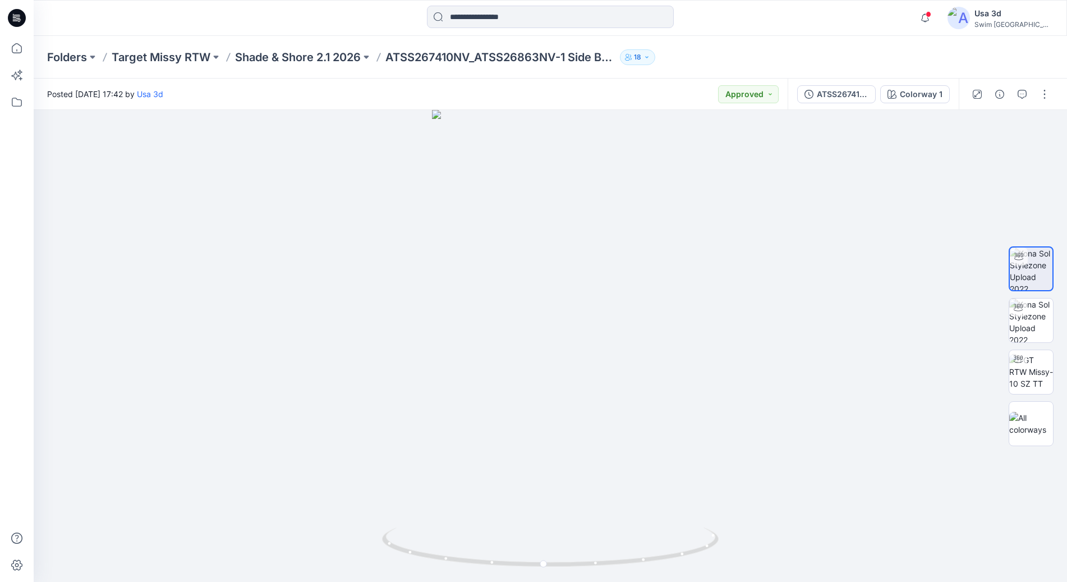
click at [32, 25] on div at bounding box center [17, 18] width 36 height 36
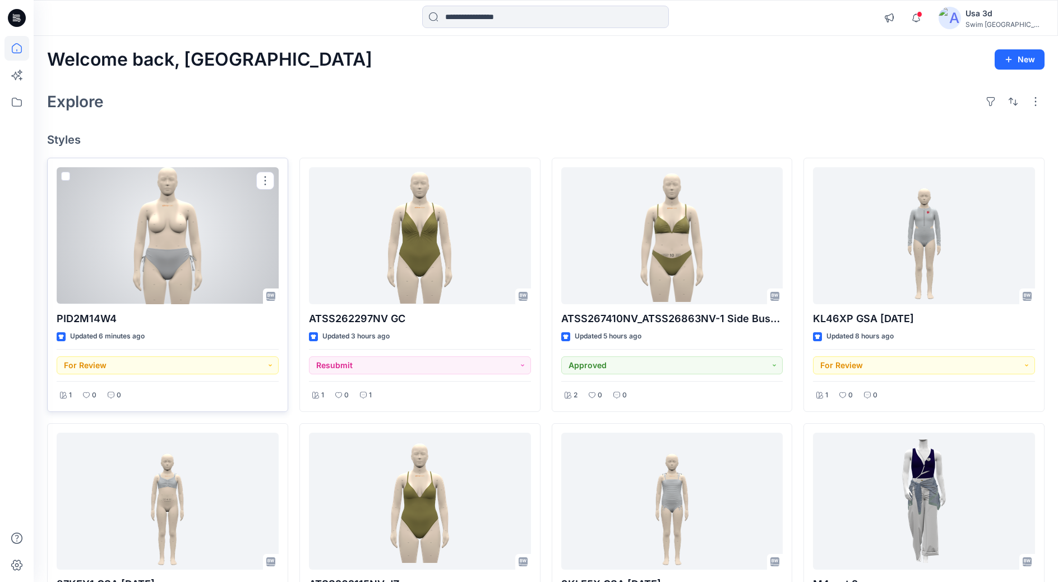
click at [224, 233] on div at bounding box center [168, 235] width 222 height 137
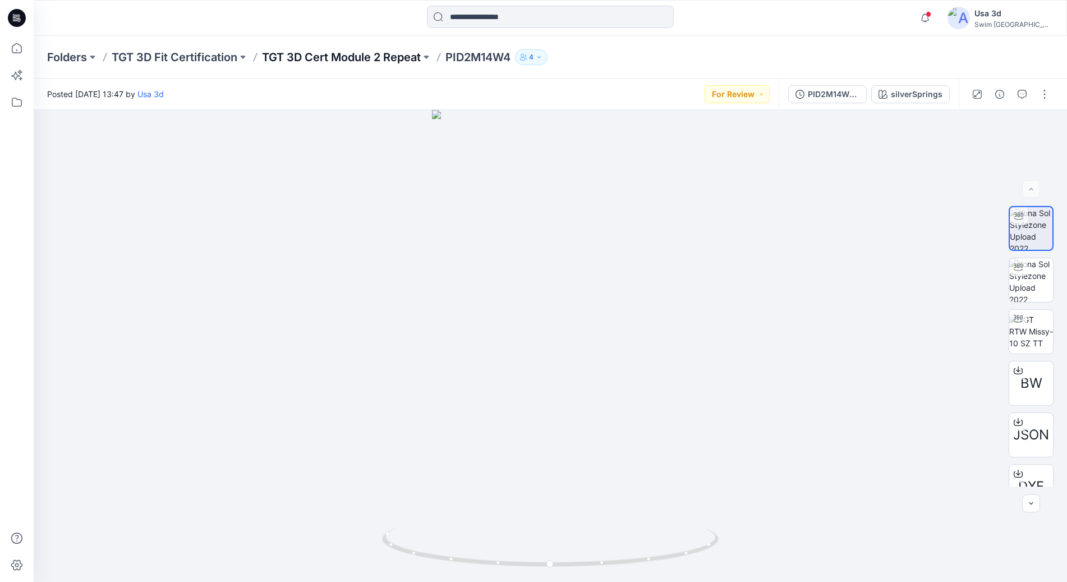
click at [309, 52] on p "TGT 3D Cert Module 2 Repeat" at bounding box center [341, 57] width 159 height 16
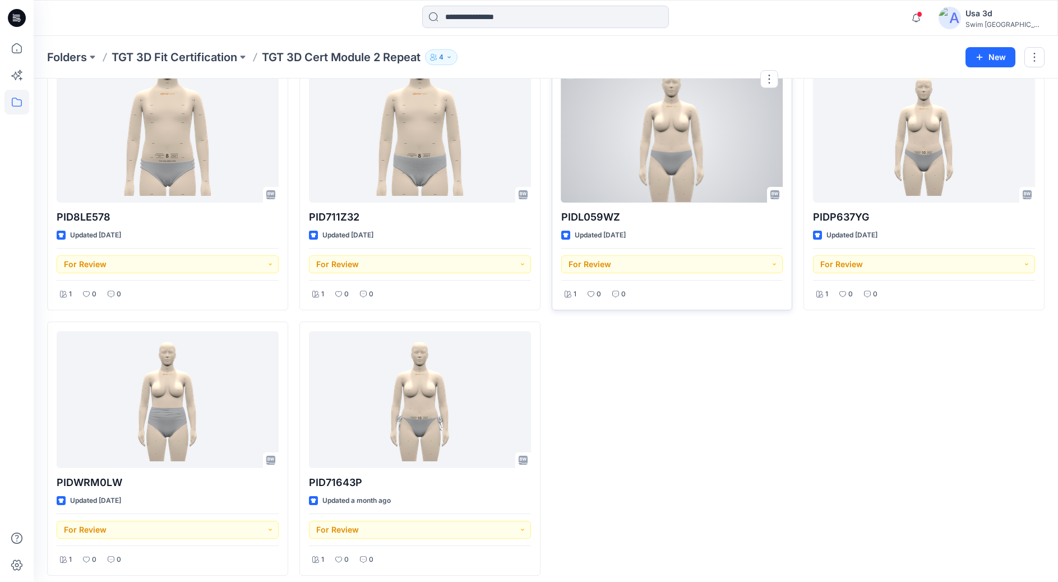
scroll to position [342, 0]
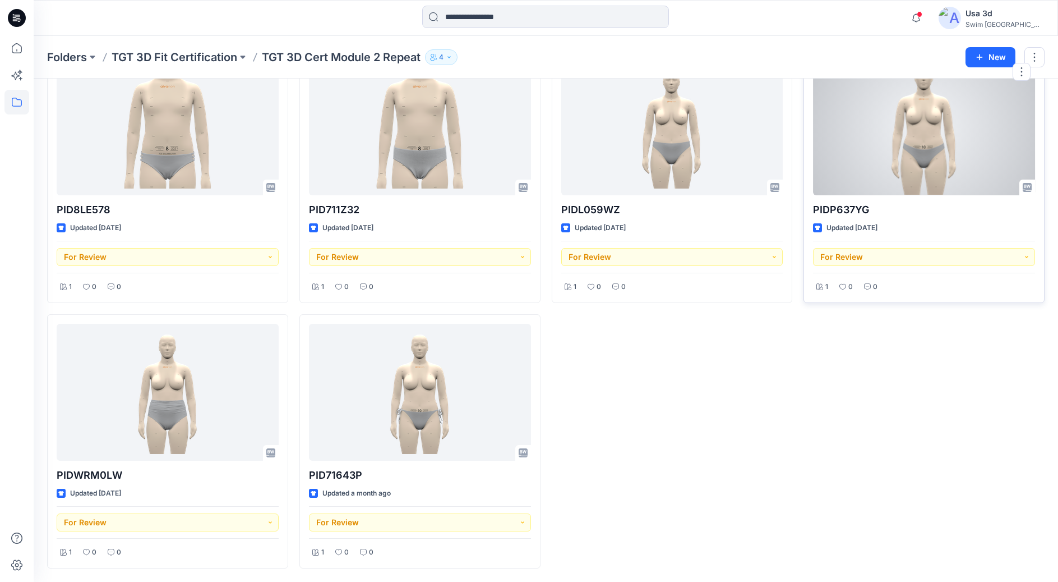
click at [916, 154] on div at bounding box center [924, 126] width 222 height 137
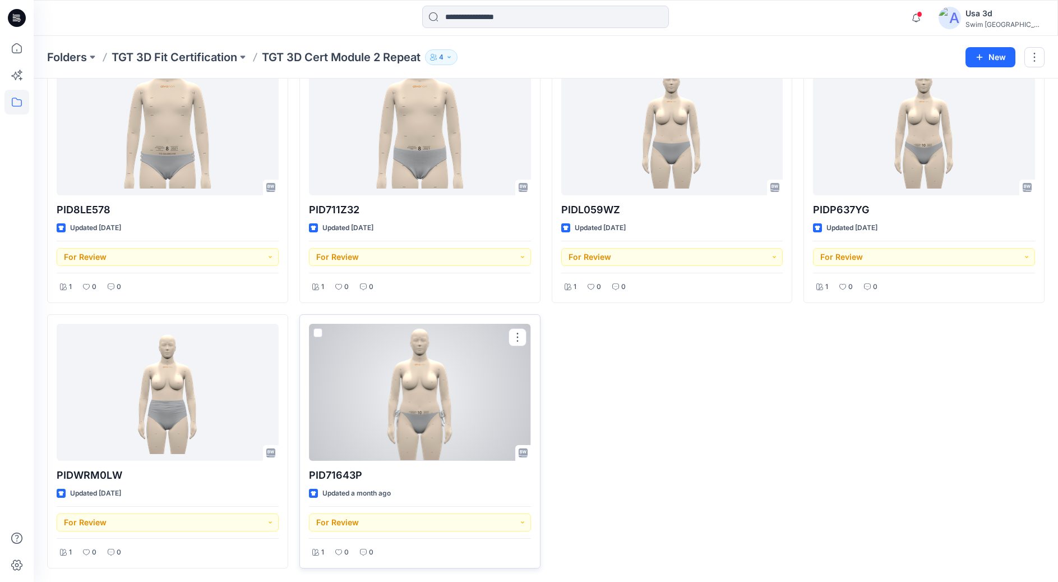
click at [445, 417] on div at bounding box center [420, 392] width 222 height 137
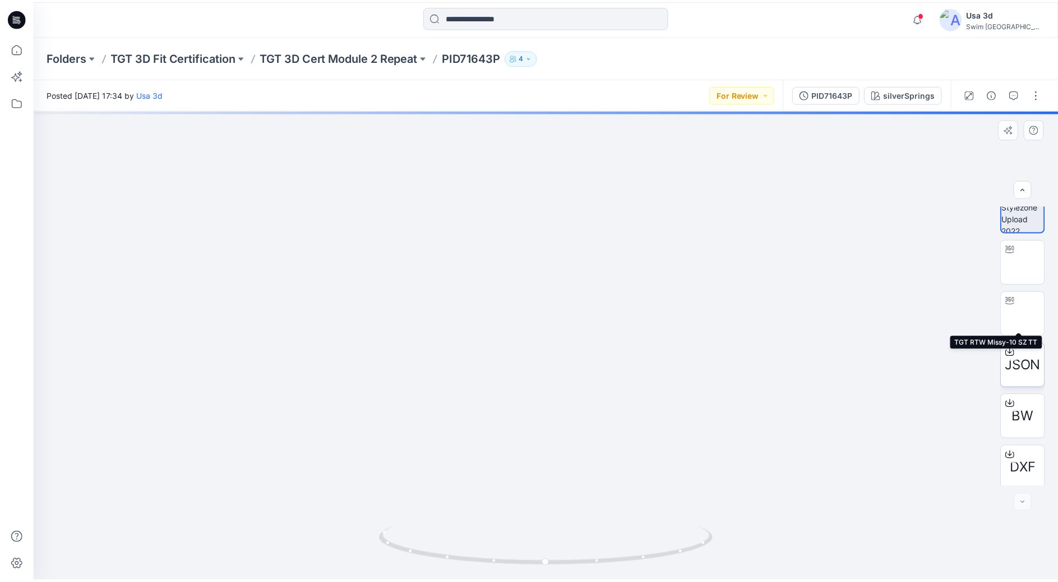
scroll to position [22, 0]
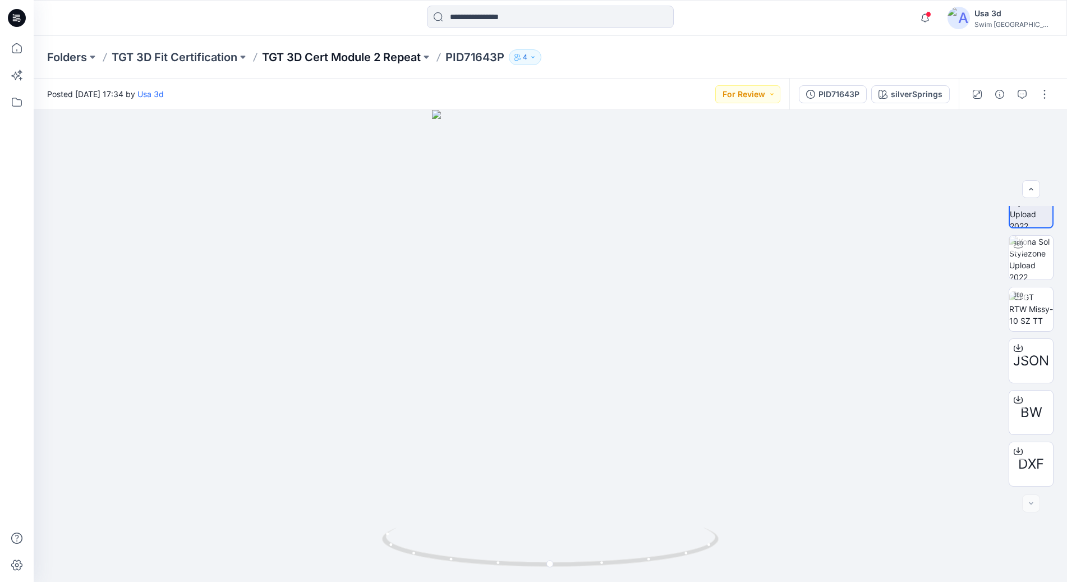
click at [332, 53] on p "TGT 3D Cert Module 2 Repeat" at bounding box center [341, 57] width 159 height 16
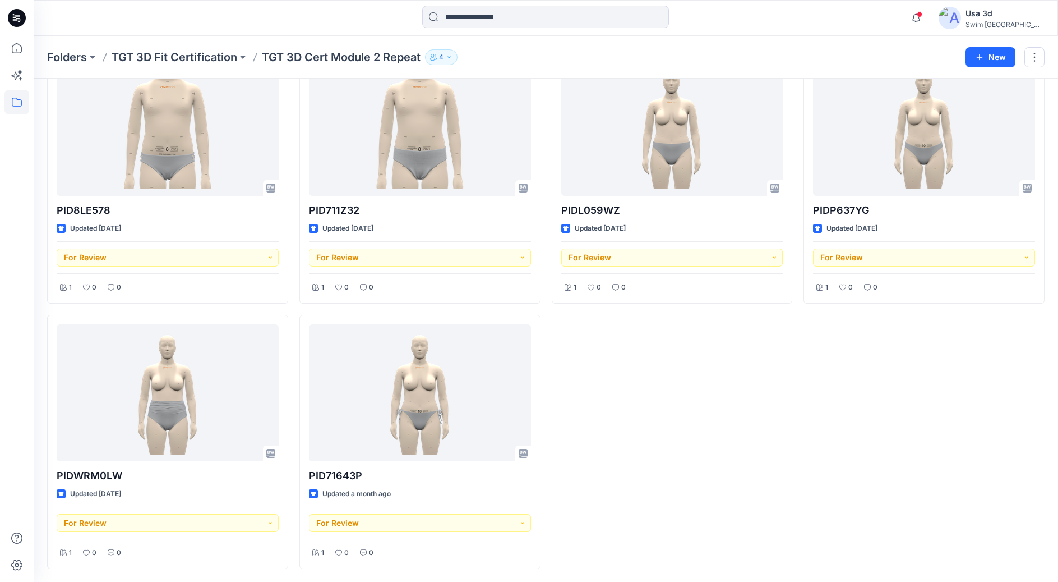
scroll to position [342, 0]
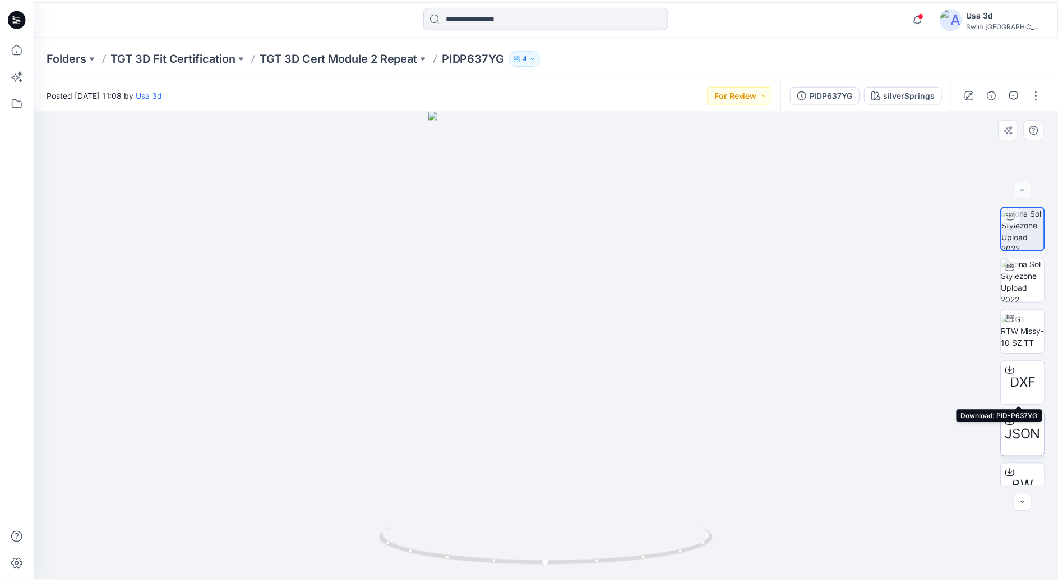
scroll to position [22, 0]
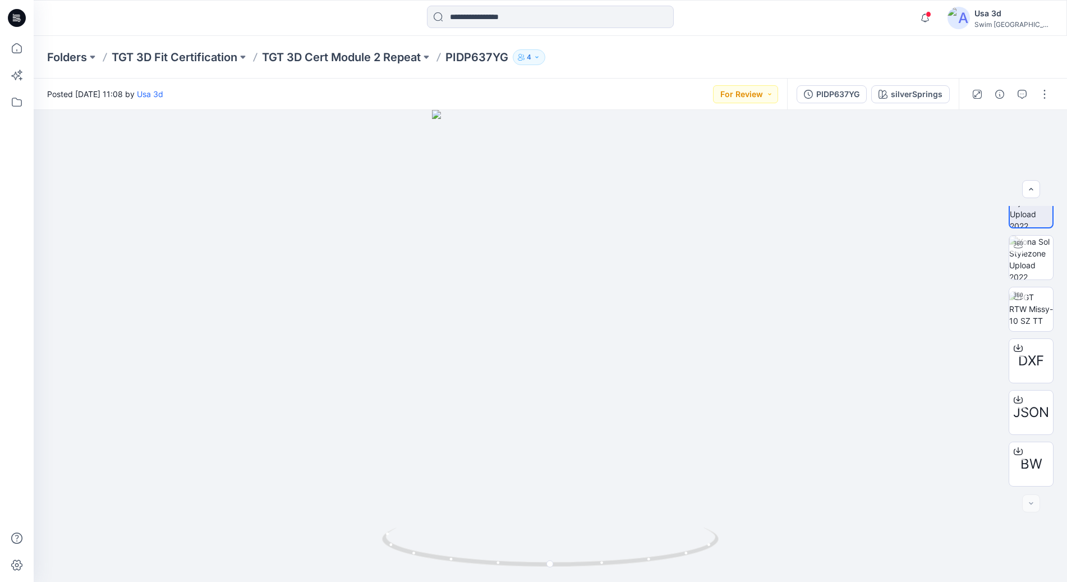
click at [356, 59] on p "TGT 3D Cert Module 2 Repeat" at bounding box center [341, 57] width 159 height 16
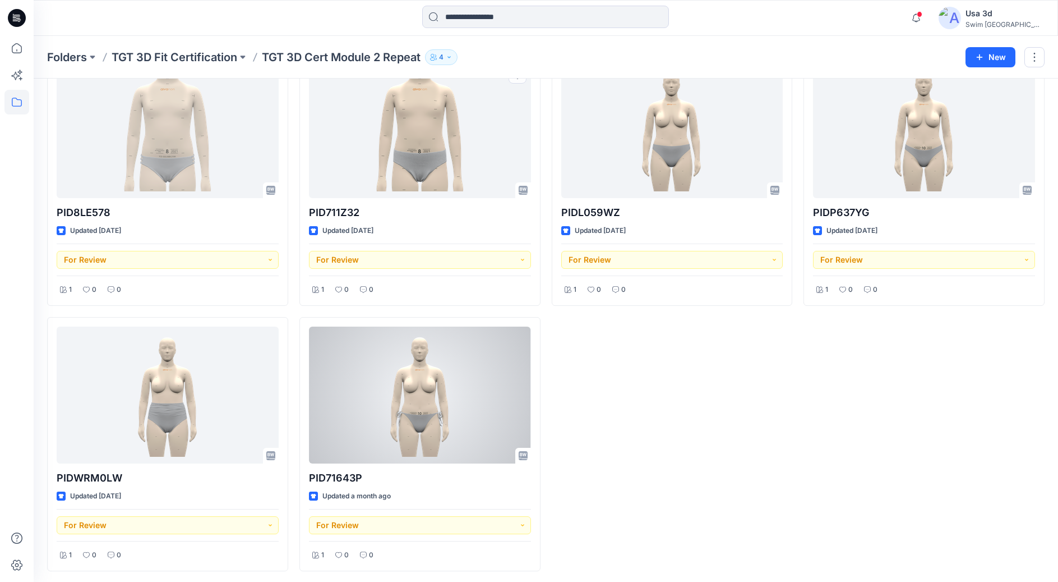
scroll to position [342, 0]
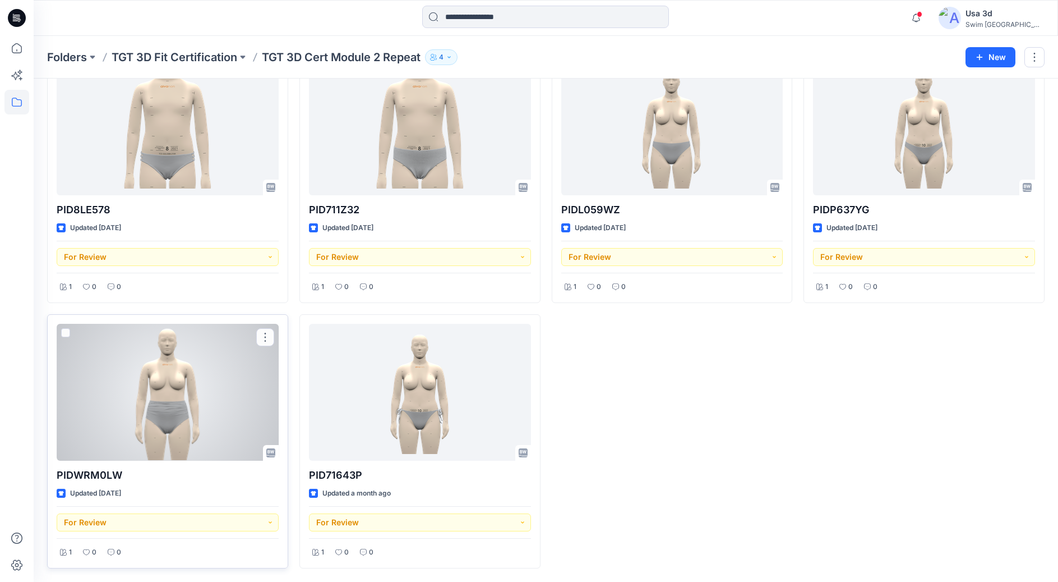
click at [213, 439] on div at bounding box center [168, 392] width 222 height 137
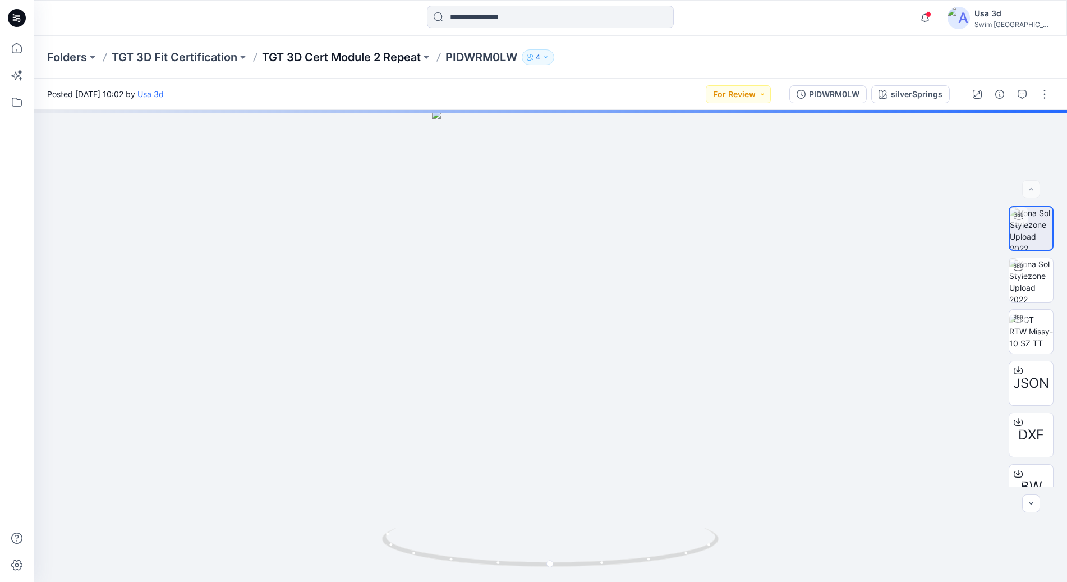
click at [335, 58] on p "TGT 3D Cert Module 2 Repeat" at bounding box center [341, 57] width 159 height 16
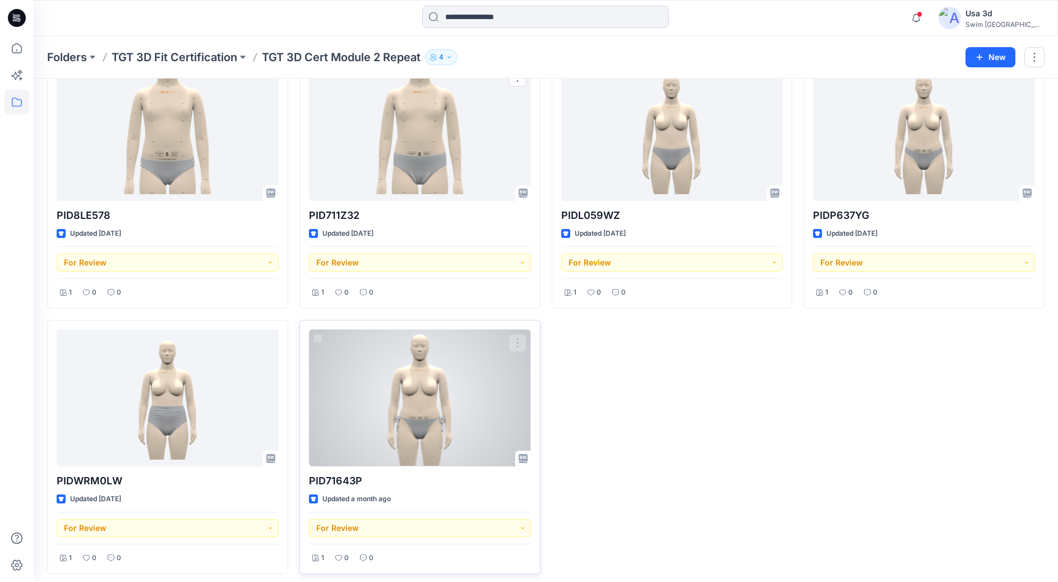
scroll to position [342, 0]
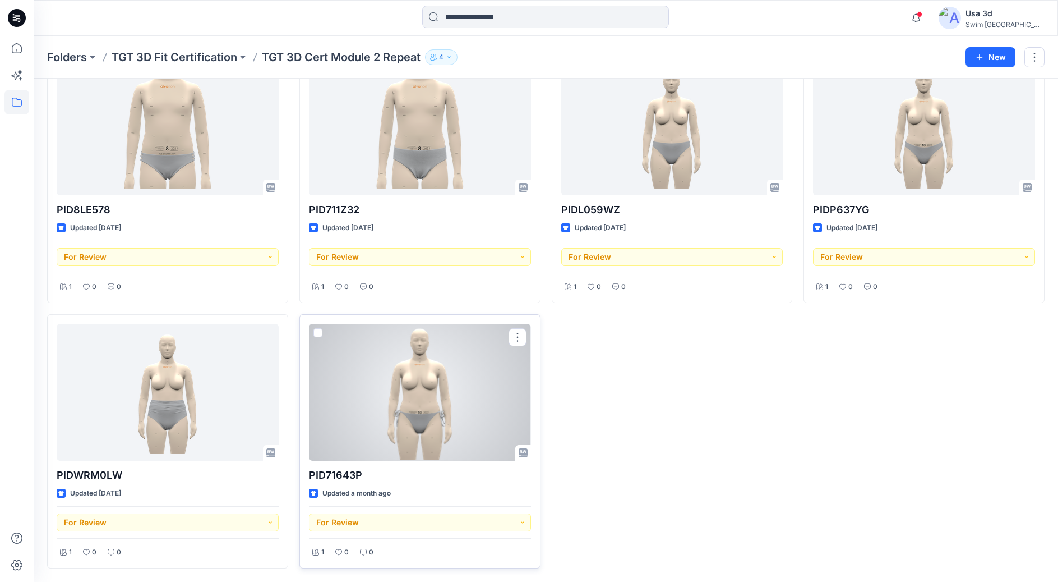
click at [417, 420] on div at bounding box center [420, 392] width 222 height 137
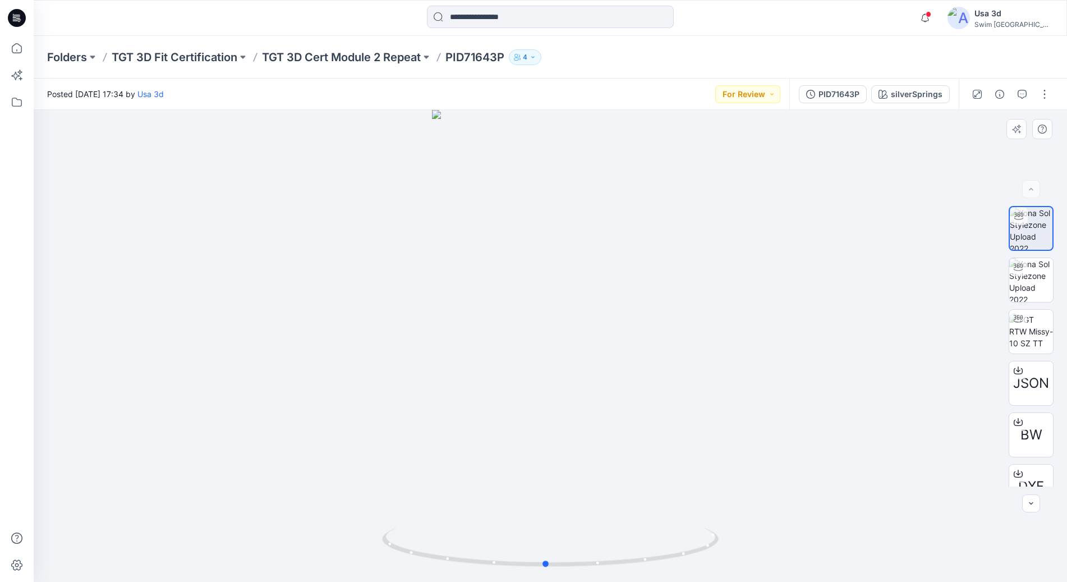
drag, startPoint x: 570, startPoint y: 386, endPoint x: 612, endPoint y: 384, distance: 42.7
click at [612, 384] on div at bounding box center [550, 346] width 1033 height 472
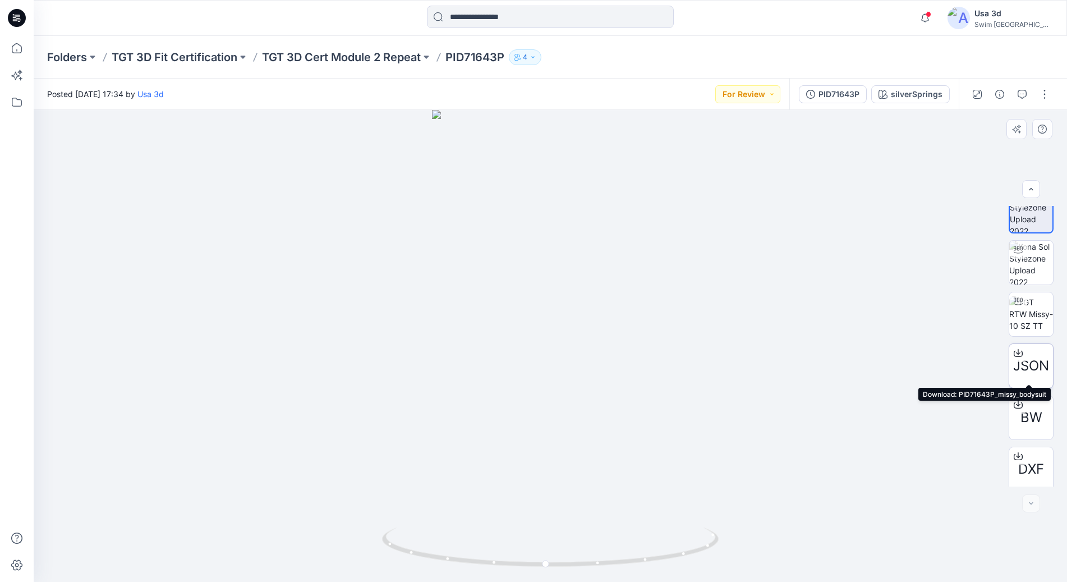
scroll to position [22, 0]
click at [1045, 99] on button "button" at bounding box center [1044, 94] width 18 height 18
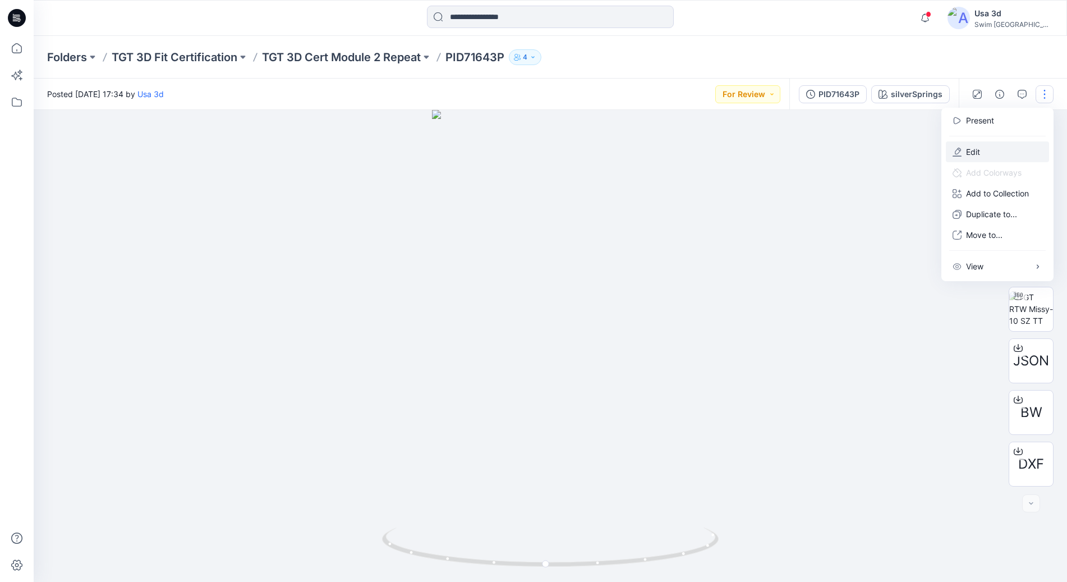
click at [976, 149] on p "Edit" at bounding box center [973, 152] width 14 height 12
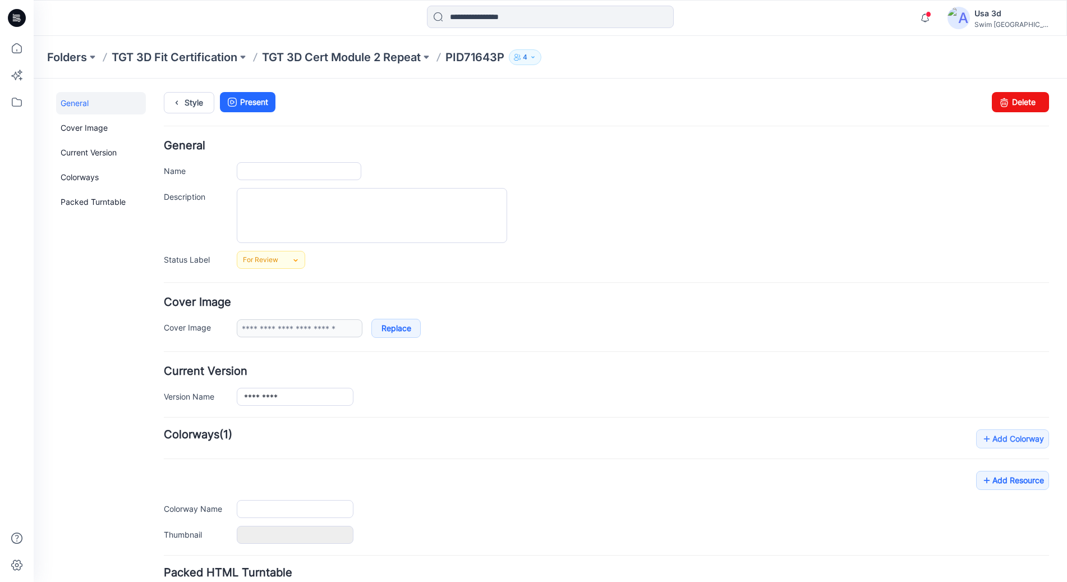
type input "*********"
type input "**********"
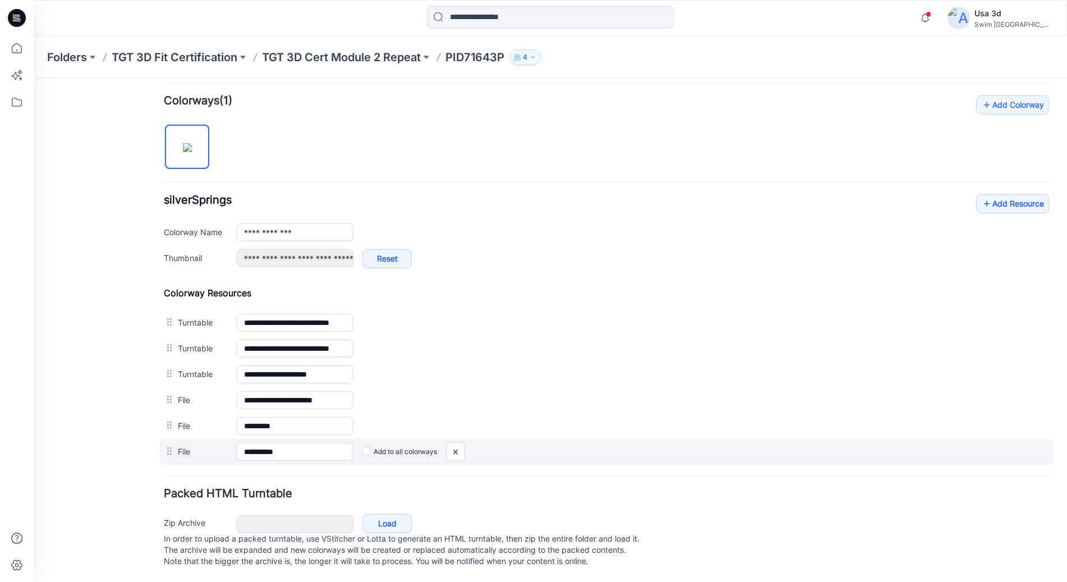
scroll to position [345, 0]
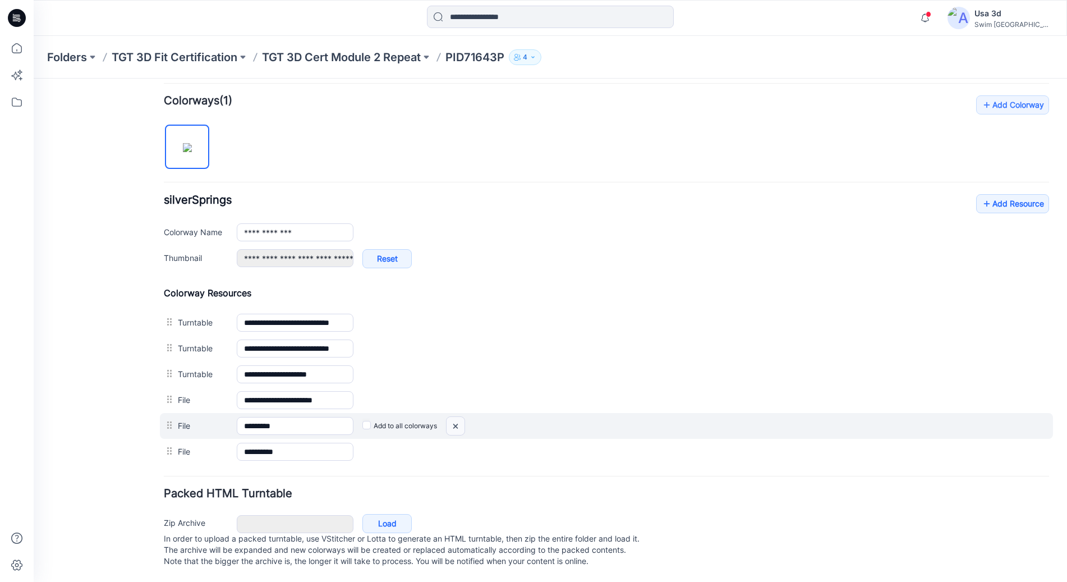
drag, startPoint x: 460, startPoint y: 413, endPoint x: 613, endPoint y: 134, distance: 318.0
click at [34, 79] on img at bounding box center [34, 79] width 0 height 0
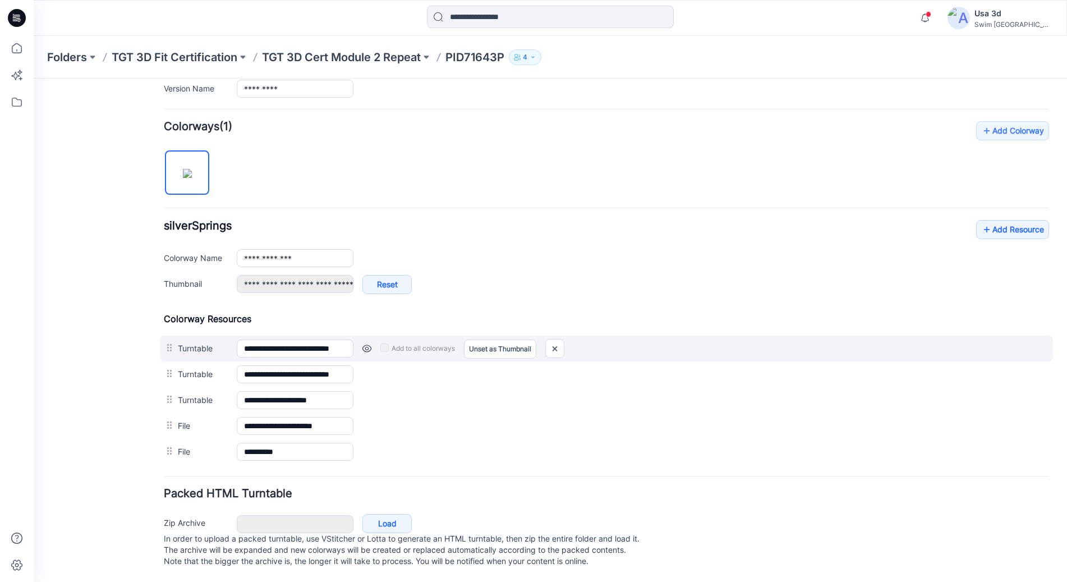
scroll to position [319, 0]
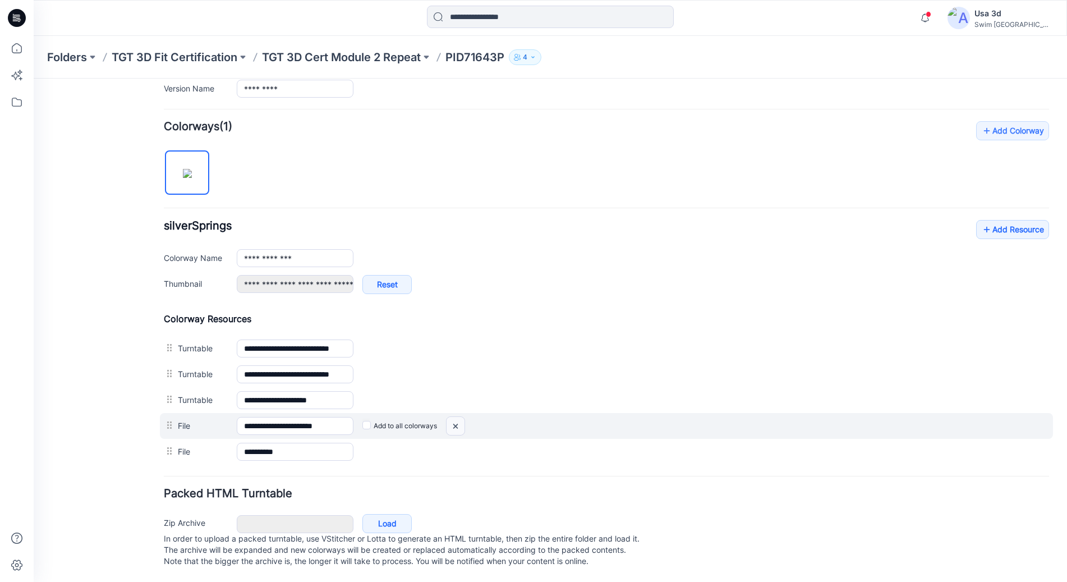
click at [34, 79] on img at bounding box center [34, 79] width 0 height 0
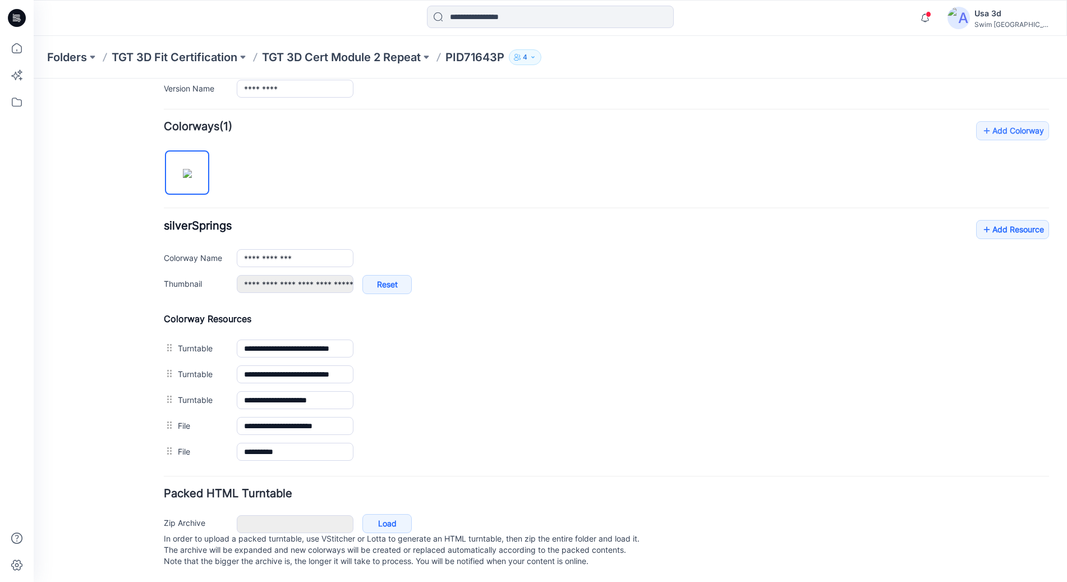
scroll to position [293, 0]
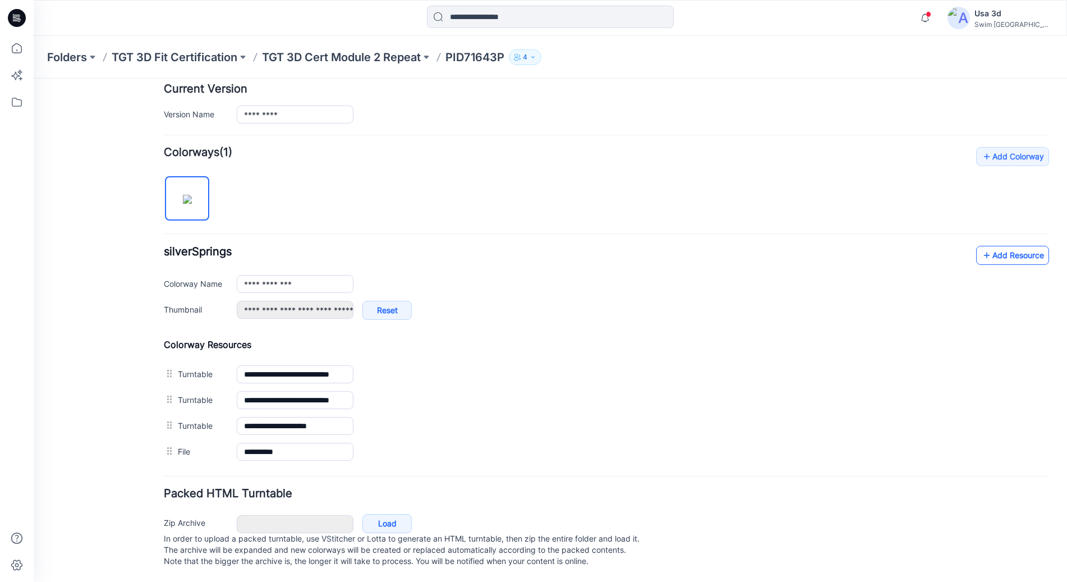
click at [1003, 246] on link "Add Resource" at bounding box center [1012, 255] width 73 height 19
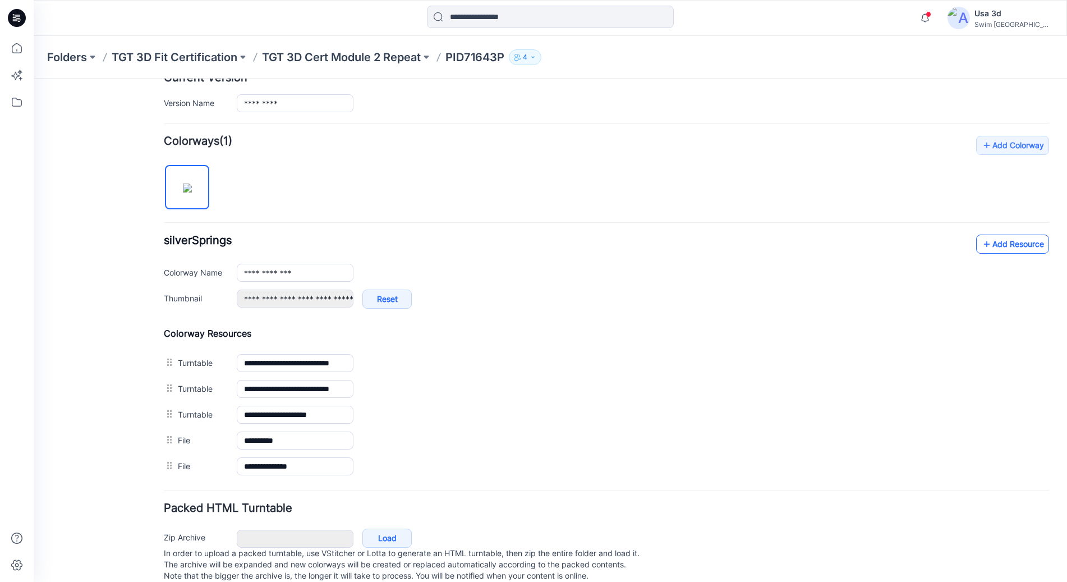
click at [994, 251] on link "Add Resource" at bounding box center [1012, 243] width 73 height 19
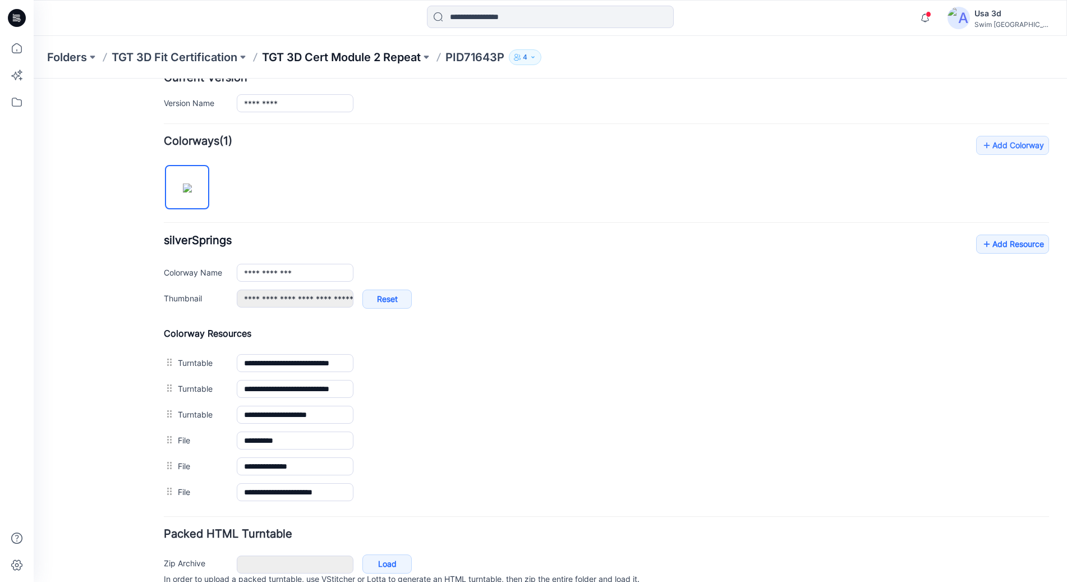
click at [398, 53] on p "TGT 3D Cert Module 2 Repeat" at bounding box center [341, 57] width 159 height 16
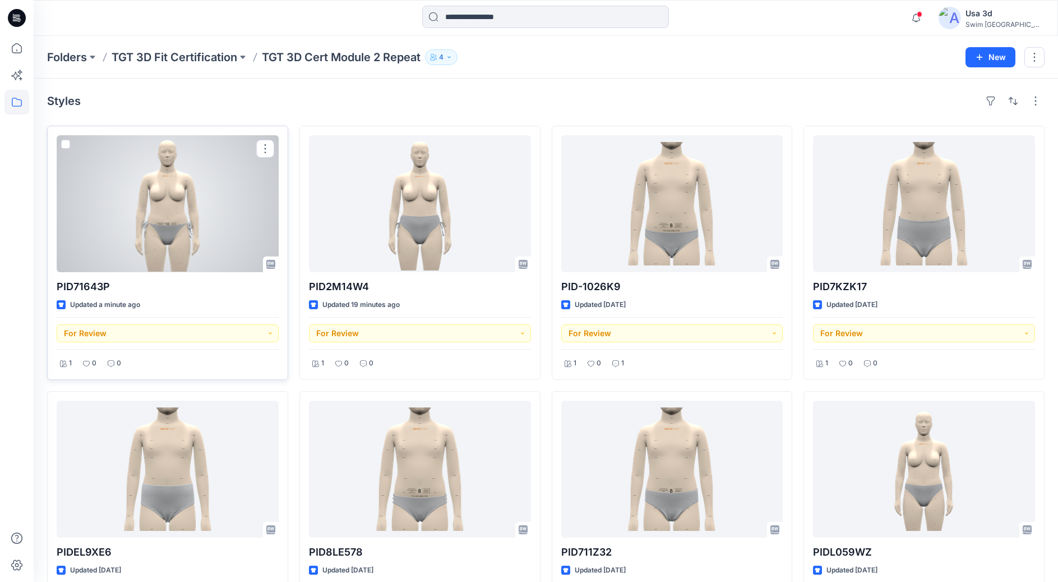
click at [156, 222] on div at bounding box center [168, 203] width 222 height 137
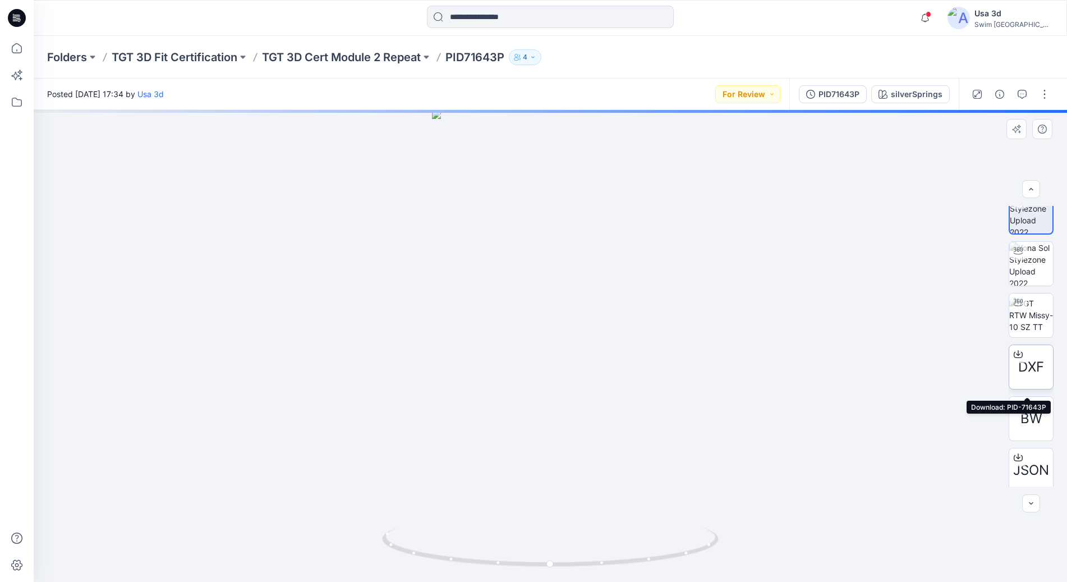
scroll to position [22, 0]
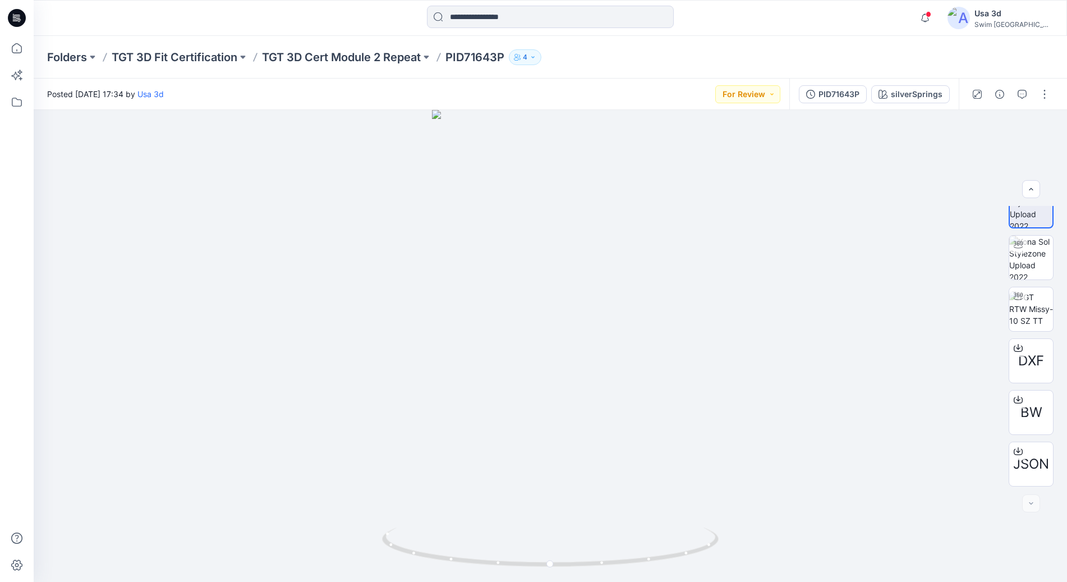
click at [934, 31] on div "Notifications Your style PID2M14W4 has been updated with PID2M14W4_su_r1 versio…" at bounding box center [550, 18] width 1033 height 36
click at [936, 19] on icon "button" at bounding box center [924, 18] width 21 height 22
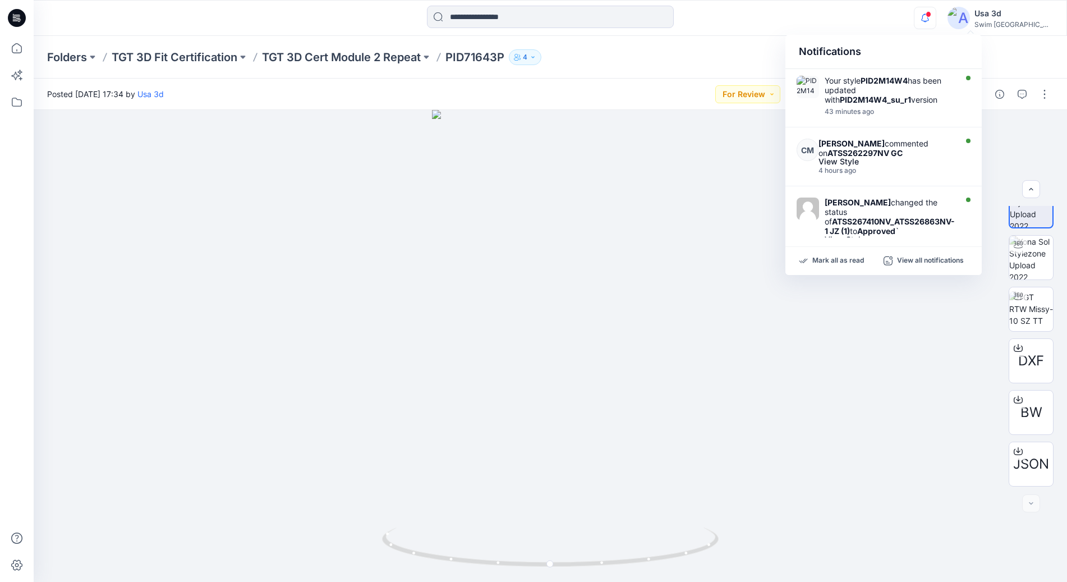
click at [936, 18] on icon "button" at bounding box center [924, 18] width 21 height 22
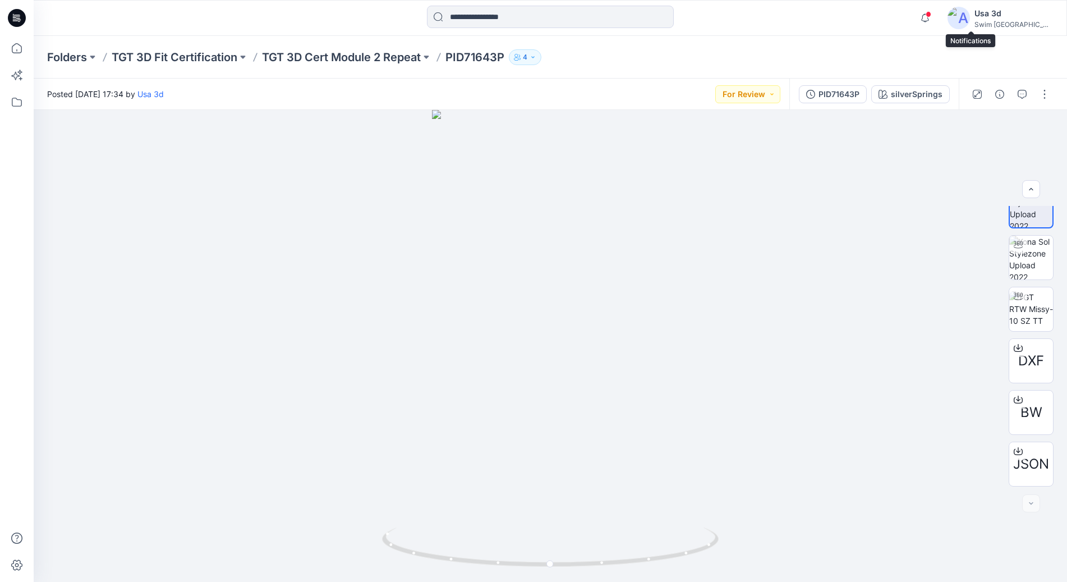
click at [931, 15] on span at bounding box center [928, 14] width 6 height 6
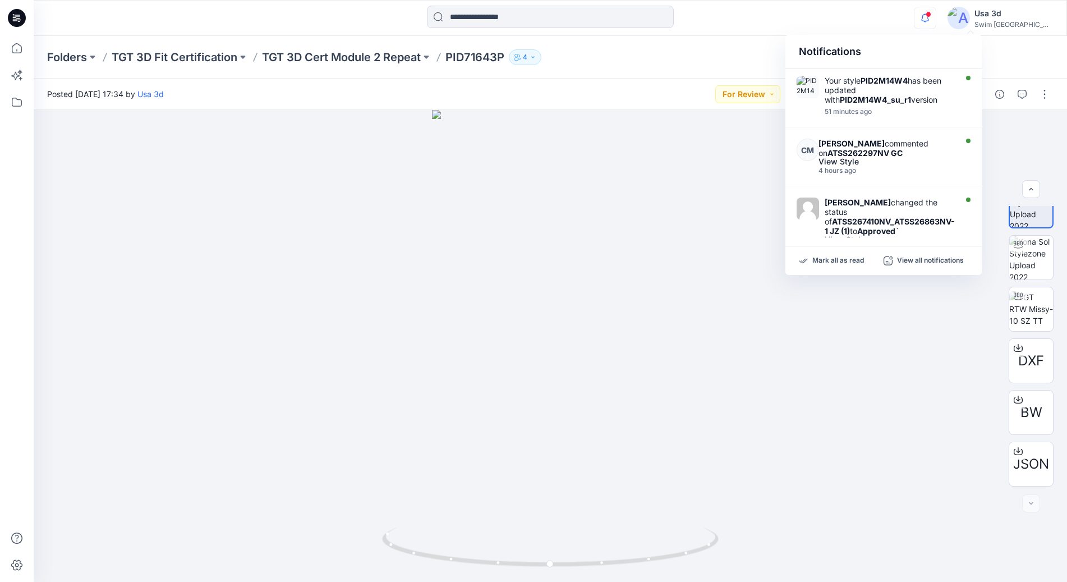
click at [931, 15] on span at bounding box center [928, 14] width 6 height 6
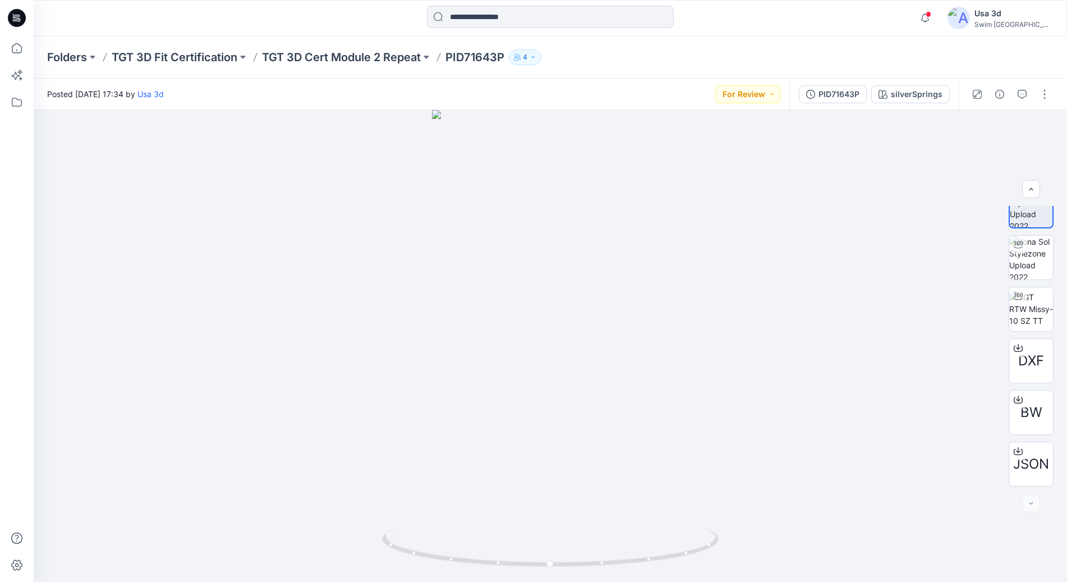
click at [18, 17] on icon at bounding box center [17, 16] width 5 height 1
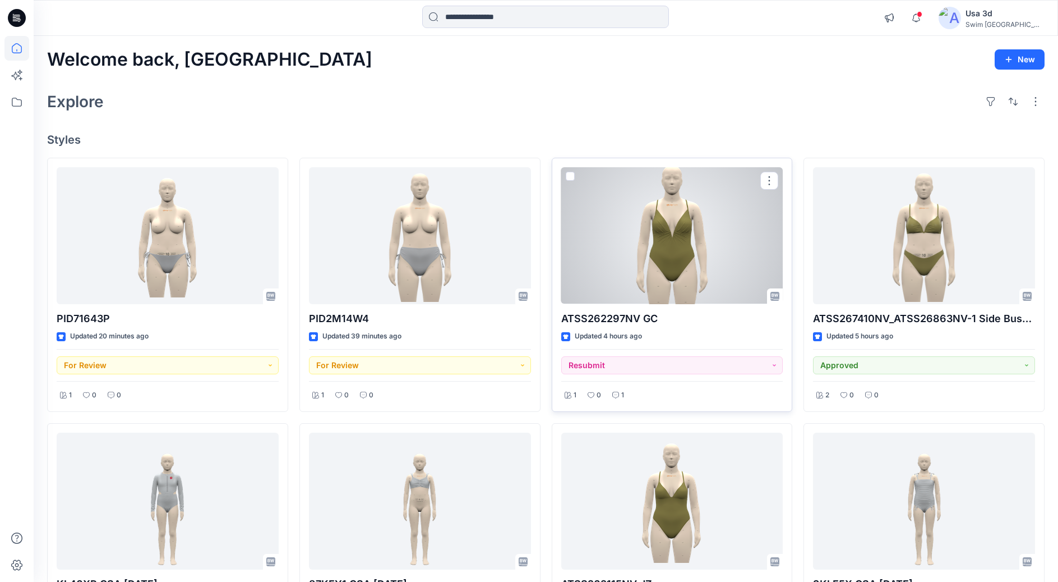
click at [683, 225] on div at bounding box center [672, 235] width 222 height 137
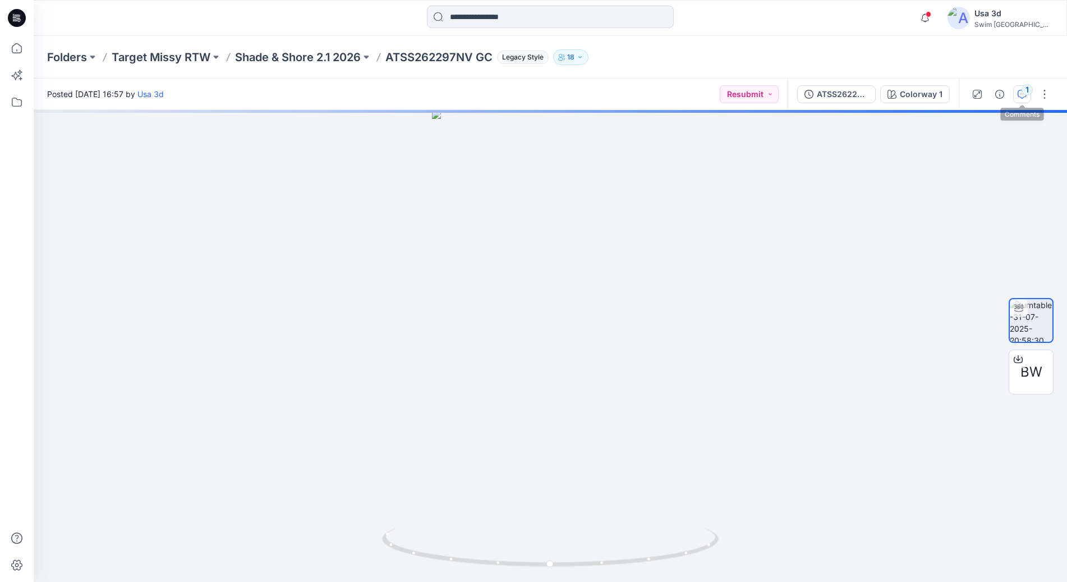
click at [1029, 92] on div "1" at bounding box center [1026, 89] width 11 height 11
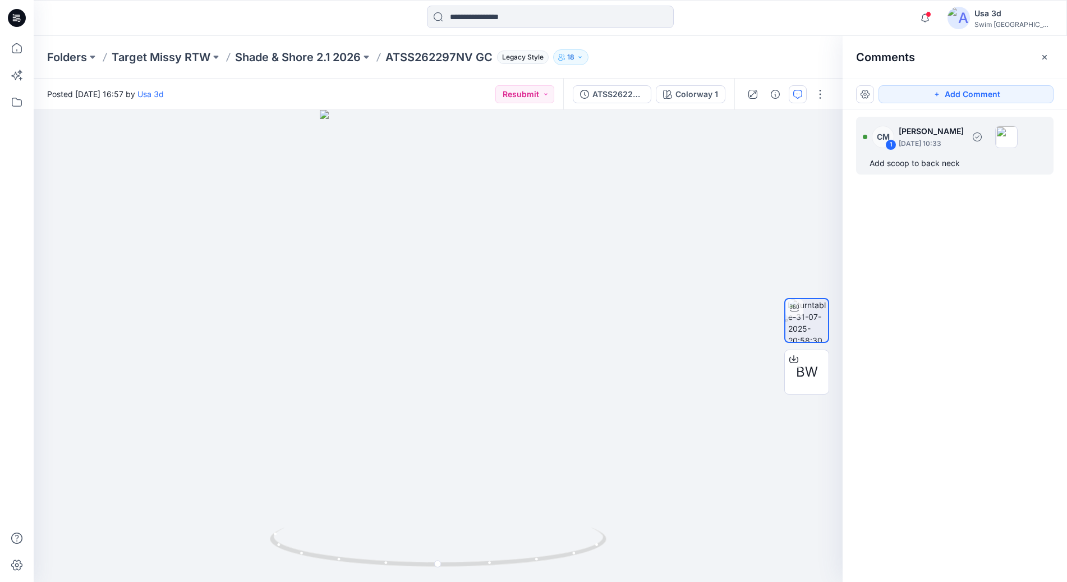
click at [928, 168] on div "Add scoop to back neck" at bounding box center [954, 162] width 171 height 13
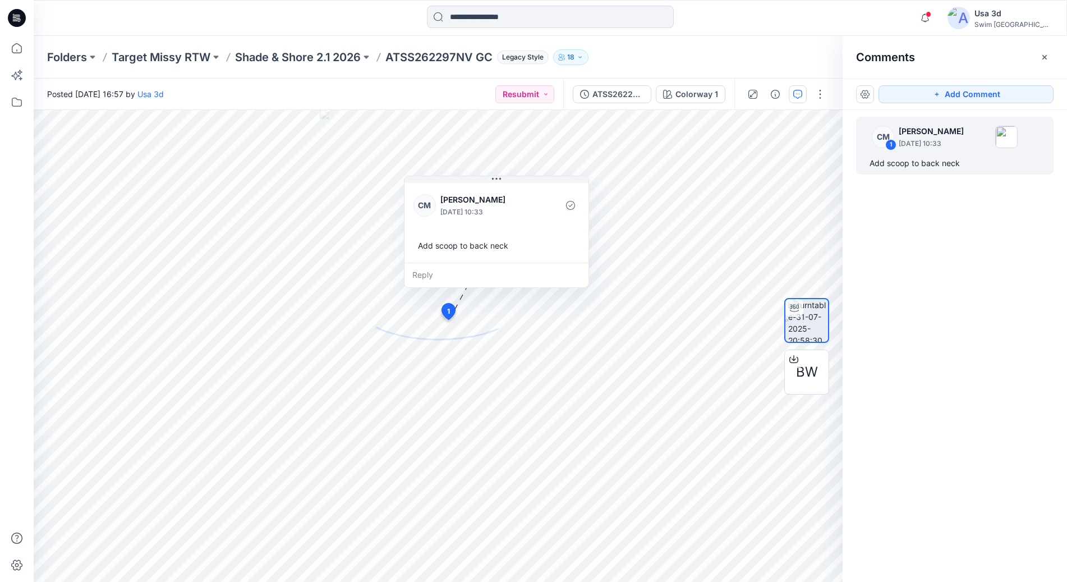
click at [718, 54] on div "Folders Target Missy RTW Shade & Shore 2.1 2026 ATSS262297NV GC Legacy Style 18" at bounding box center [506, 57] width 919 height 16
click at [624, 100] on div "ATSS262297NV GC" at bounding box center [618, 94] width 52 height 12
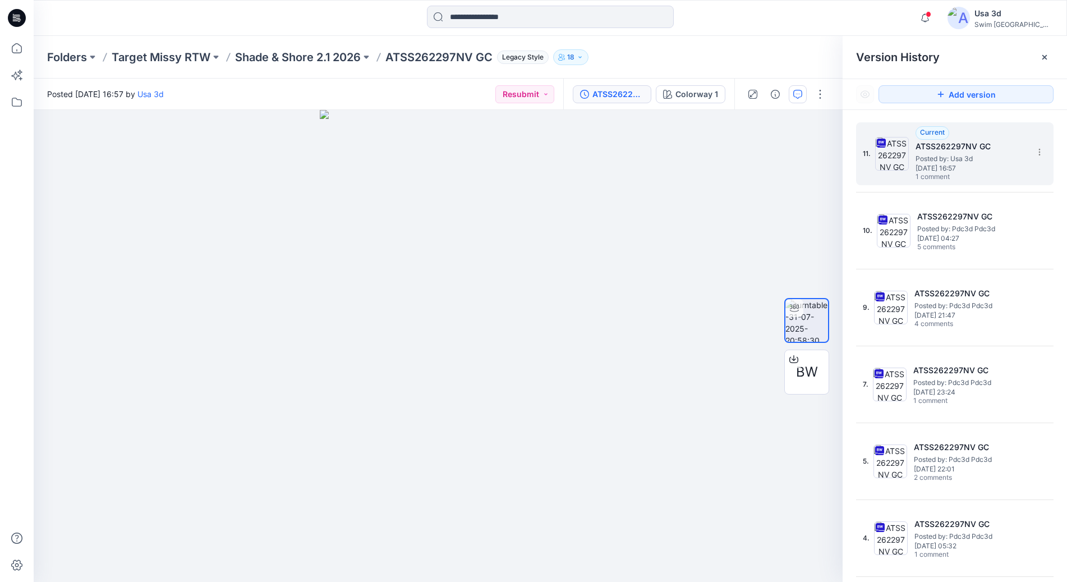
click at [962, 177] on span "1 comment" at bounding box center [954, 177] width 79 height 9
click at [1049, 56] on div at bounding box center [1044, 57] width 18 height 18
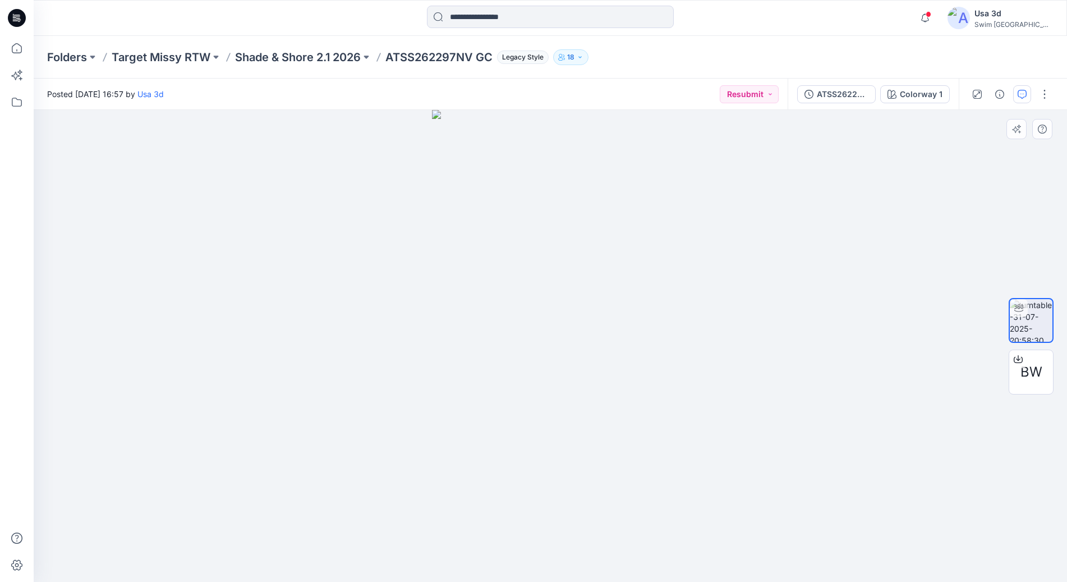
drag, startPoint x: 552, startPoint y: 255, endPoint x: 718, endPoint y: 228, distance: 168.3
click at [301, 61] on p "Shade & Shore 2.1 2026" at bounding box center [298, 57] width 126 height 16
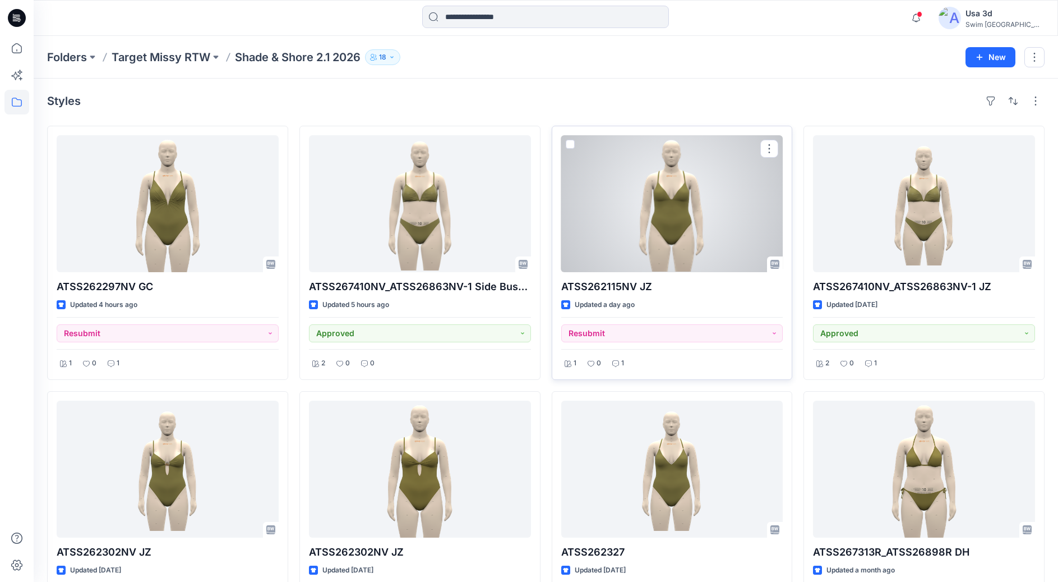
click at [724, 200] on div at bounding box center [672, 203] width 222 height 137
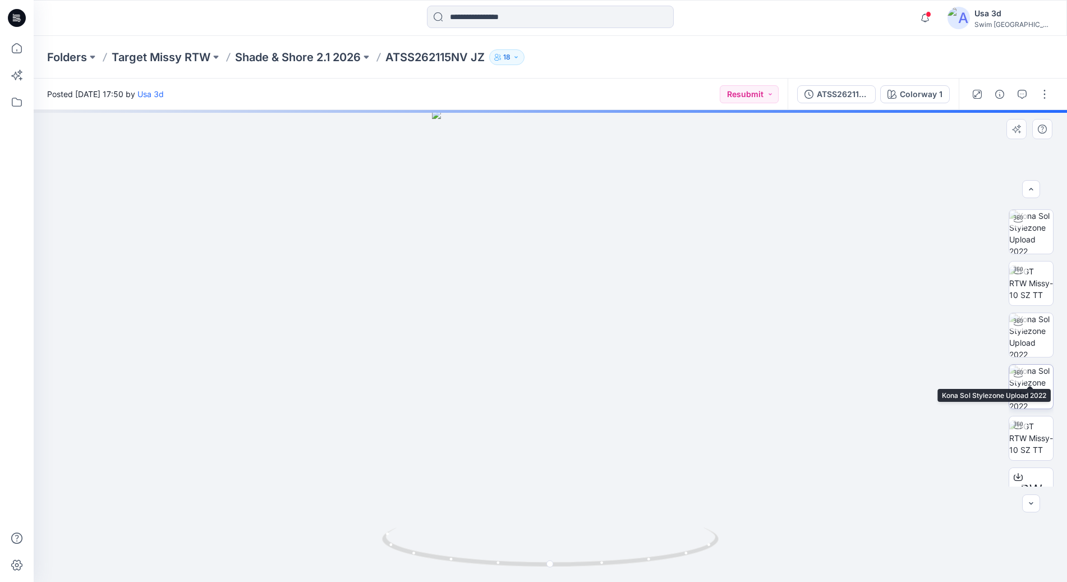
scroll to position [74, 0]
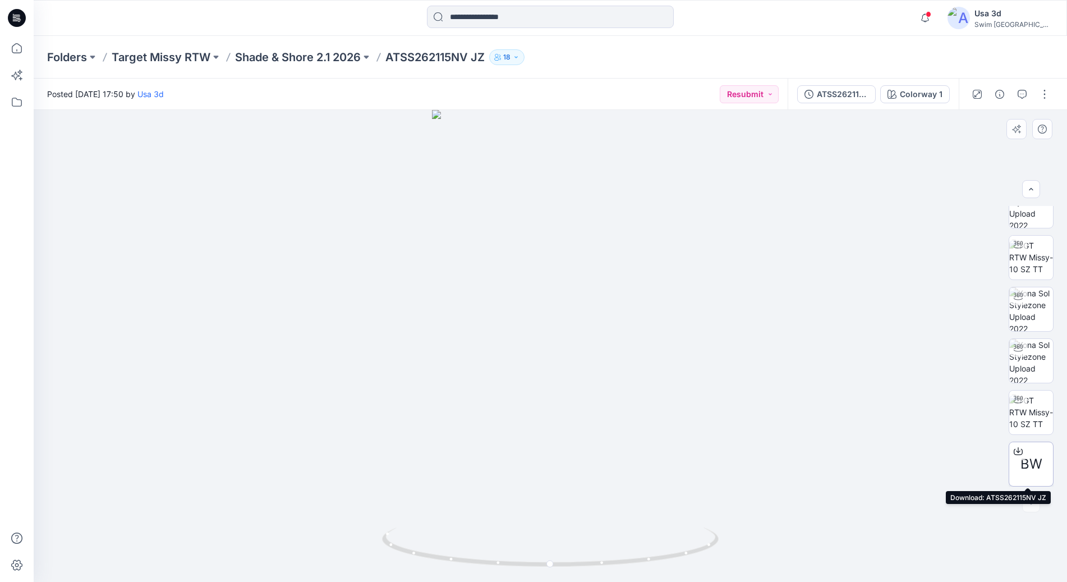
click at [1029, 466] on span "BW" at bounding box center [1031, 464] width 22 height 20
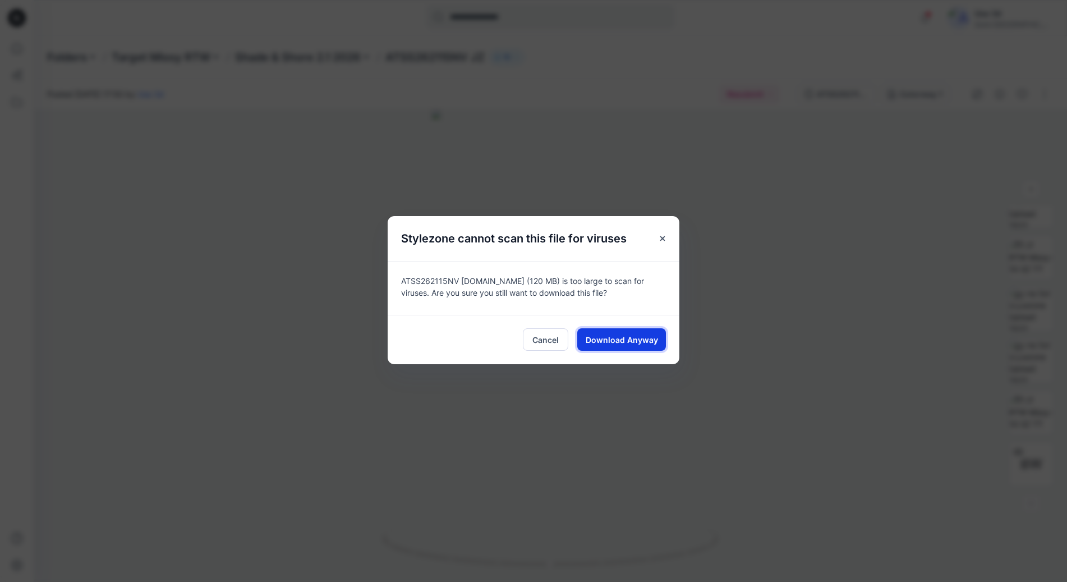
click at [609, 334] on span "Download Anyway" at bounding box center [622, 340] width 72 height 12
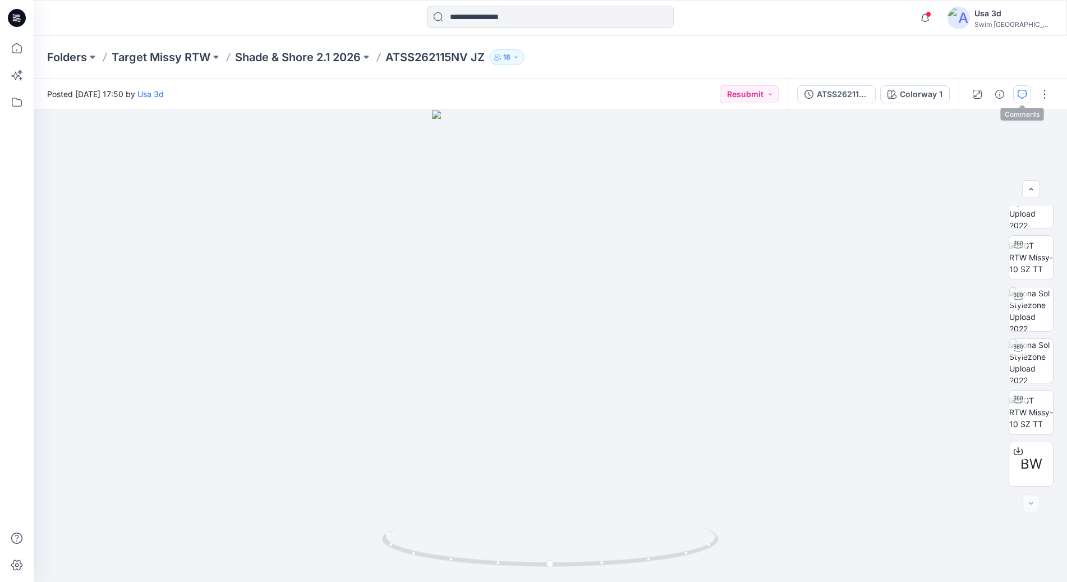
click at [1026, 91] on icon "button" at bounding box center [1021, 94] width 9 height 9
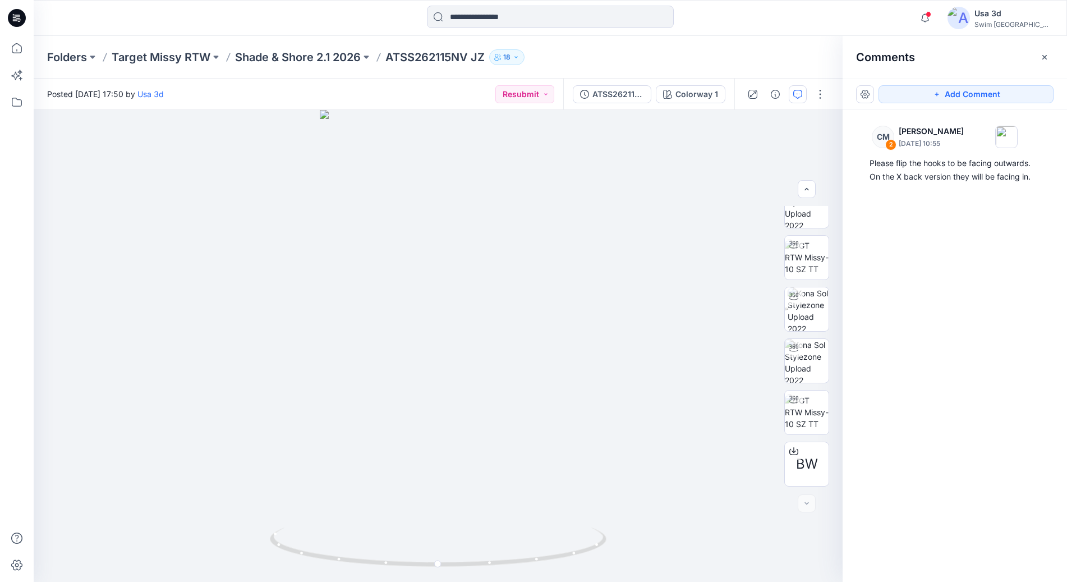
click at [872, 190] on div "CM 2 [PERSON_NAME] [DATE] 10:55 Please flip the hooks to be facing outwards. On…" at bounding box center [954, 325] width 224 height 430
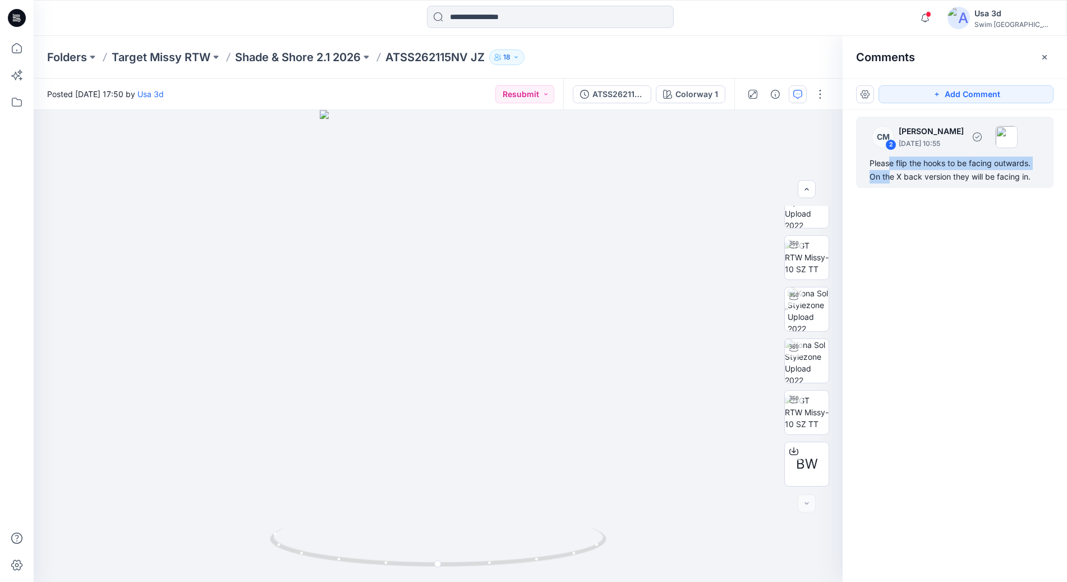
click at [890, 169] on div "Please flip the hooks to be facing outwards. On the X back version they will be…" at bounding box center [954, 169] width 171 height 27
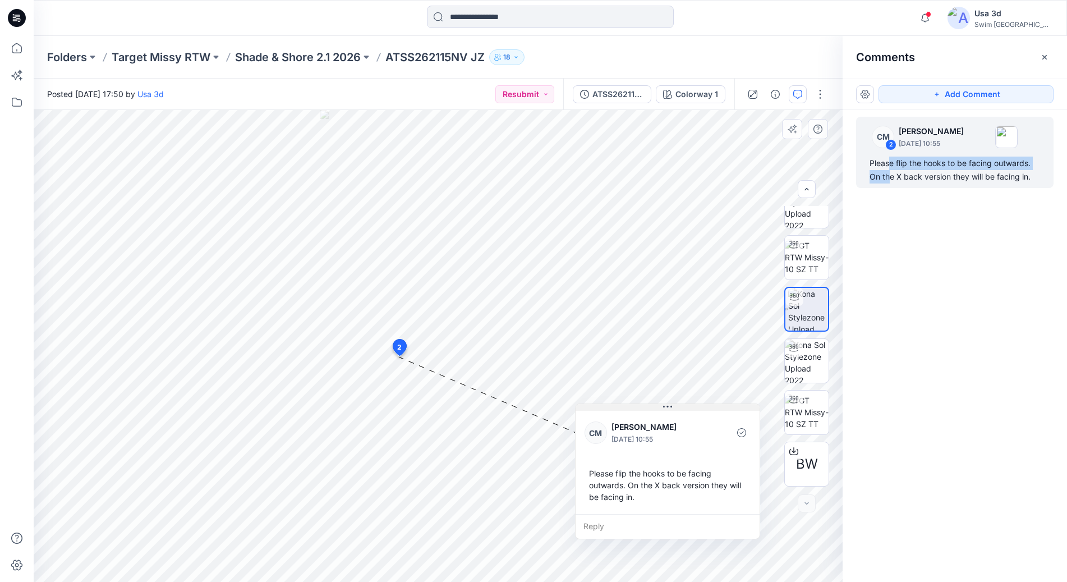
drag, startPoint x: 477, startPoint y: 365, endPoint x: 665, endPoint y: 399, distance: 190.4
click at [666, 402] on icon at bounding box center [667, 406] width 9 height 9
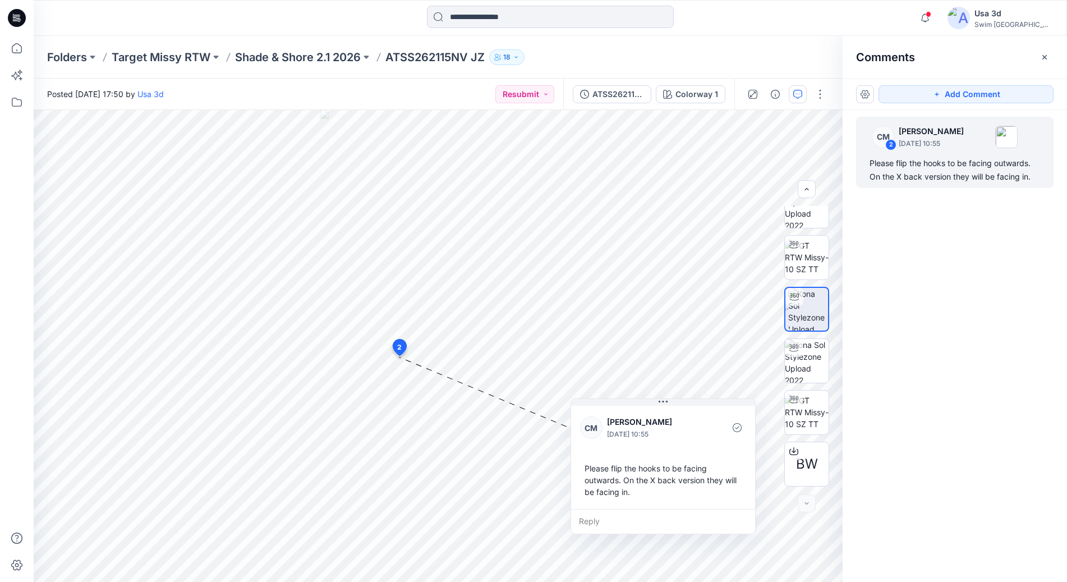
click at [931, 41] on div "Comments" at bounding box center [954, 57] width 224 height 42
click at [936, 25] on icon "button" at bounding box center [924, 18] width 21 height 22
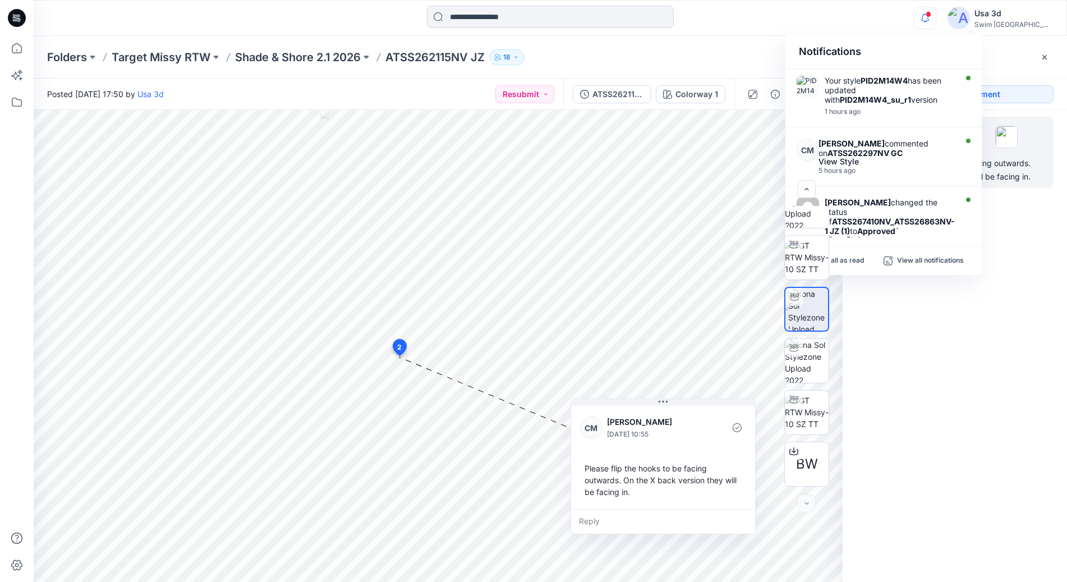
click at [936, 21] on icon "button" at bounding box center [924, 18] width 21 height 22
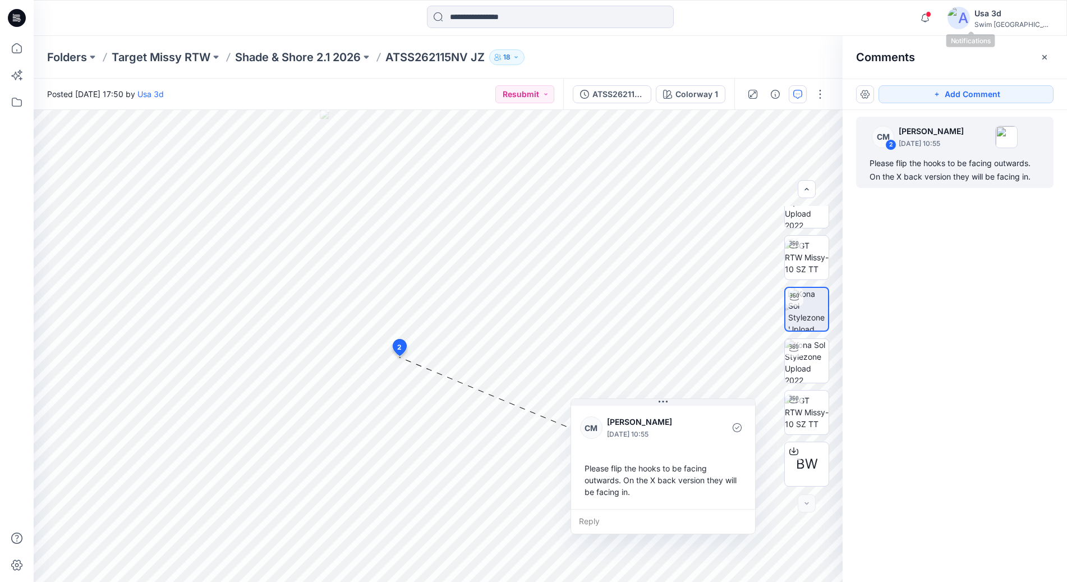
click at [931, 15] on span at bounding box center [928, 14] width 6 height 6
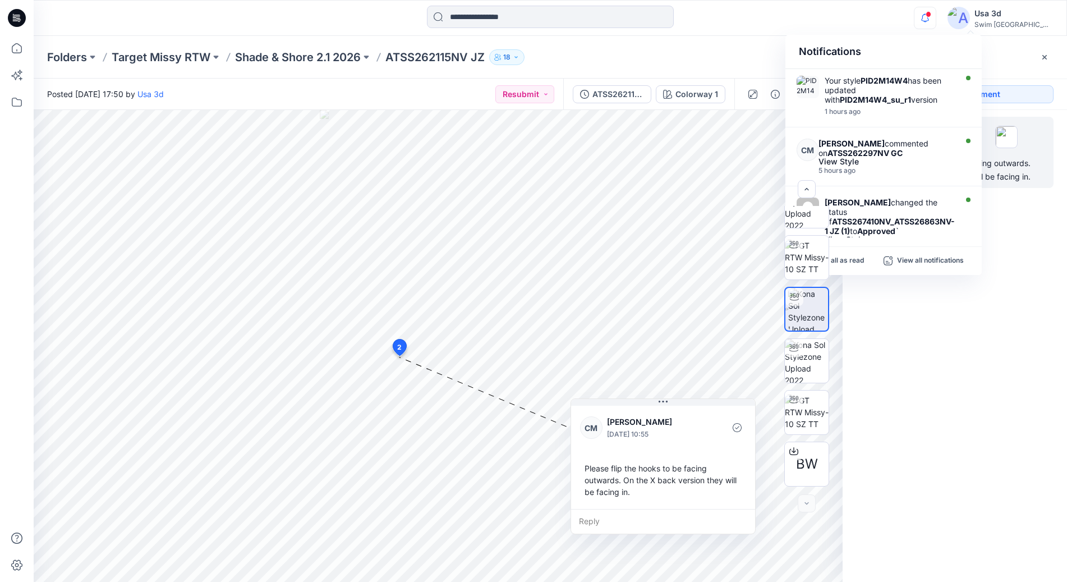
click at [931, 16] on span at bounding box center [928, 14] width 6 height 6
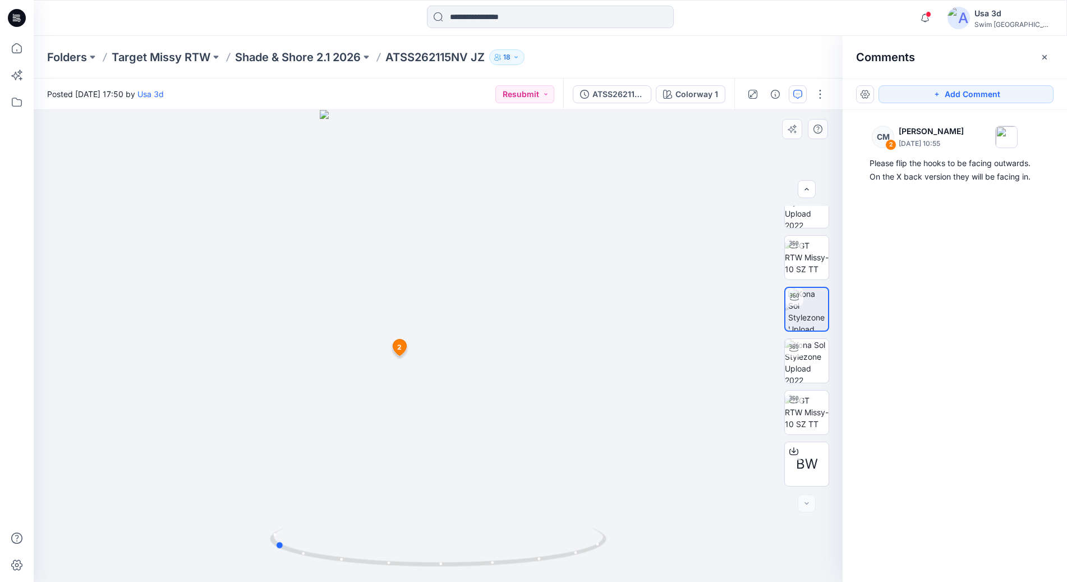
drag, startPoint x: 495, startPoint y: 462, endPoint x: 431, endPoint y: 245, distance: 226.4
click at [344, 435] on div at bounding box center [438, 346] width 809 height 472
click at [809, 373] on img at bounding box center [807, 361] width 44 height 44
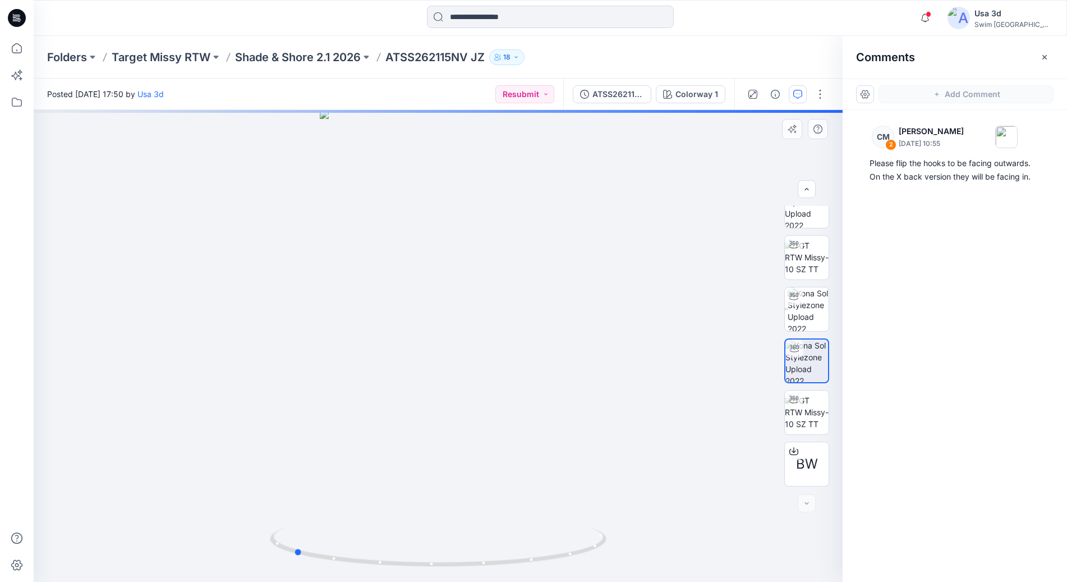
drag, startPoint x: 540, startPoint y: 351, endPoint x: 403, endPoint y: 363, distance: 136.9
click at [403, 363] on div at bounding box center [438, 346] width 809 height 472
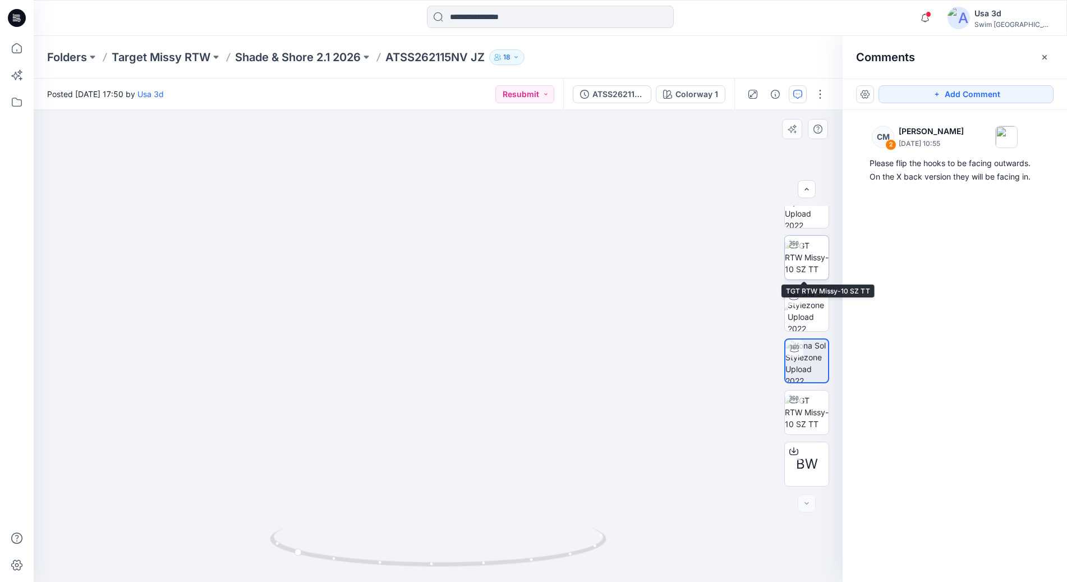
scroll to position [0, 0]
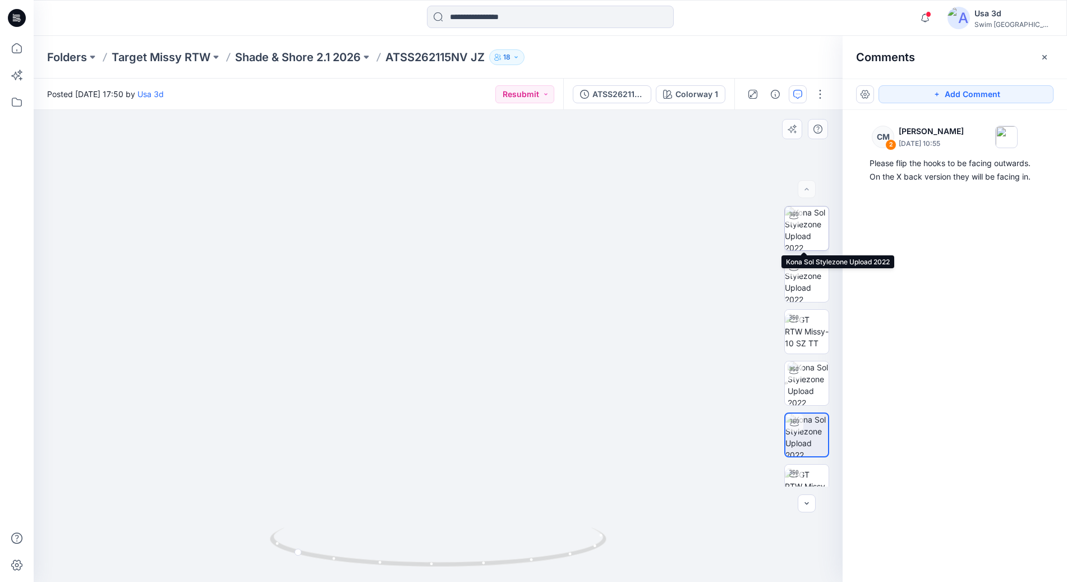
click at [798, 232] on img at bounding box center [807, 228] width 44 height 44
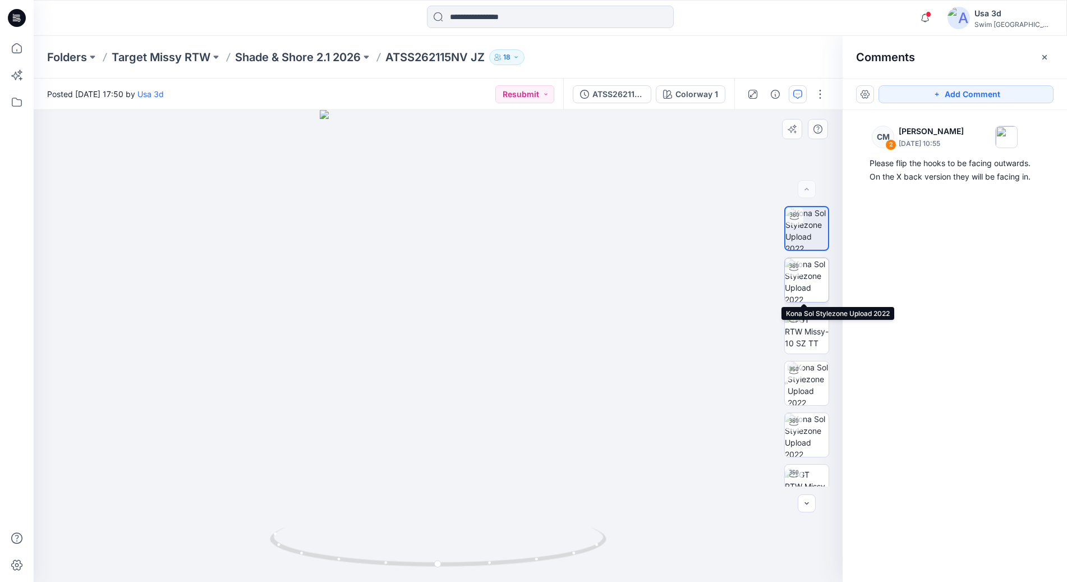
click at [804, 275] on img at bounding box center [807, 280] width 44 height 44
drag, startPoint x: 472, startPoint y: 342, endPoint x: 372, endPoint y: 348, distance: 100.6
click at [329, 349] on div at bounding box center [438, 346] width 809 height 472
click at [583, 49] on div "Folders Target Missy RTW Shade & Shore 2.1 2026 ATSS262115NV JZ 18" at bounding box center [506, 57] width 919 height 16
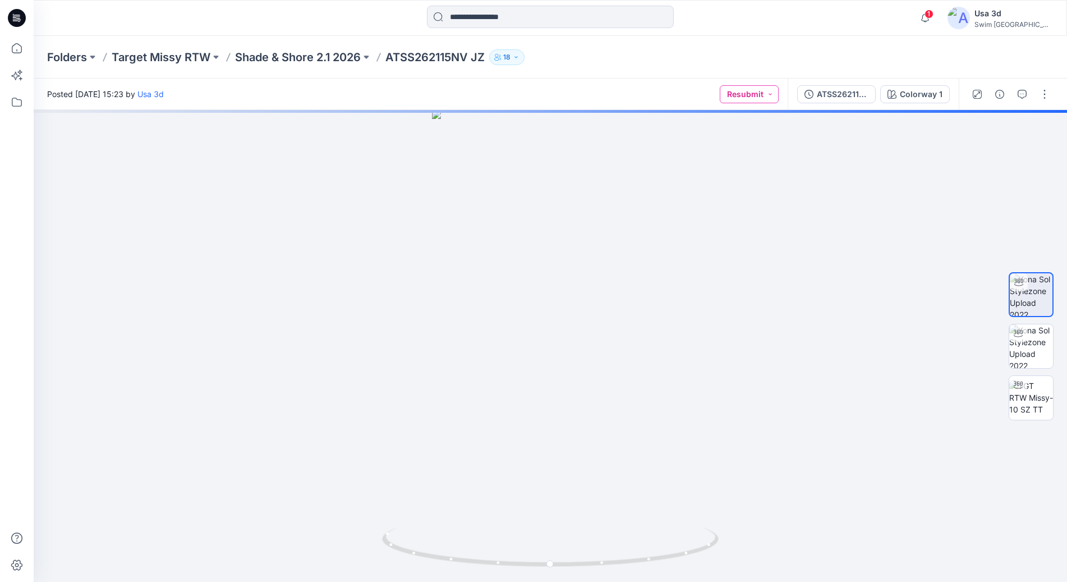
click at [757, 102] on button "Resubmit" at bounding box center [749, 94] width 59 height 18
drag, startPoint x: 732, startPoint y: 148, endPoint x: 751, endPoint y: 153, distance: 19.6
click at [731, 149] on p "For Review" at bounding box center [722, 146] width 40 height 15
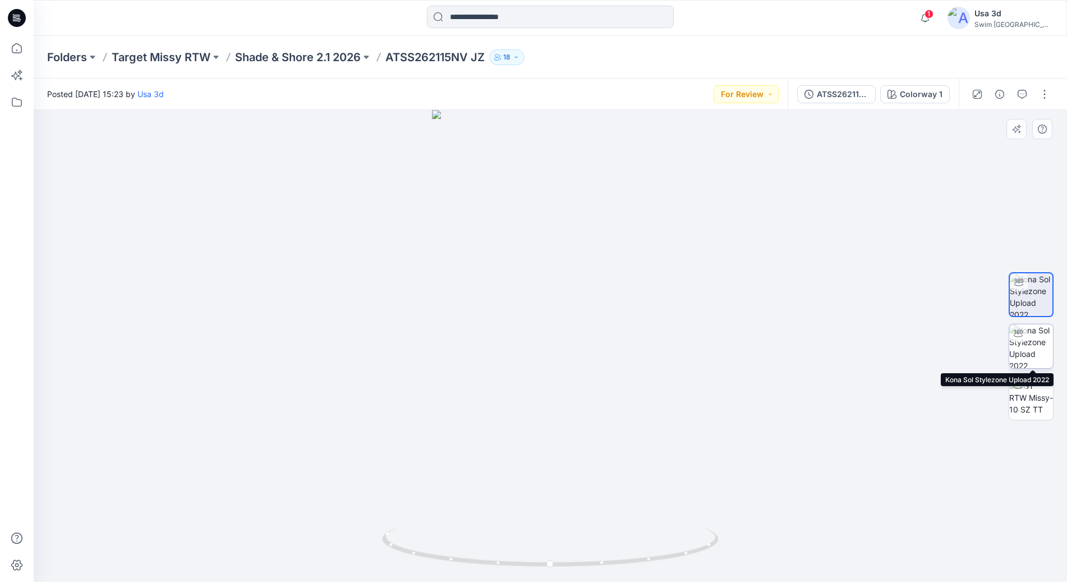
click at [1033, 349] on img at bounding box center [1031, 346] width 44 height 44
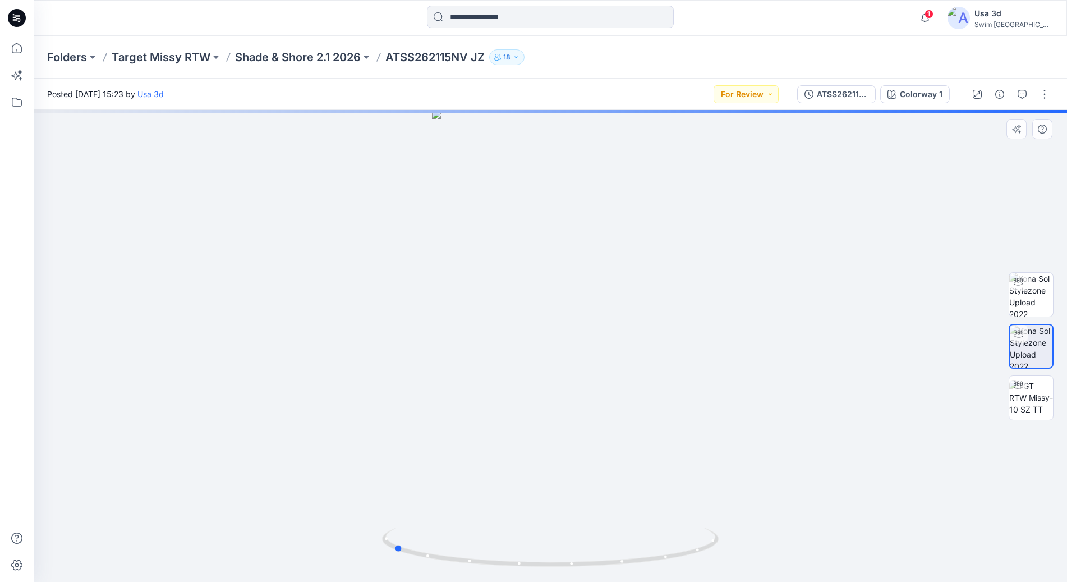
drag, startPoint x: 643, startPoint y: 342, endPoint x: 839, endPoint y: 311, distance: 198.2
click at [500, 347] on div at bounding box center [550, 346] width 1033 height 472
click at [1045, 304] on img at bounding box center [1031, 295] width 44 height 44
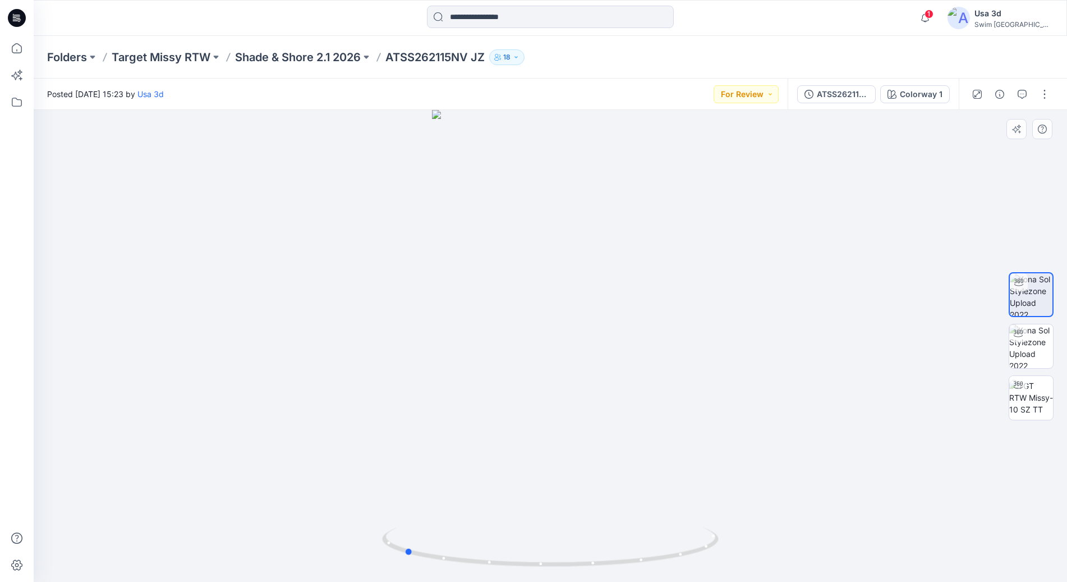
drag, startPoint x: 659, startPoint y: 338, endPoint x: 591, endPoint y: 343, distance: 68.1
click at [514, 345] on div at bounding box center [550, 346] width 1033 height 472
click at [936, 21] on icon "button" at bounding box center [924, 18] width 21 height 22
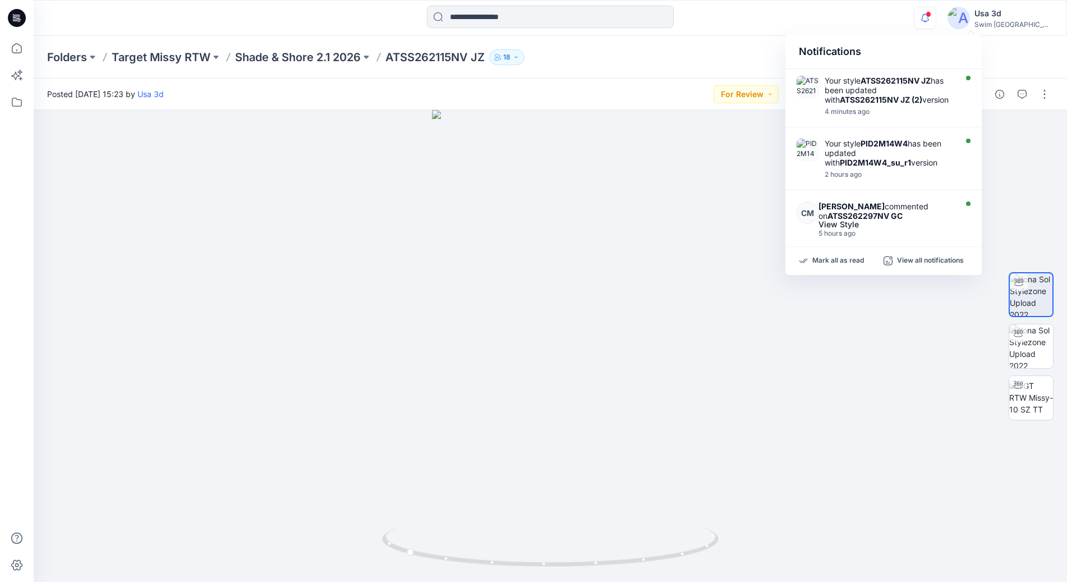
click at [936, 21] on icon "button" at bounding box center [924, 18] width 21 height 22
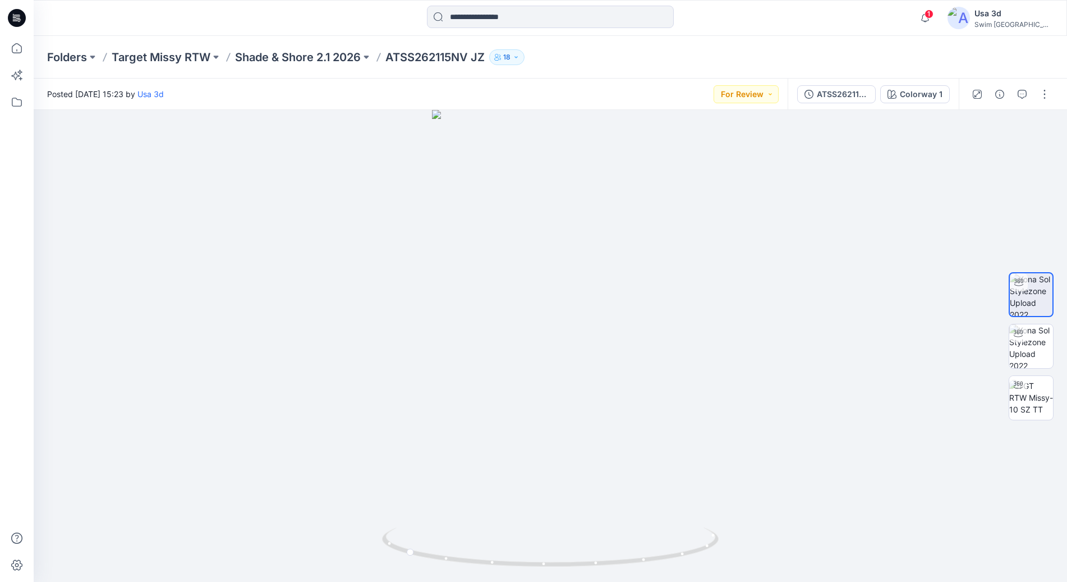
drag, startPoint x: 982, startPoint y: 595, endPoint x: 957, endPoint y: 610, distance: 29.3
drag, startPoint x: 957, startPoint y: 610, endPoint x: 723, endPoint y: 307, distance: 382.7
click at [723, 307] on div at bounding box center [550, 346] width 1033 height 472
drag, startPoint x: 634, startPoint y: 334, endPoint x: 513, endPoint y: 324, distance: 121.6
click at [513, 324] on div at bounding box center [550, 346] width 1033 height 472
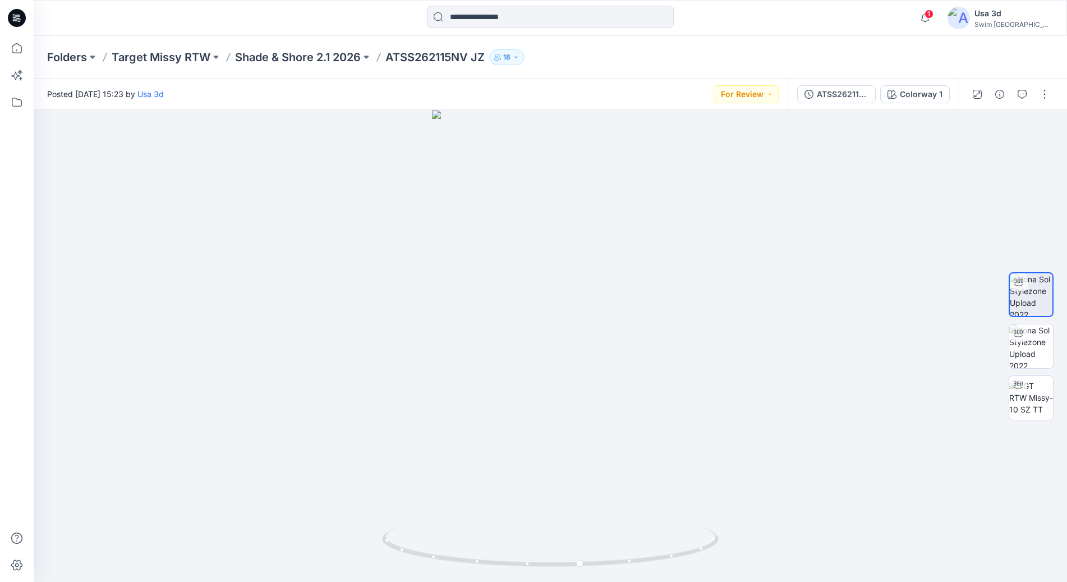
click at [933, 16] on span "1" at bounding box center [928, 14] width 9 height 9
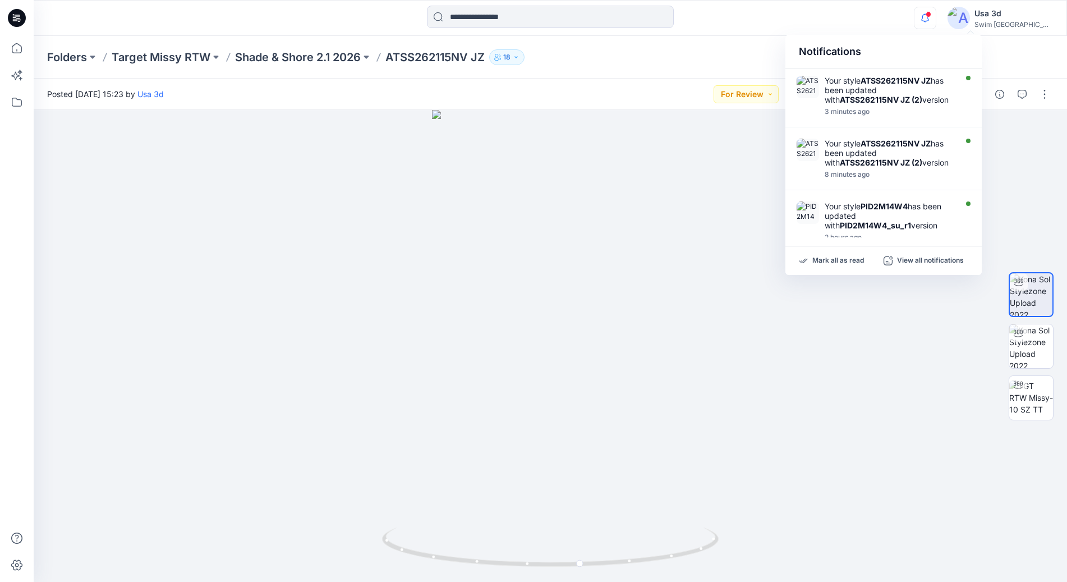
click at [936, 16] on icon "button" at bounding box center [924, 18] width 21 height 22
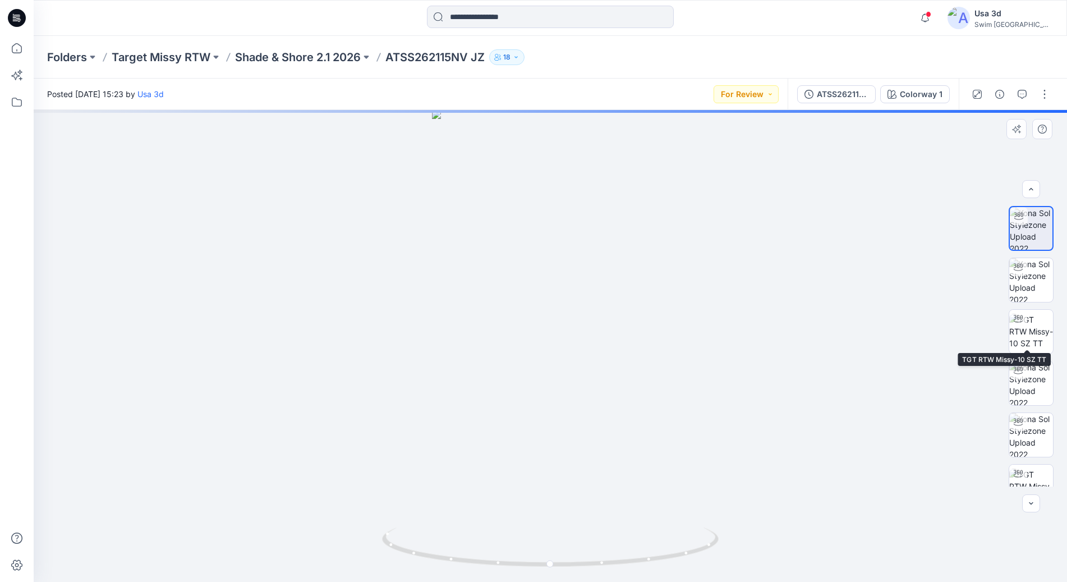
scroll to position [22, 0]
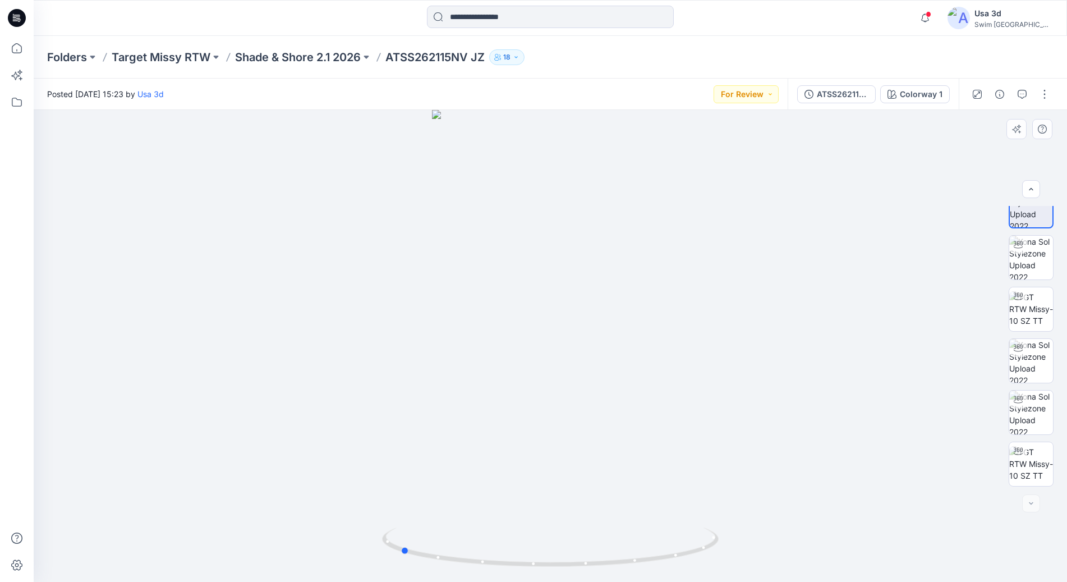
drag, startPoint x: 547, startPoint y: 408, endPoint x: 481, endPoint y: 374, distance: 74.8
click at [443, 408] on div at bounding box center [550, 346] width 1033 height 472
click at [1038, 94] on button "button" at bounding box center [1044, 94] width 18 height 18
click at [980, 154] on button "Edit" at bounding box center [997, 151] width 103 height 21
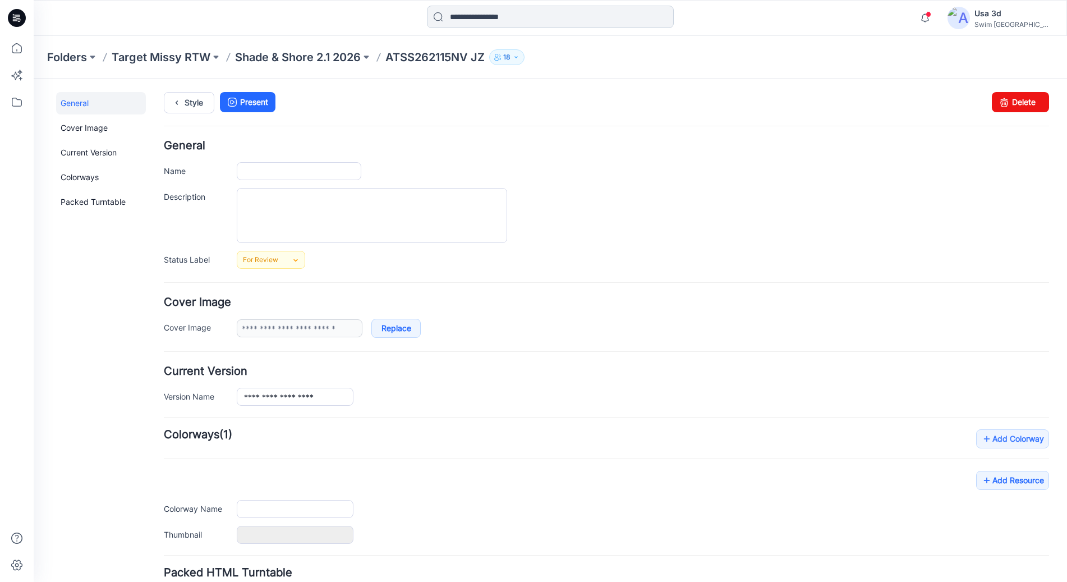
type input "**********"
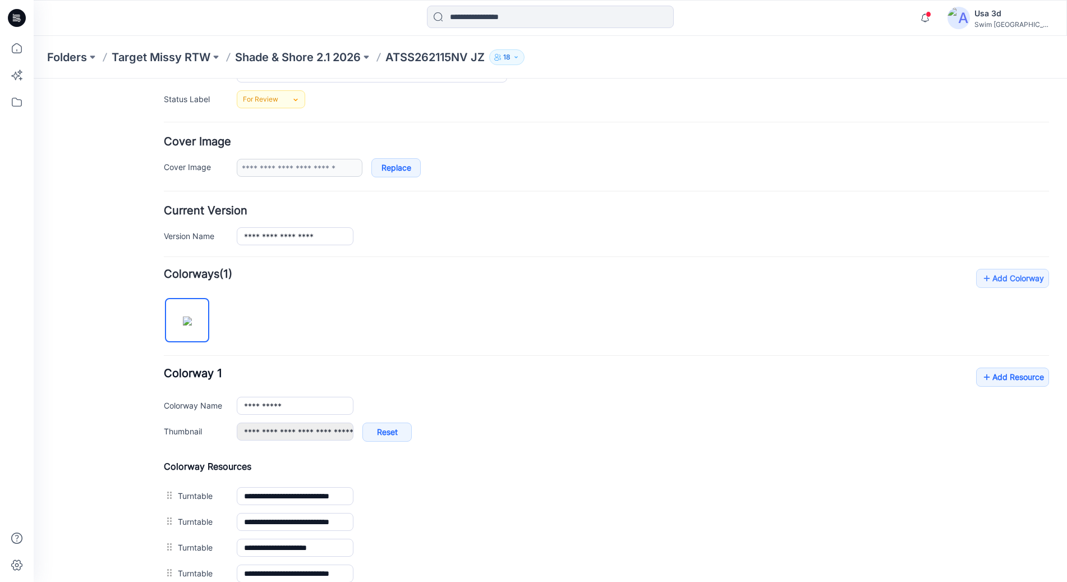
scroll to position [280, 0]
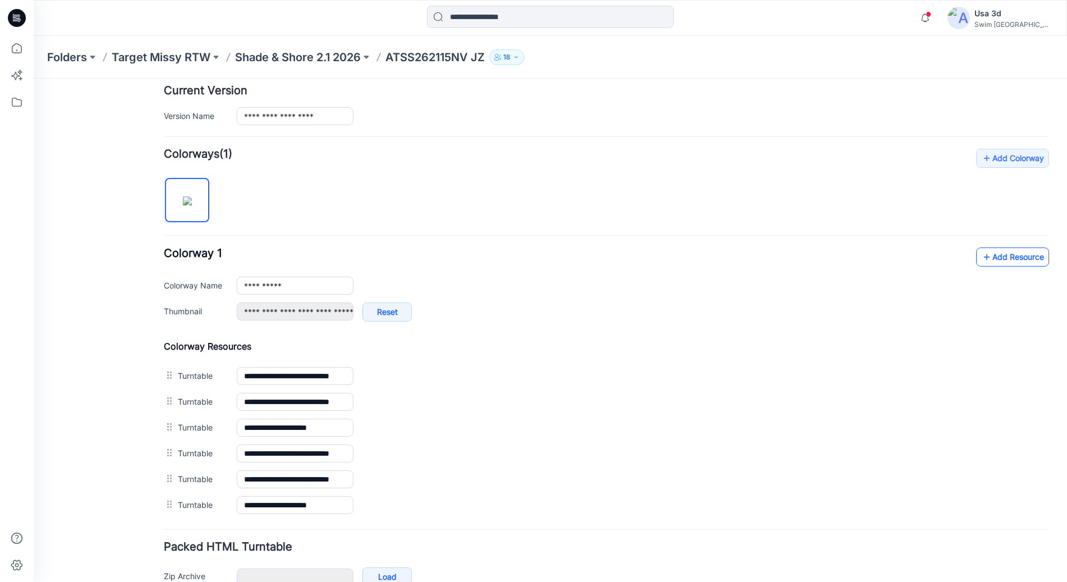
click at [1002, 261] on link "Add Resource" at bounding box center [1012, 256] width 73 height 19
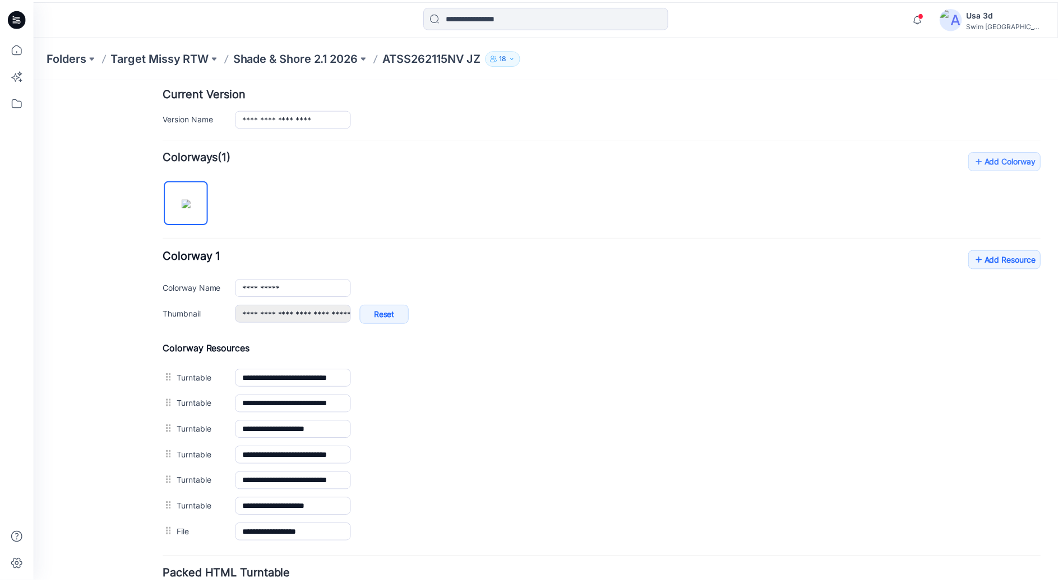
scroll to position [146, 0]
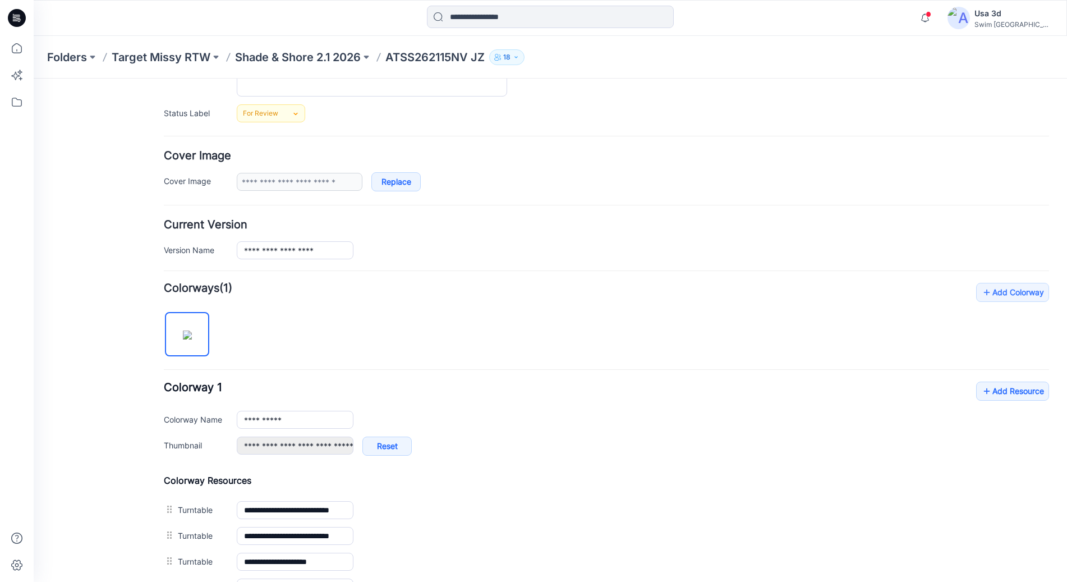
click at [289, 45] on div "Folders Target Missy RTW Shade & Shore 2.1 2026 ATSS262115NV JZ 18" at bounding box center [550, 57] width 1033 height 43
click at [289, 54] on p "Shade & Shore 2.1 2026" at bounding box center [298, 57] width 126 height 16
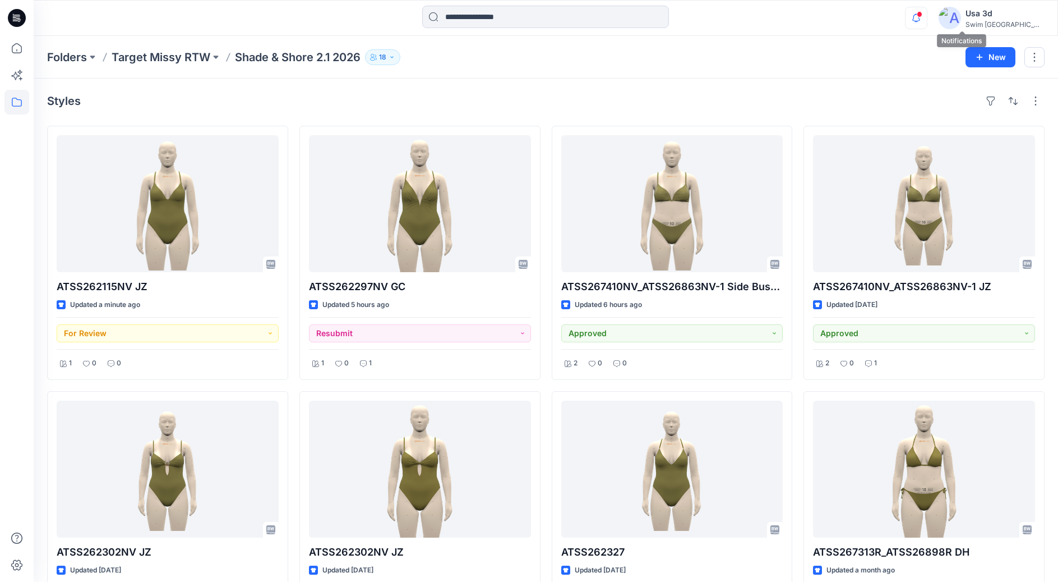
click at [927, 12] on icon "button" at bounding box center [916, 18] width 21 height 22
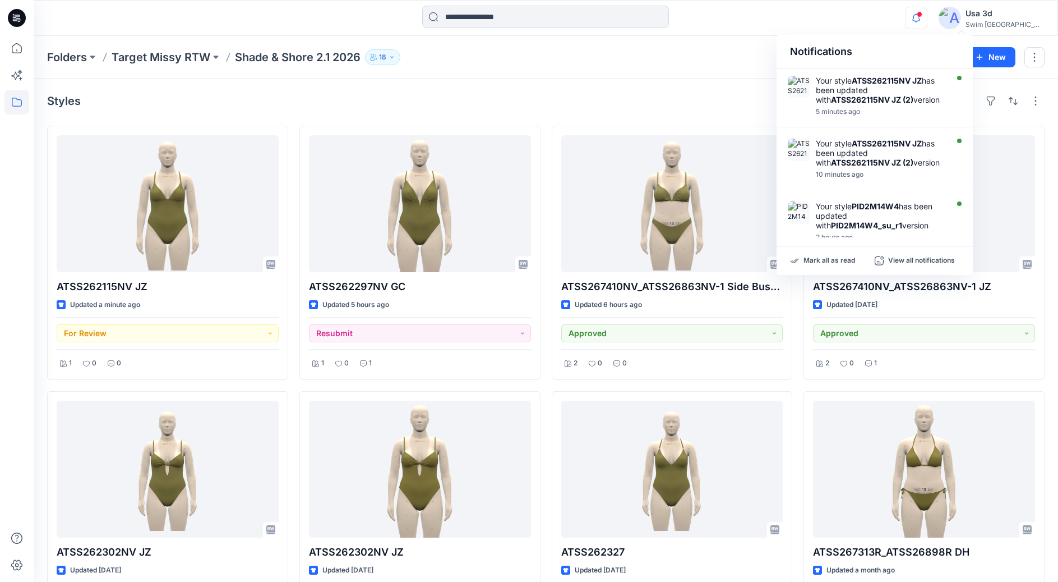
click at [923, 15] on span at bounding box center [920, 14] width 6 height 6
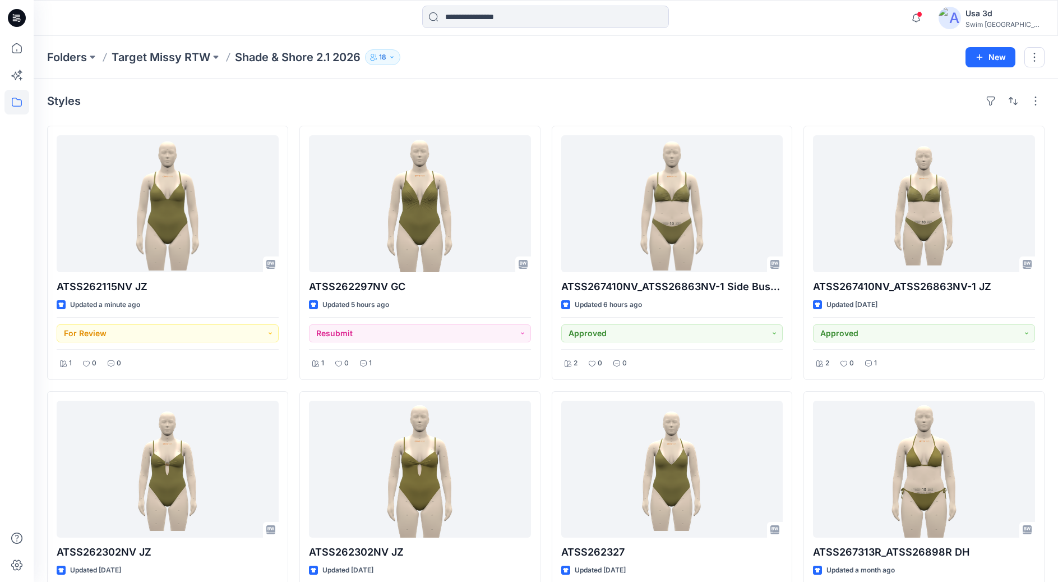
click at [18, 16] on icon at bounding box center [17, 18] width 18 height 18
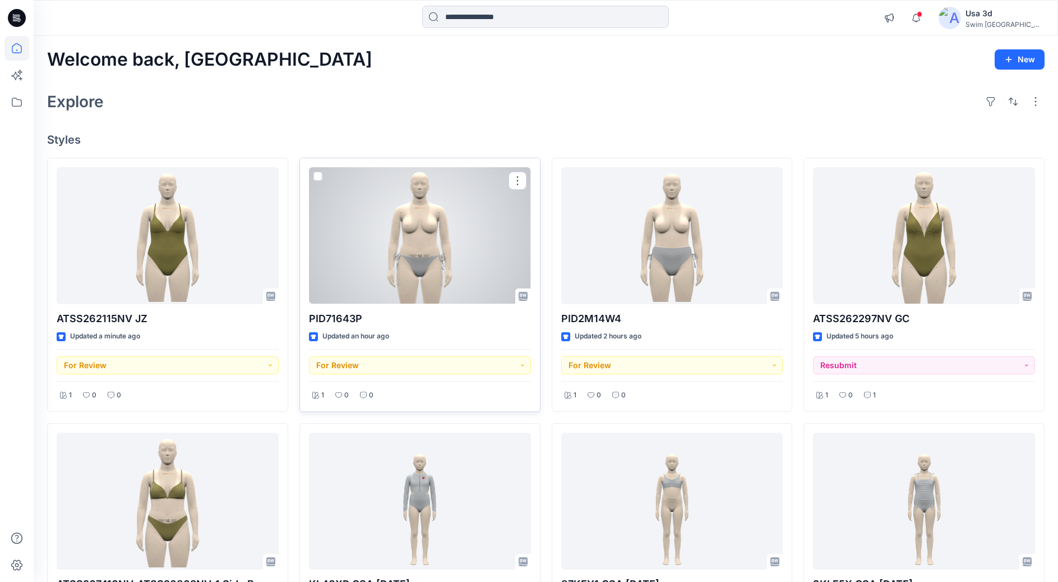
scroll to position [112, 0]
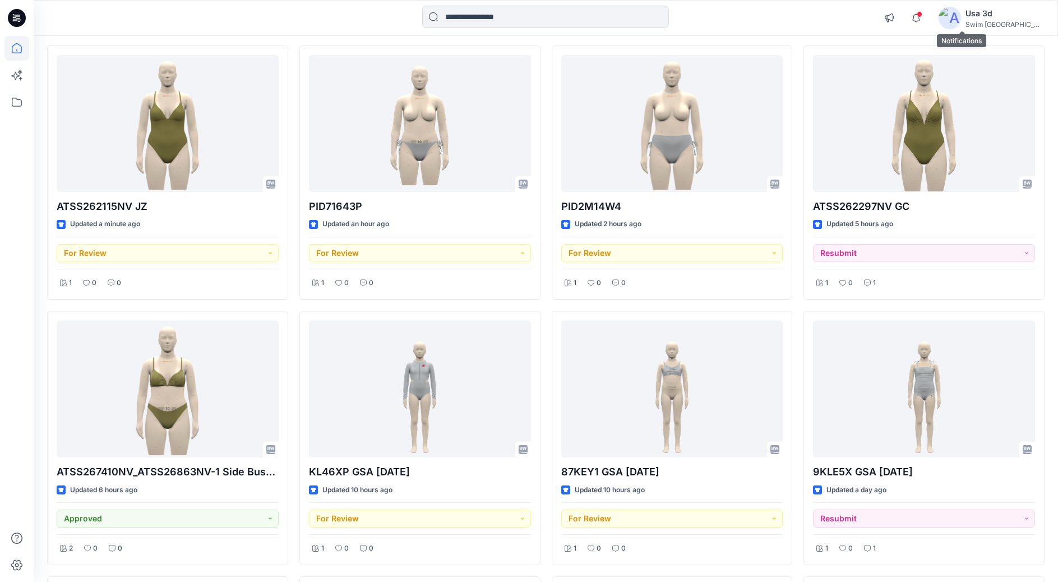
click at [974, 12] on div "Notifications Your style ATSS262115NV JZ has been updated with ATSS262115NV JZ …" at bounding box center [961, 18] width 166 height 25
click at [927, 21] on icon "button" at bounding box center [916, 18] width 21 height 22
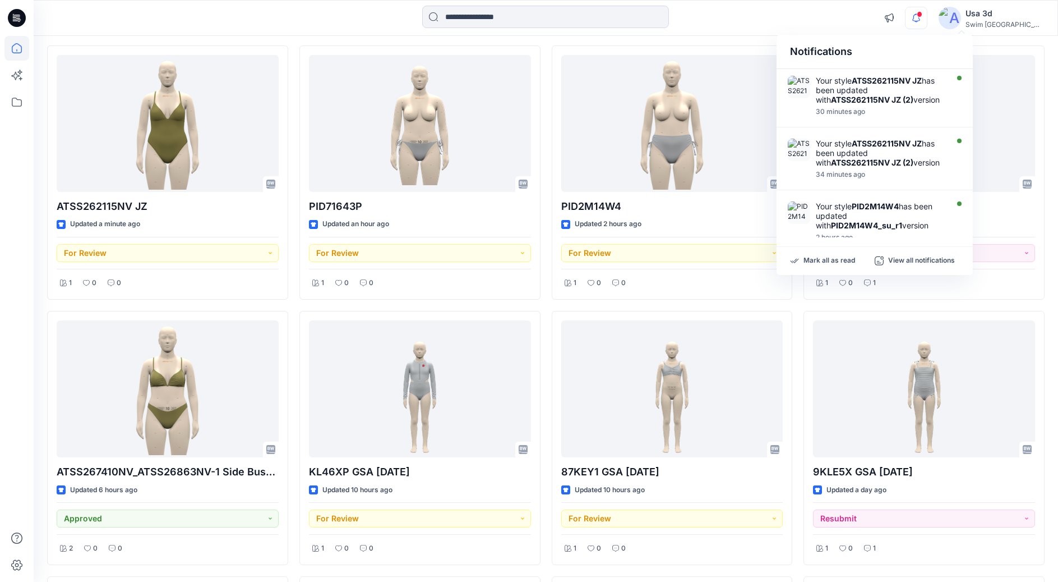
click at [927, 18] on icon "button" at bounding box center [916, 18] width 21 height 22
